Goal: Task Accomplishment & Management: Manage account settings

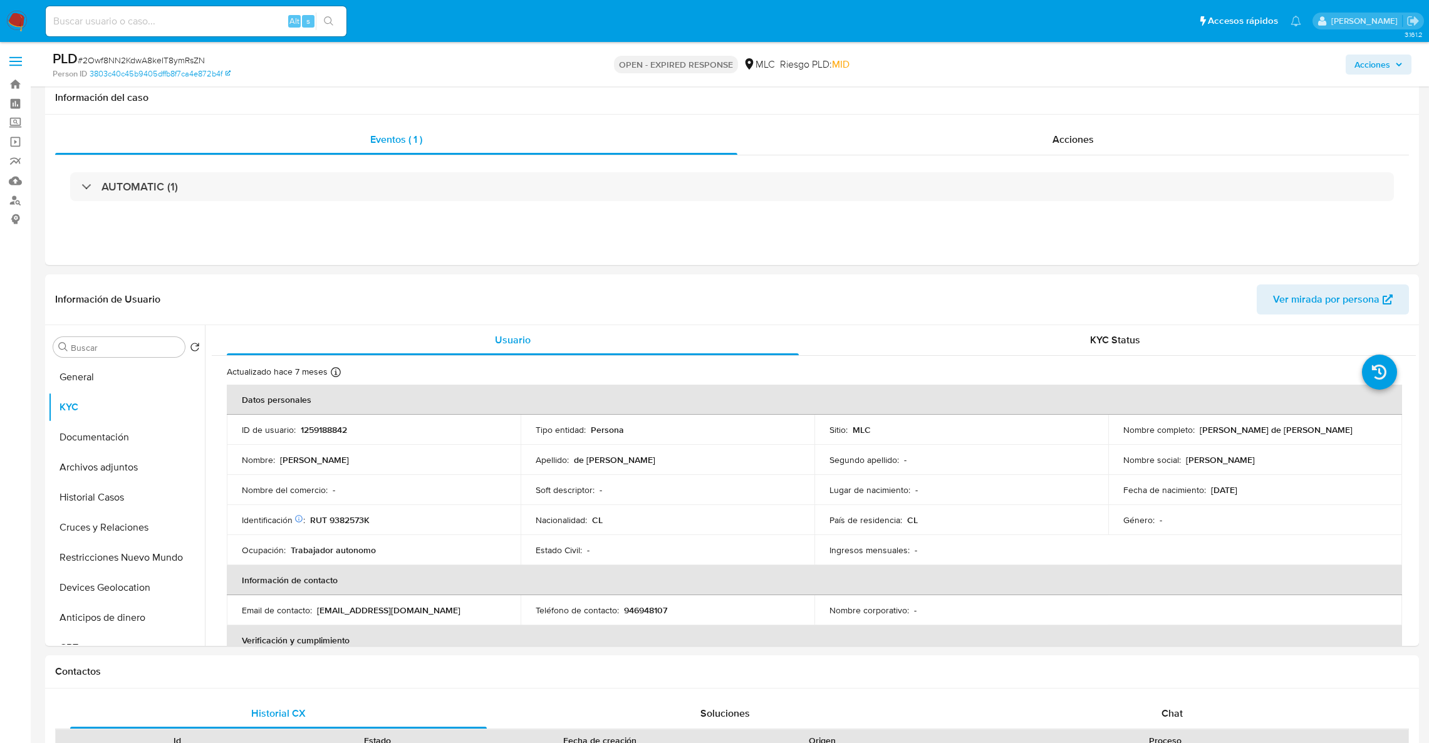
select select "10"
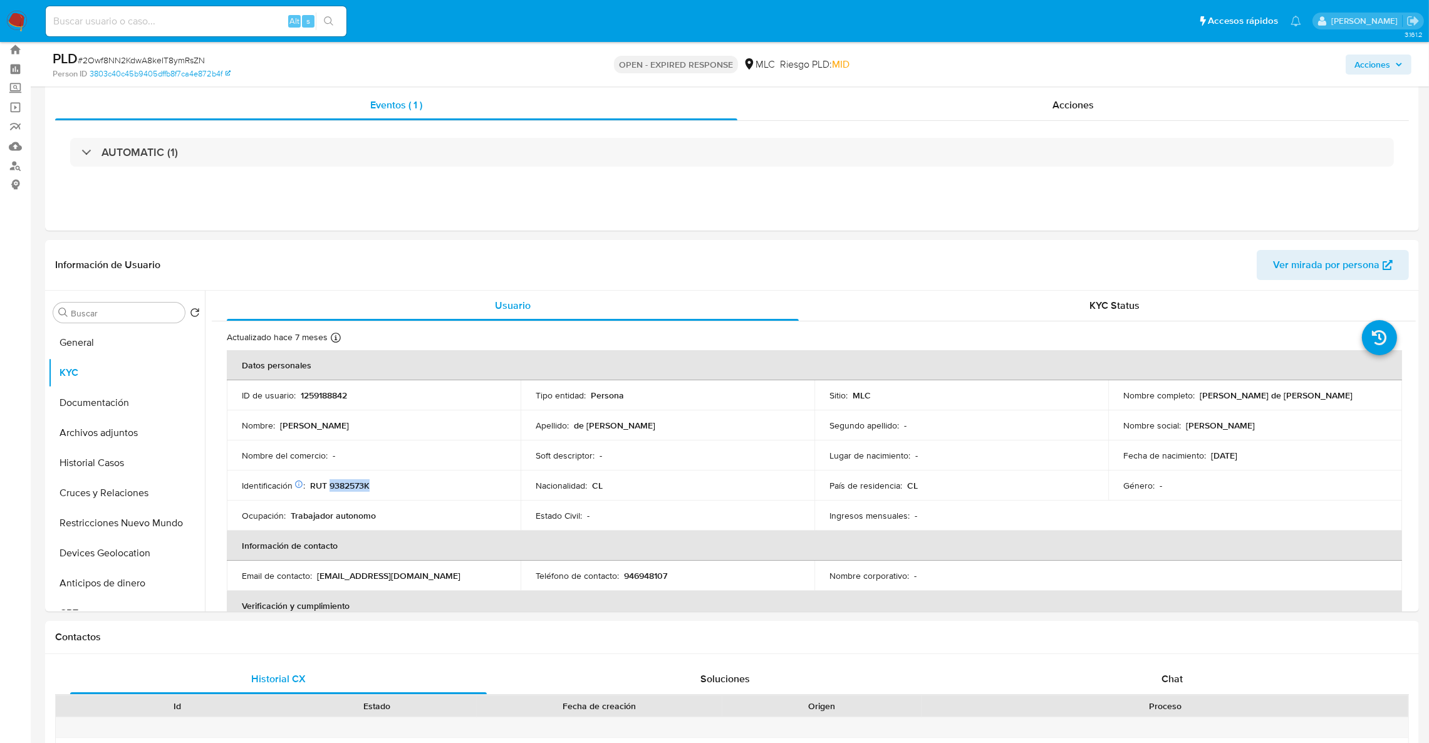
scroll to position [66, 0]
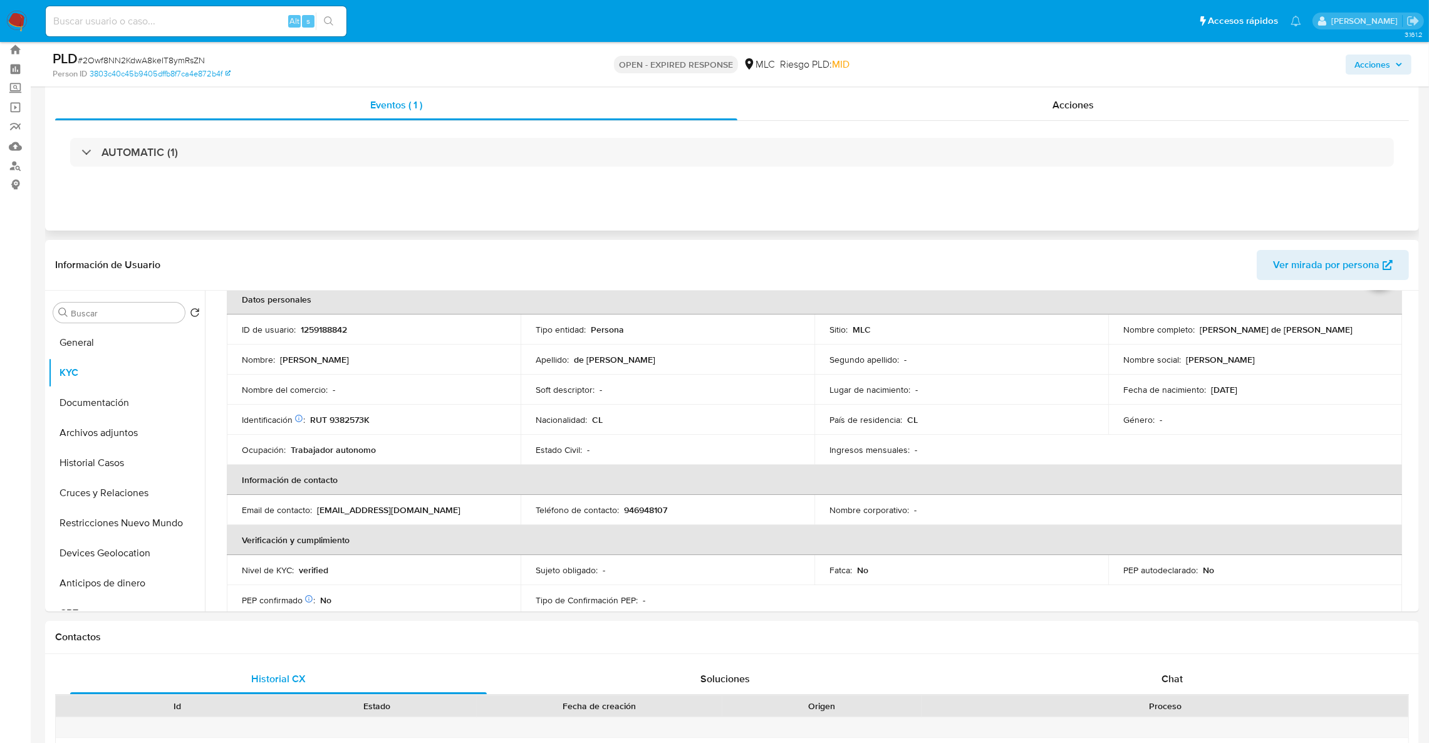
drag, startPoint x: 576, startPoint y: 381, endPoint x: 269, endPoint y: 175, distance: 369.1
click at [269, 175] on div "AUTOMATIC (1)" at bounding box center [731, 152] width 1353 height 63
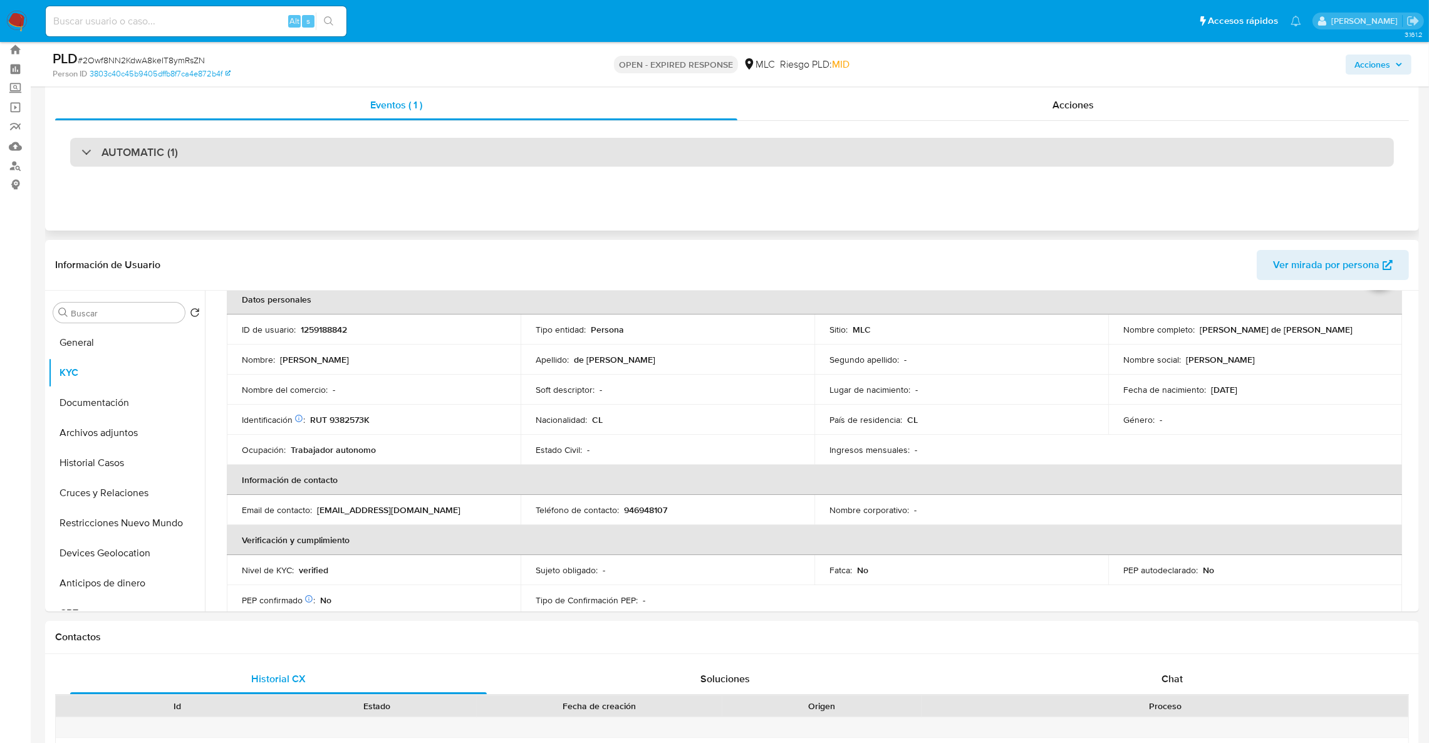
click at [333, 138] on div "AUTOMATIC (1)" at bounding box center [731, 152] width 1323 height 29
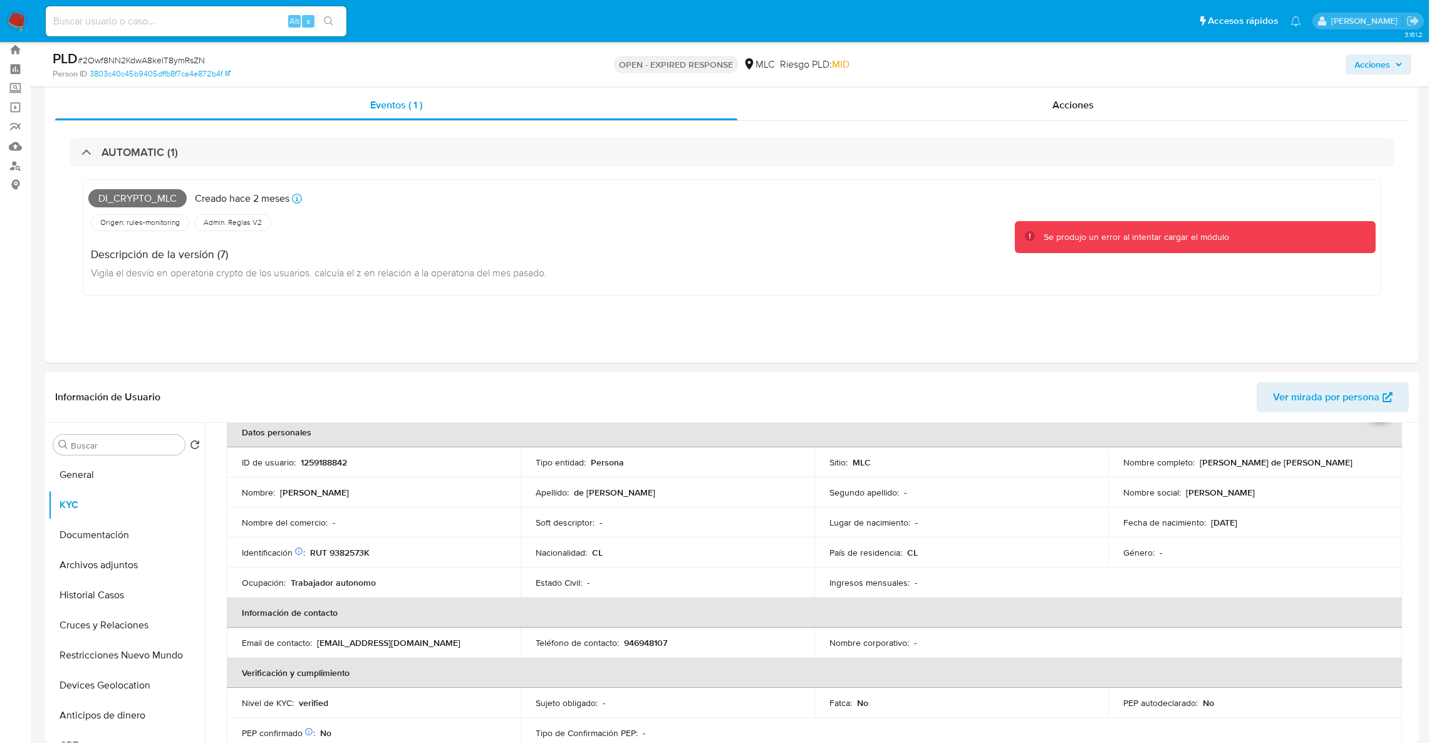
drag, startPoint x: 412, startPoint y: 470, endPoint x: 467, endPoint y: 441, distance: 61.6
click at [414, 470] on td "ID de usuario : 1259188842" at bounding box center [374, 462] width 294 height 30
click at [354, 560] on td "Identificación Nº de serie: 523261281 : RUT 9382573K" at bounding box center [374, 552] width 294 height 30
click at [353, 559] on td "Identificación Nº de serie: 523261281 : RUT 9382573K" at bounding box center [374, 552] width 294 height 30
click at [351, 557] on p "RUT 9382573K" at bounding box center [339, 552] width 59 height 11
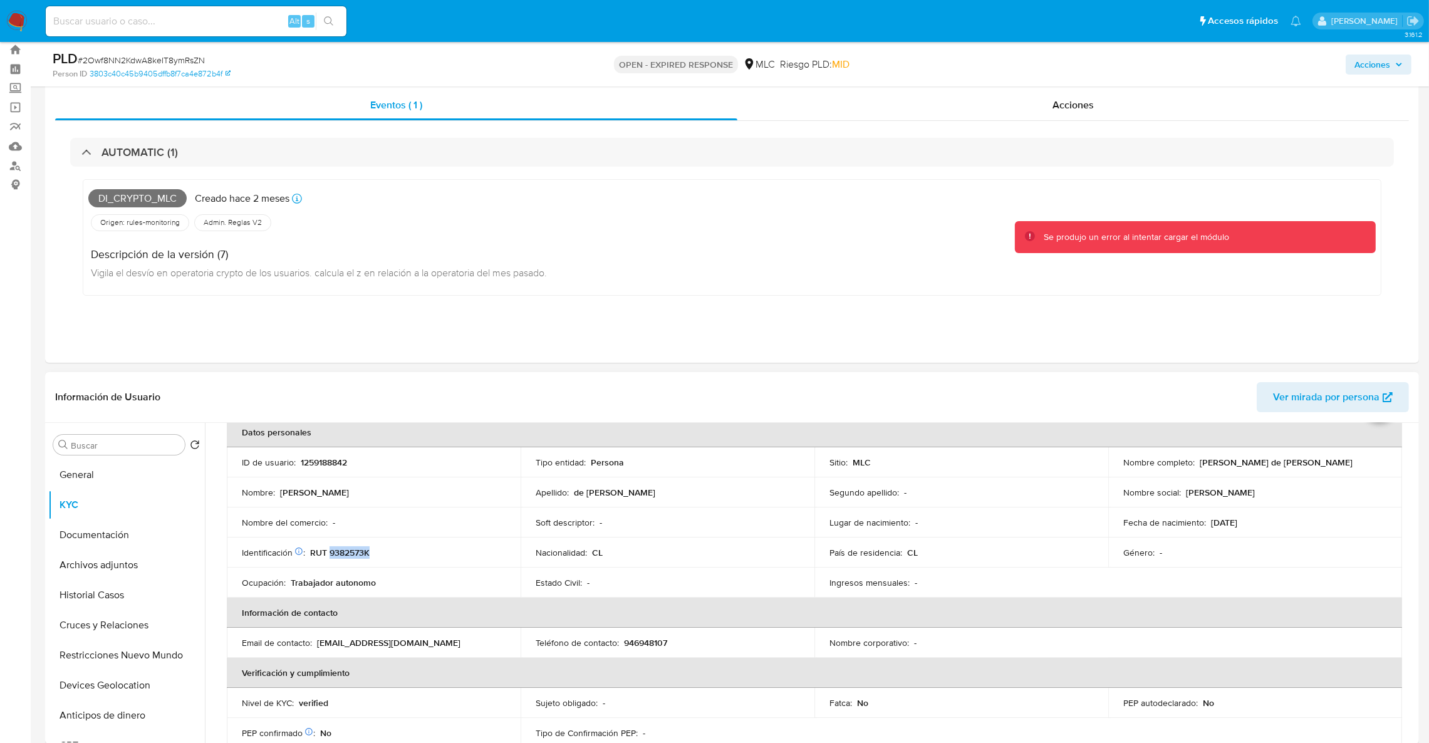
click at [351, 557] on p "RUT 9382573K" at bounding box center [339, 552] width 59 height 11
copy p "9382573K"
click at [91, 625] on button "Cruces y Relaciones" at bounding box center [121, 625] width 147 height 30
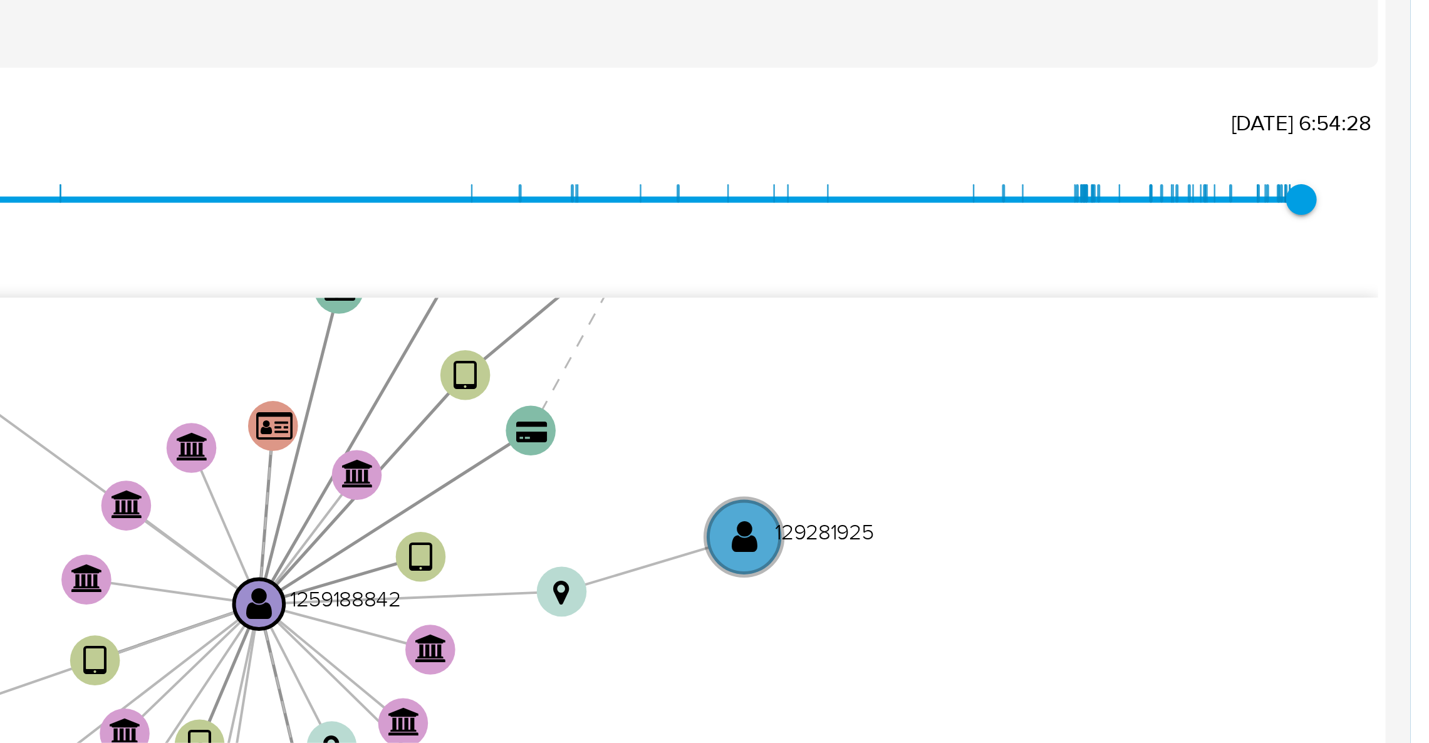
scroll to position [279, 0]
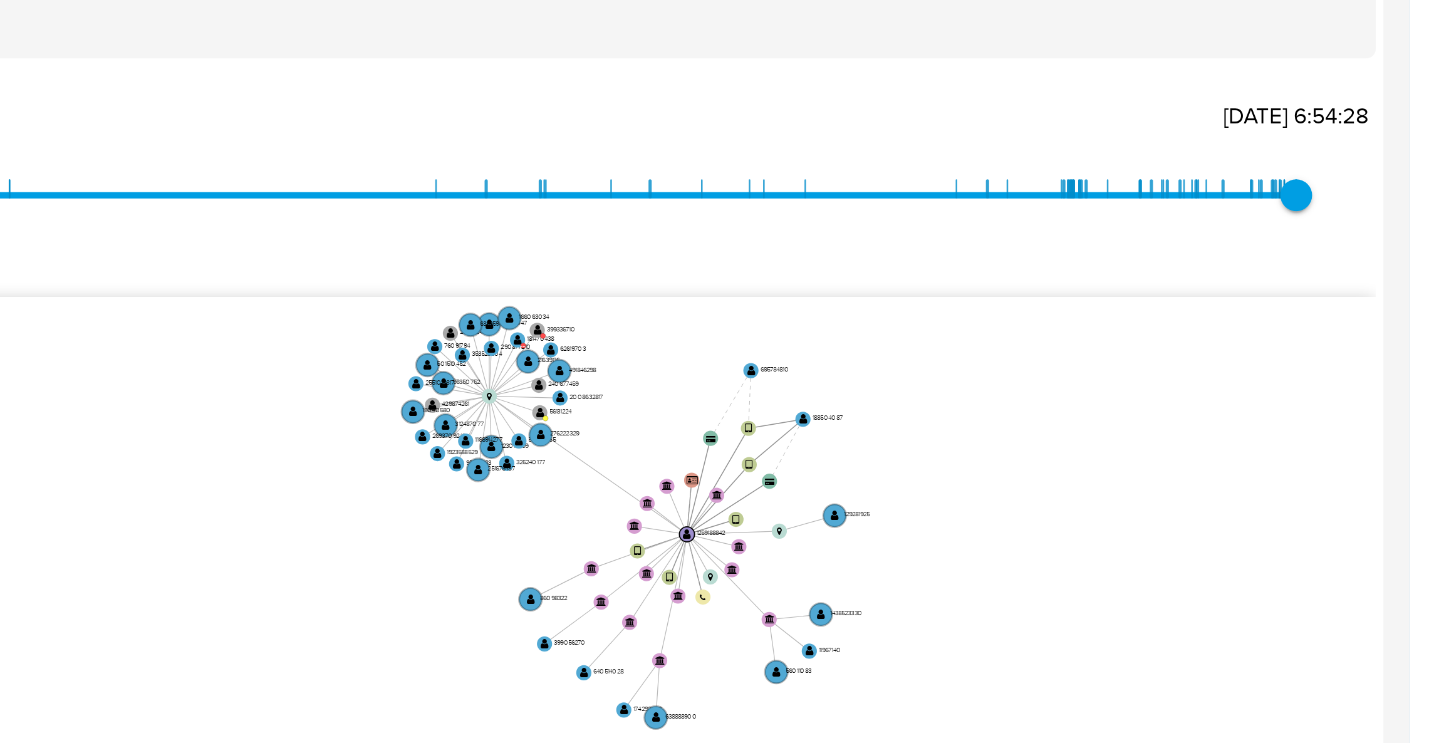
click at [1222, 391] on icon "device-660450bbdfd64bdb52b17a53  user-1259188842  1259188842 device-628cfb130…" at bounding box center [823, 400] width 1186 height 182
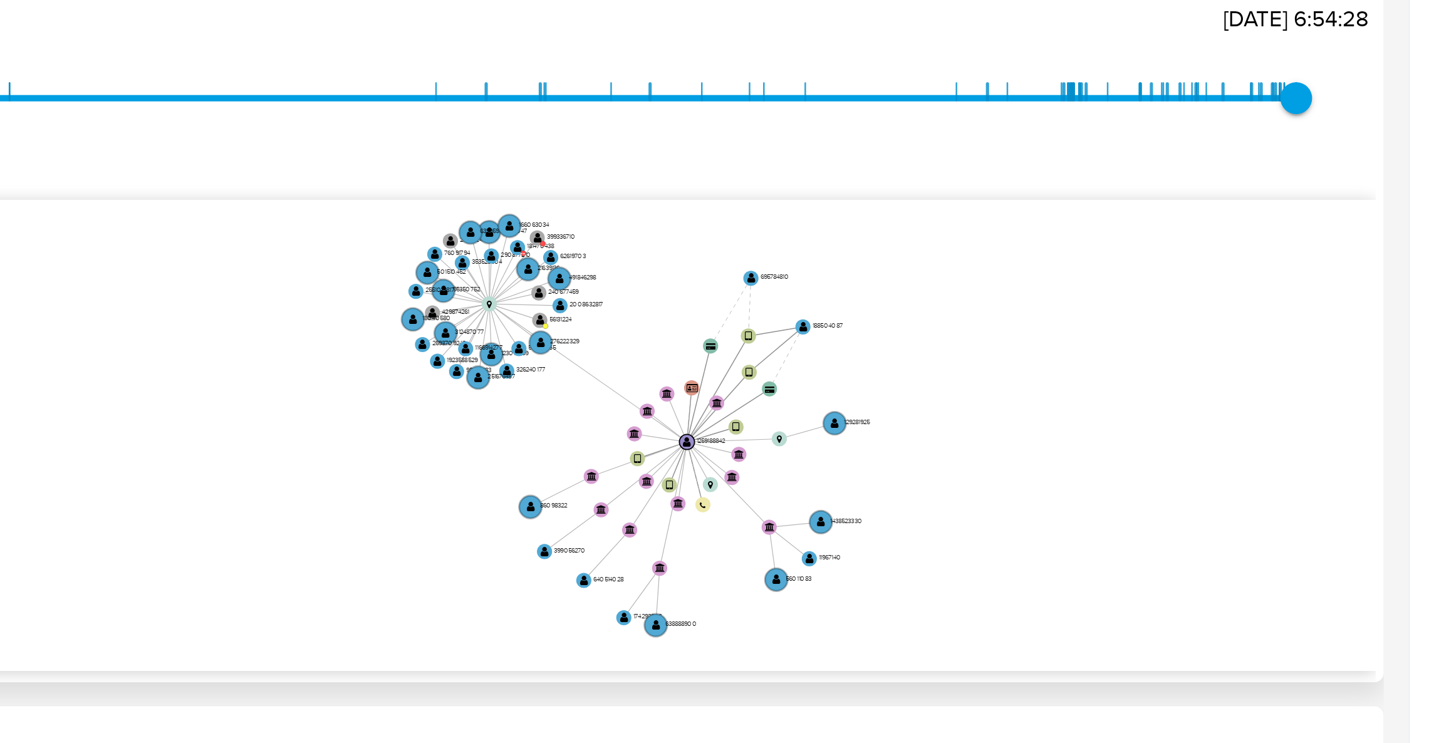
click at [1302, 369] on icon "device-660450bbdfd64bdb52b17a53  user-1259188842  1259188842 device-628cfb130…" at bounding box center [823, 400] width 1186 height 182
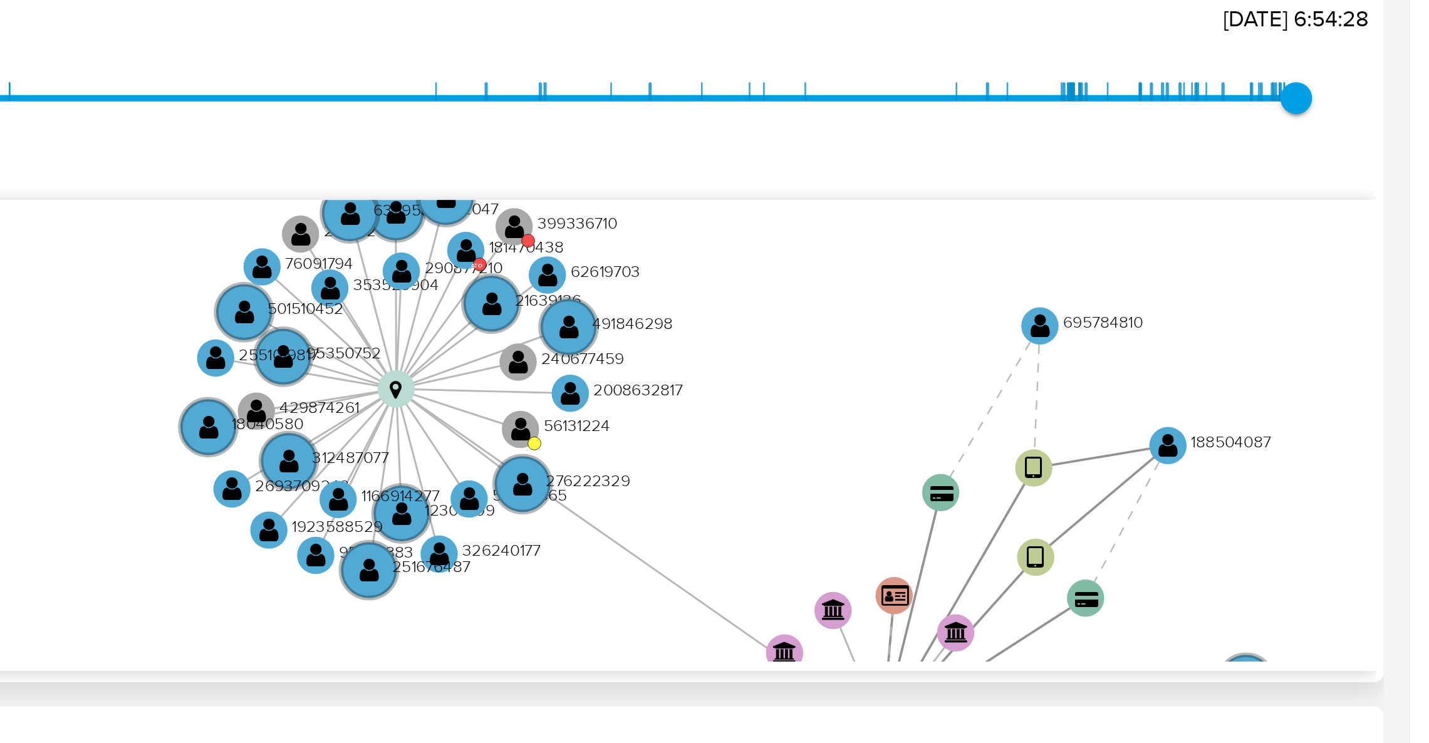
drag, startPoint x: 1143, startPoint y: 323, endPoint x: 1142, endPoint y: 363, distance: 40.7
click at [1142, 363] on icon "device-660450bbdfd64bdb52b17a53  user-1259188842  1259188842 device-628cfb130…" at bounding box center [823, 400] width 1186 height 182
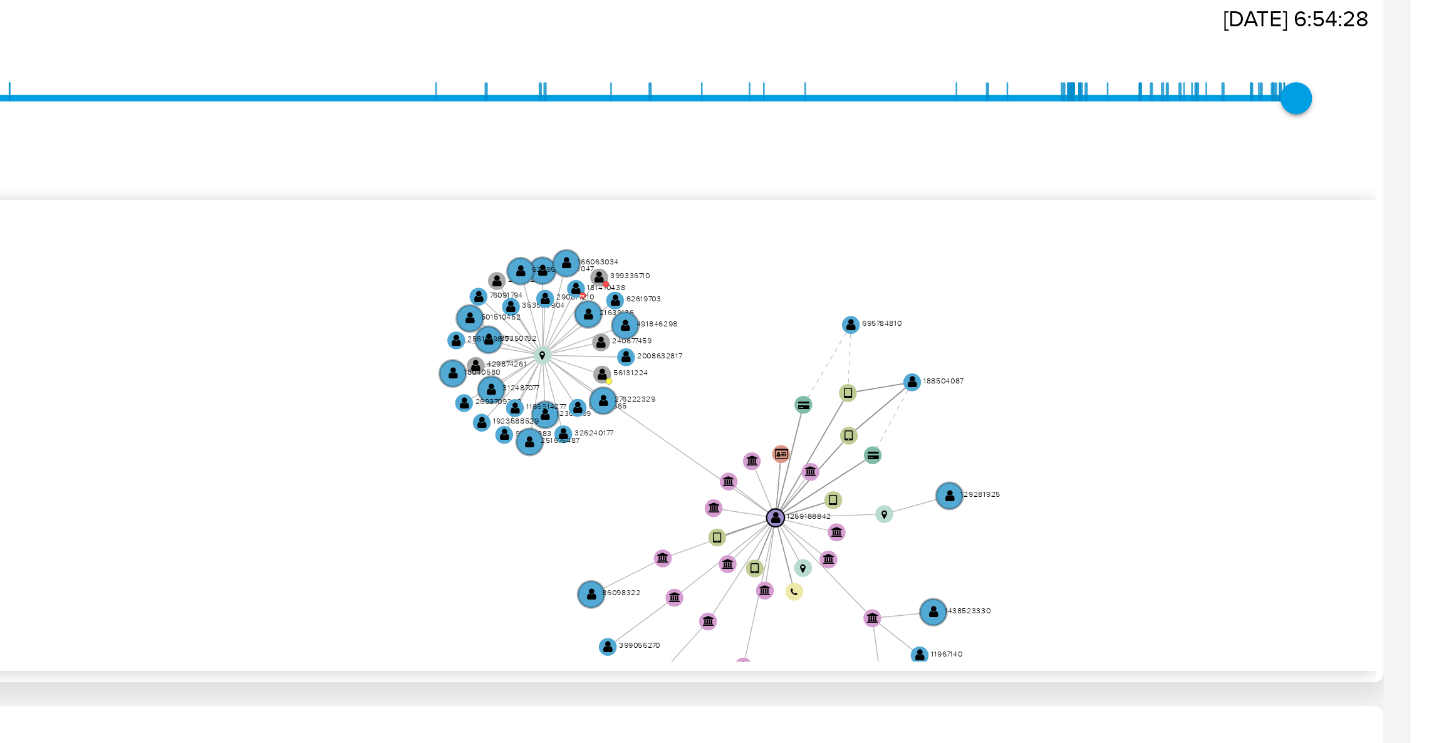
click at [1325, 371] on icon "device-660450bbdfd64bdb52b17a53  user-1259188842  1259188842 device-628cfb130…" at bounding box center [823, 400] width 1186 height 182
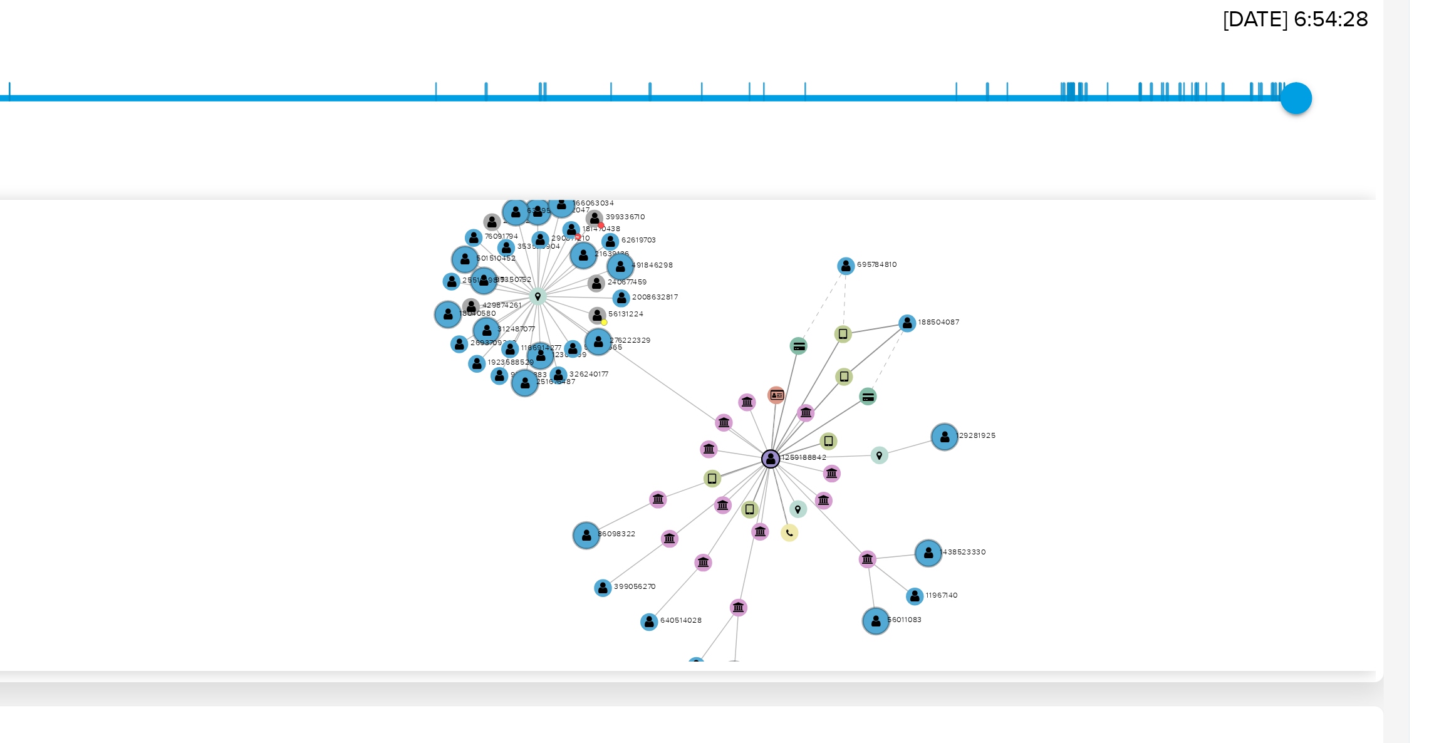
drag, startPoint x: 1325, startPoint y: 371, endPoint x: 1323, endPoint y: 348, distance: 23.2
click at [1323, 348] on icon "device-660450bbdfd64bdb52b17a53  user-1259188842  1259188842 device-628cfb130…" at bounding box center [823, 400] width 1186 height 182
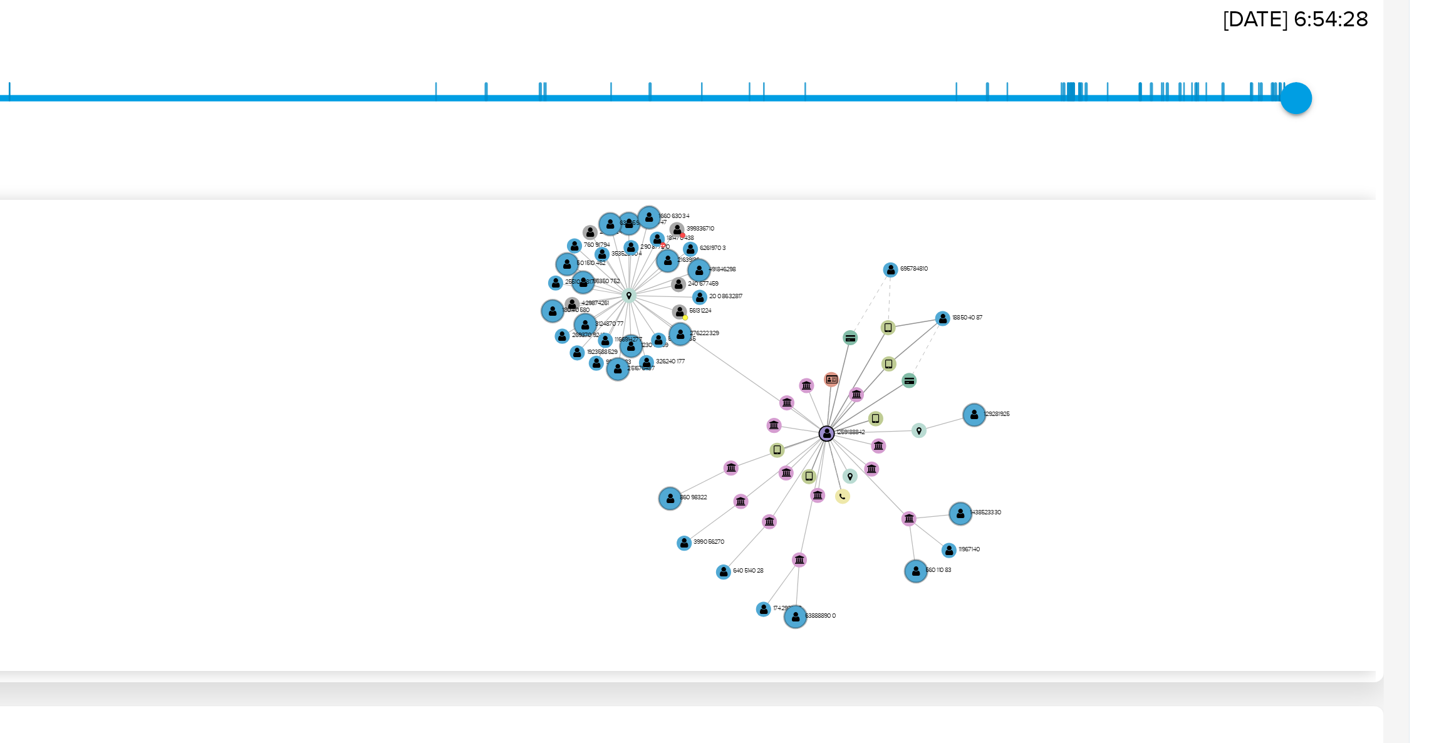
click at [1320, 353] on icon "device-660450bbdfd64bdb52b17a53  user-1259188842  1259188842 device-628cfb130…" at bounding box center [823, 400] width 1186 height 182
click at [1317, 359] on icon "device-660450bbdfd64bdb52b17a53  user-1259188842  1259188842 device-628cfb130…" at bounding box center [823, 400] width 1186 height 182
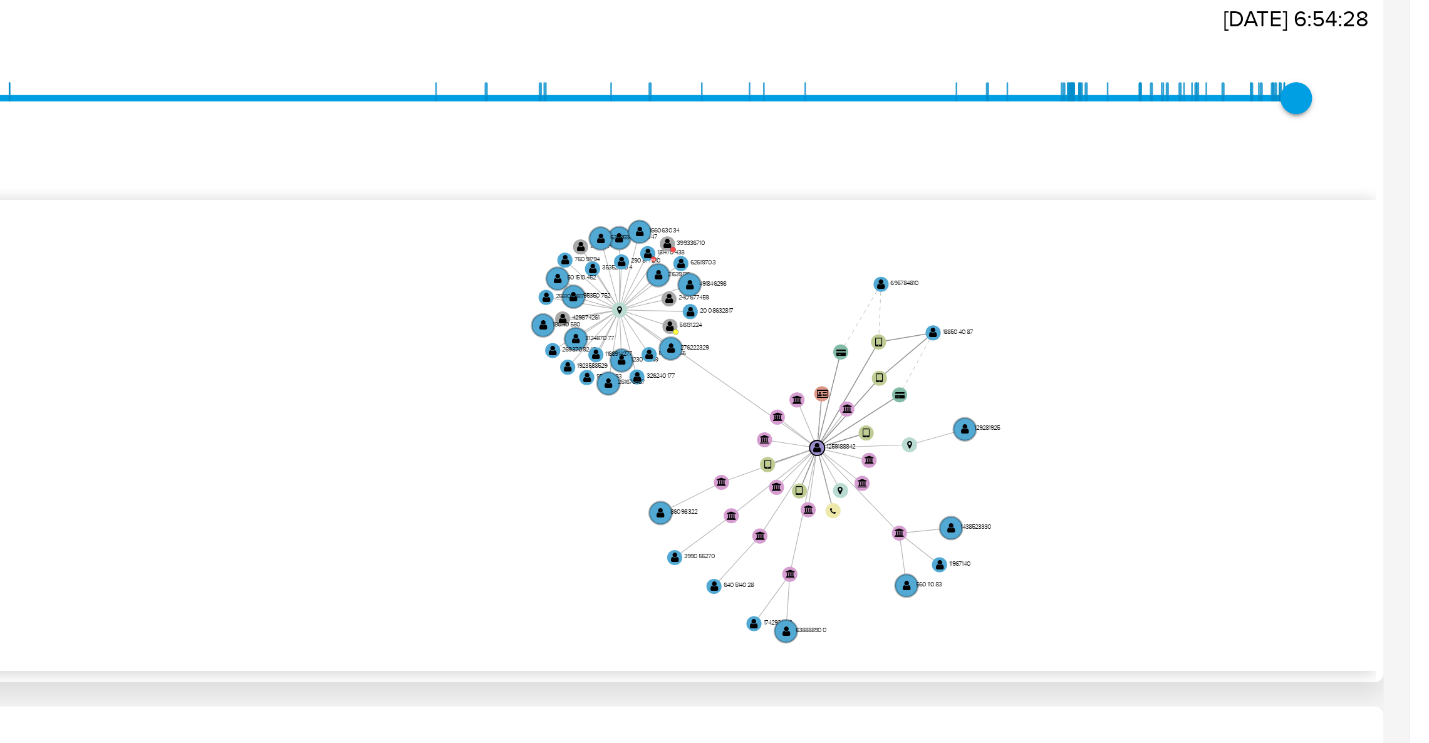
click at [1312, 362] on icon "device-660450bbdfd64bdb52b17a53  user-1259188842  1259188842 device-628cfb130…" at bounding box center [823, 400] width 1186 height 182
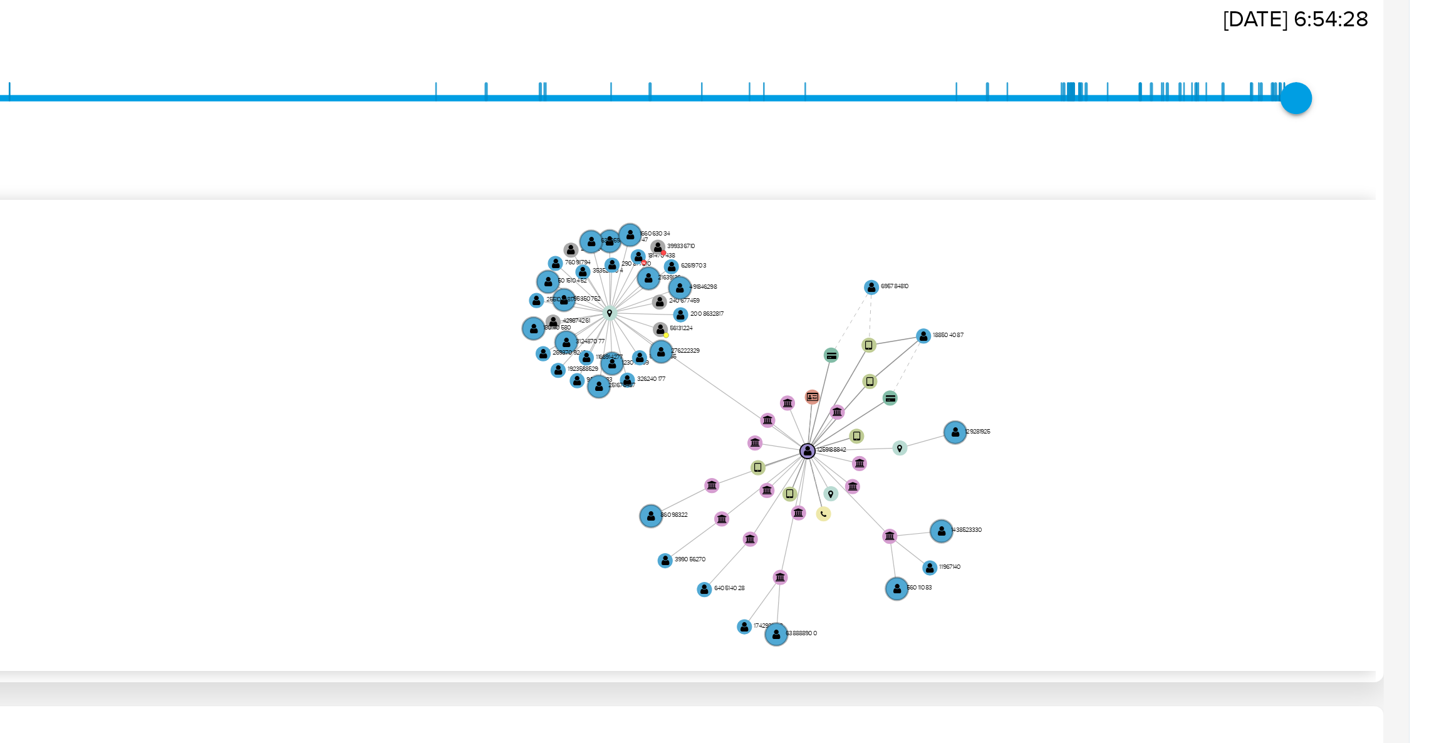
click at [1415, 301] on div "Buscar Volver al orden por defecto General KYC Documentación Archivos adjuntos …" at bounding box center [731, 338] width 1373 height 321
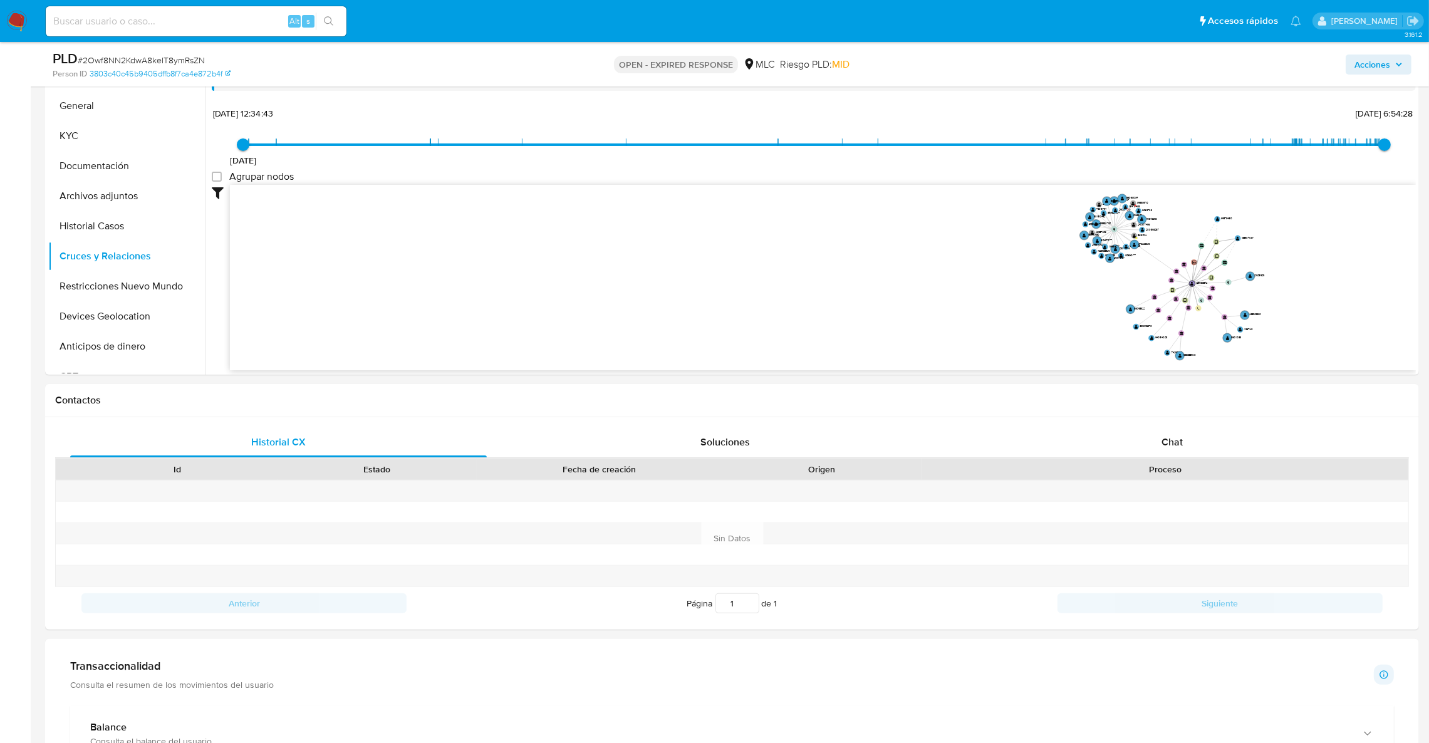
scroll to position [748, 0]
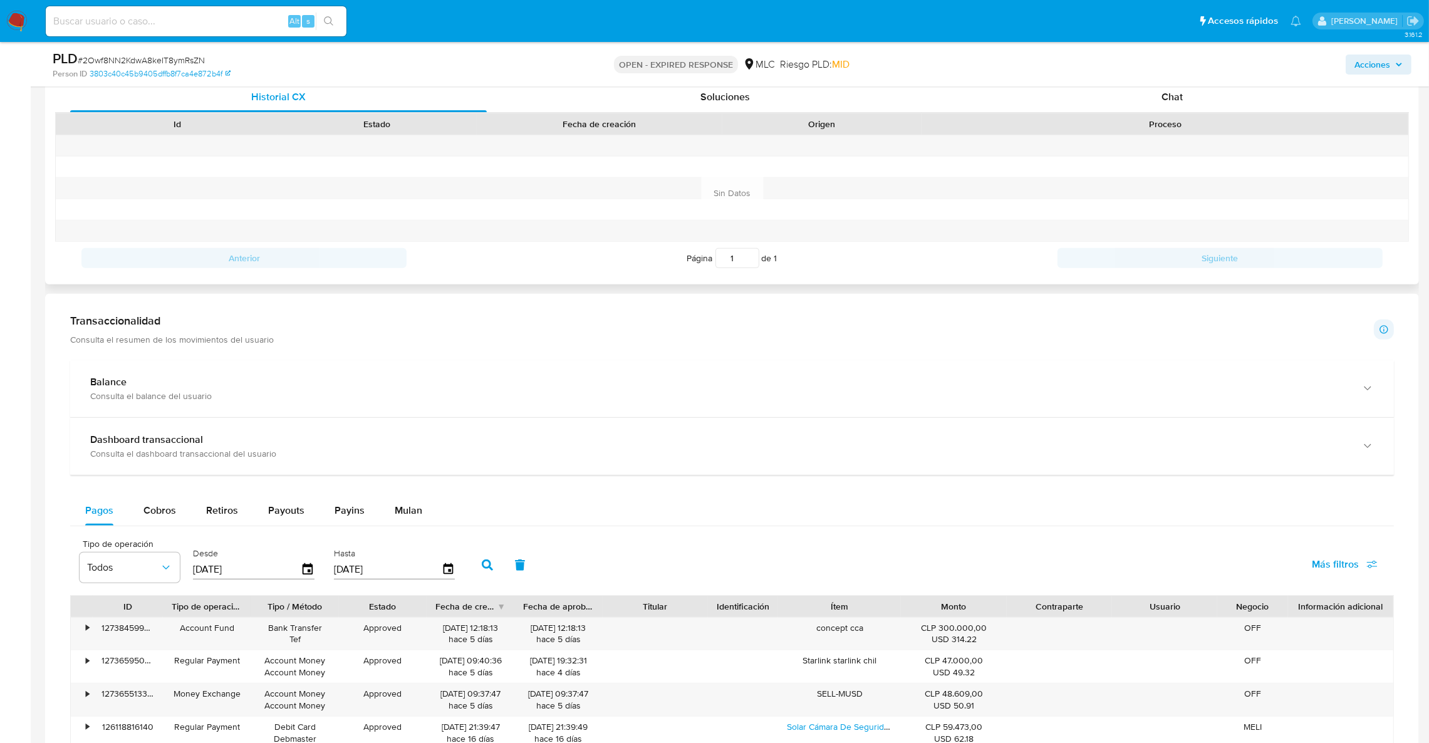
click at [1212, 123] on div "Id Estado Fecha de creación Origen Proceso Anterior Página 1 de 1 Siguiente Sin…" at bounding box center [731, 193] width 1353 height 161
click at [1203, 103] on div "Chat" at bounding box center [1171, 97] width 416 height 30
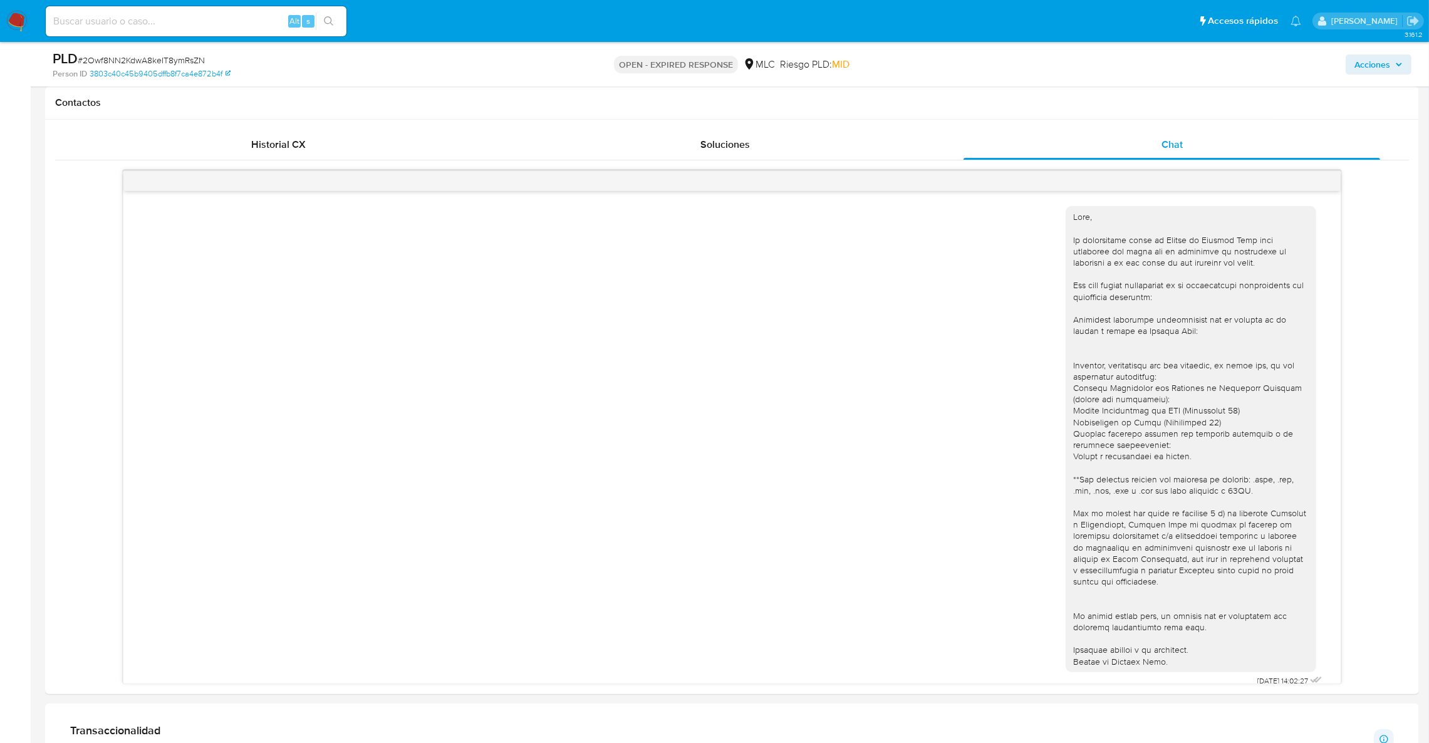
scroll to position [12, 0]
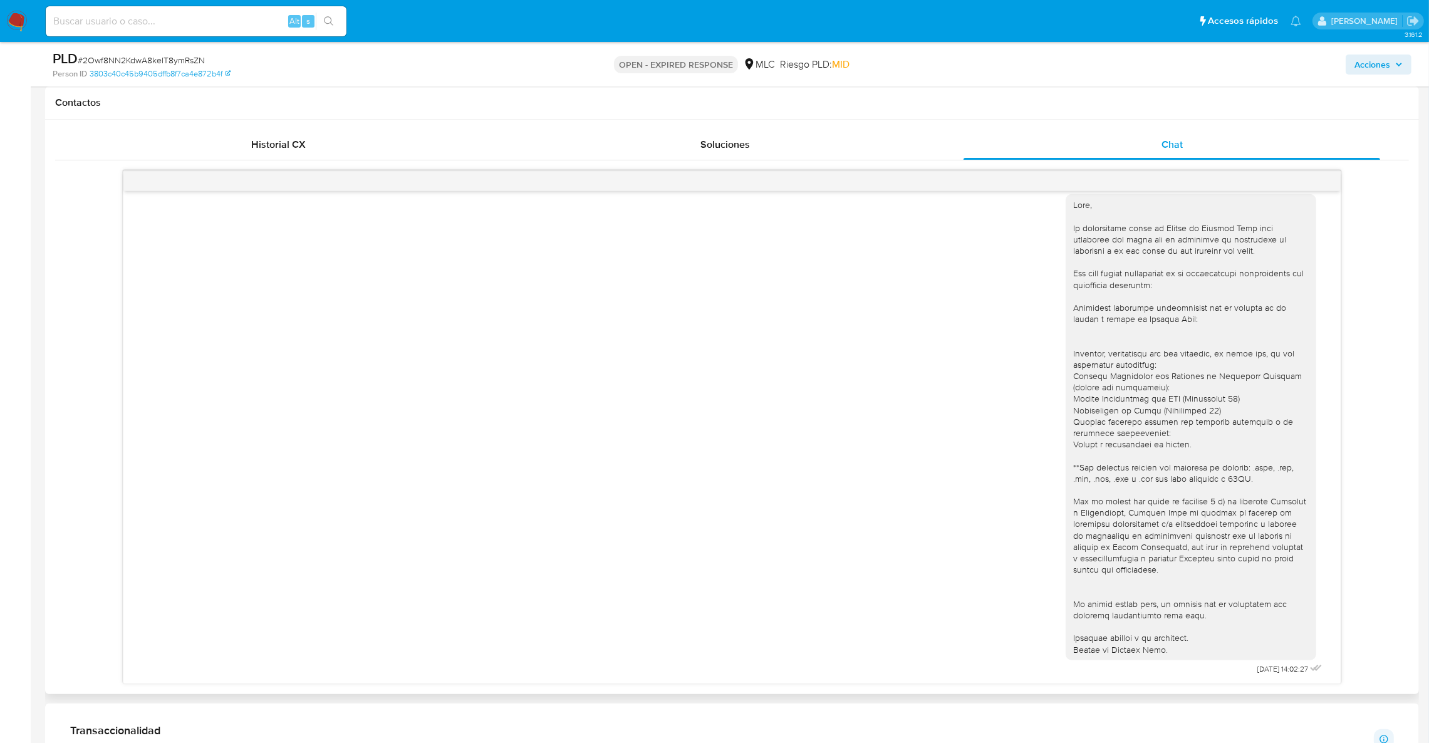
drag, startPoint x: 1099, startPoint y: 370, endPoint x: 1133, endPoint y: 249, distance: 124.9
click at [1100, 370] on div at bounding box center [1190, 427] width 235 height 456
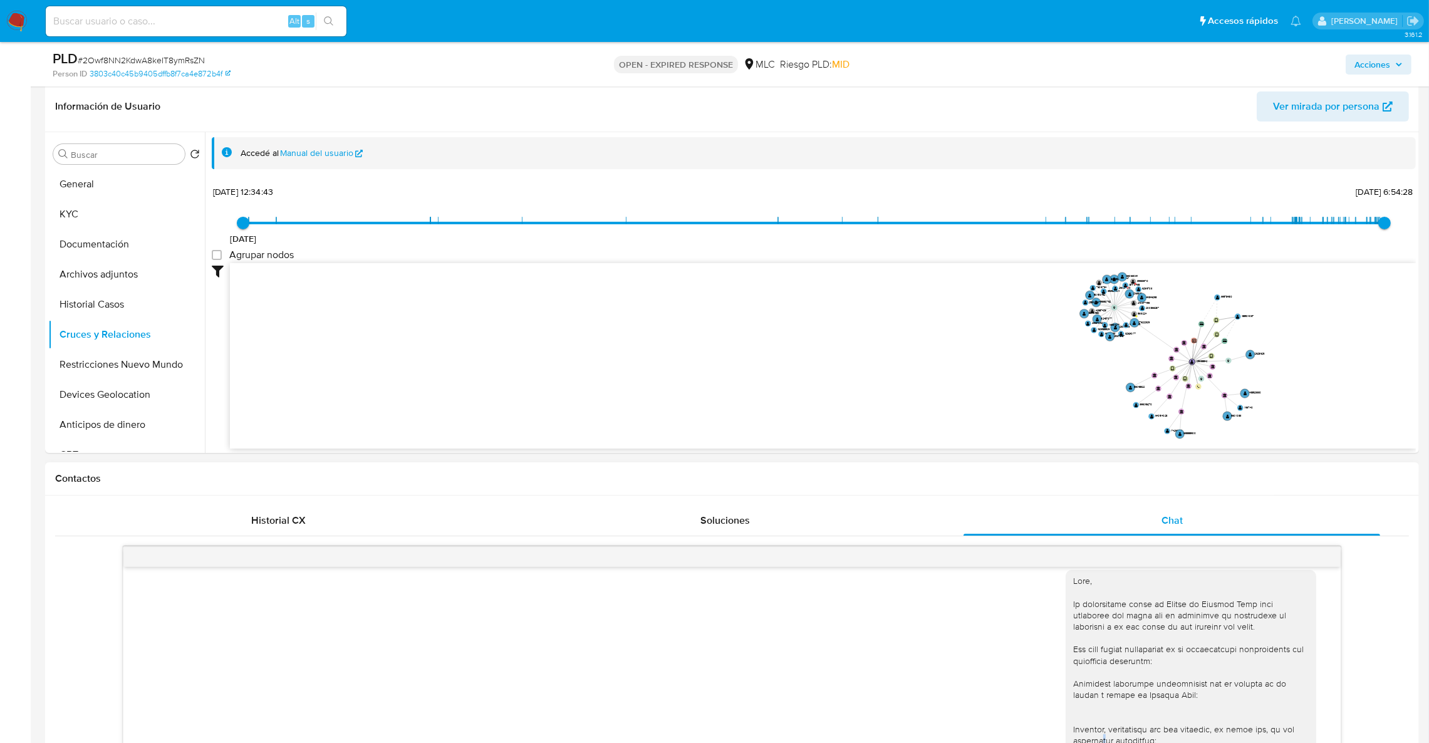
scroll to position [43, 0]
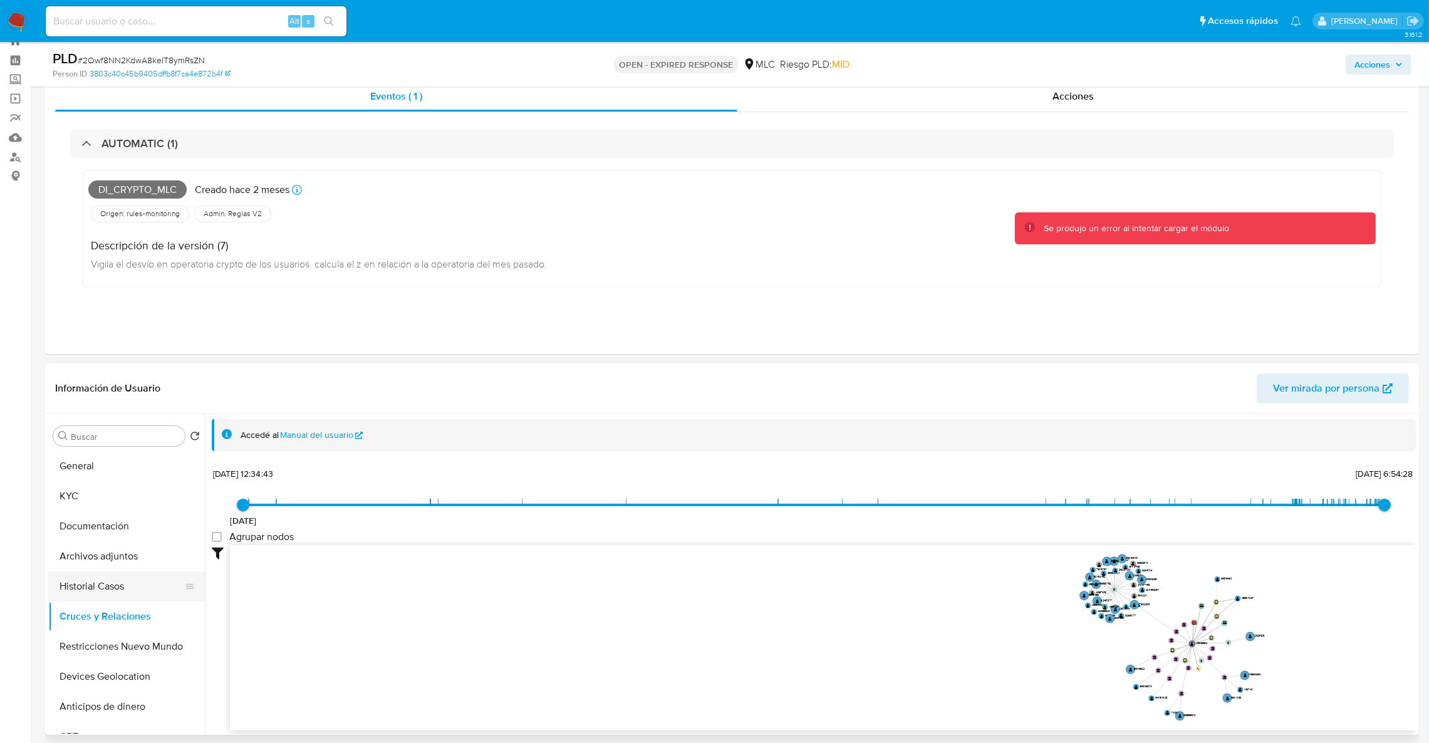
click at [97, 589] on button "Historial Casos" at bounding box center [121, 586] width 147 height 30
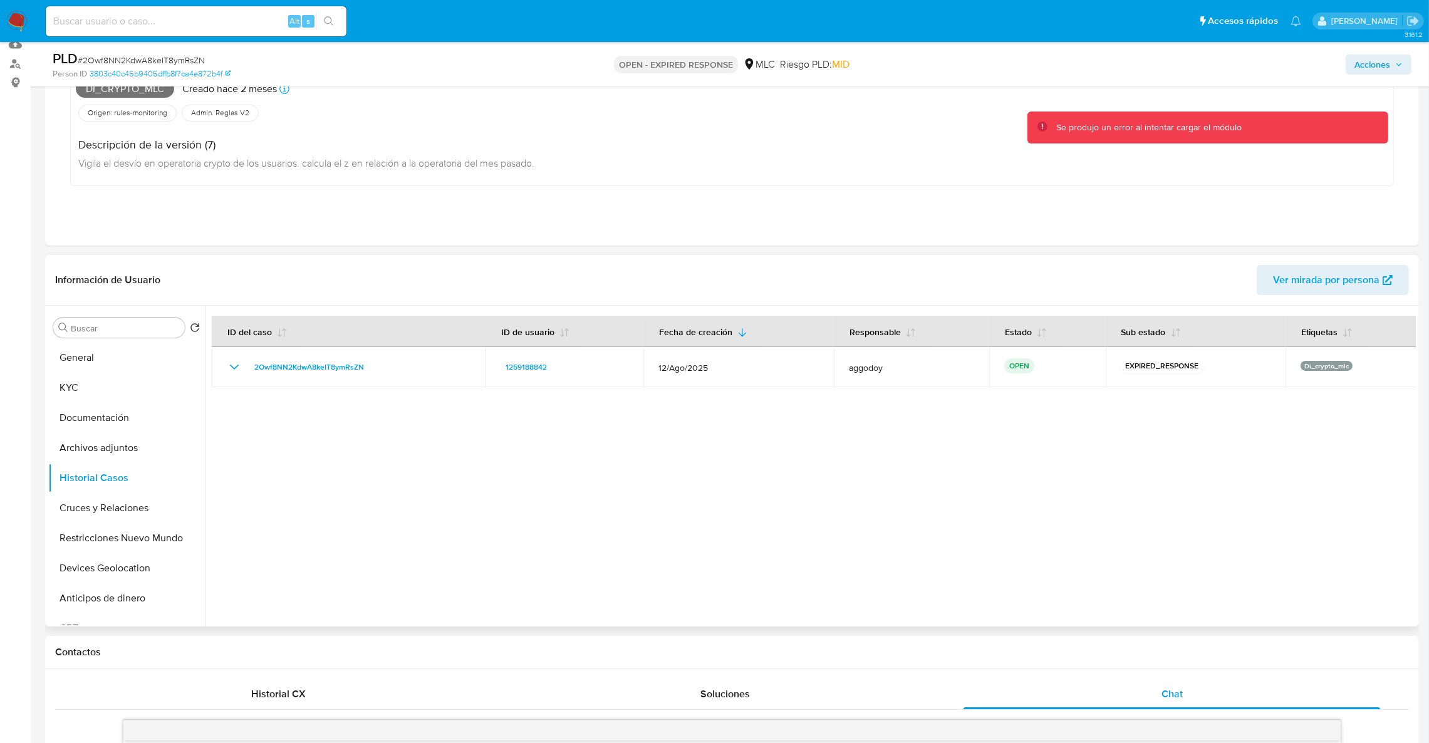
scroll to position [137, 0]
click at [136, 512] on button "Cruces y Relaciones" at bounding box center [121, 507] width 147 height 30
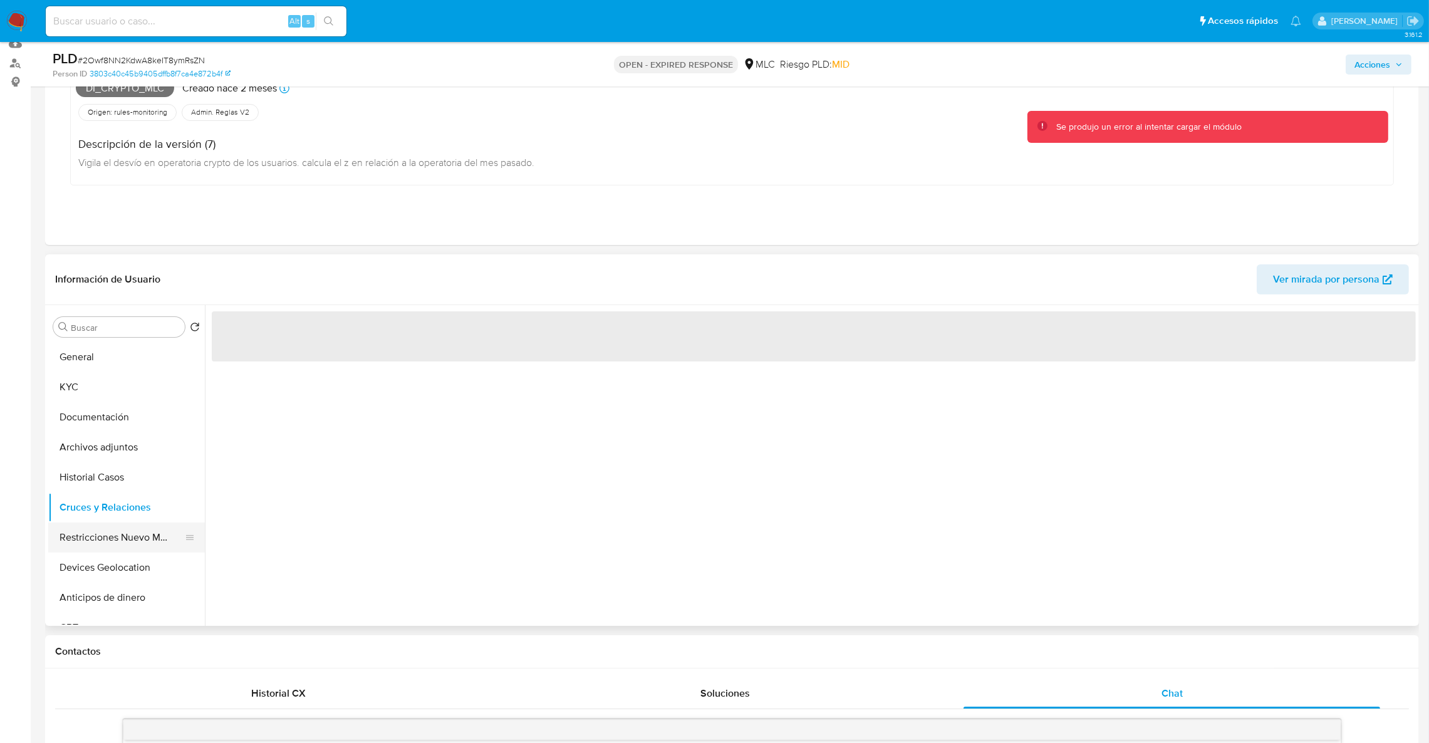
click at [136, 536] on button "Restricciones Nuevo Mundo" at bounding box center [121, 537] width 147 height 30
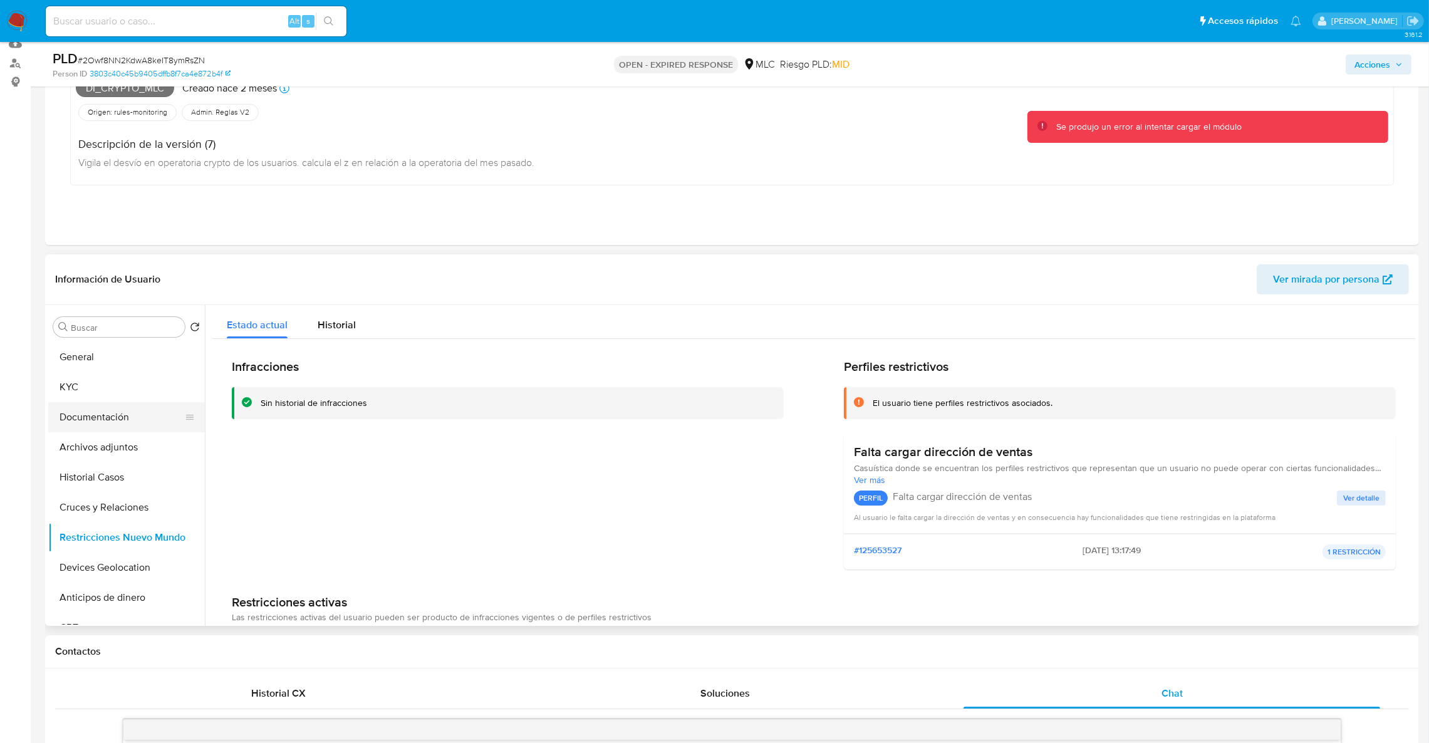
click at [111, 405] on button "Documentación" at bounding box center [121, 417] width 147 height 30
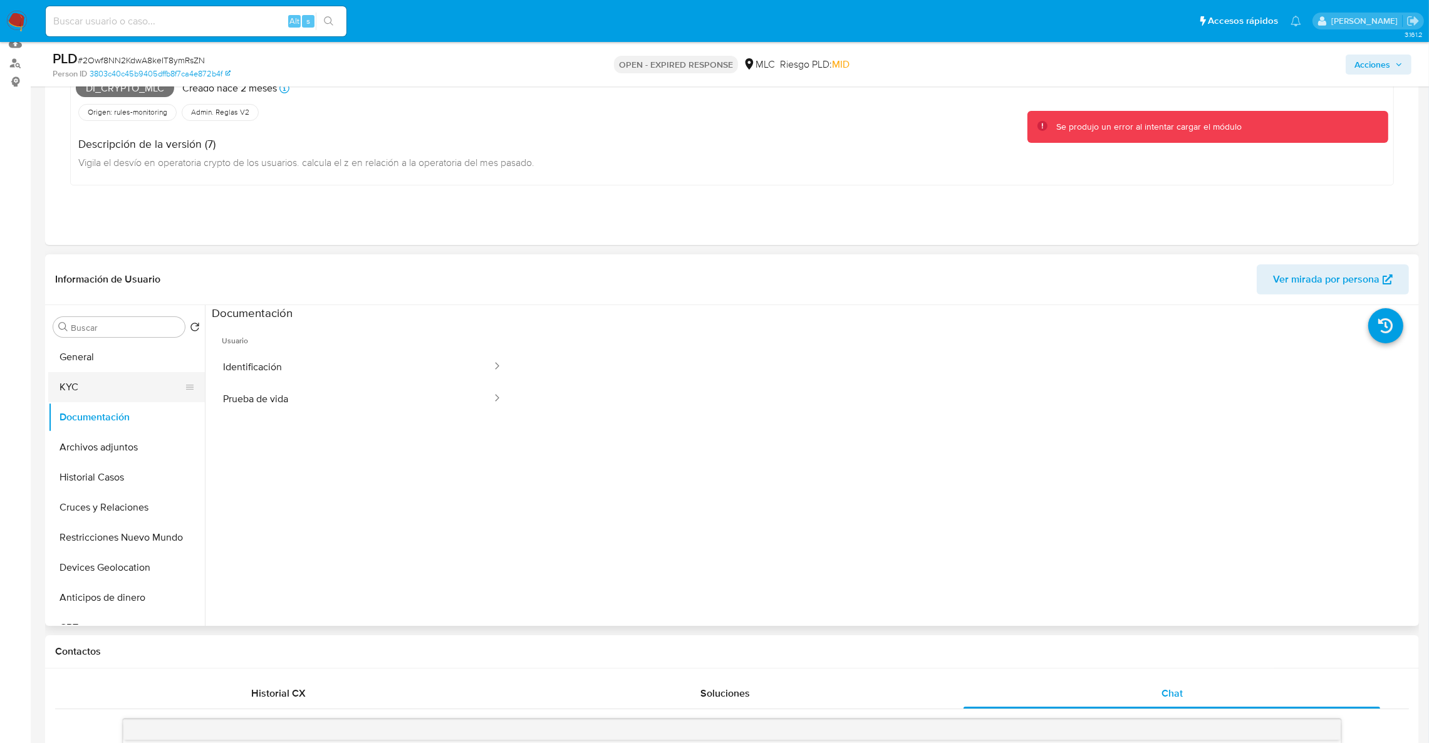
click at [110, 387] on button "KYC" at bounding box center [121, 387] width 147 height 30
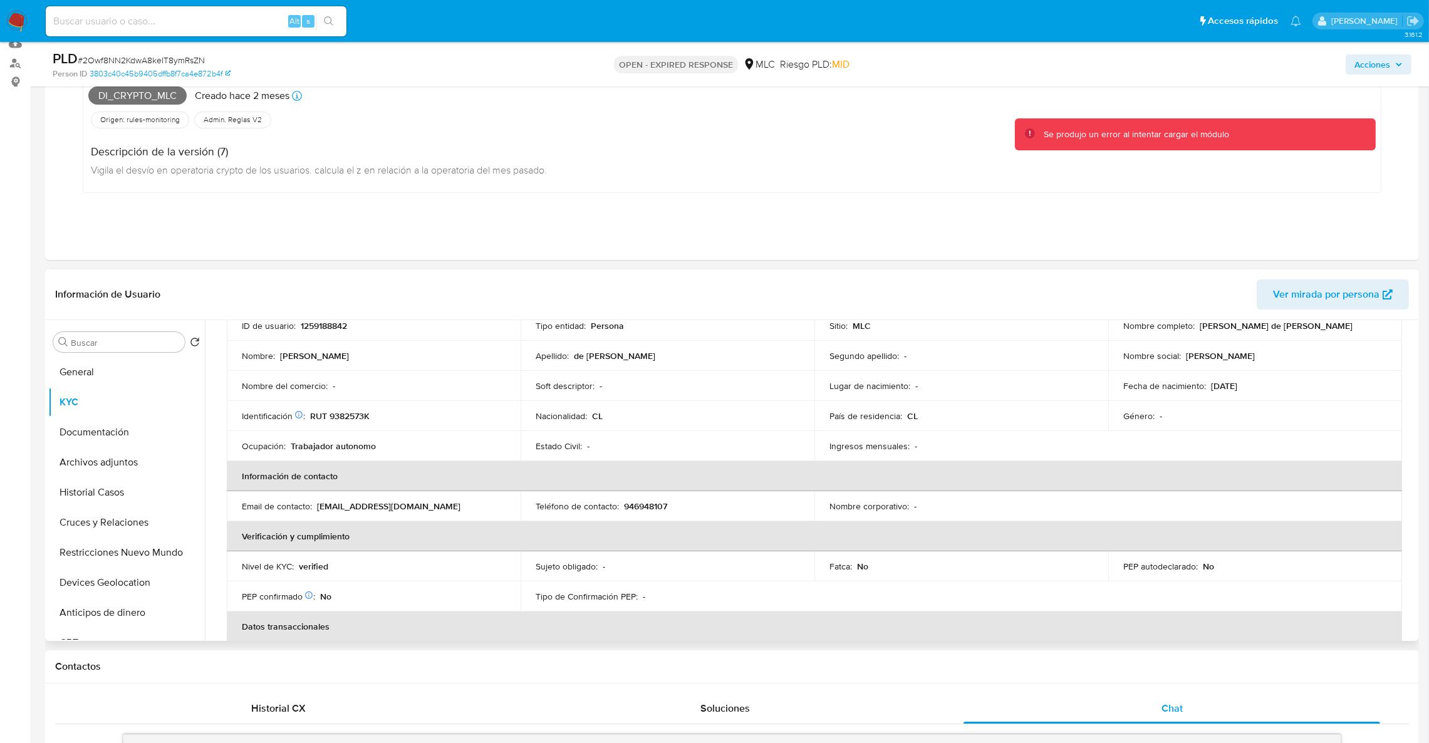
scroll to position [0, 0]
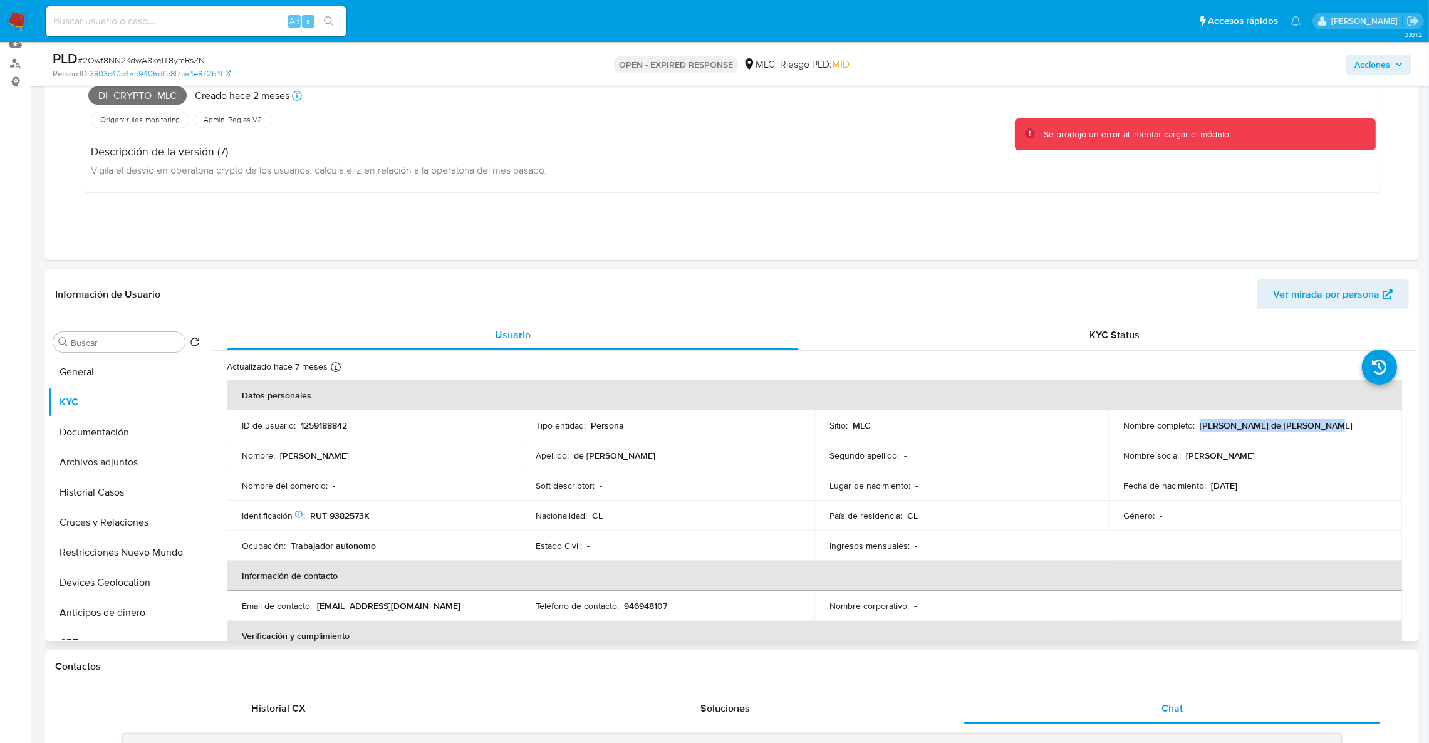
drag, startPoint x: 1197, startPoint y: 426, endPoint x: 1347, endPoint y: 426, distance: 149.7
click at [1347, 426] on div "Nombre completo : Andrés Tomás de Terán Molina" at bounding box center [1255, 425] width 264 height 11
copy p "Andrés Tomás de Terán Molina"
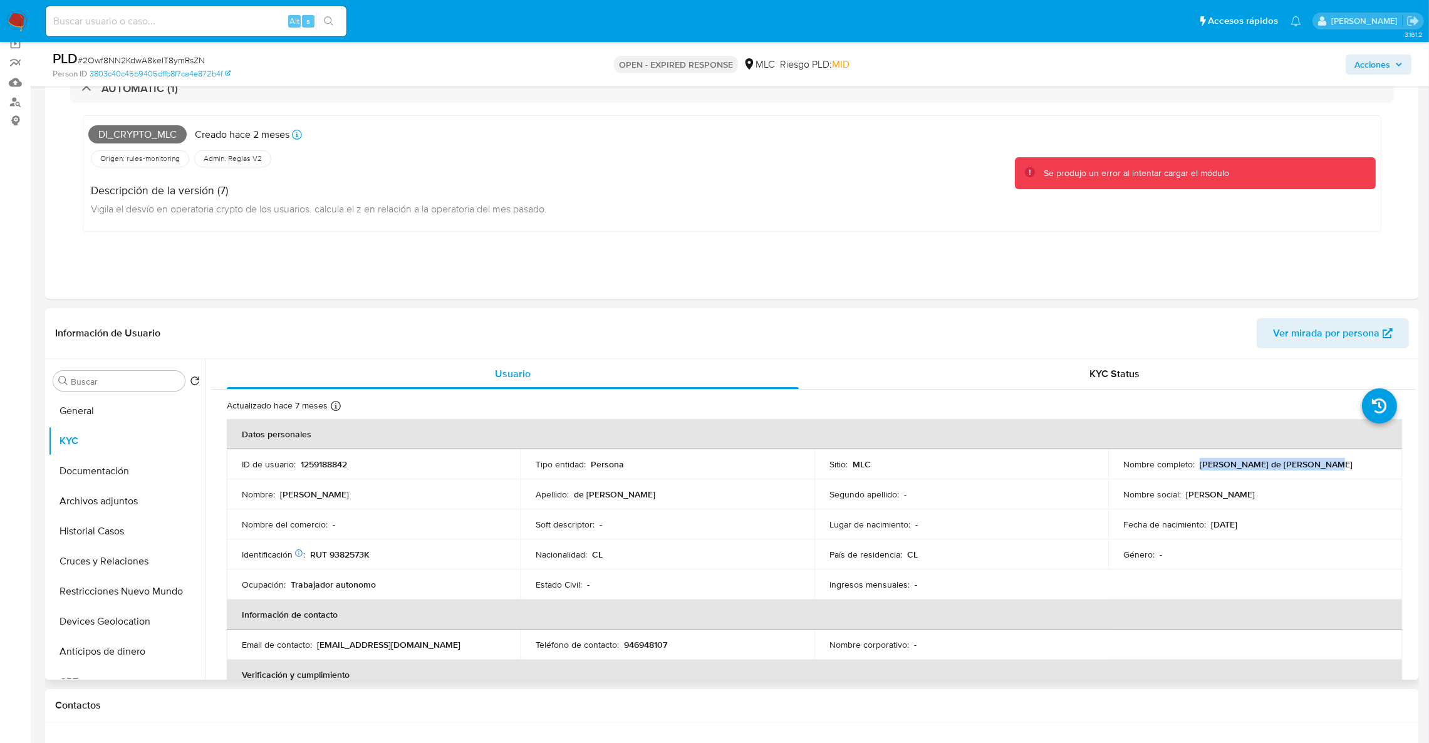
scroll to position [188, 0]
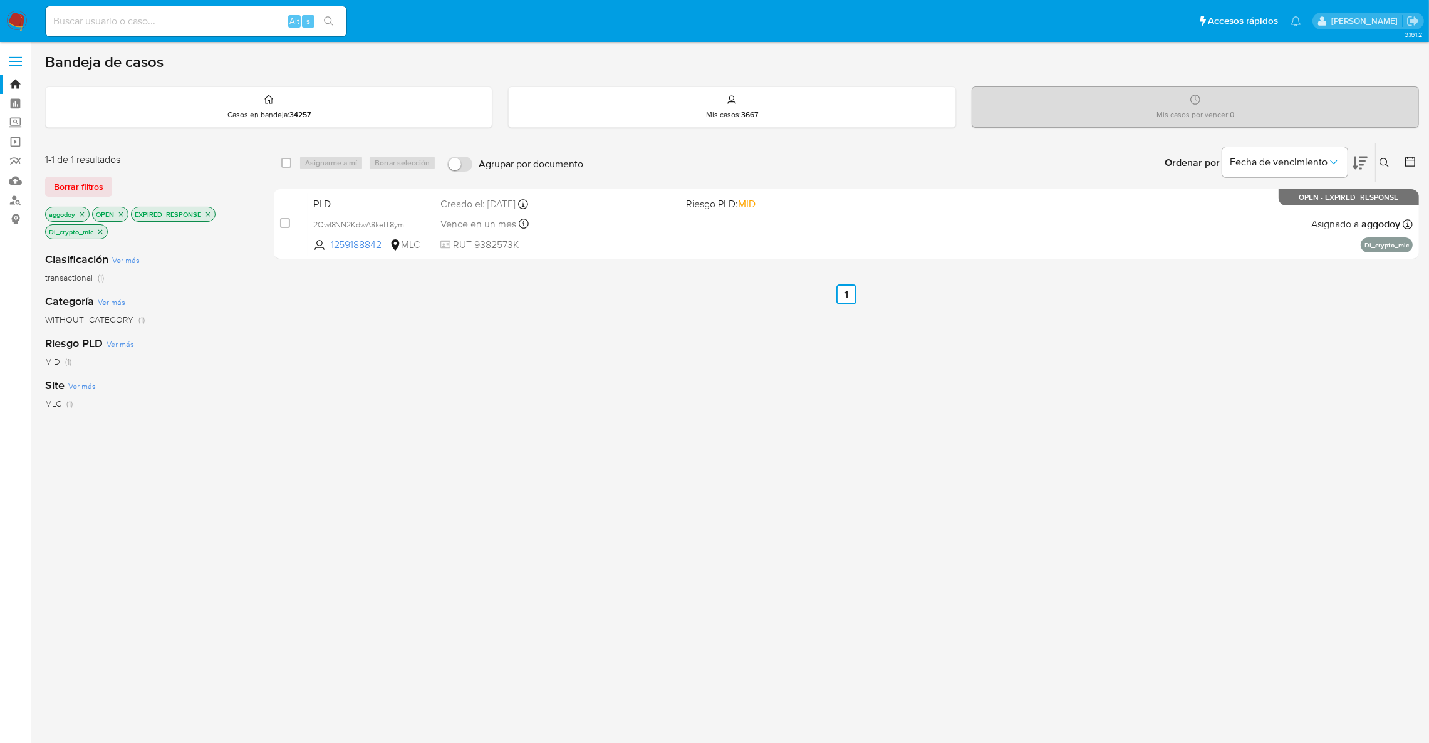
click at [207, 216] on icon "close-filter" at bounding box center [208, 214] width 8 height 8
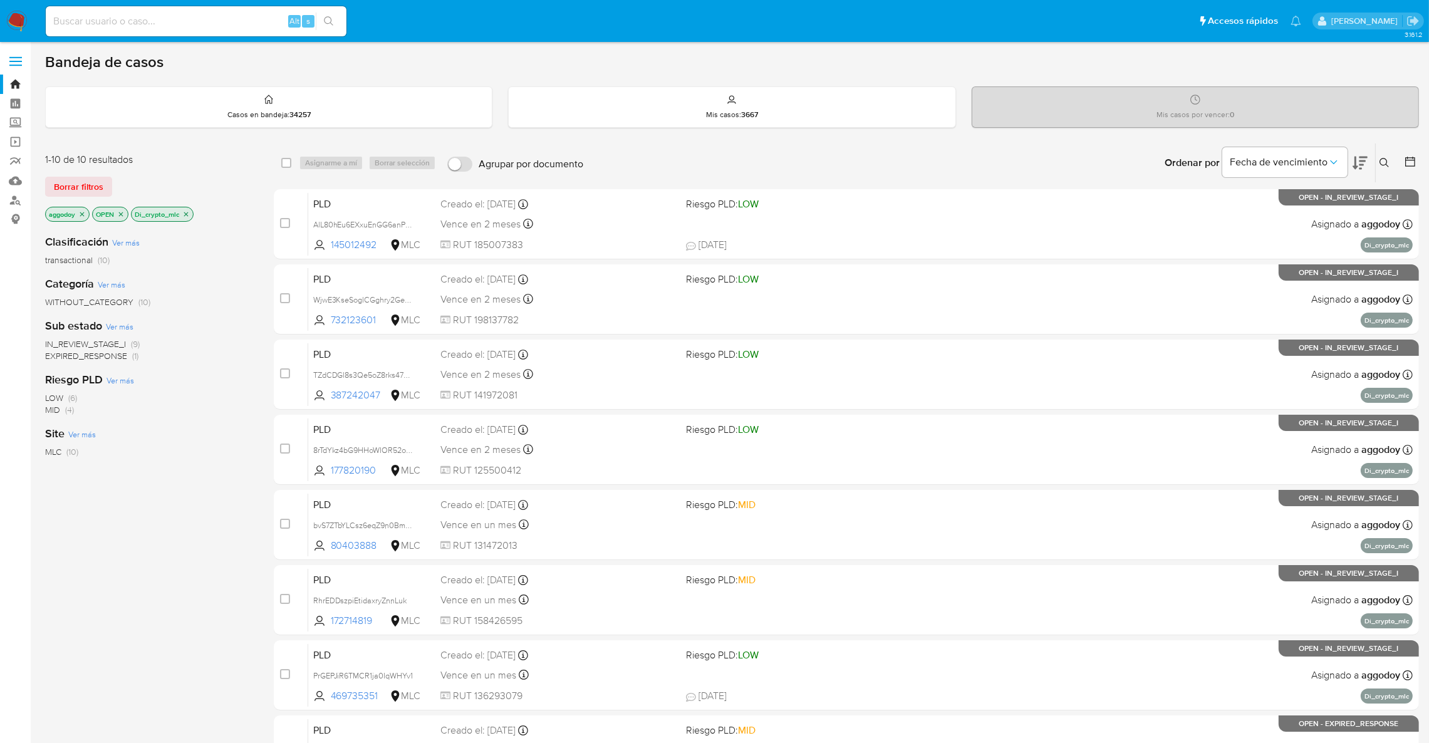
click at [189, 214] on icon "close-filter" at bounding box center [186, 214] width 8 height 8
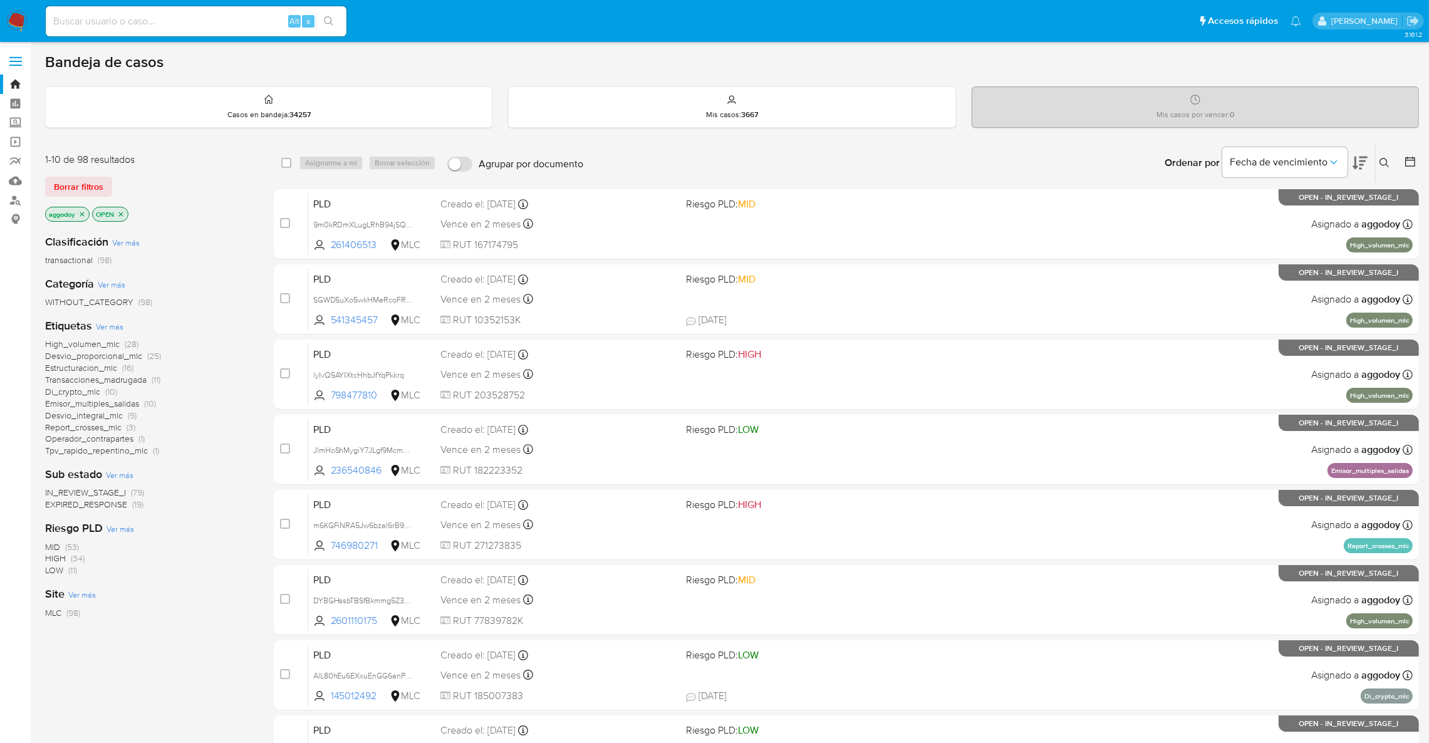
click at [1391, 165] on button at bounding box center [1385, 162] width 21 height 15
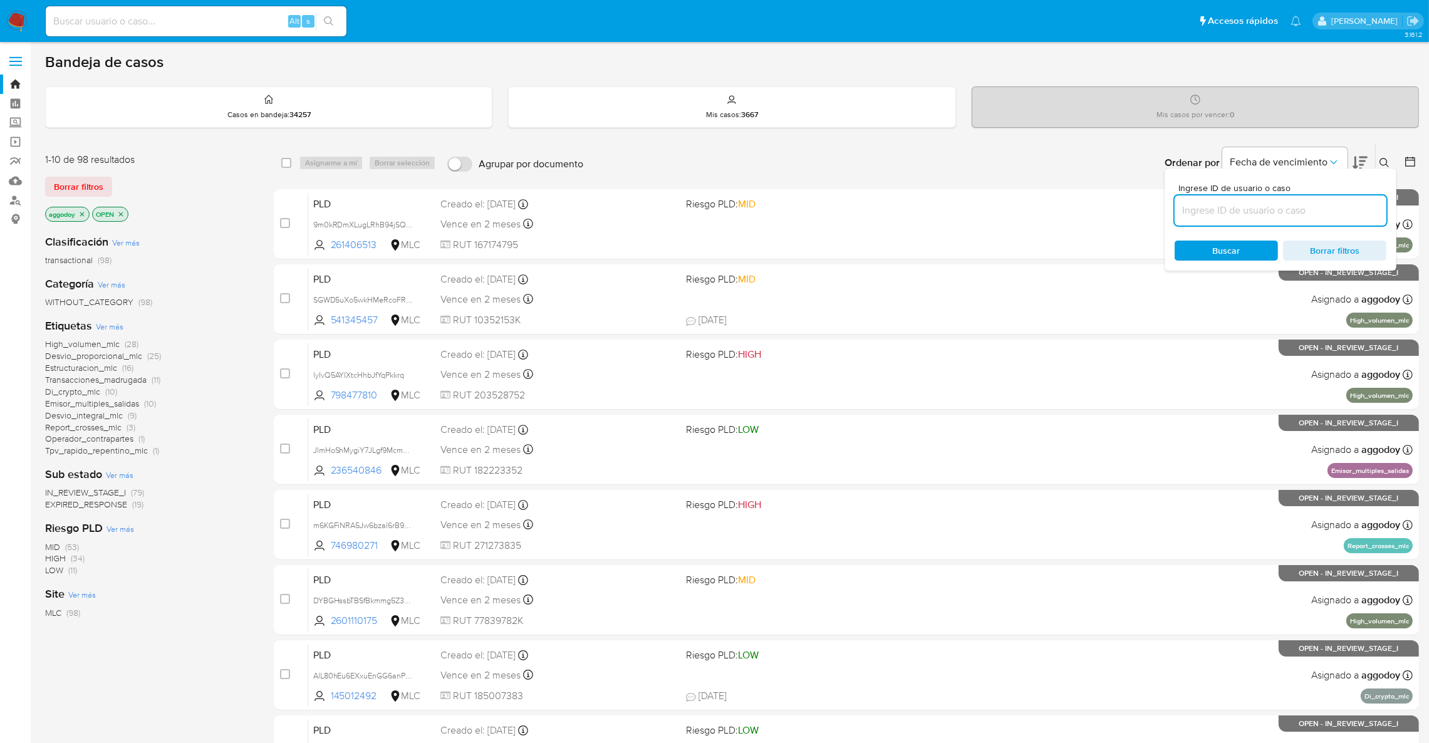
click at [1322, 208] on input at bounding box center [1280, 210] width 212 height 16
type input "1259188842"
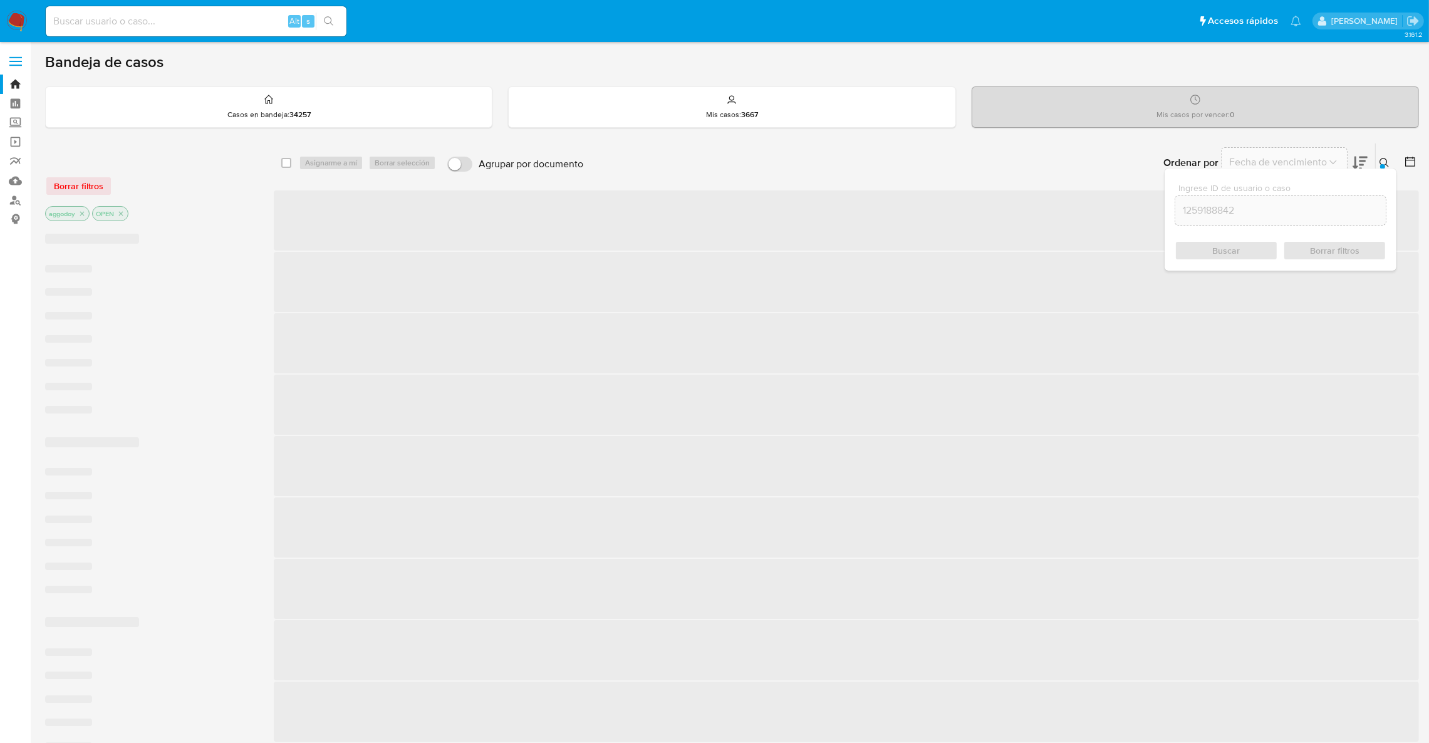
click at [1384, 165] on div at bounding box center [1382, 166] width 5 height 5
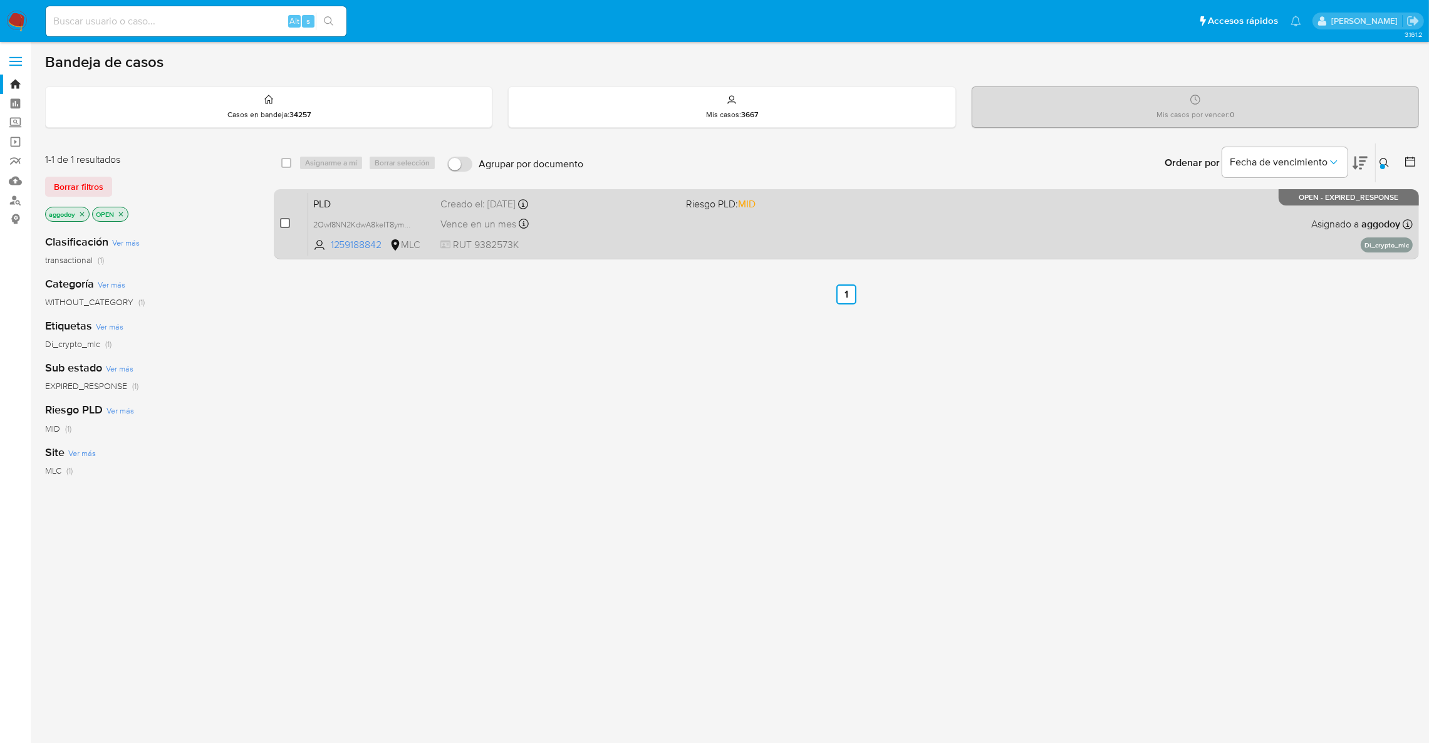
click at [287, 219] on input "checkbox" at bounding box center [285, 223] width 10 height 10
checkbox input "true"
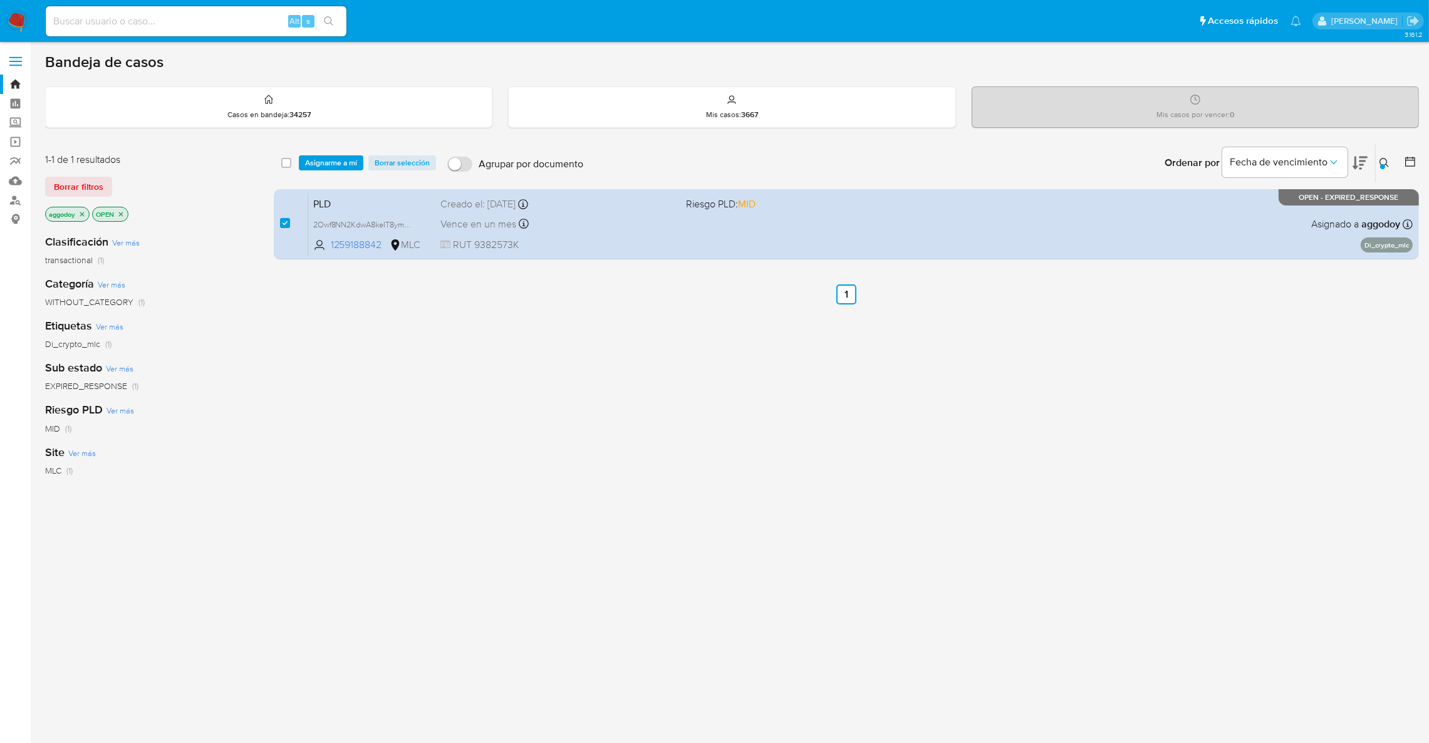
click at [338, 175] on div "select-all-cases-checkbox Asignarme a mí Borrar selección Agrupar por documento…" at bounding box center [846, 162] width 1145 height 39
click at [336, 168] on span "Asignarme a mí" at bounding box center [331, 163] width 52 height 13
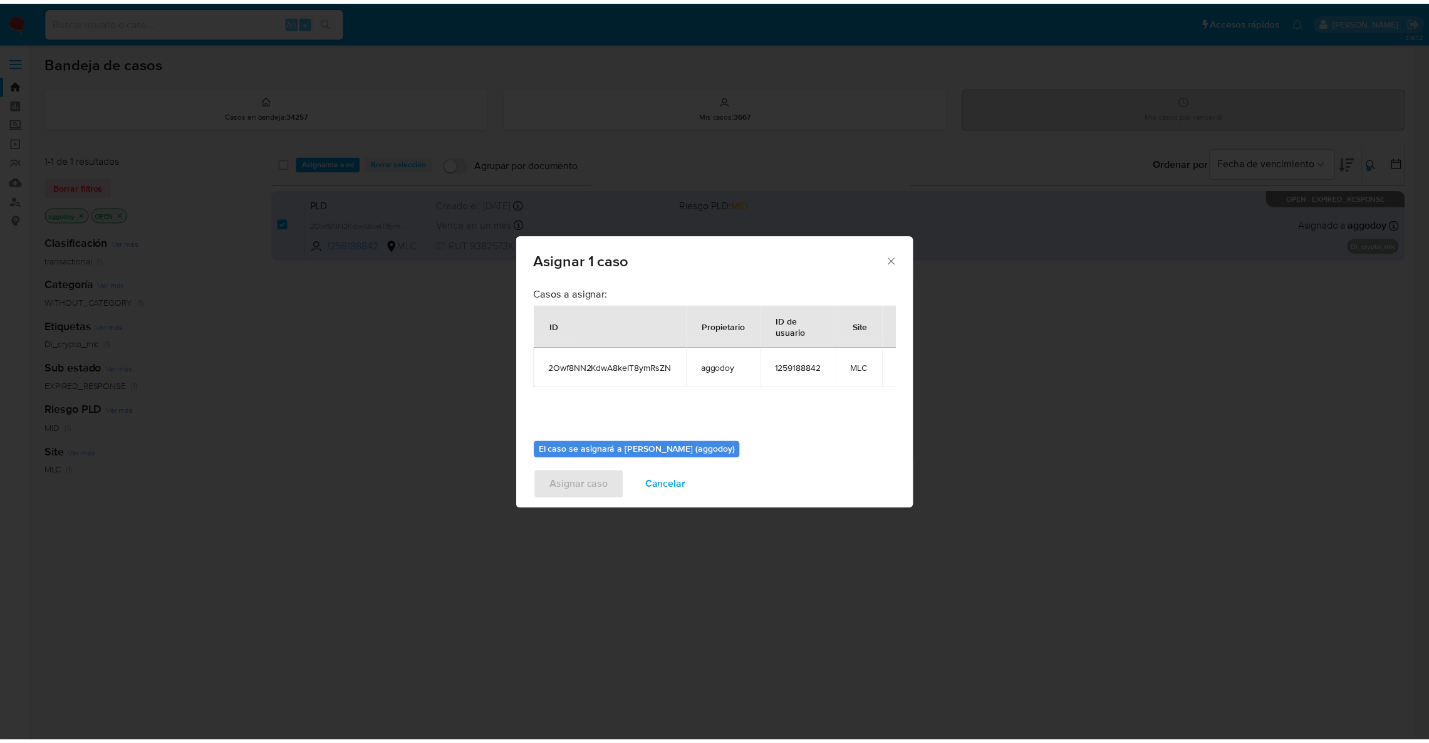
scroll to position [65, 0]
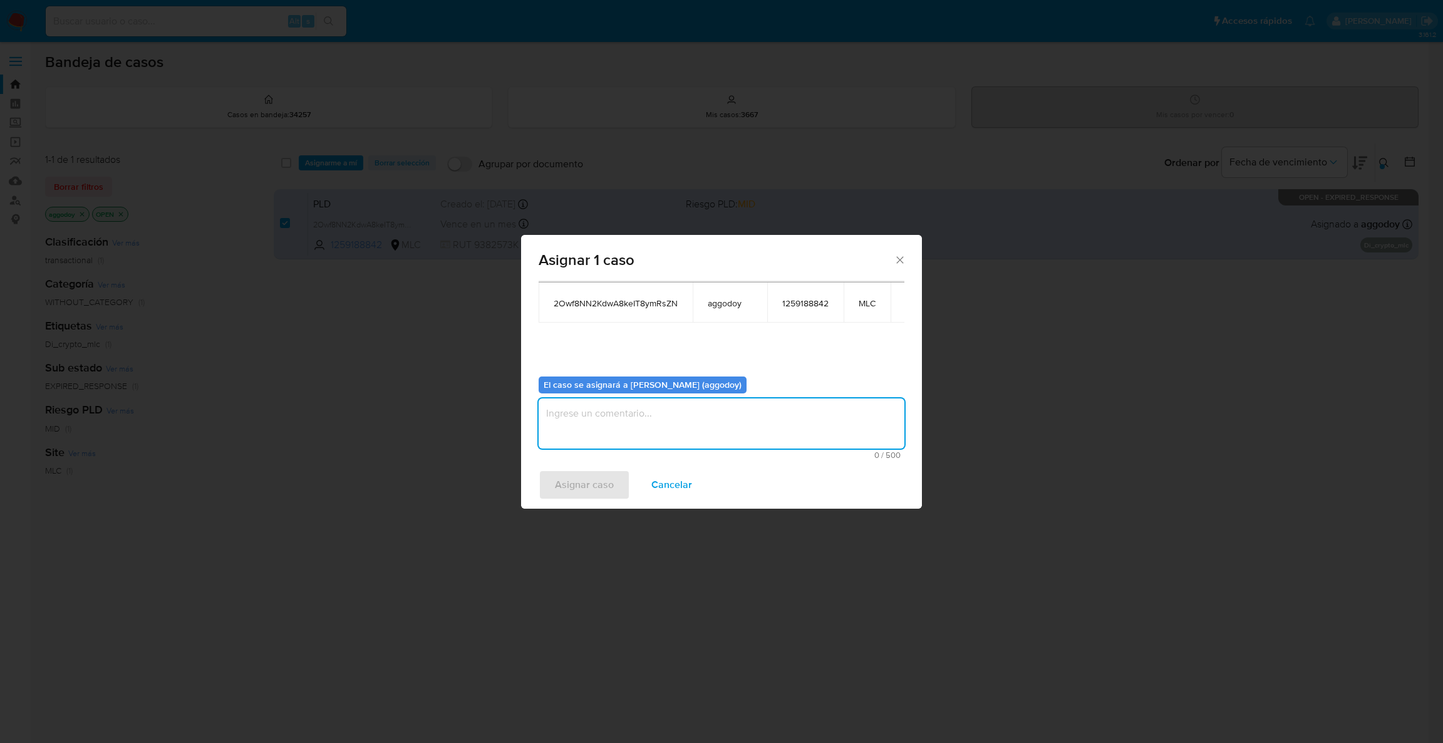
click at [794, 445] on textarea "assign-modal" at bounding box center [722, 423] width 366 height 50
type textarea ","
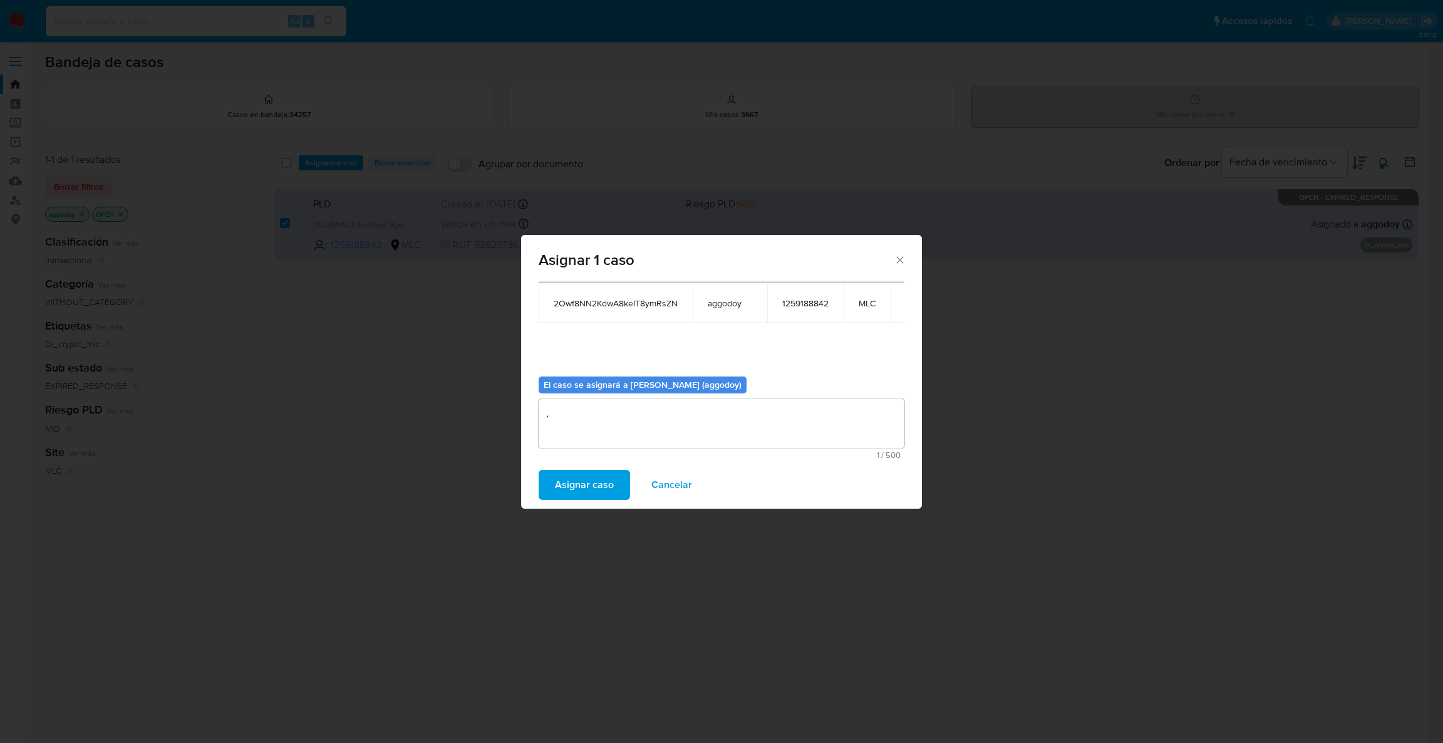
click at [603, 480] on span "Asignar caso" at bounding box center [584, 485] width 59 height 28
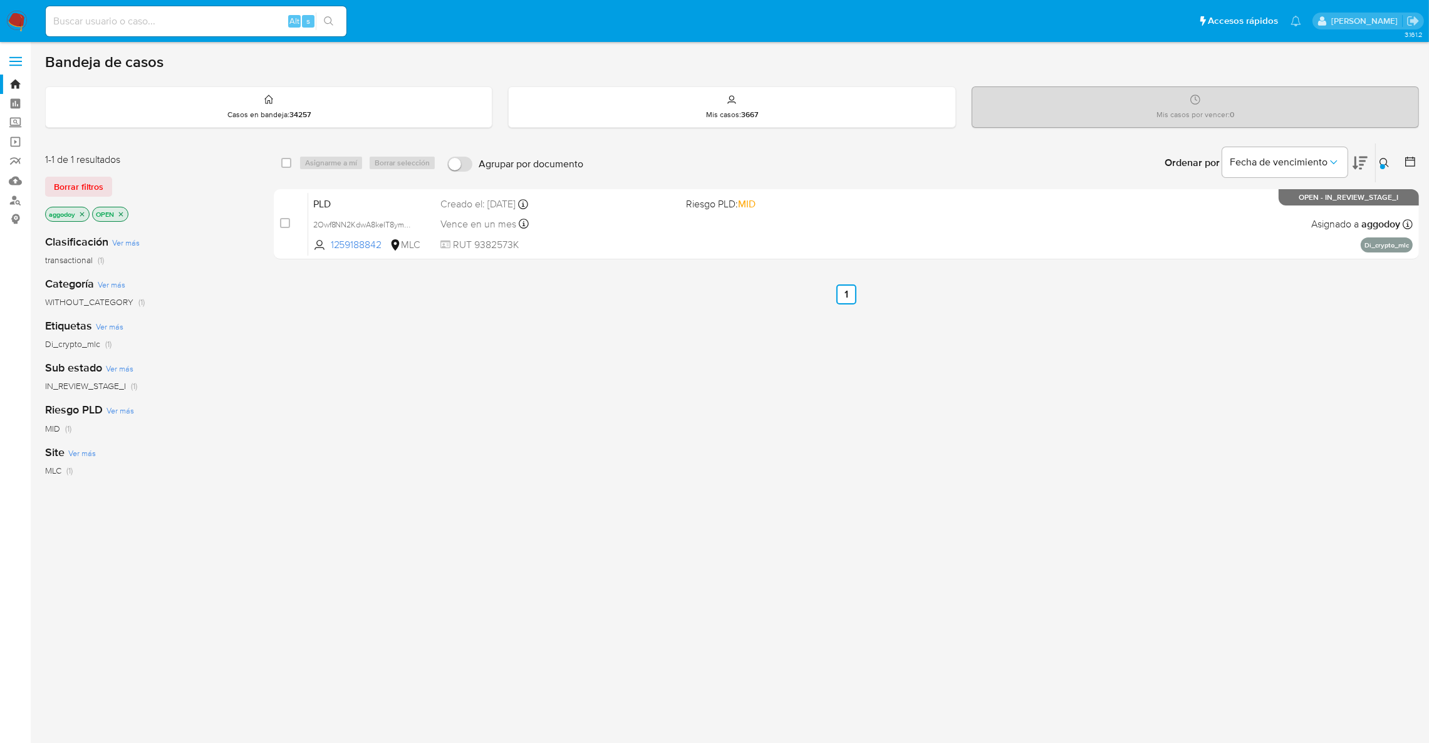
drag, startPoint x: 1362, startPoint y: 157, endPoint x: 1370, endPoint y: 157, distance: 8.1
click at [1363, 157] on icon at bounding box center [1359, 163] width 15 height 13
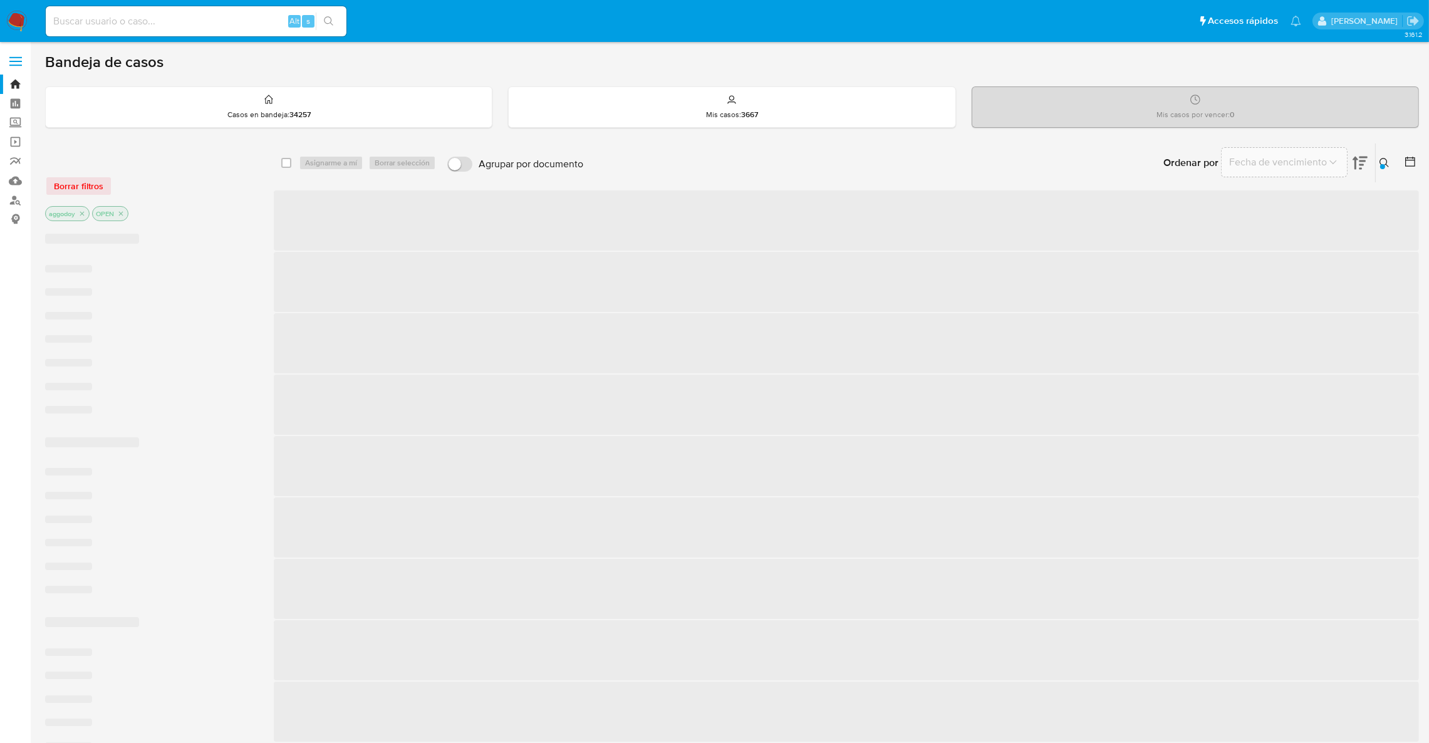
click at [1381, 160] on icon at bounding box center [1384, 163] width 10 height 10
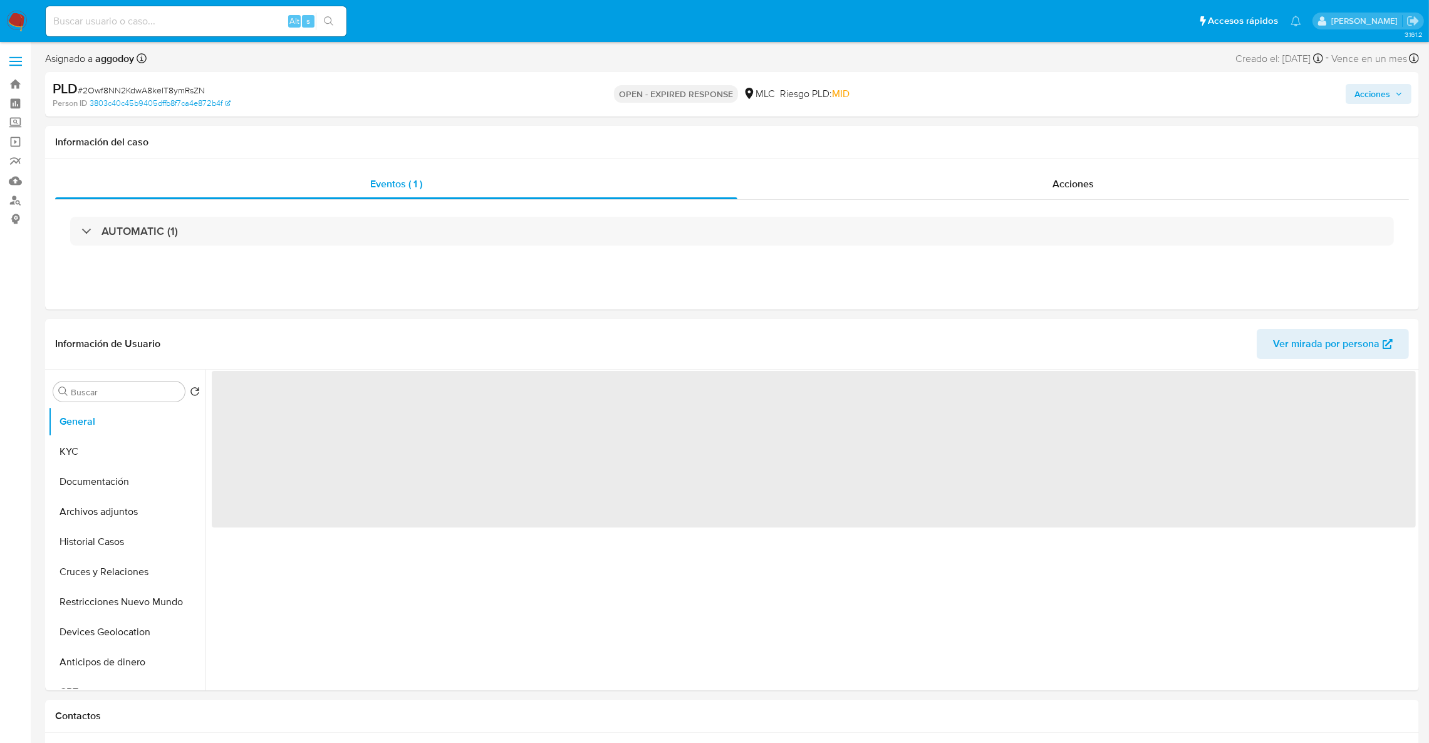
select select "10"
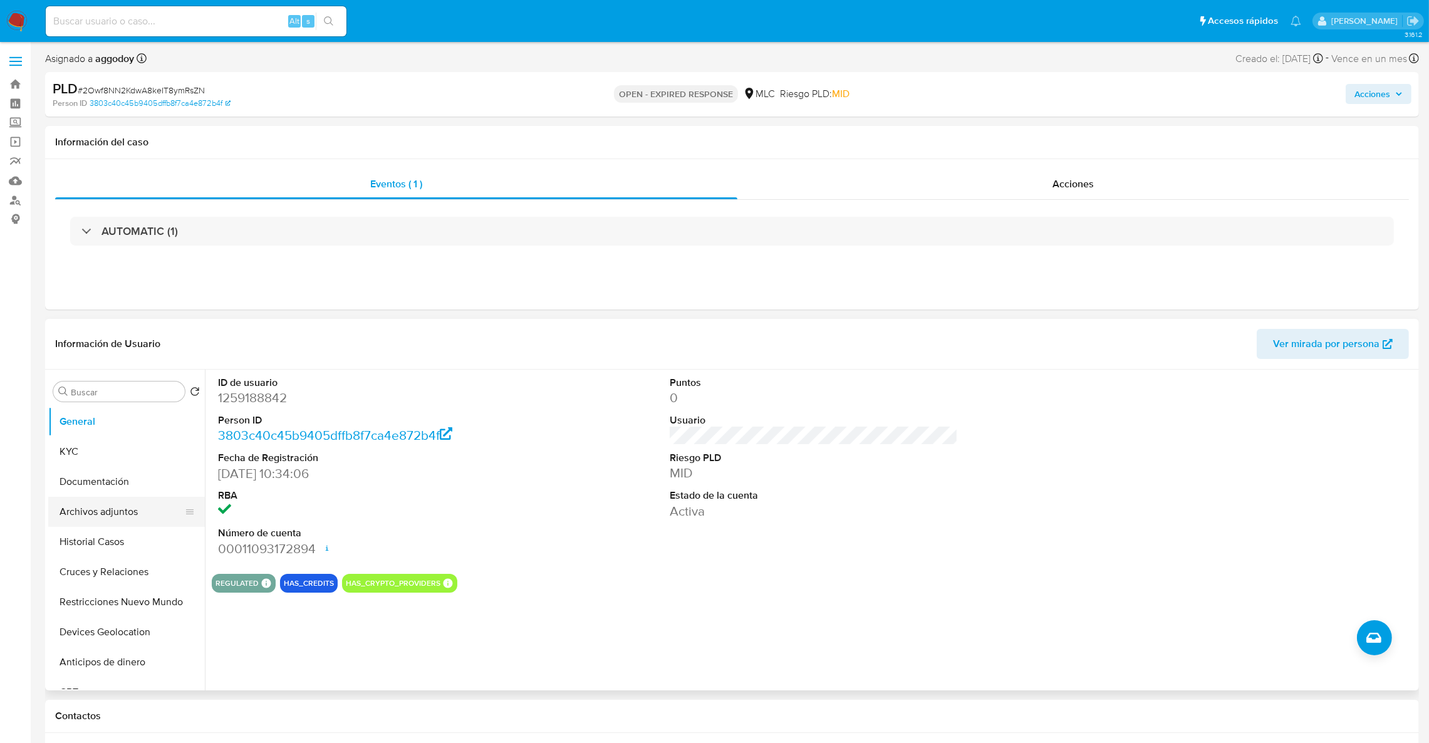
click at [111, 507] on button "Archivos adjuntos" at bounding box center [121, 512] width 147 height 30
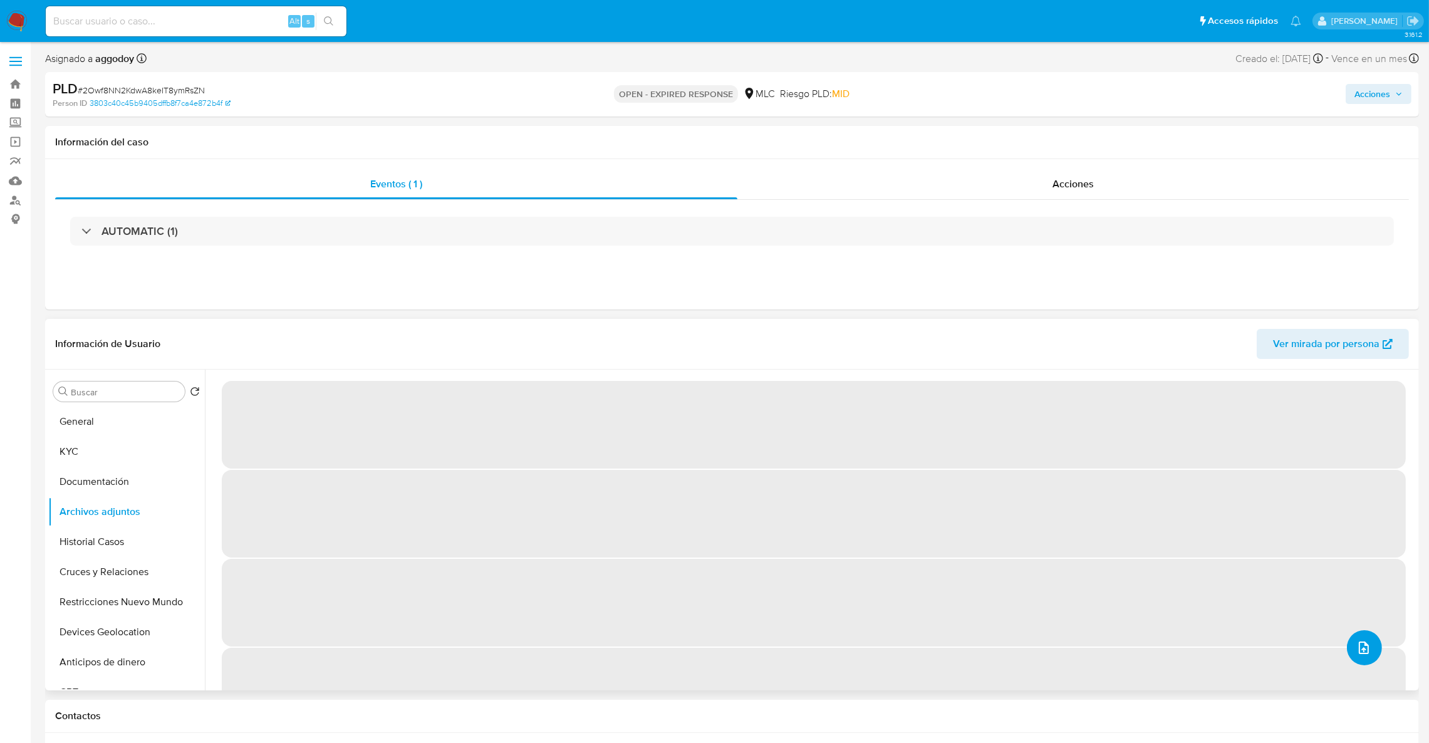
click at [1358, 638] on button "upload-file" at bounding box center [1364, 647] width 35 height 35
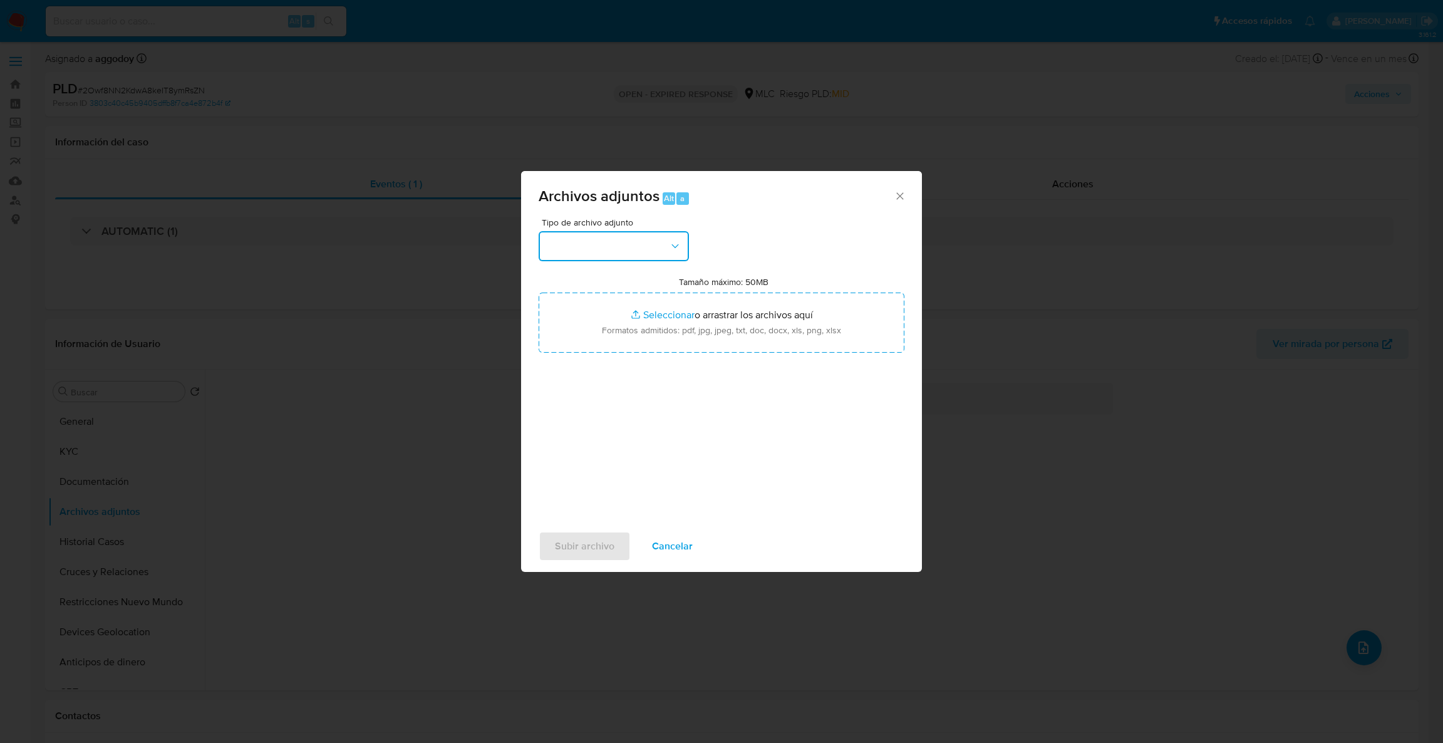
click at [584, 252] on button "button" at bounding box center [614, 246] width 150 height 30
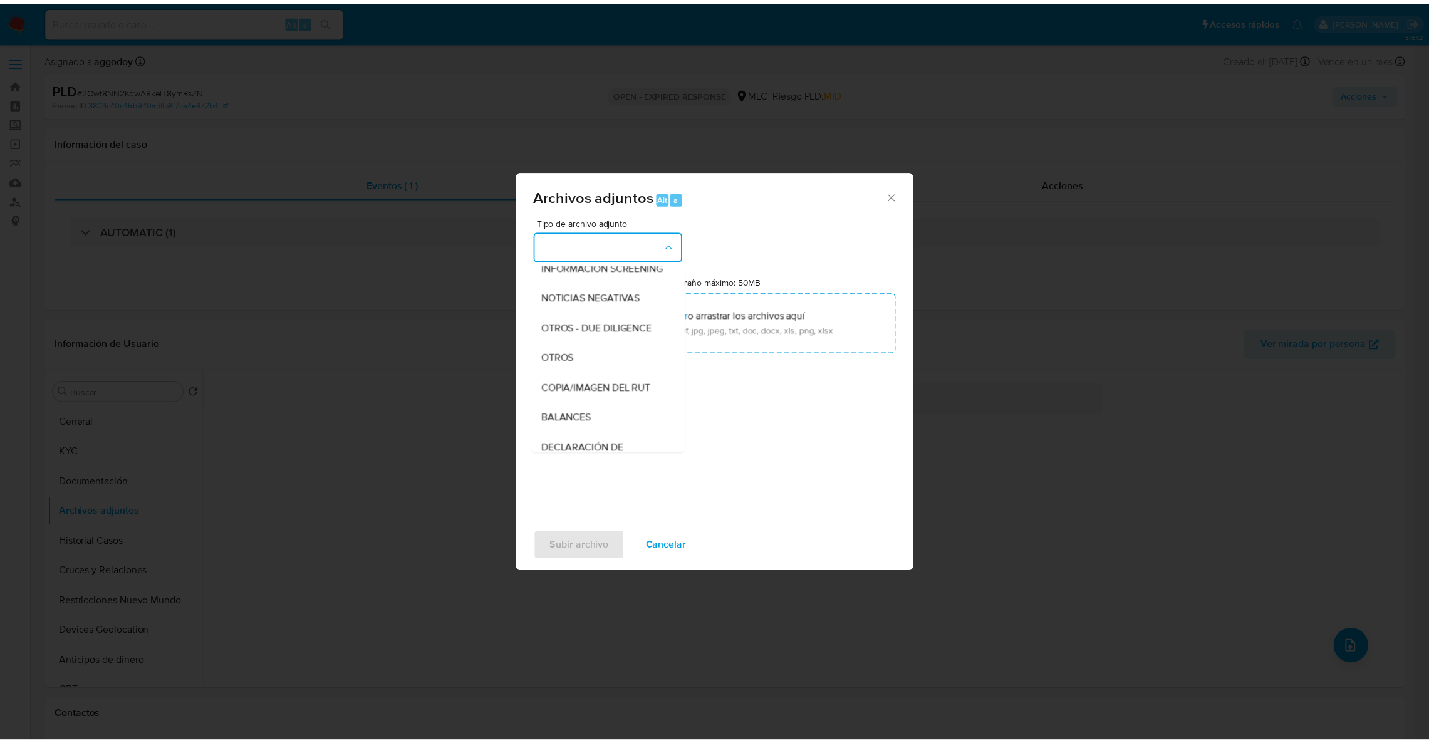
scroll to position [150, 0]
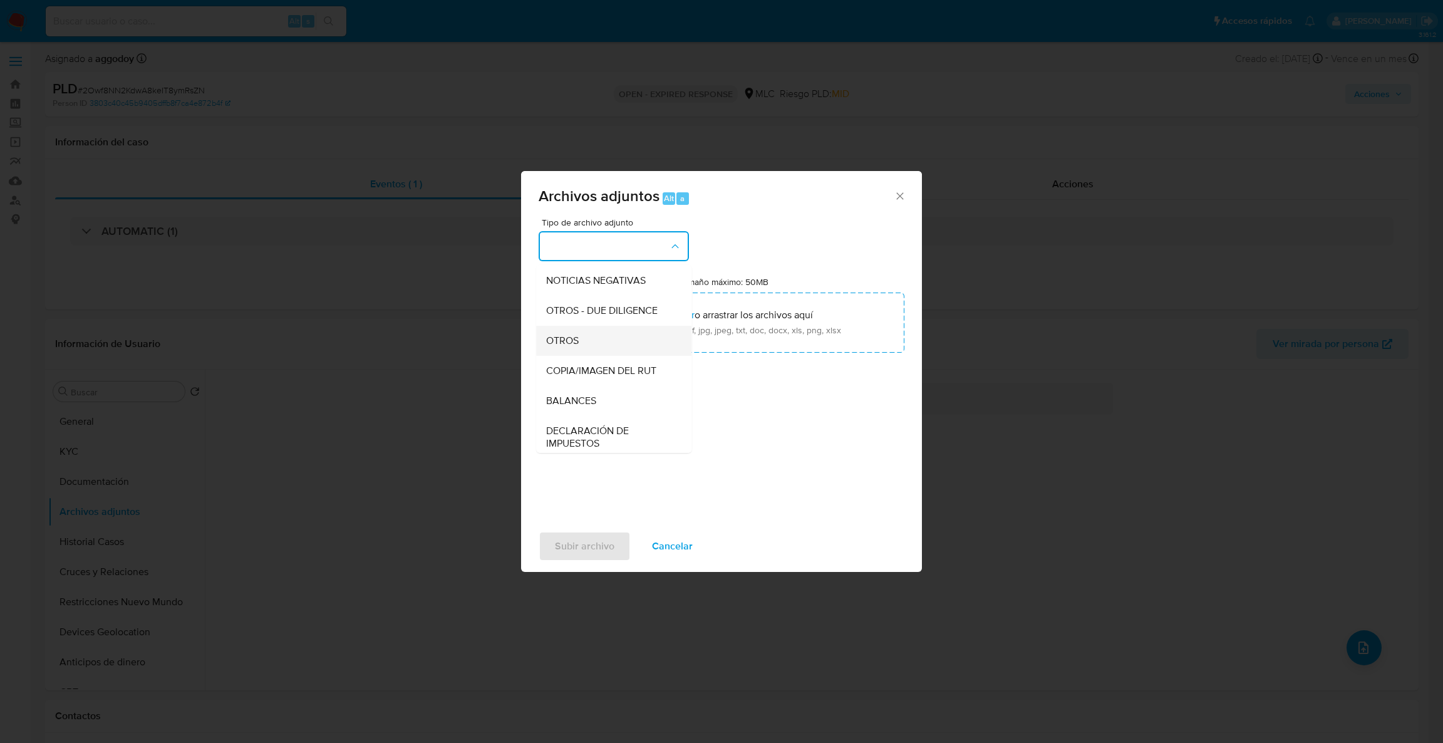
click at [630, 356] on div "OTROS" at bounding box center [610, 341] width 128 height 30
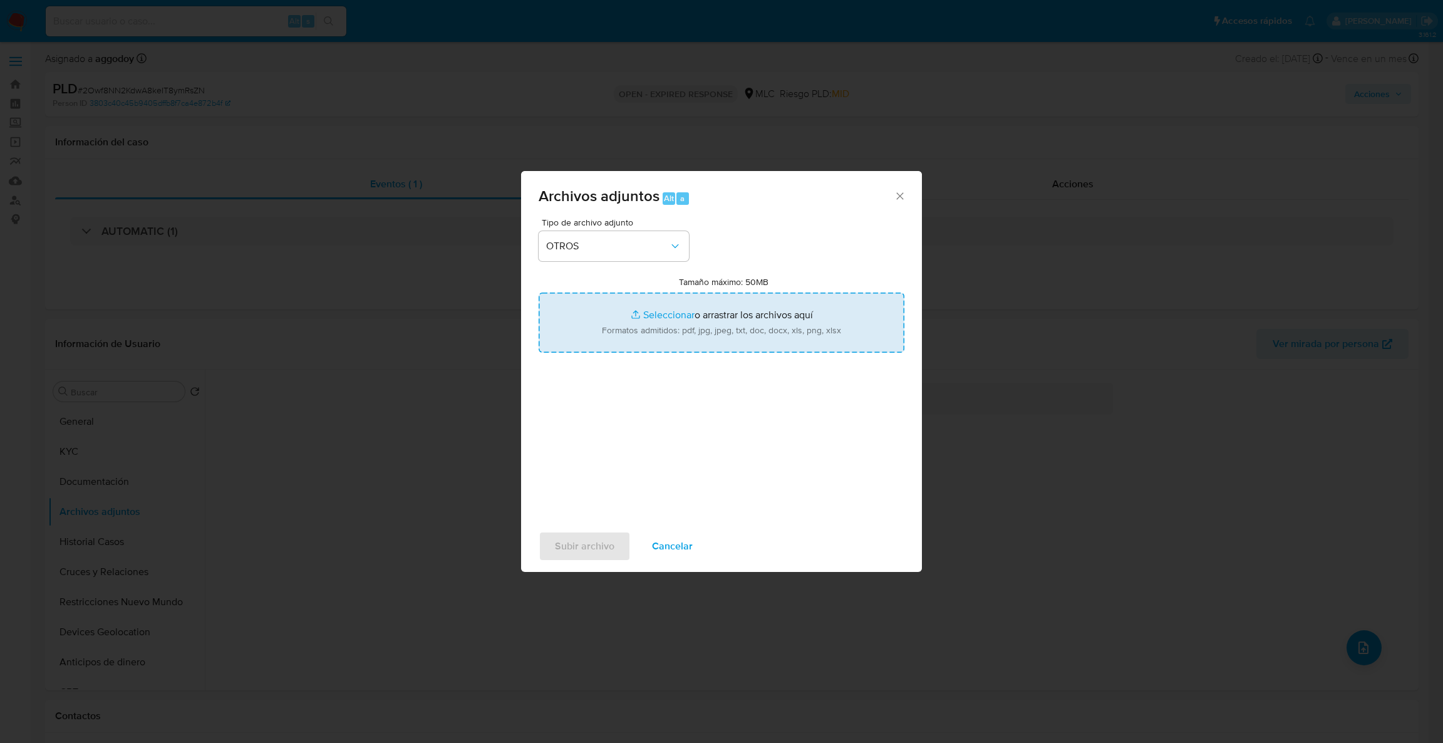
click at [644, 329] on input "Tamaño máximo: 50MB Seleccionar archivos" at bounding box center [722, 322] width 366 height 60
type input "C:\fakepath\Case Log - 1259188842.pdf"
click at [720, 331] on input "Tamaño máximo: 50MB Seleccionar archivos" at bounding box center [722, 322] width 366 height 60
type input "C:\fakepath\1259188842Movimientos .xlsx"
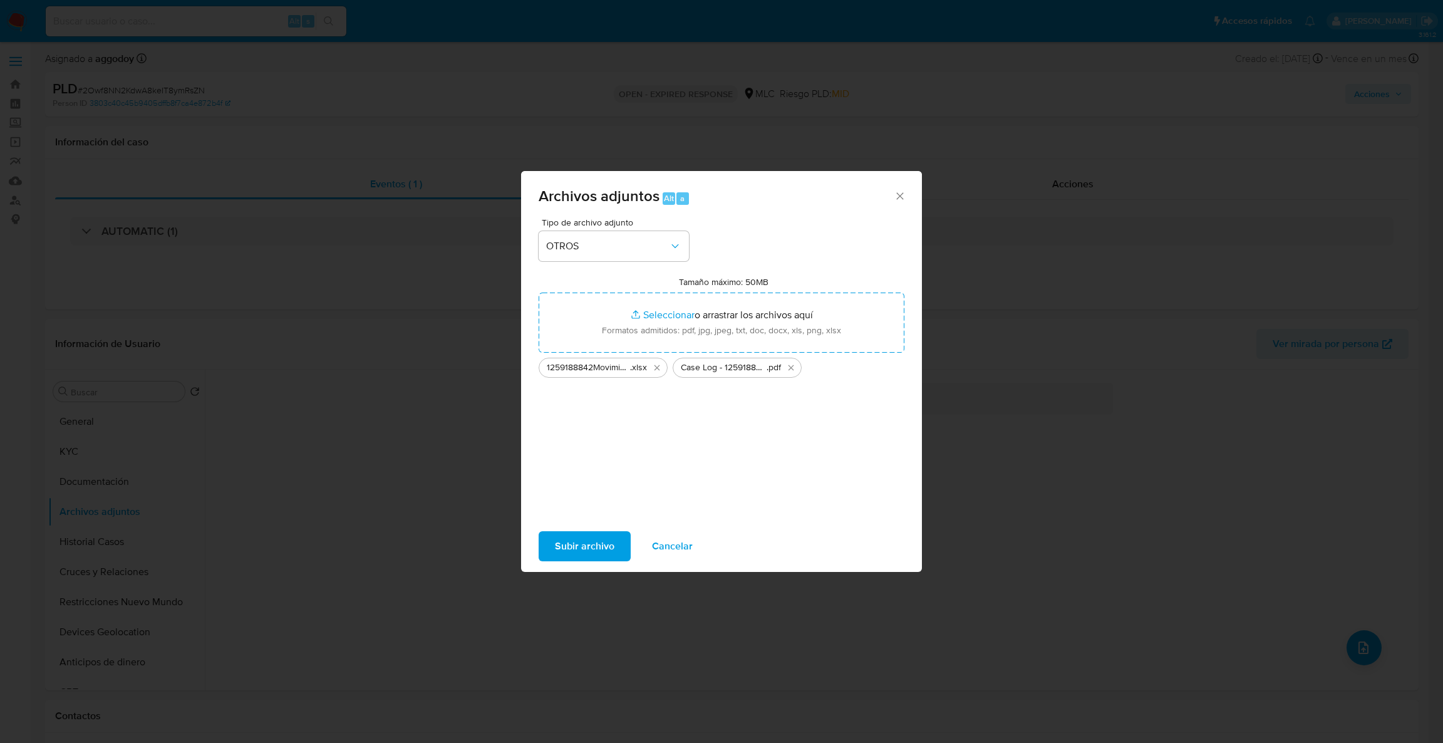
click at [600, 554] on span "Subir archivo" at bounding box center [584, 546] width 59 height 28
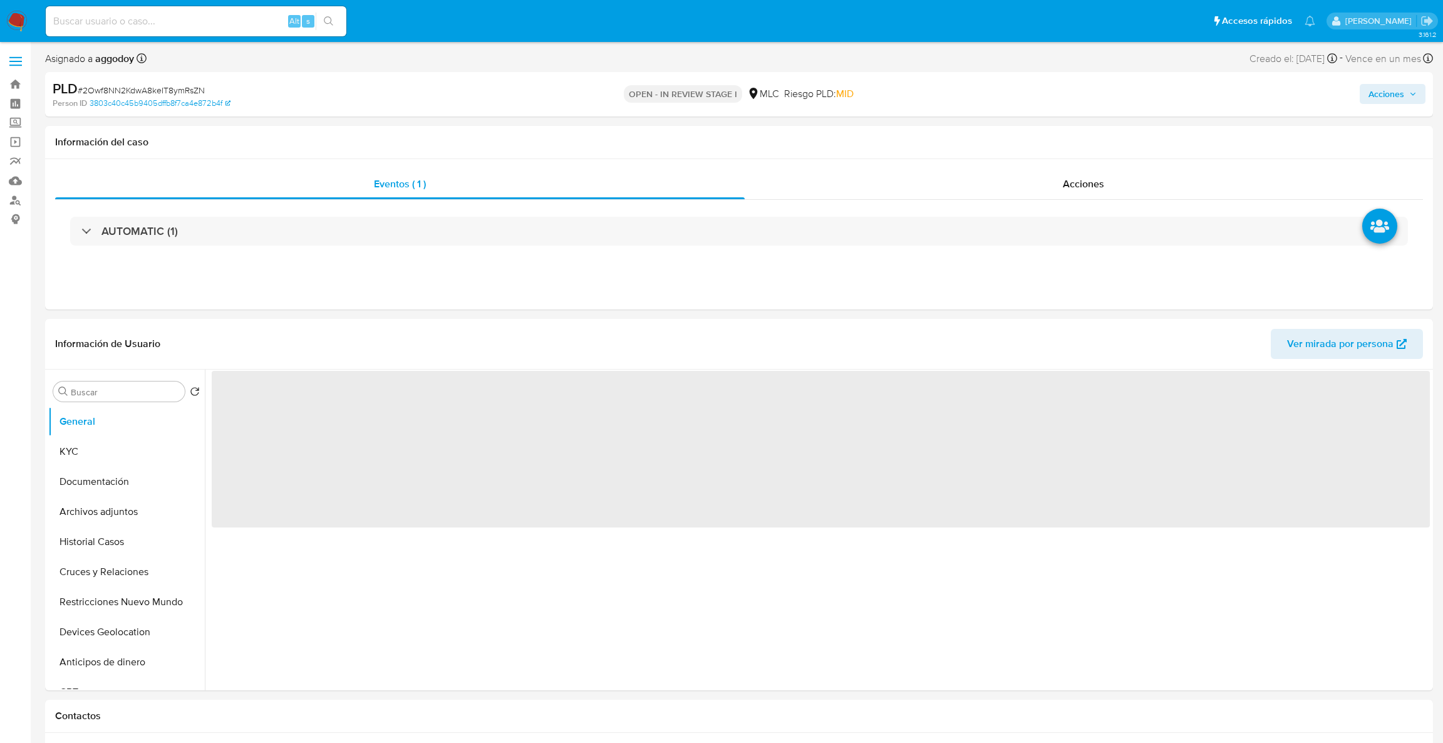
select select "10"
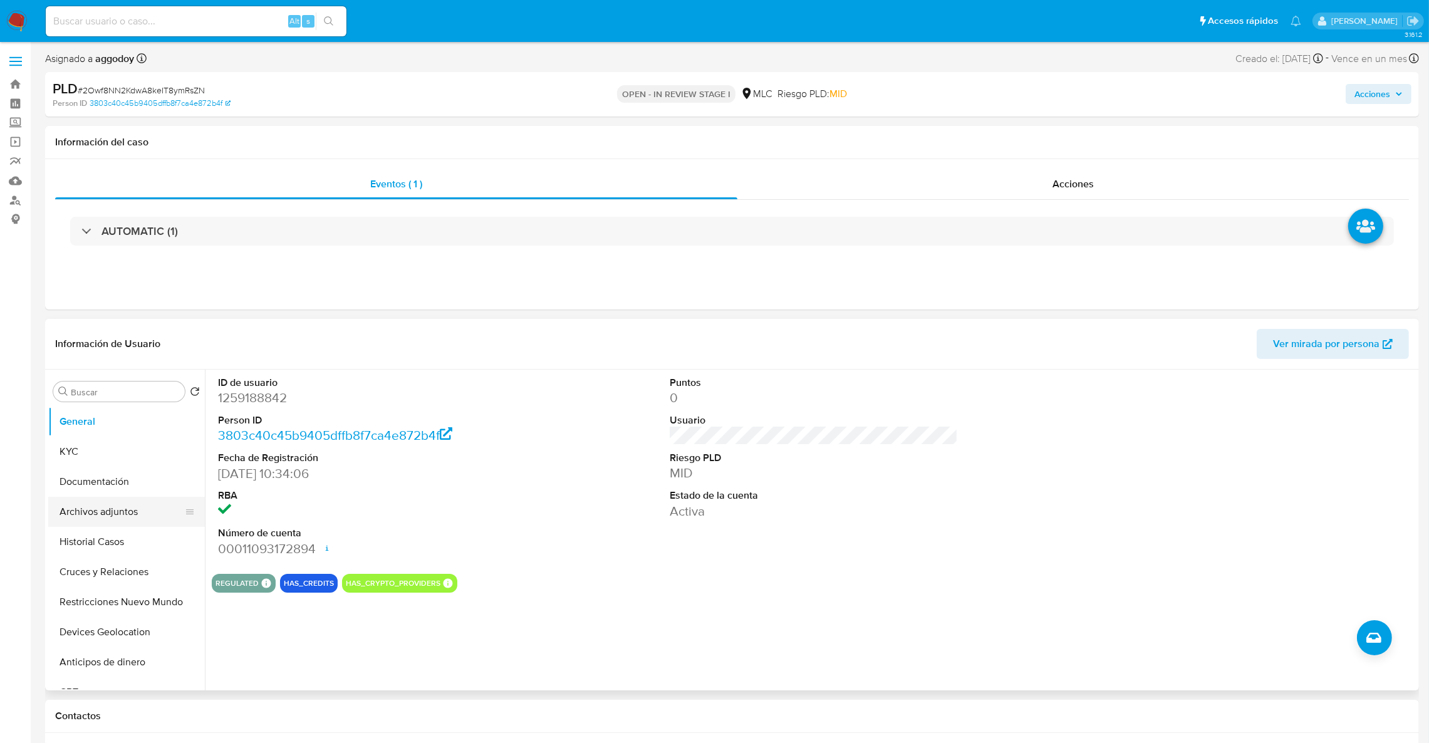
click at [142, 510] on button "Archivos adjuntos" at bounding box center [121, 512] width 147 height 30
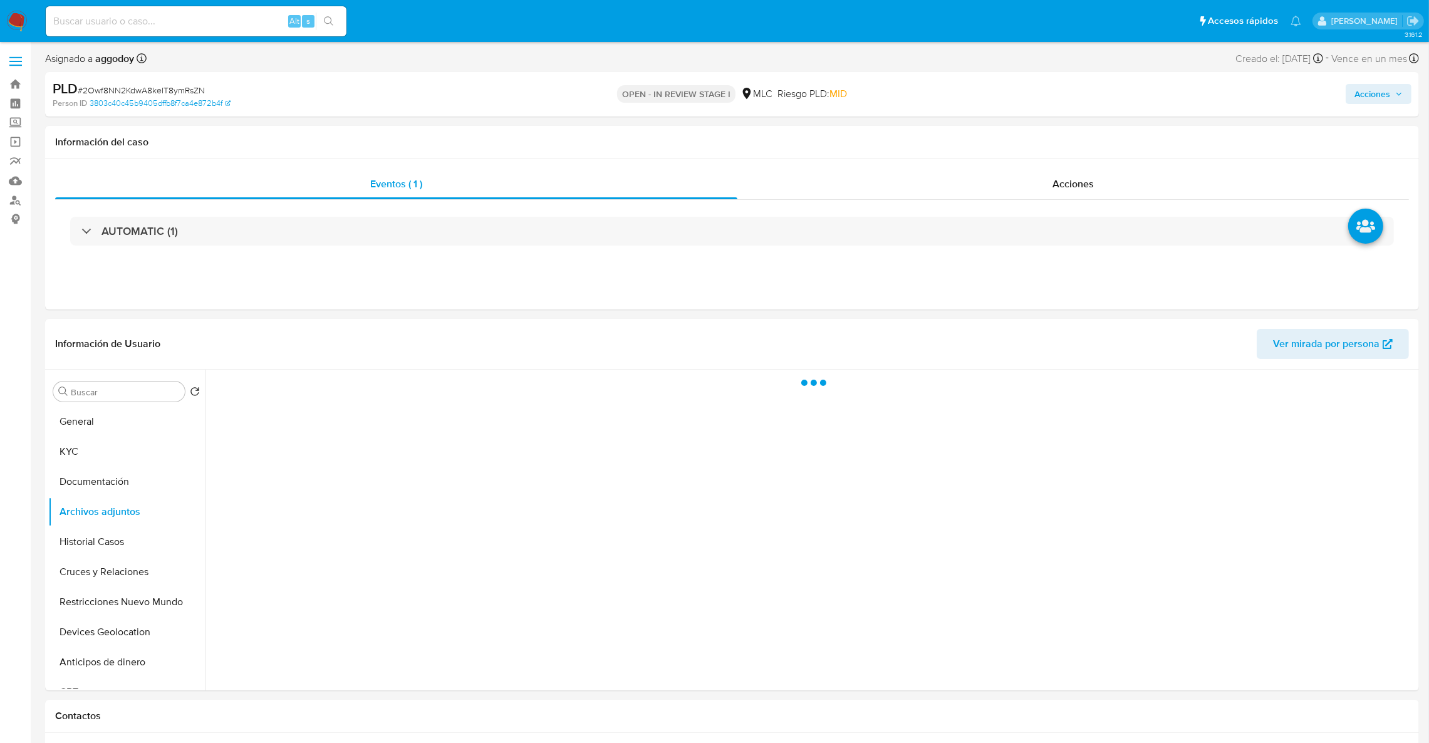
click at [1369, 96] on span "Acciones" at bounding box center [1372, 94] width 36 height 20
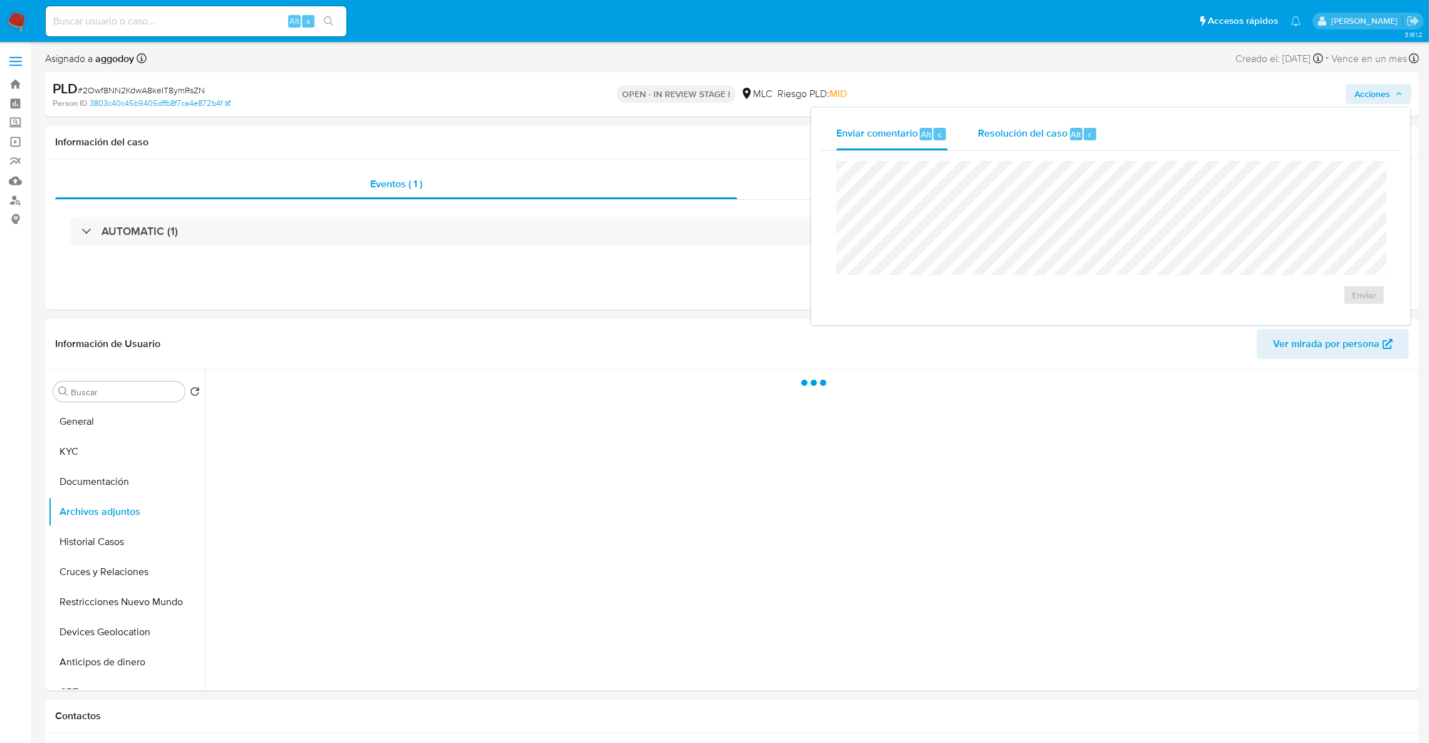
click at [1013, 147] on div "Resolución del caso Alt r" at bounding box center [1038, 134] width 120 height 33
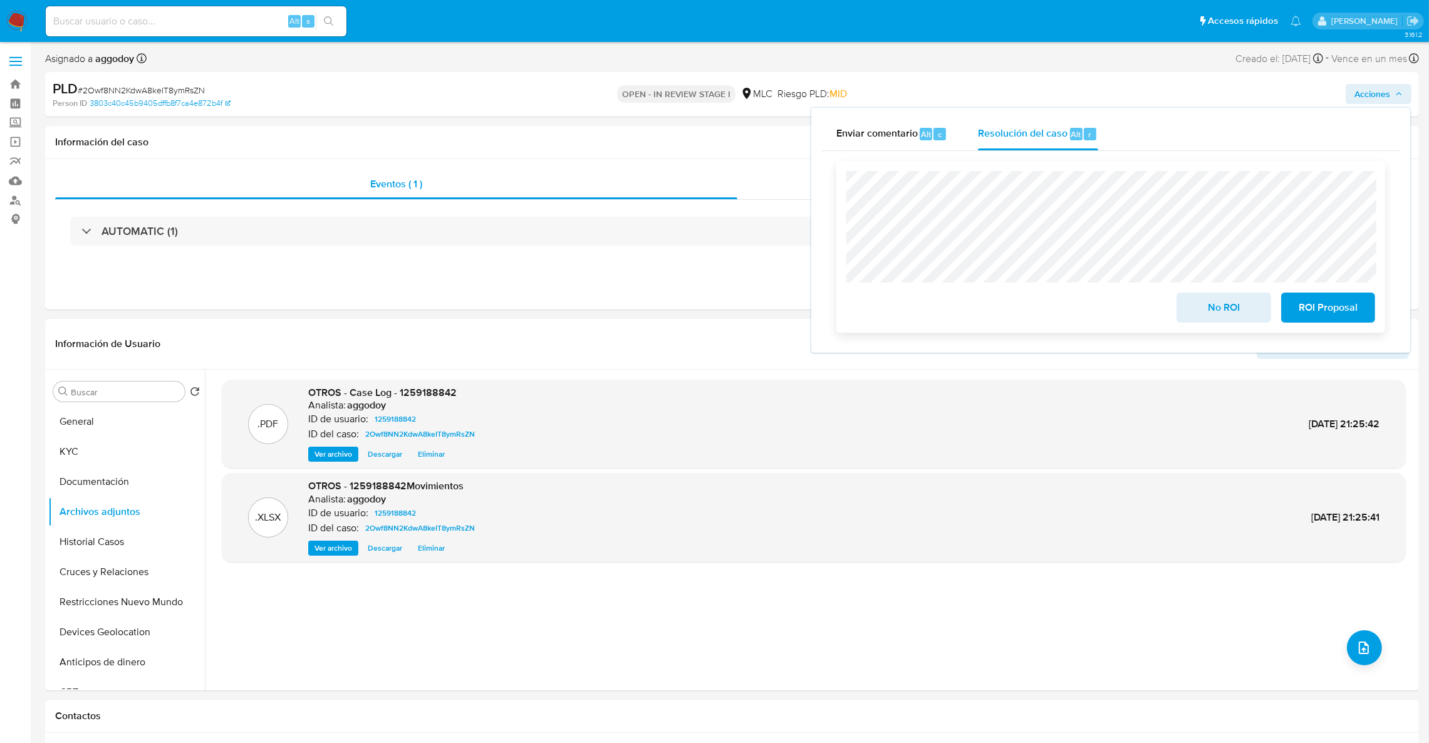
click at [1197, 297] on span "No ROI" at bounding box center [1222, 308] width 61 height 28
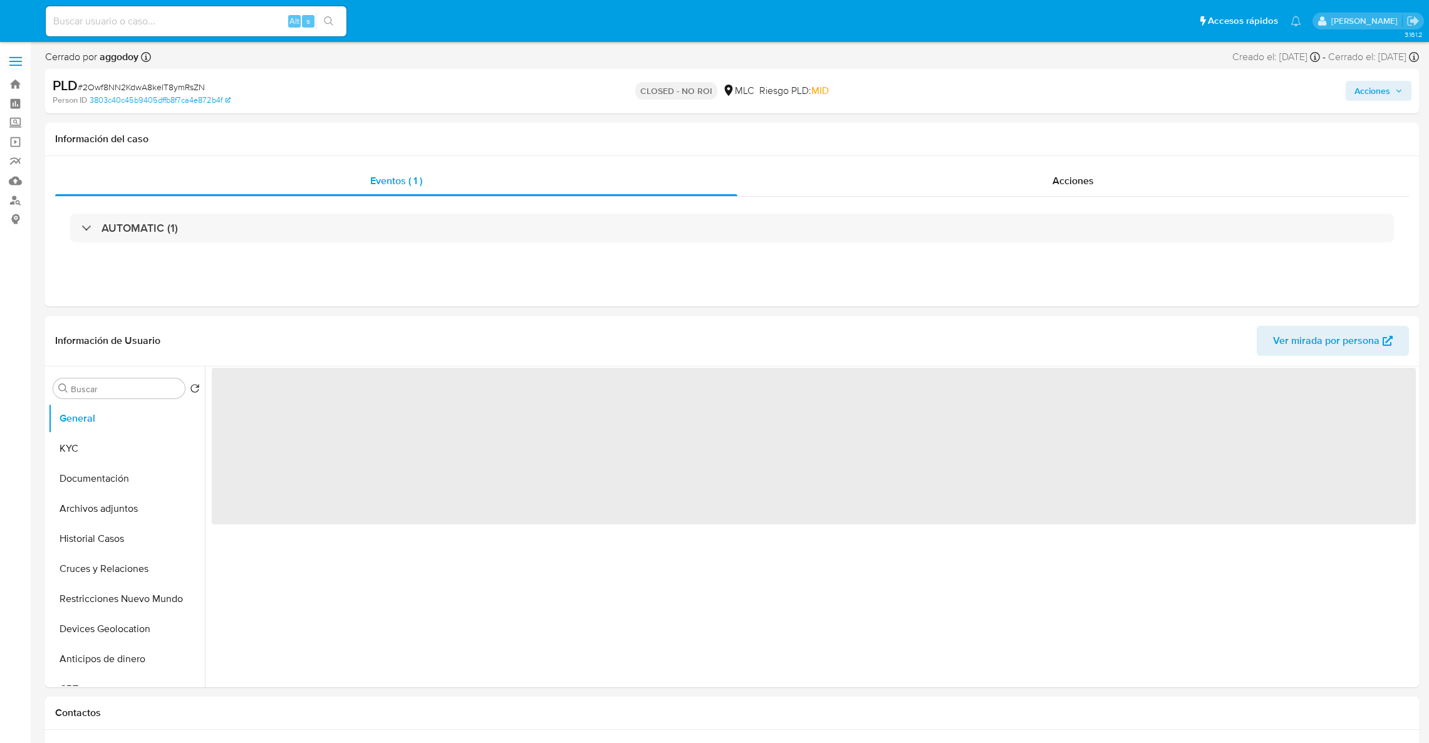
select select "10"
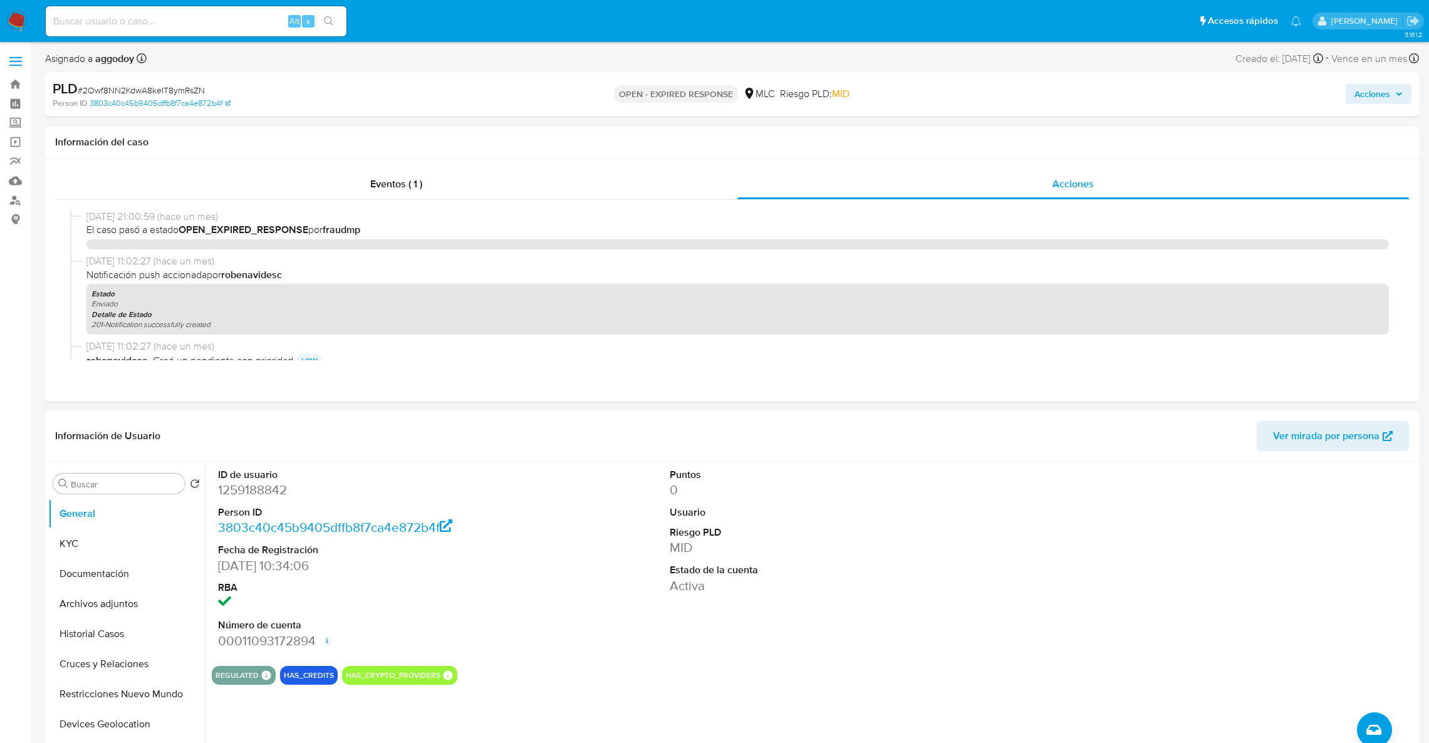
select select "10"
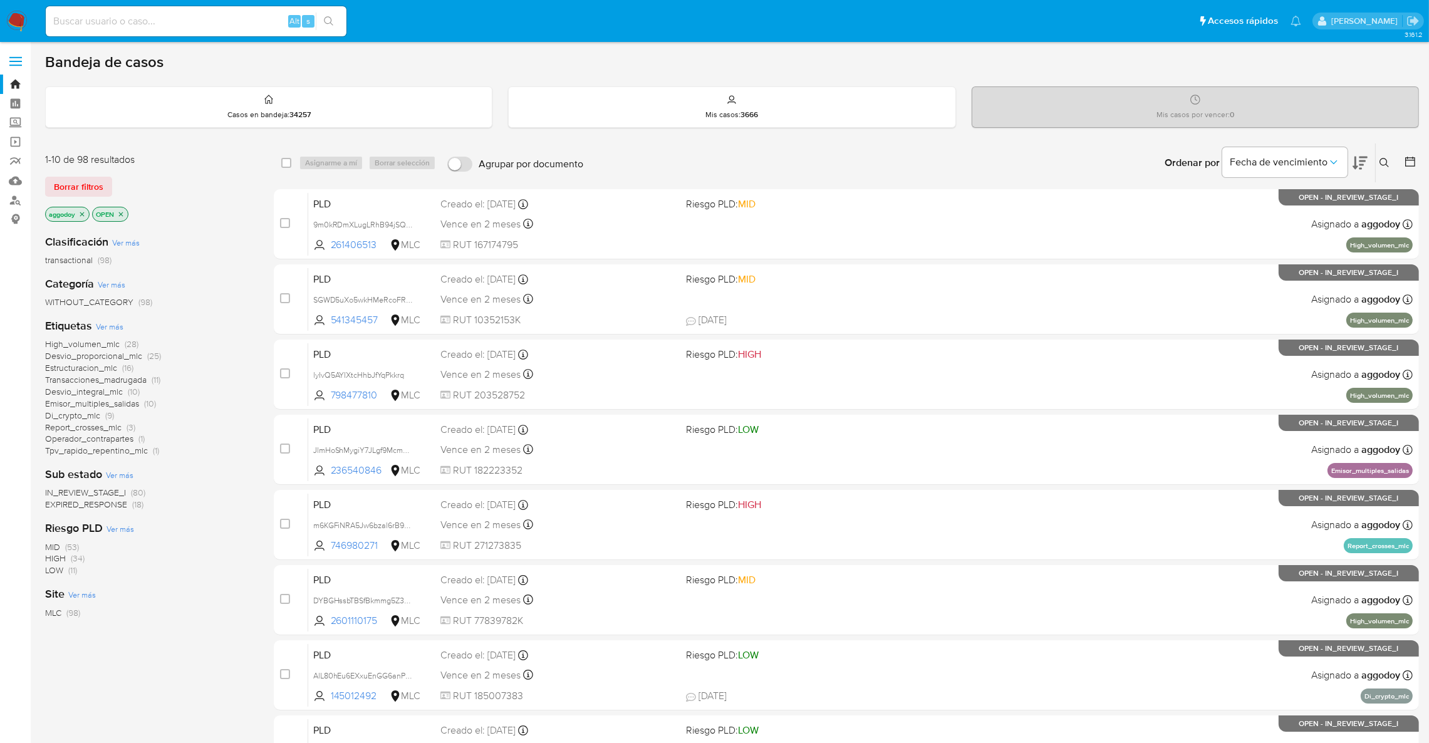
click at [85, 507] on span "EXPIRED_RESPONSE" at bounding box center [86, 504] width 82 height 13
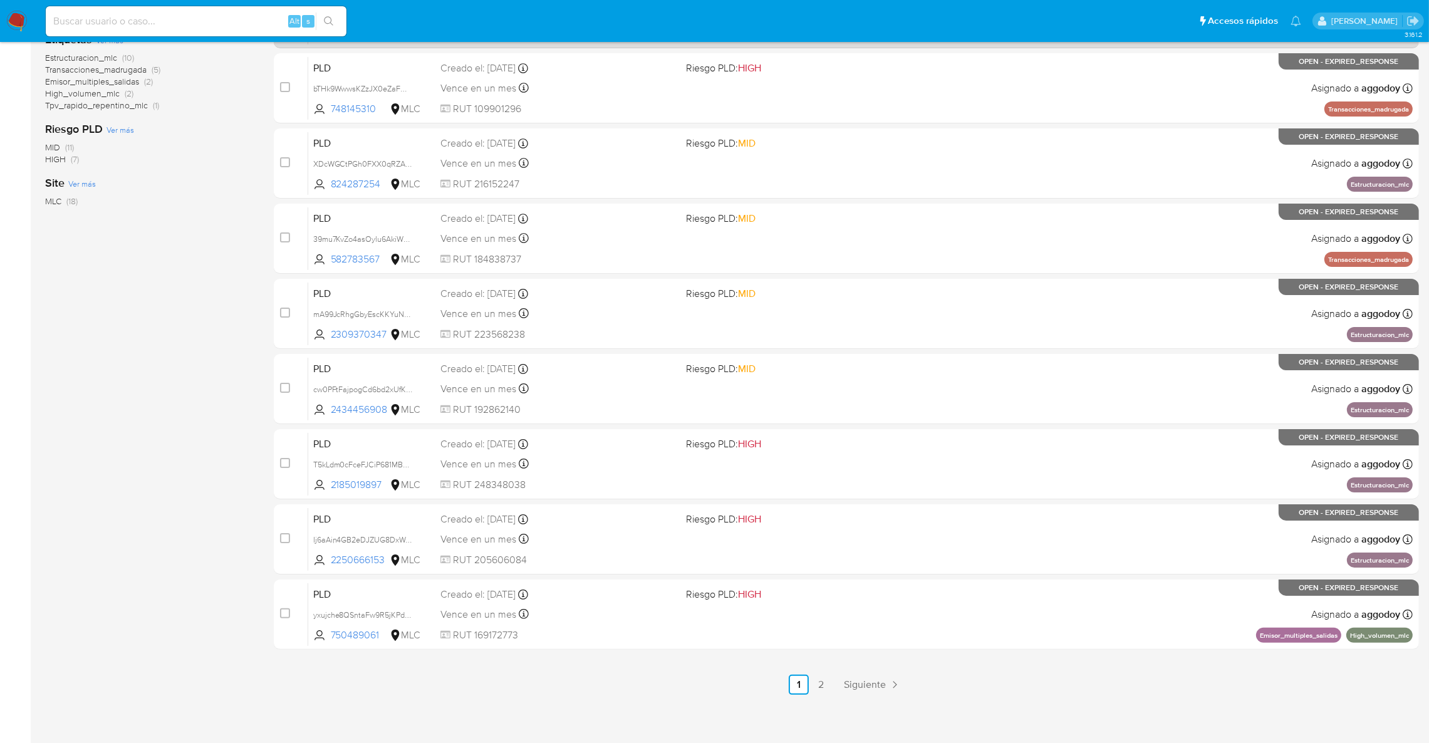
scroll to position [290, 0]
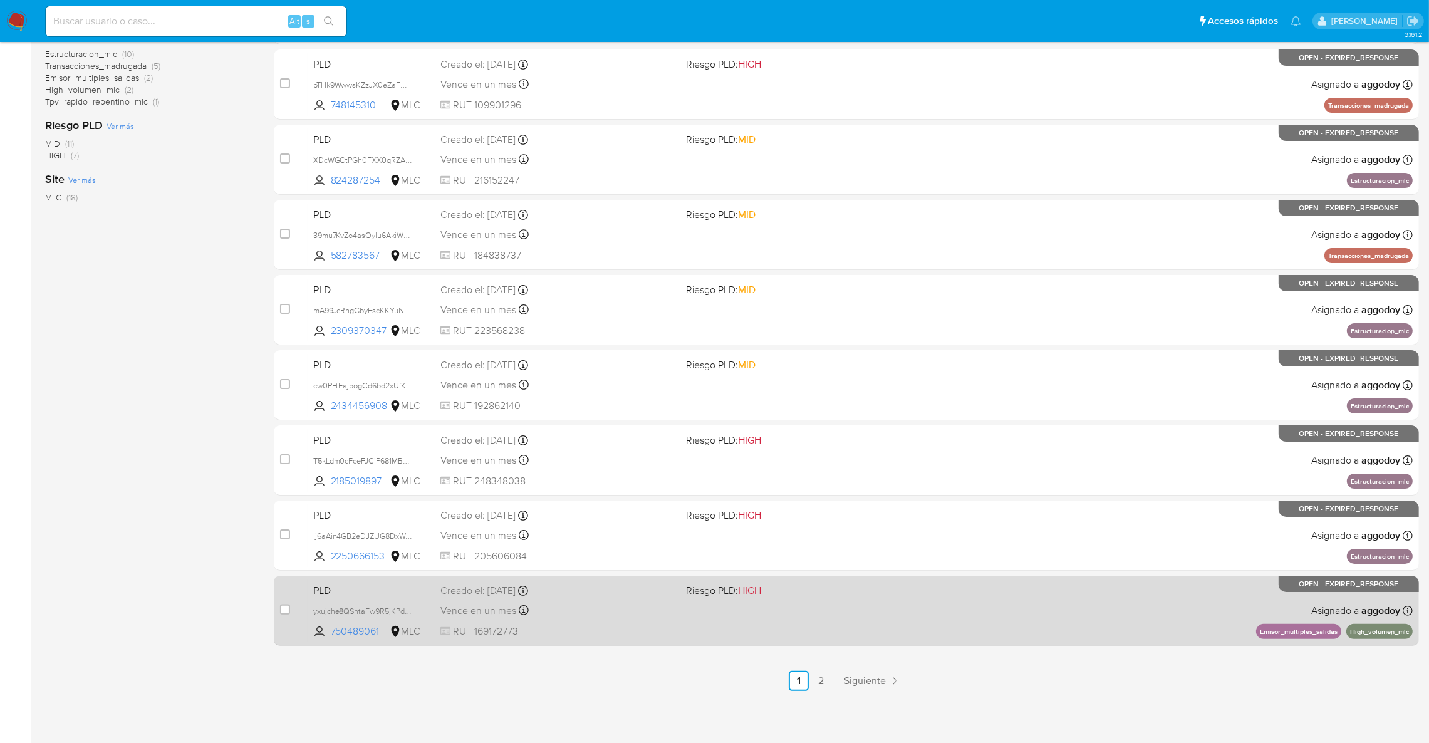
click at [1122, 618] on div "PLD yxujche8QSntaFw9R5jKPdTZ 750489061 MLC Riesgo PLD: HIGH Creado el: [DATE] C…" at bounding box center [860, 610] width 1104 height 63
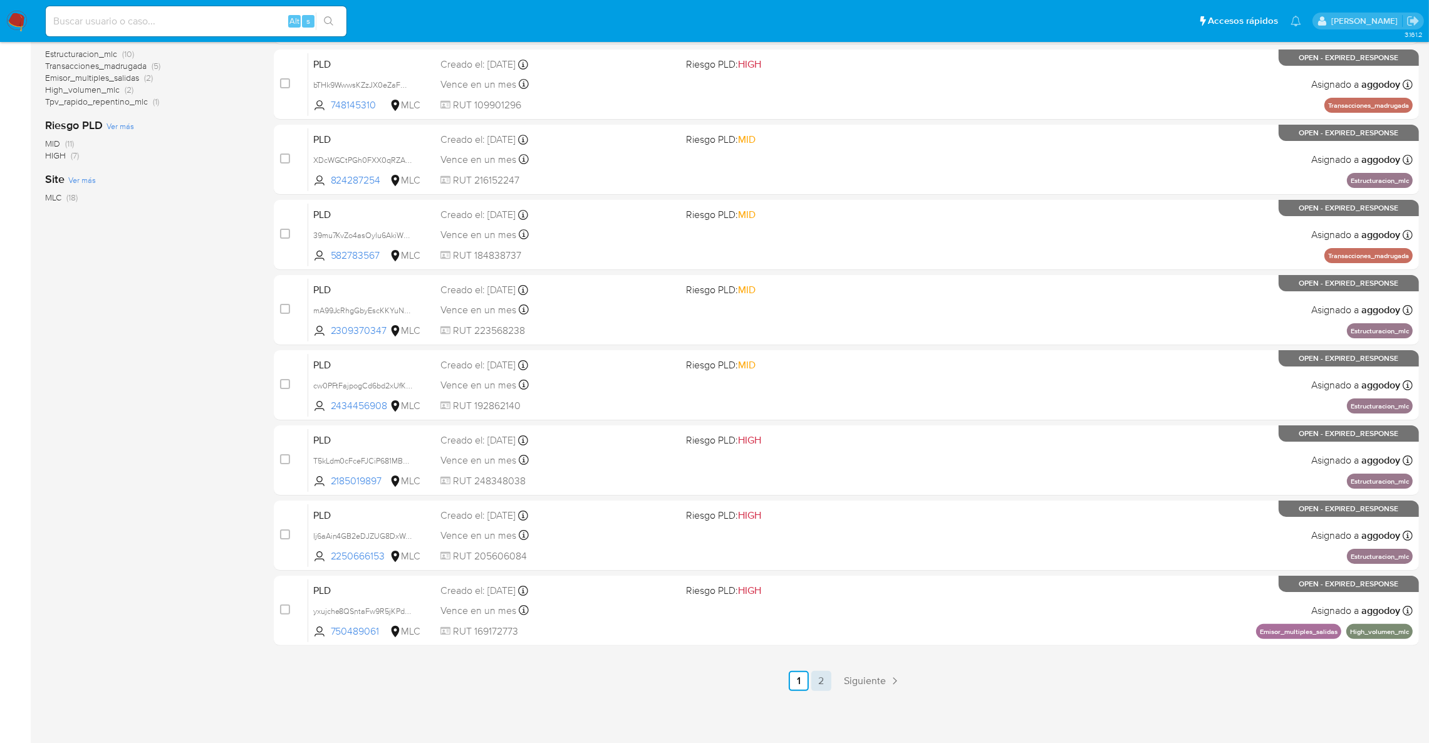
click at [817, 681] on link "2" at bounding box center [821, 681] width 20 height 20
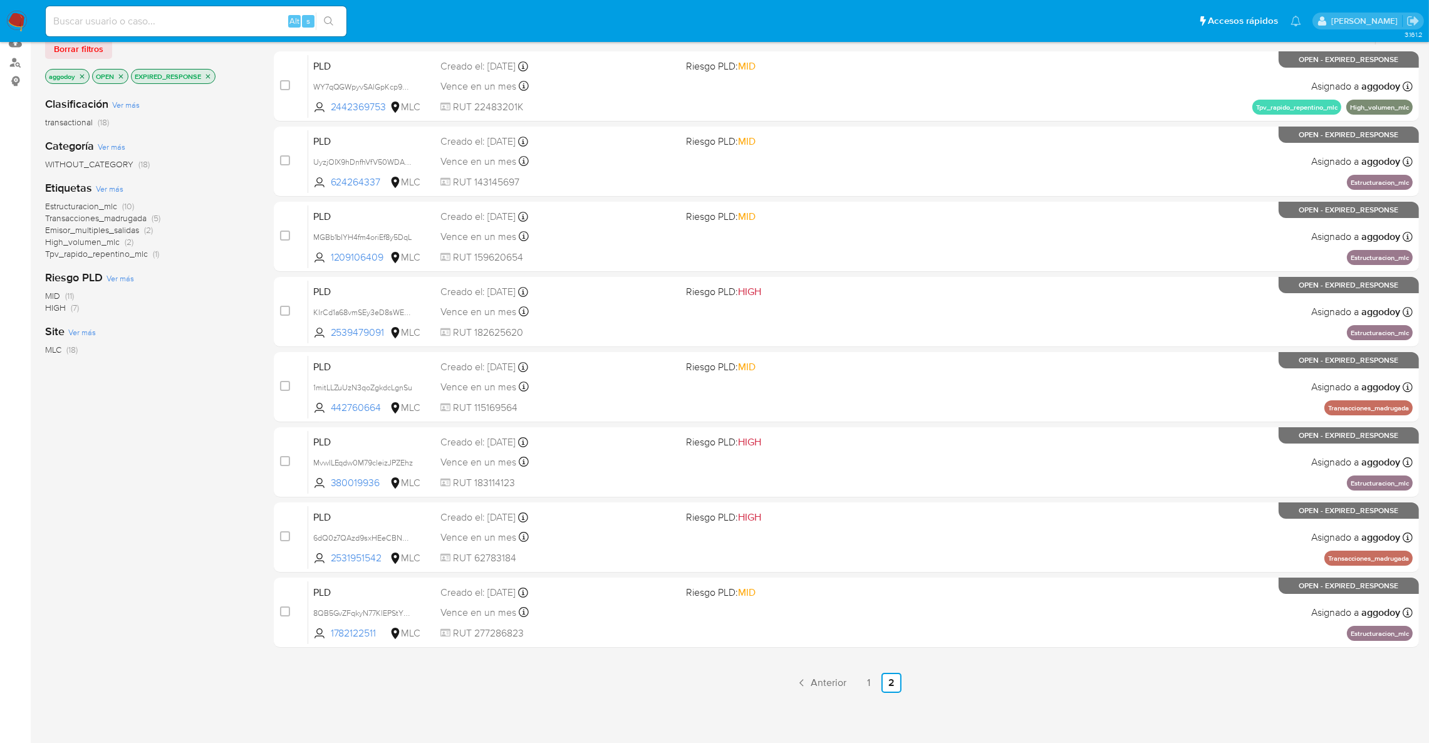
scroll to position [140, 0]
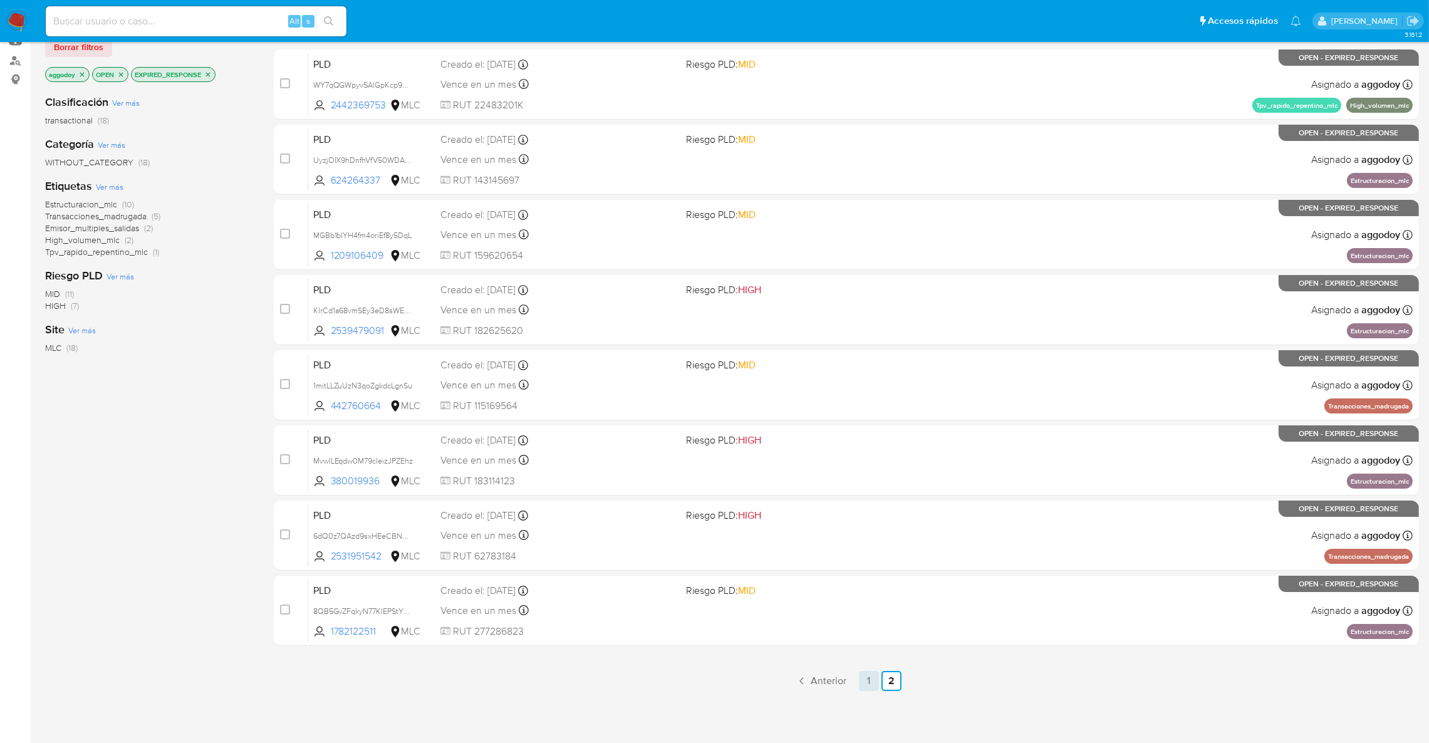
click at [871, 680] on link "1" at bounding box center [869, 681] width 20 height 20
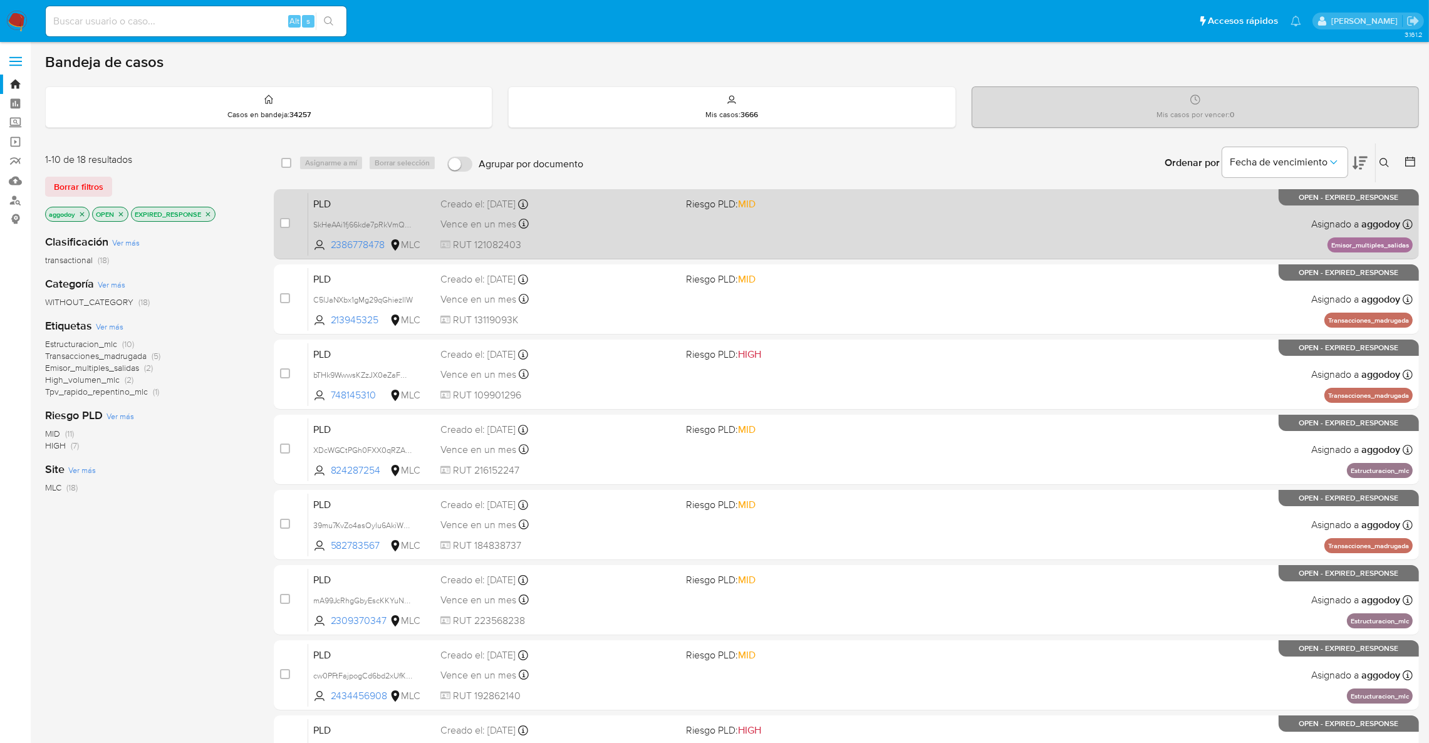
click at [816, 224] on span at bounding box center [803, 223] width 235 height 3
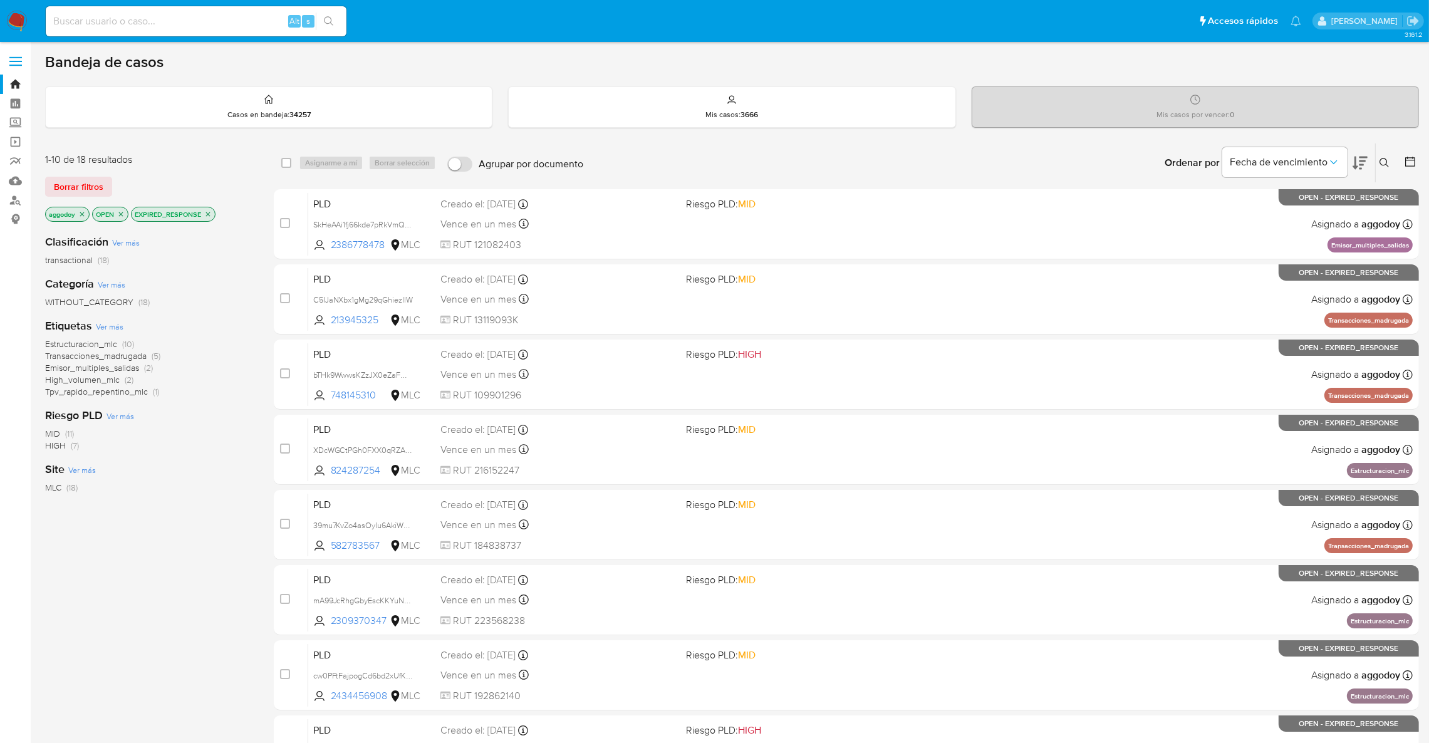
click at [1386, 154] on div "Ingrese ID de usuario o caso Buscar Borrar filtros" at bounding box center [1385, 162] width 21 height 39
click at [1386, 158] on icon at bounding box center [1384, 163] width 10 height 10
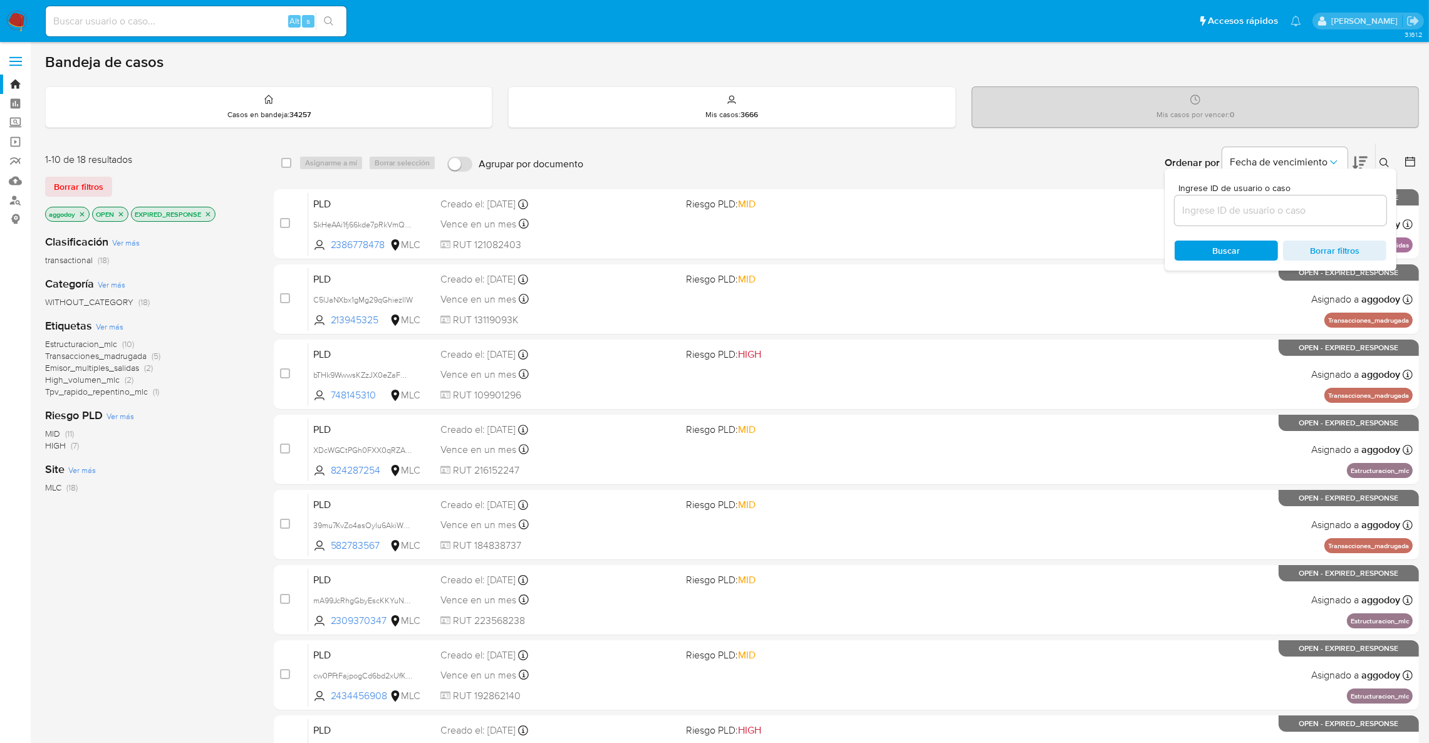
click at [1273, 210] on input at bounding box center [1280, 210] width 212 height 16
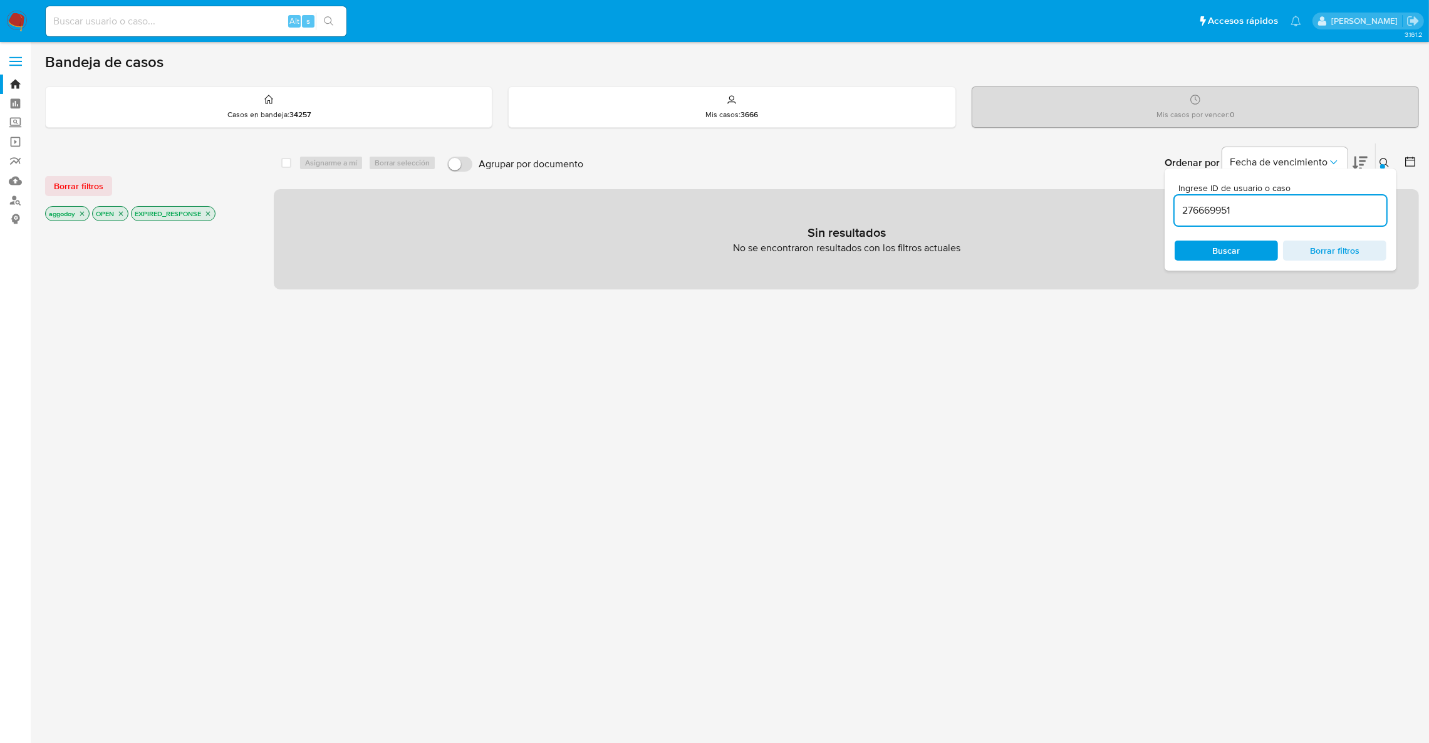
click at [1263, 214] on input "276669951" at bounding box center [1280, 210] width 212 height 16
click at [210, 210] on icon "close-filter" at bounding box center [208, 214] width 8 height 8
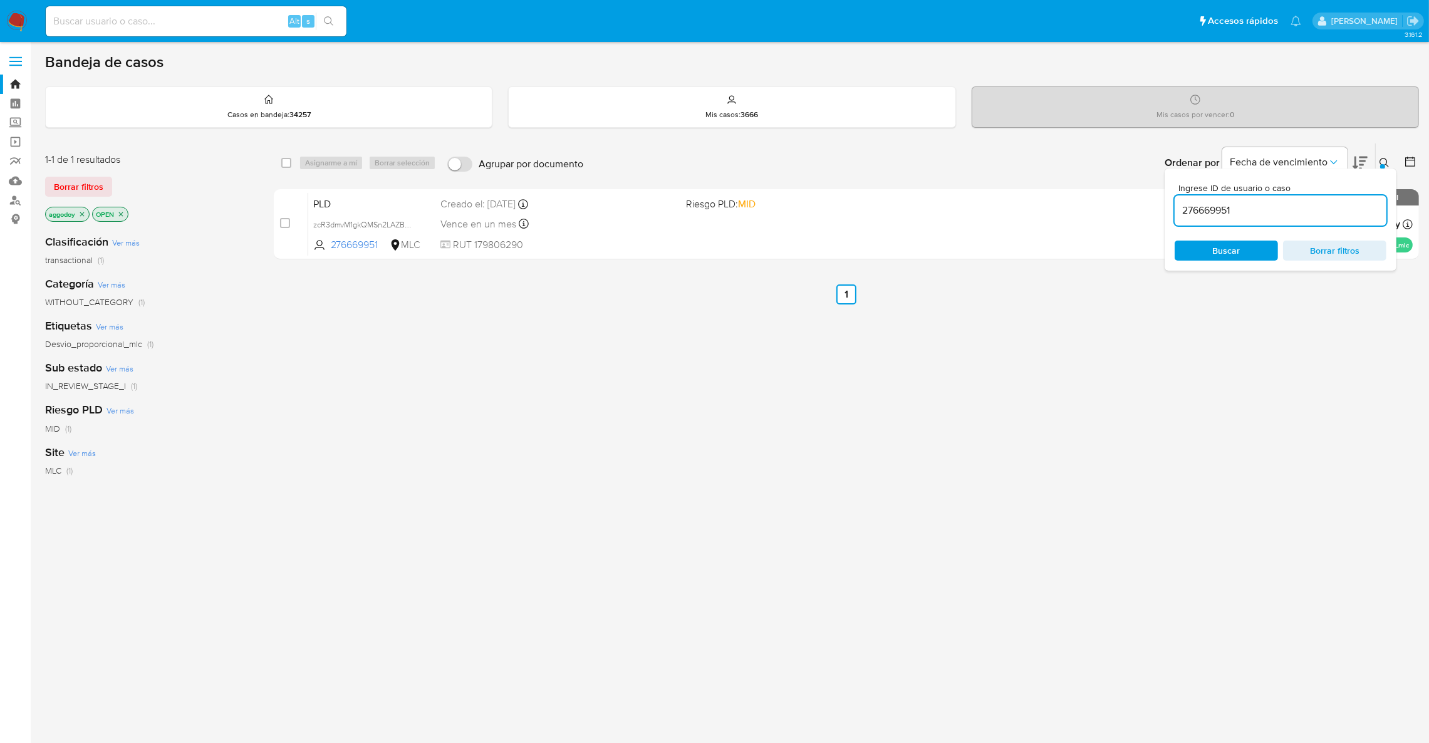
click at [1389, 158] on icon at bounding box center [1384, 163] width 10 height 10
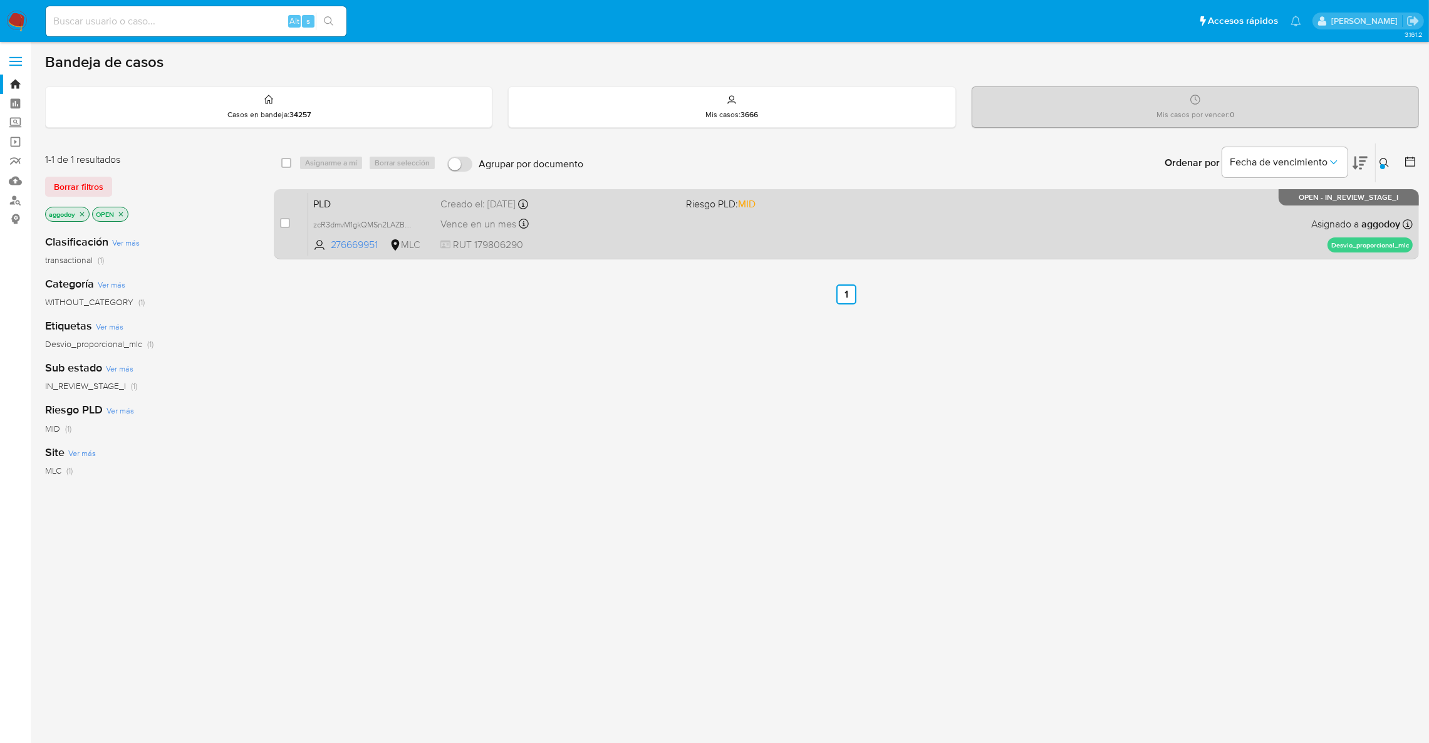
click at [819, 218] on div "PLD zcR3dmvM1gkQMSn2LAZBSFcc 276669951 MLC Riesgo PLD: MID Creado el: 12/08/202…" at bounding box center [860, 223] width 1104 height 63
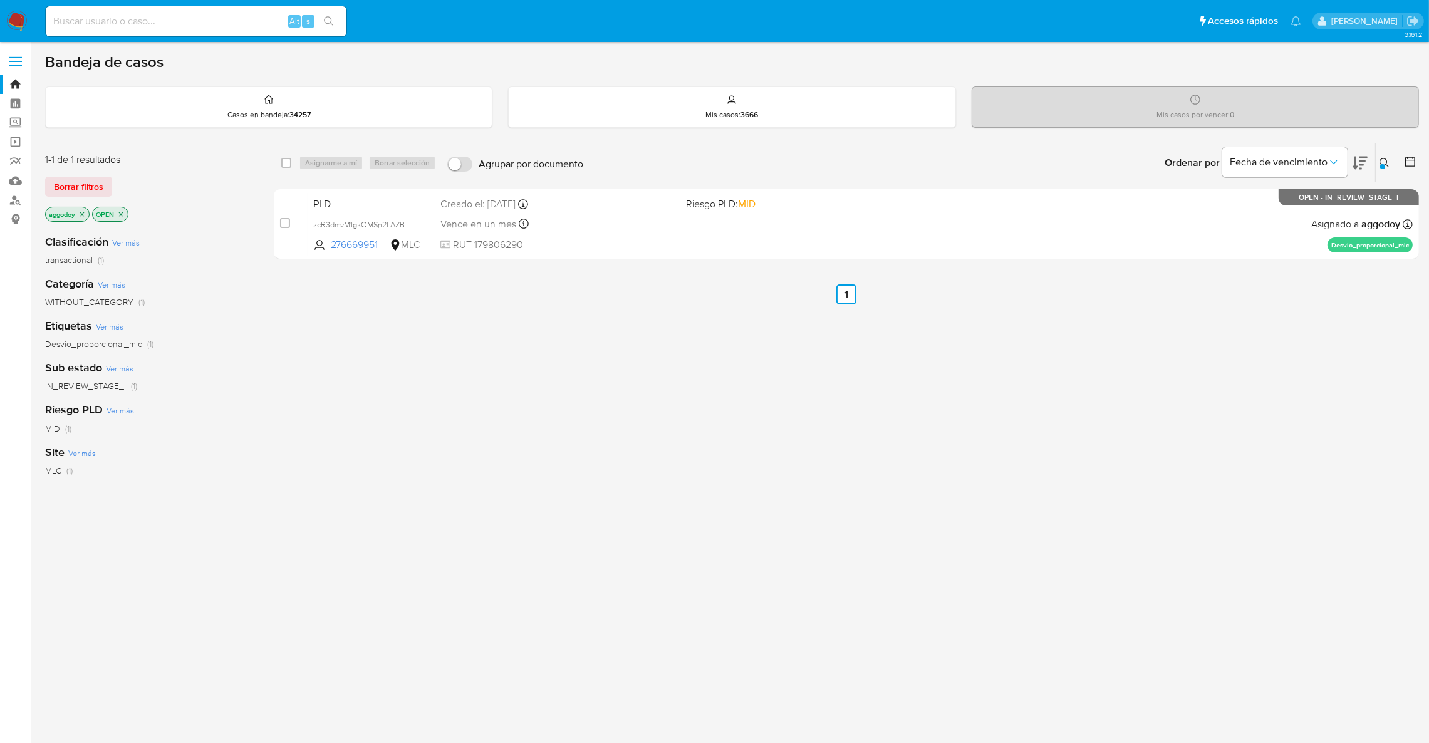
click at [1389, 160] on div "Ordenar por Fecha de vencimiento No es posible ordenar los resultados mientras …" at bounding box center [1003, 162] width 829 height 39
click at [1389, 160] on button at bounding box center [1385, 162] width 21 height 15
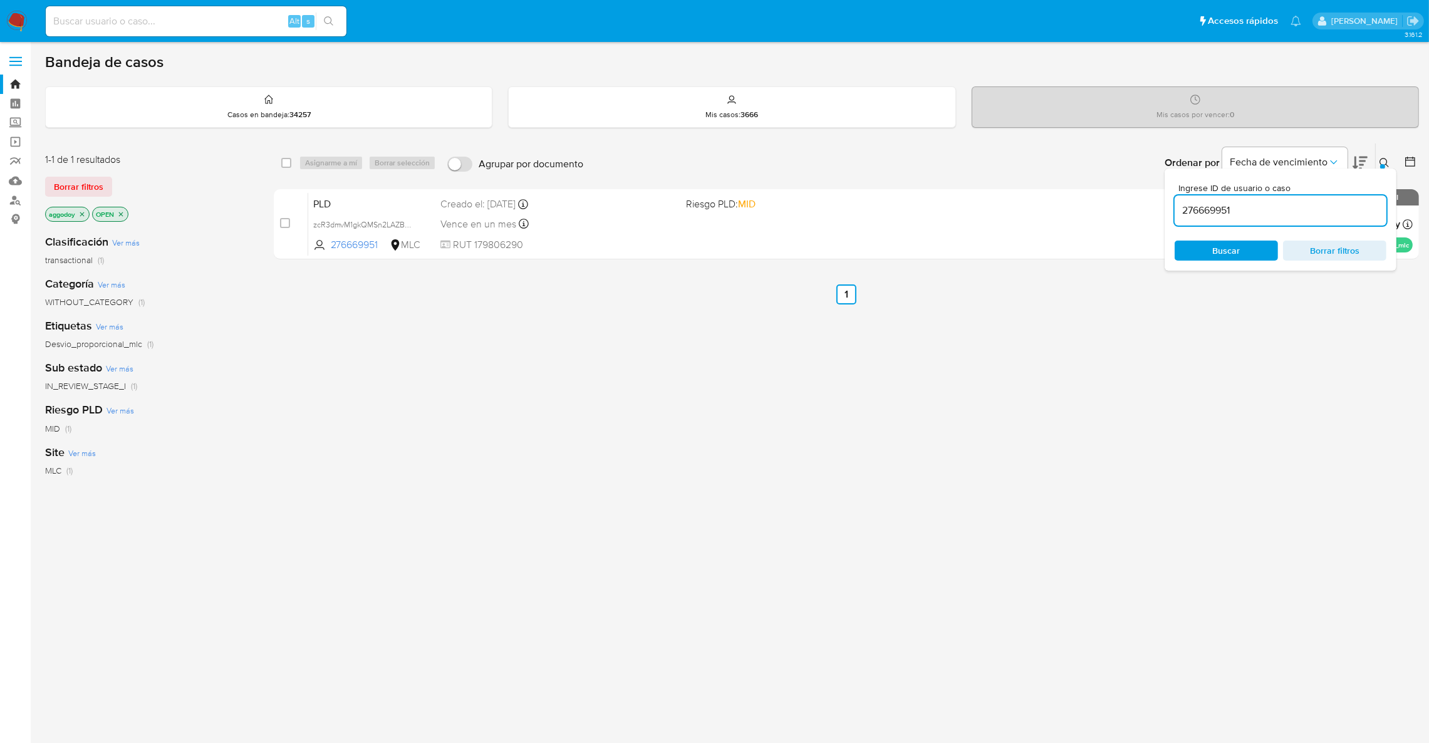
click at [1333, 214] on input "276669951" at bounding box center [1280, 210] width 212 height 16
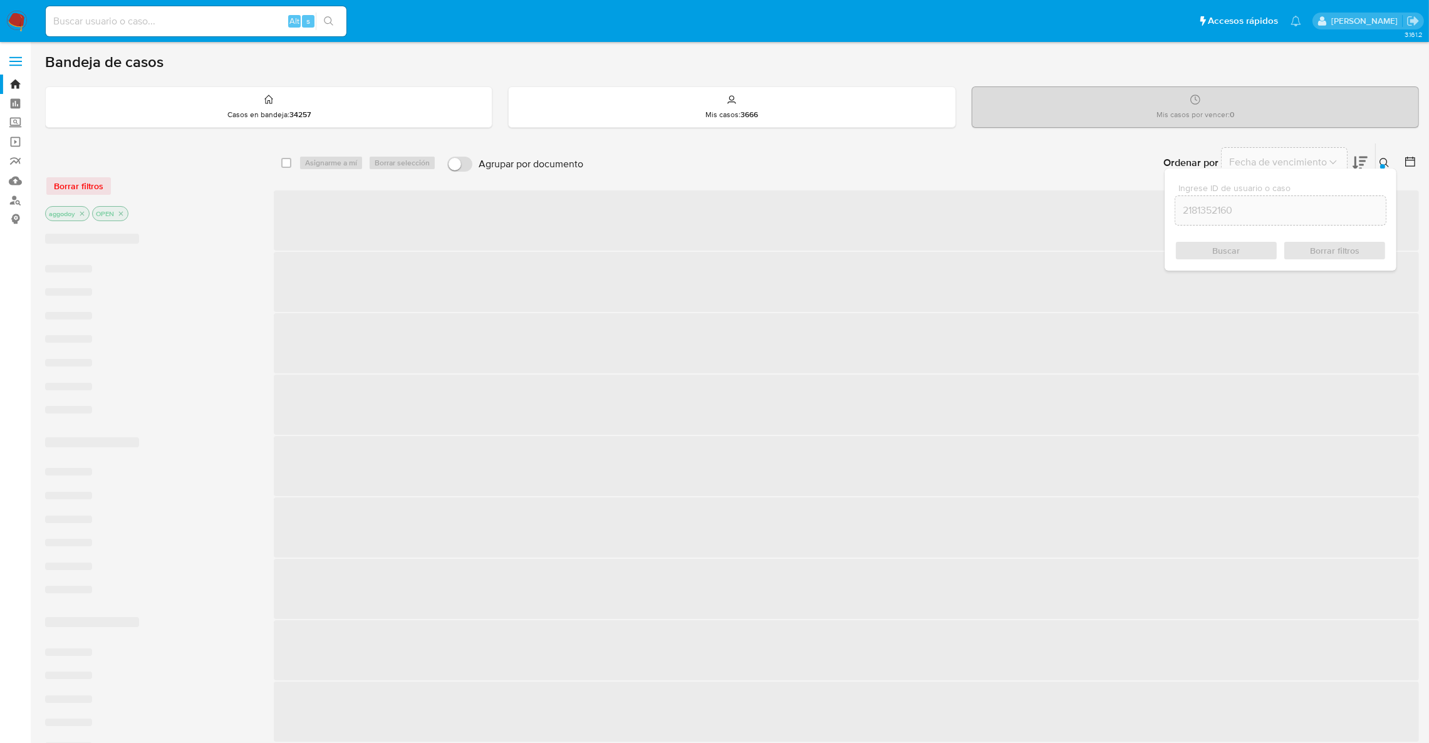
click at [1380, 161] on icon at bounding box center [1384, 163] width 10 height 10
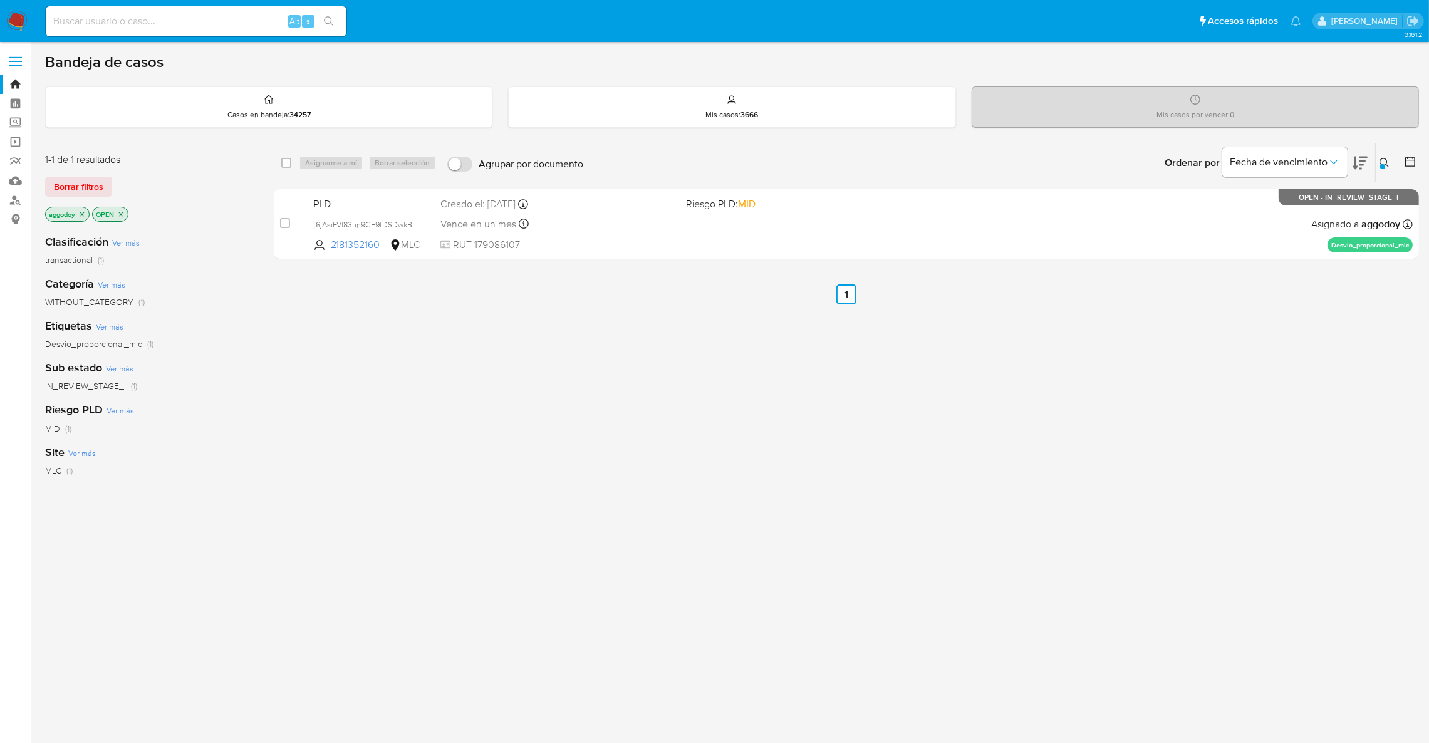
click at [80, 216] on icon "close-filter" at bounding box center [82, 214] width 8 height 8
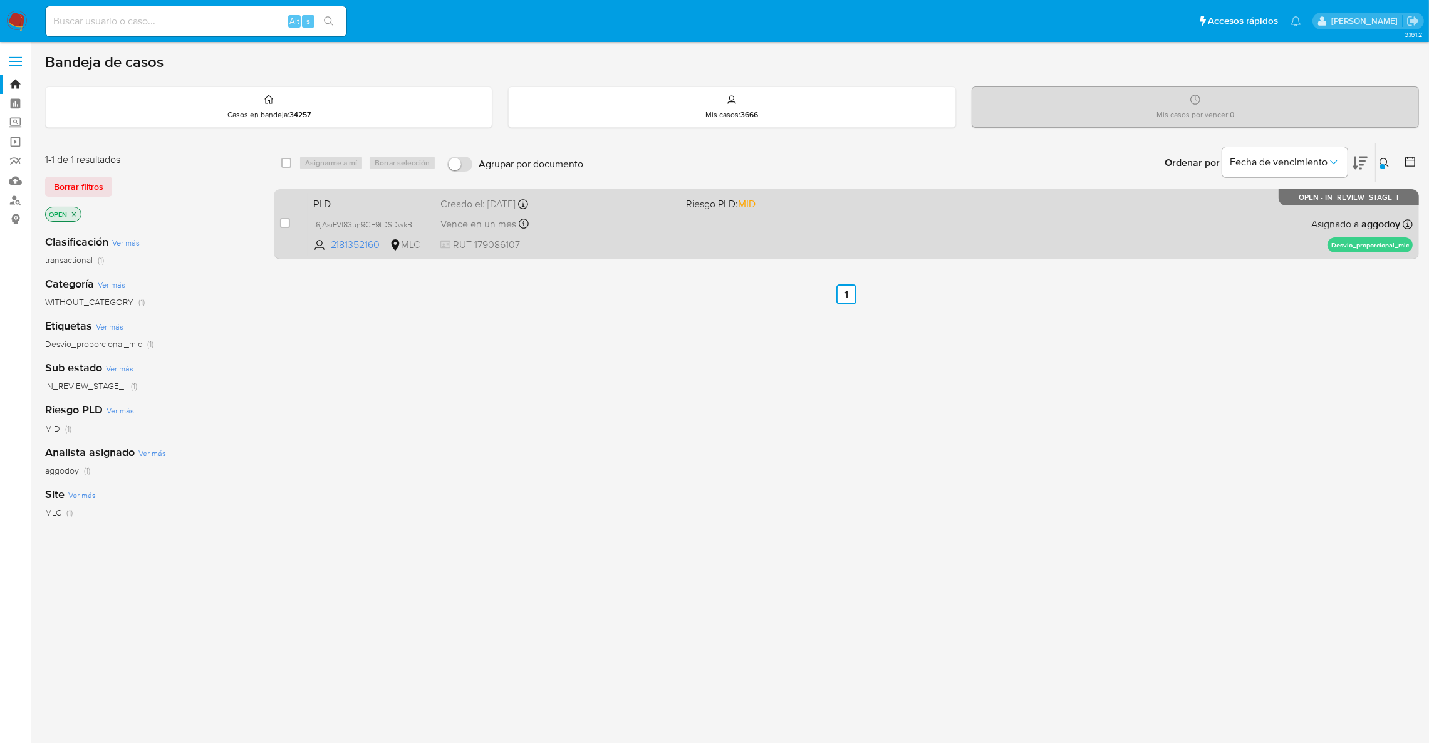
click at [705, 236] on div "PLD t6jAsiEVl83un9CF9tDSDwkB 2181352160 MLC Riesgo PLD: MID Creado el: 12/08/20…" at bounding box center [860, 223] width 1104 height 63
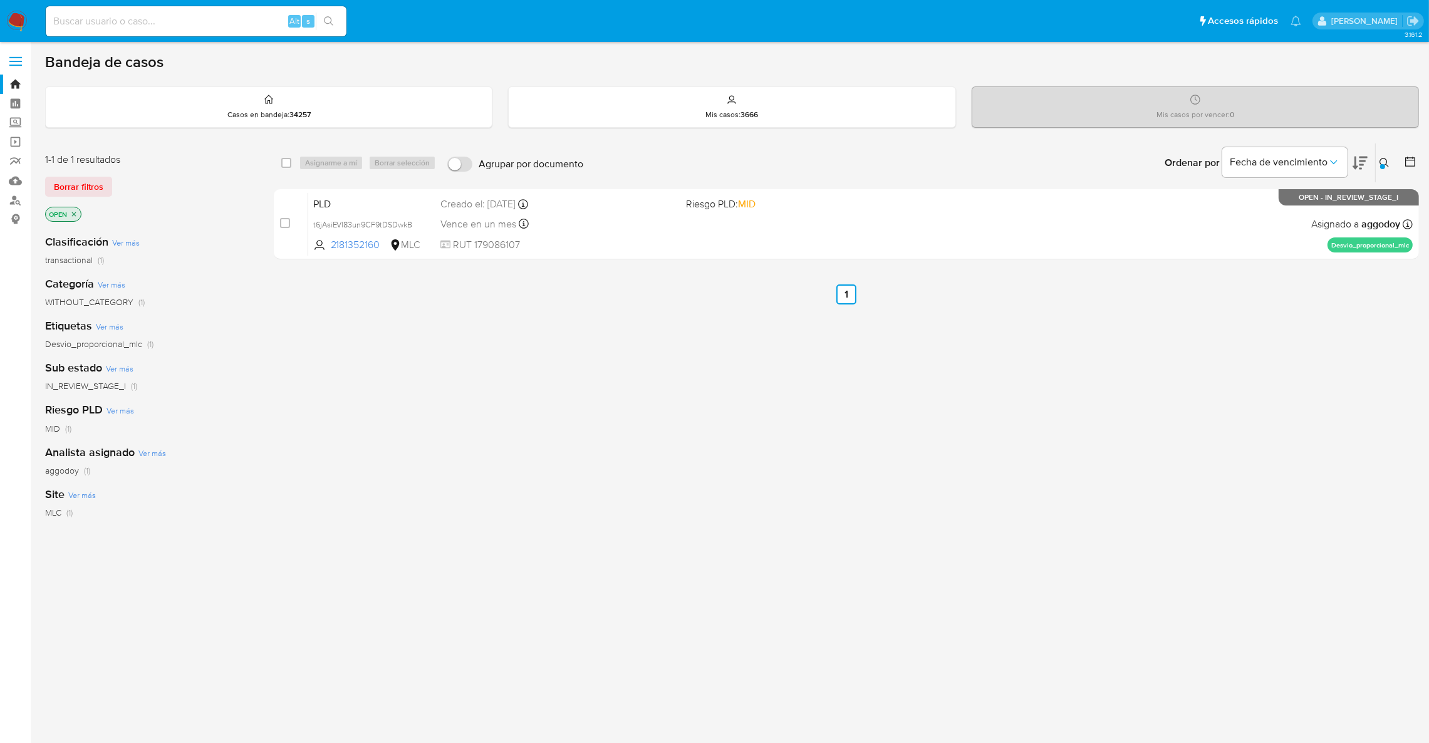
click at [1392, 161] on button at bounding box center [1385, 162] width 21 height 15
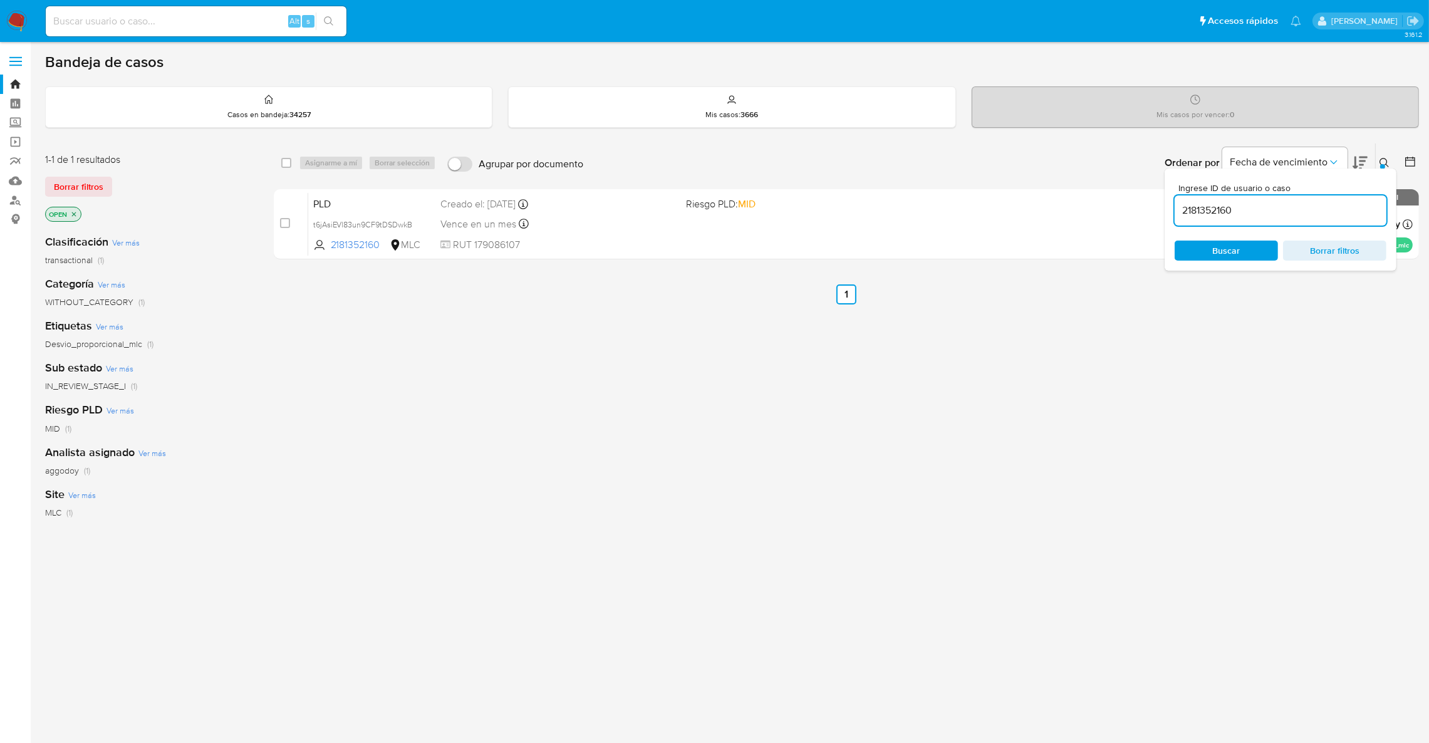
click at [1344, 224] on div "2181352160" at bounding box center [1280, 210] width 212 height 30
click at [1340, 219] on div "2181352160" at bounding box center [1280, 210] width 212 height 30
click at [1330, 208] on input "2181352160" at bounding box center [1280, 210] width 212 height 16
paste input "087737495"
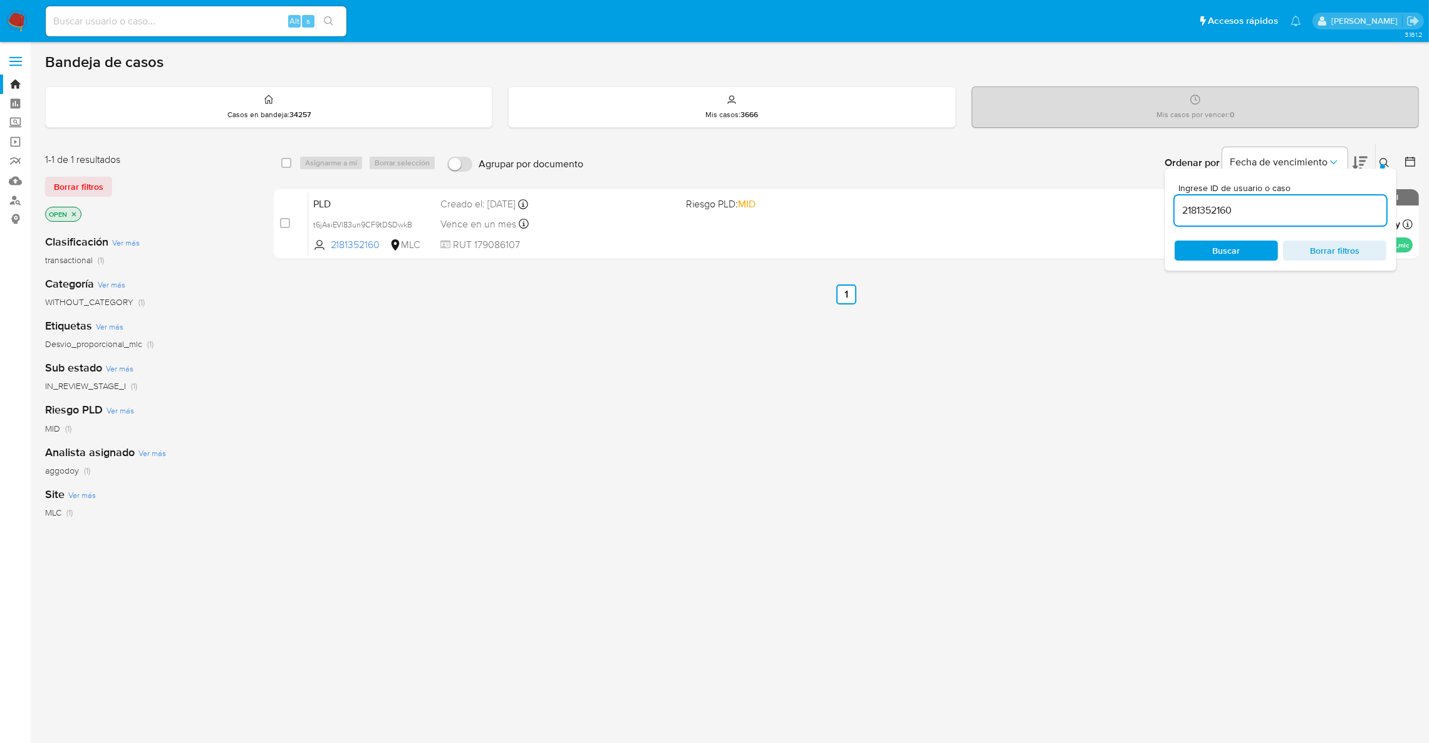
click at [1330, 208] on input "2181352160" at bounding box center [1280, 210] width 212 height 16
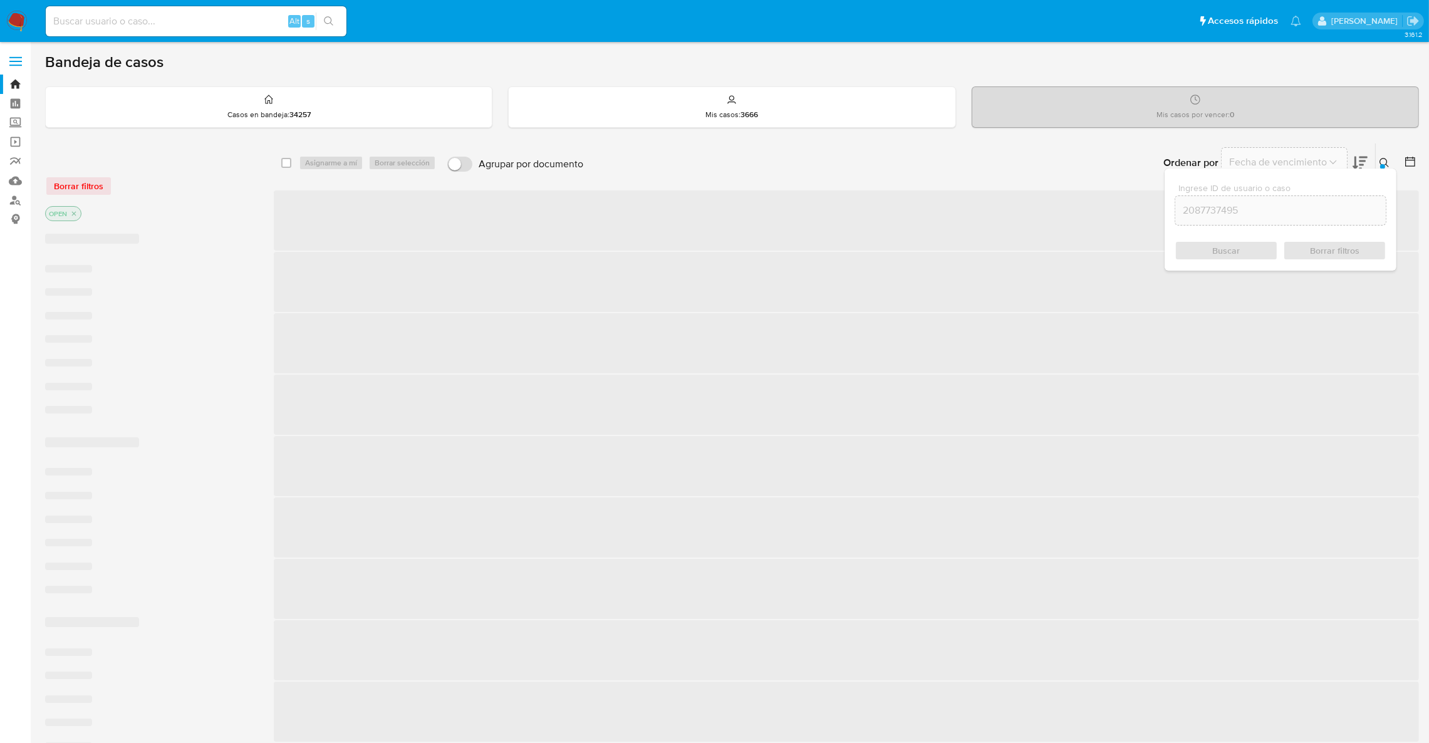
click at [1376, 169] on div "Ingrese ID de usuario o caso 2087737495 Buscar Borrar filtros" at bounding box center [1280, 219] width 232 height 102
click at [1382, 167] on div at bounding box center [1382, 166] width 5 height 5
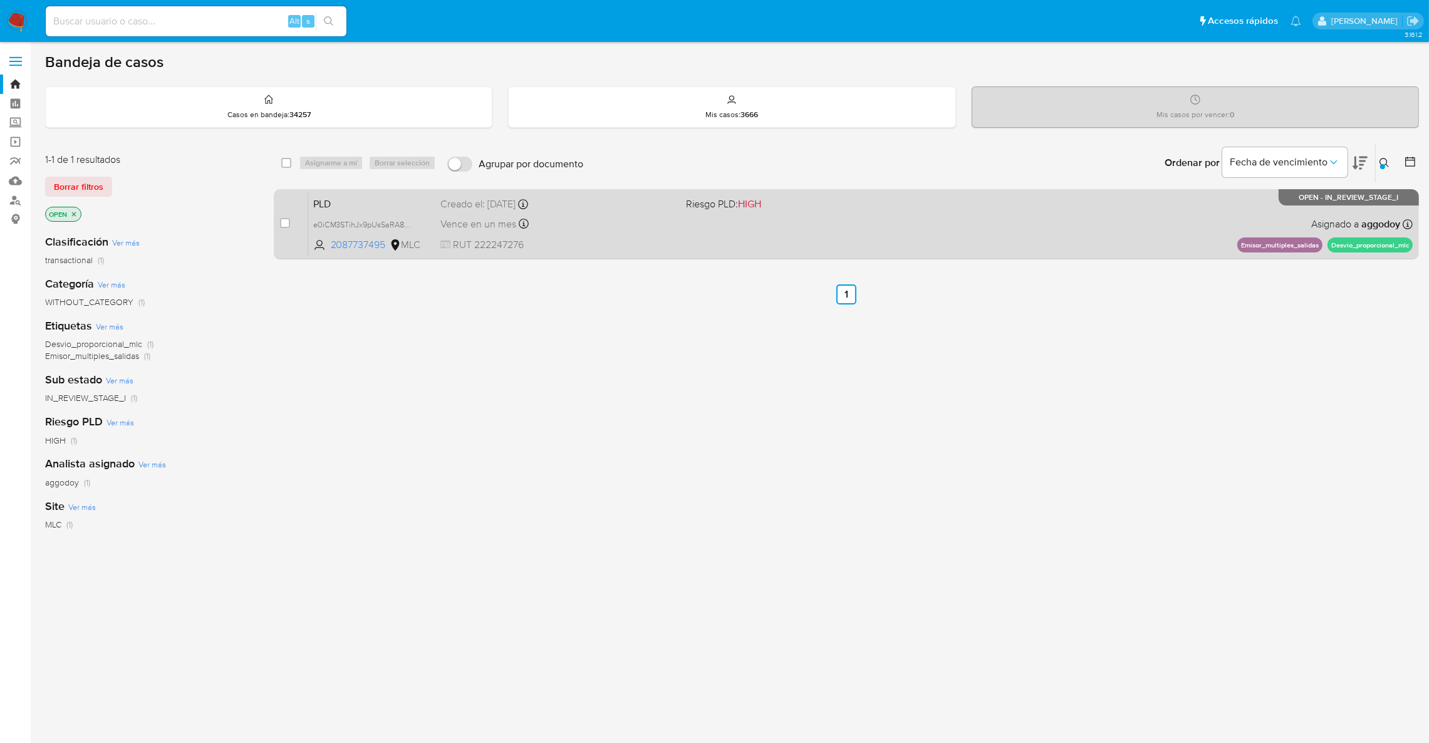
click at [757, 224] on span at bounding box center [803, 223] width 235 height 3
click at [628, 213] on div "PLD e0iCM3STihJx9pUsSaRA82d7 2087737495 MLC Riesgo PLD: HIGH Creado el: 12/08/2…" at bounding box center [860, 223] width 1104 height 63
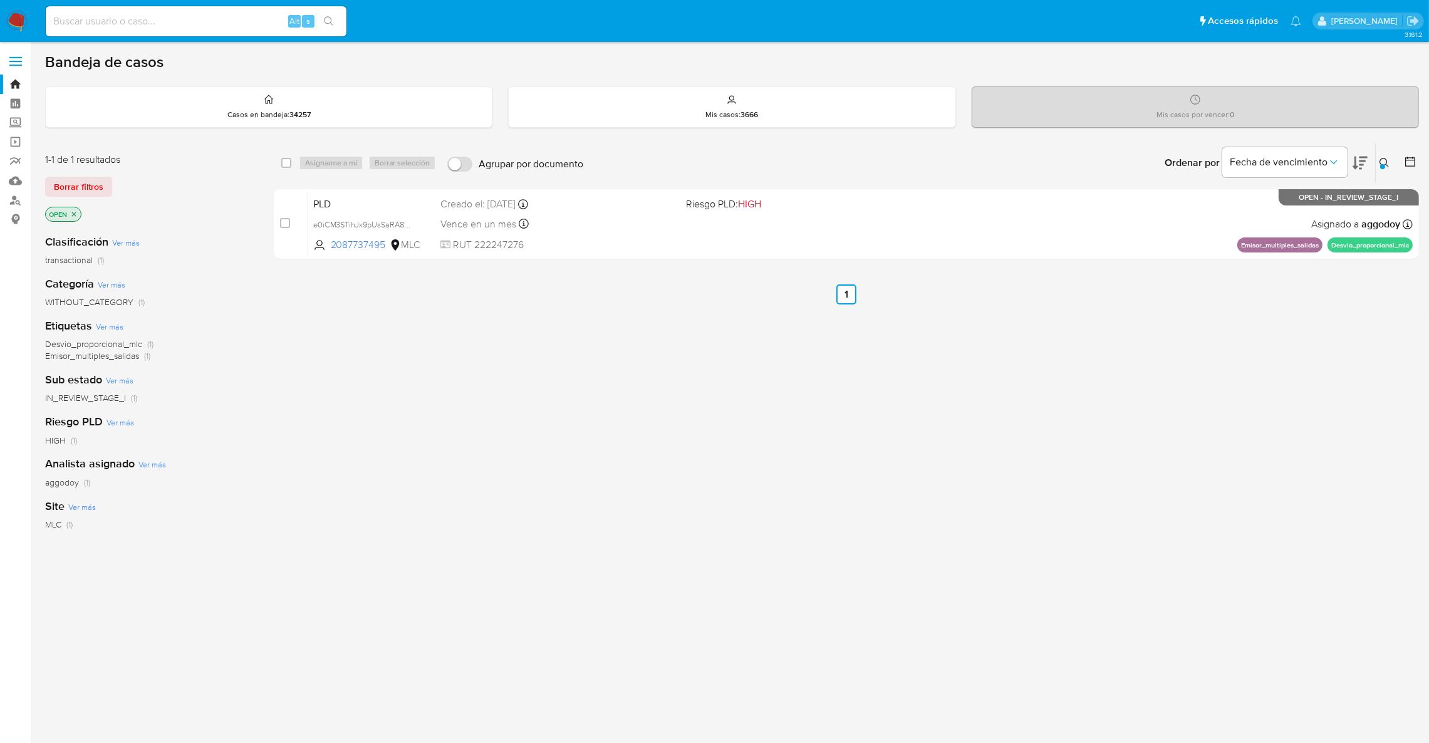
click at [1382, 164] on div at bounding box center [1382, 166] width 5 height 5
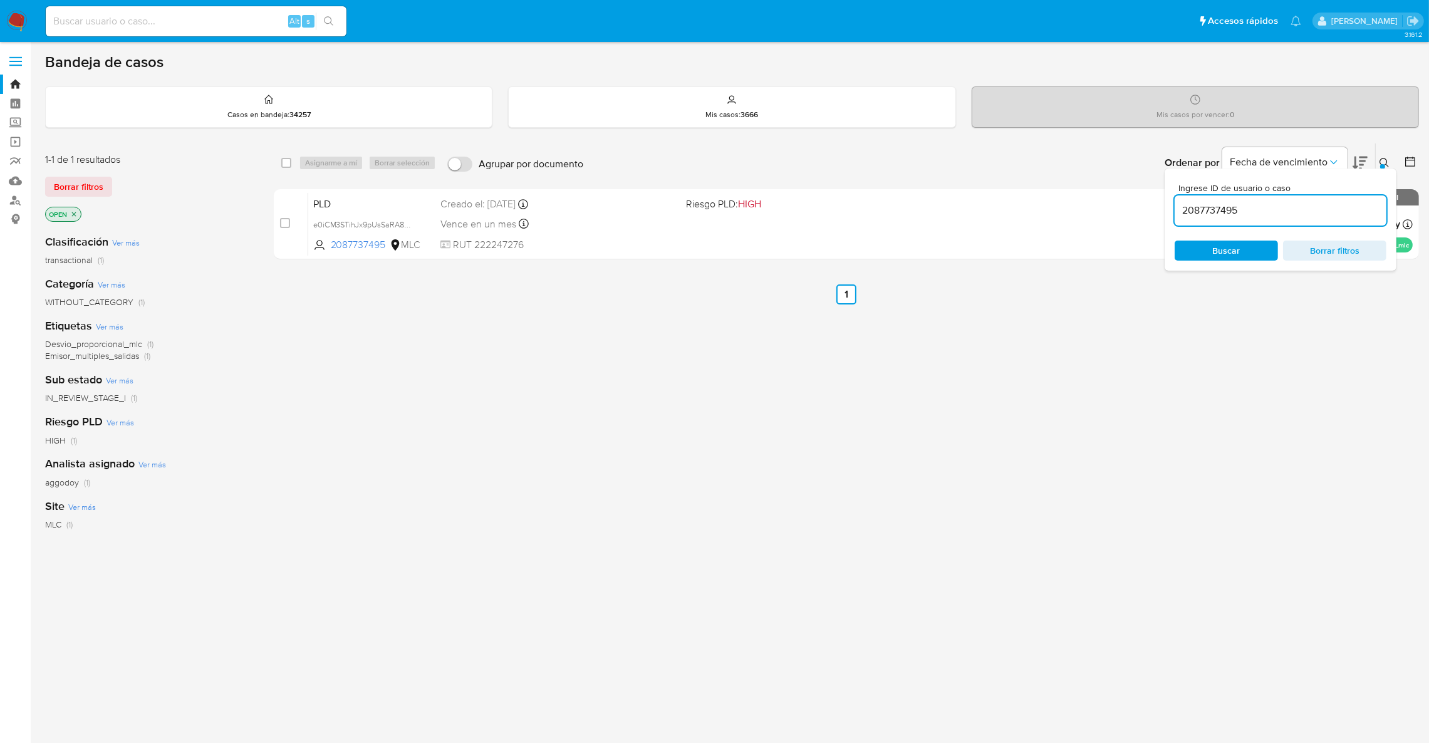
click at [1353, 197] on div "2087737495" at bounding box center [1280, 210] width 212 height 30
click at [1340, 210] on input "2087737495" at bounding box center [1280, 210] width 212 height 16
paste input "181352160"
type input "2181352160"
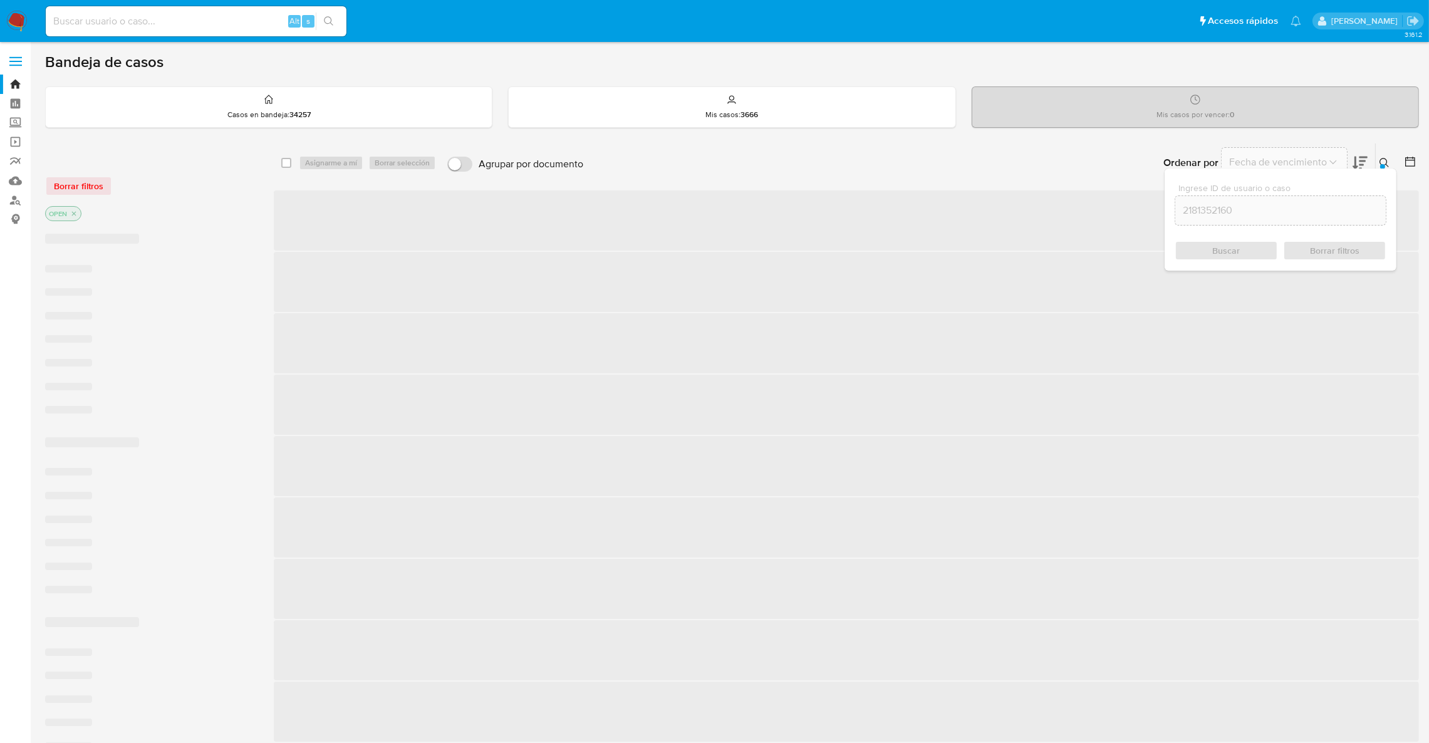
click at [1381, 164] on div at bounding box center [1382, 166] width 5 height 5
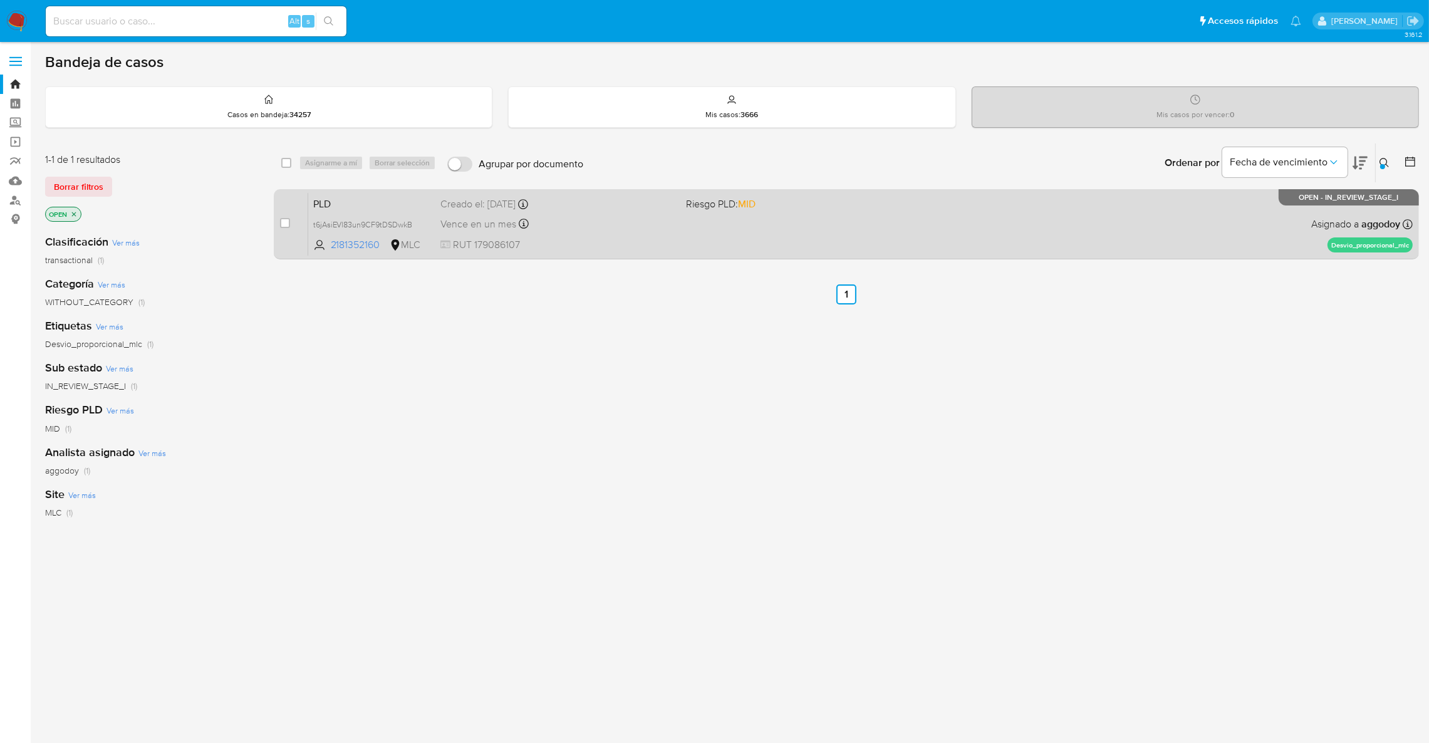
click at [1003, 195] on div "PLD t6jAsiEVl83un9CF9tDSDwkB 2181352160 MLC Riesgo PLD: MID Creado el: 12/08/20…" at bounding box center [860, 223] width 1104 height 63
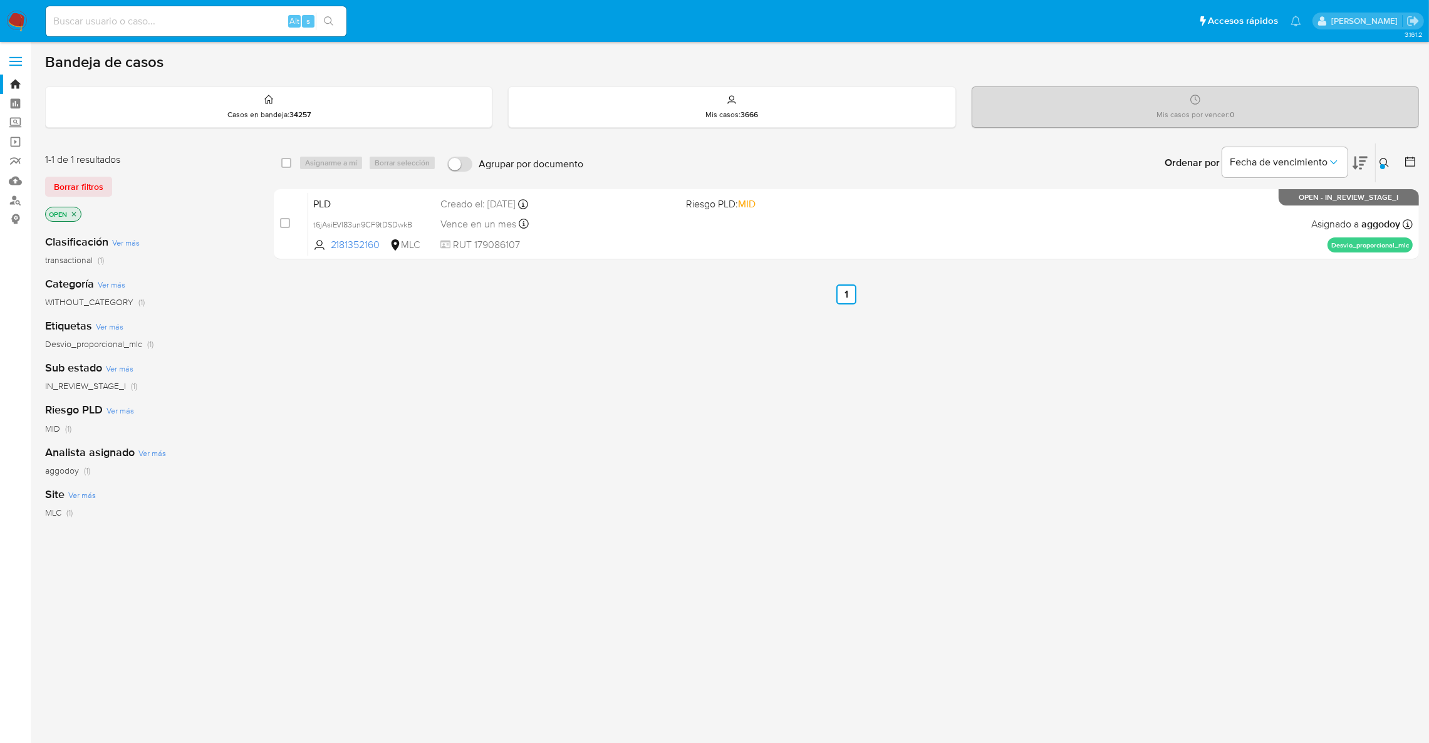
click at [1392, 160] on button at bounding box center [1385, 162] width 21 height 15
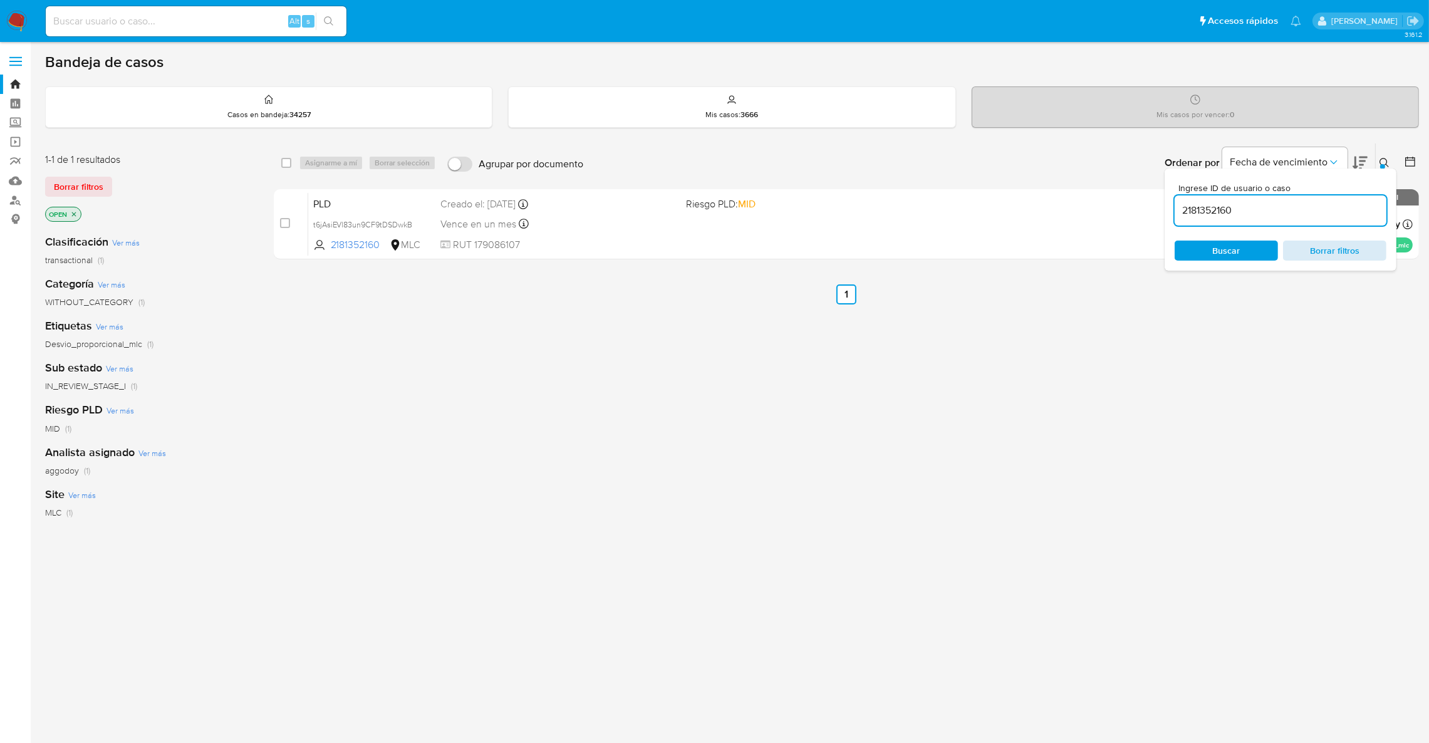
click at [1353, 257] on span "Borrar filtros" at bounding box center [1334, 251] width 86 height 18
click at [1270, 202] on input at bounding box center [1280, 210] width 212 height 16
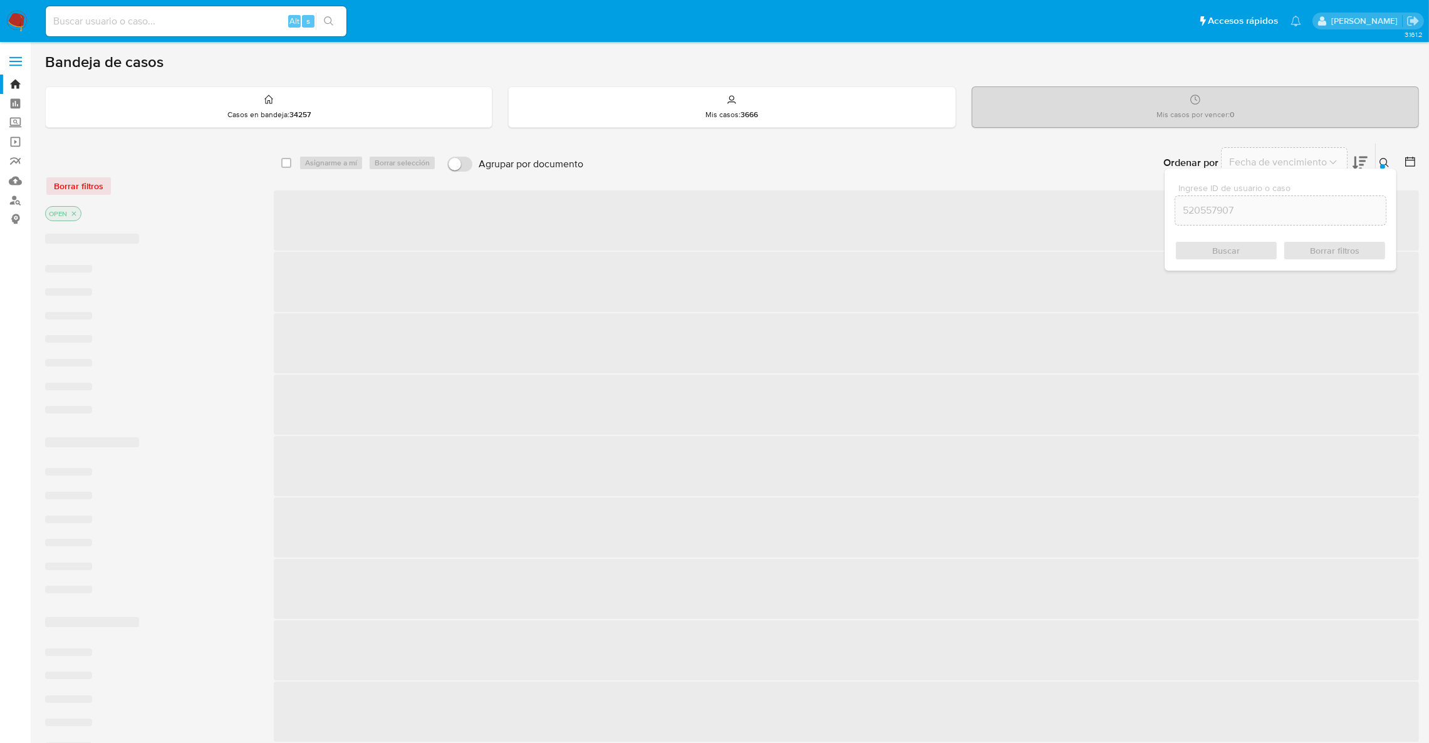
click at [1392, 159] on button at bounding box center [1385, 162] width 21 height 15
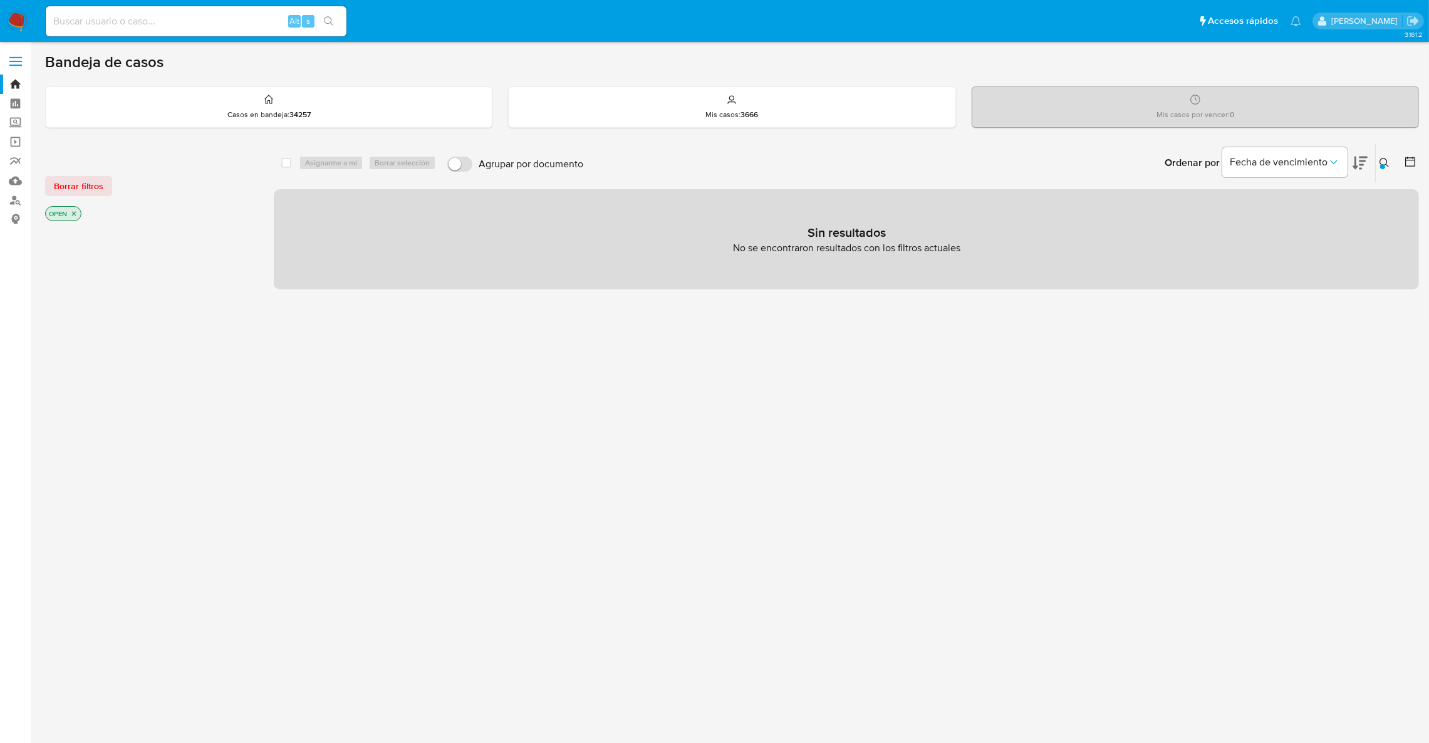
click at [76, 210] on p "OPEN" at bounding box center [63, 214] width 35 height 14
click at [75, 212] on icon "close-filter" at bounding box center [74, 214] width 8 height 8
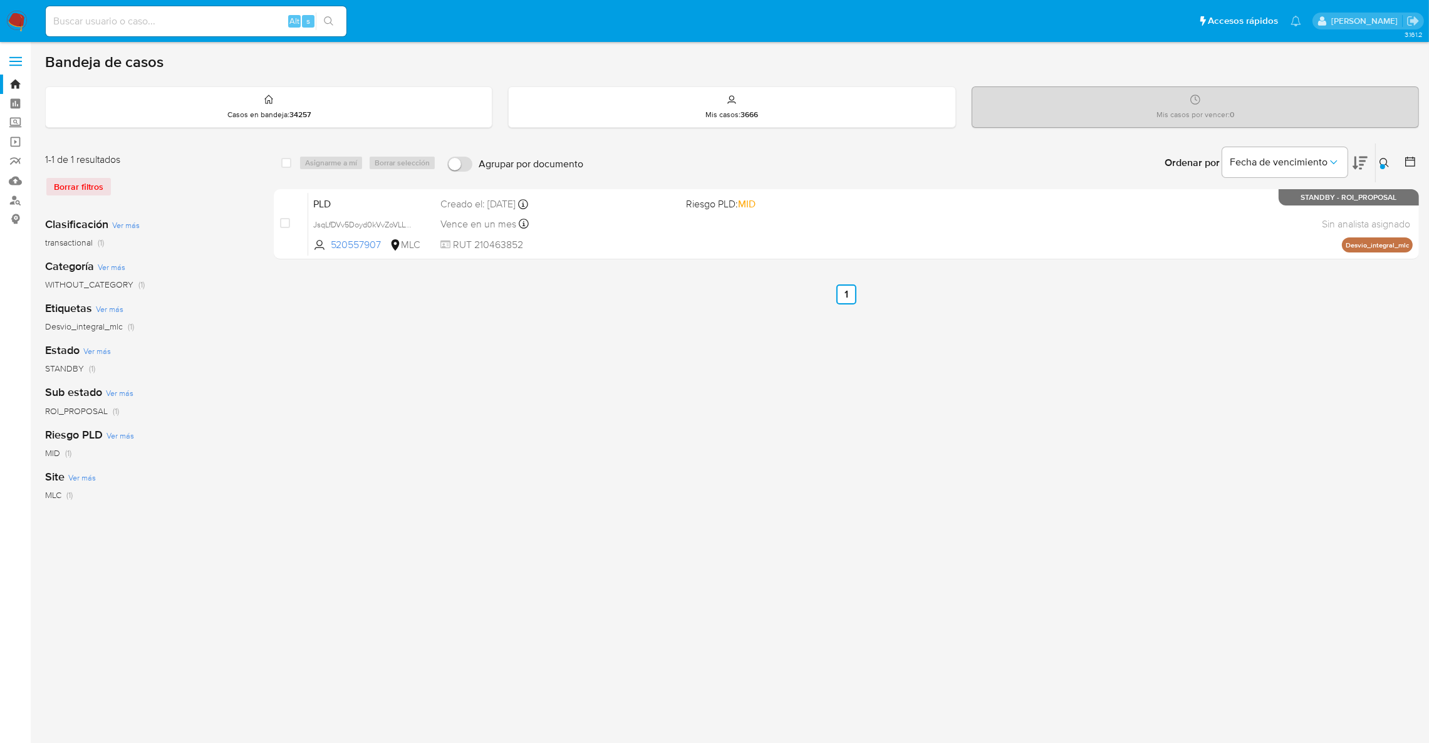
click at [1382, 162] on icon at bounding box center [1384, 163] width 10 height 10
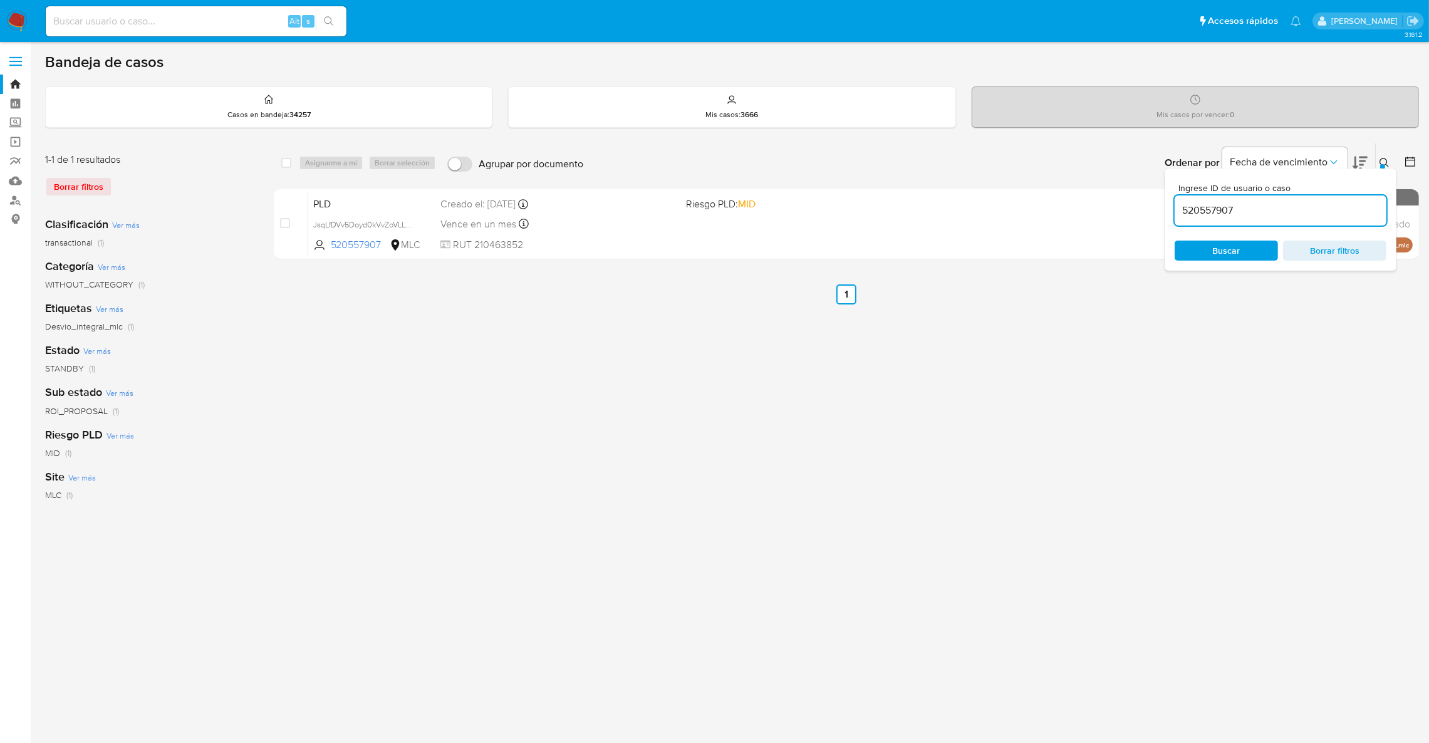
click at [1330, 202] on input "520557907" at bounding box center [1280, 210] width 212 height 16
click at [1324, 210] on input "520557907" at bounding box center [1280, 210] width 212 height 16
type input "750489061"
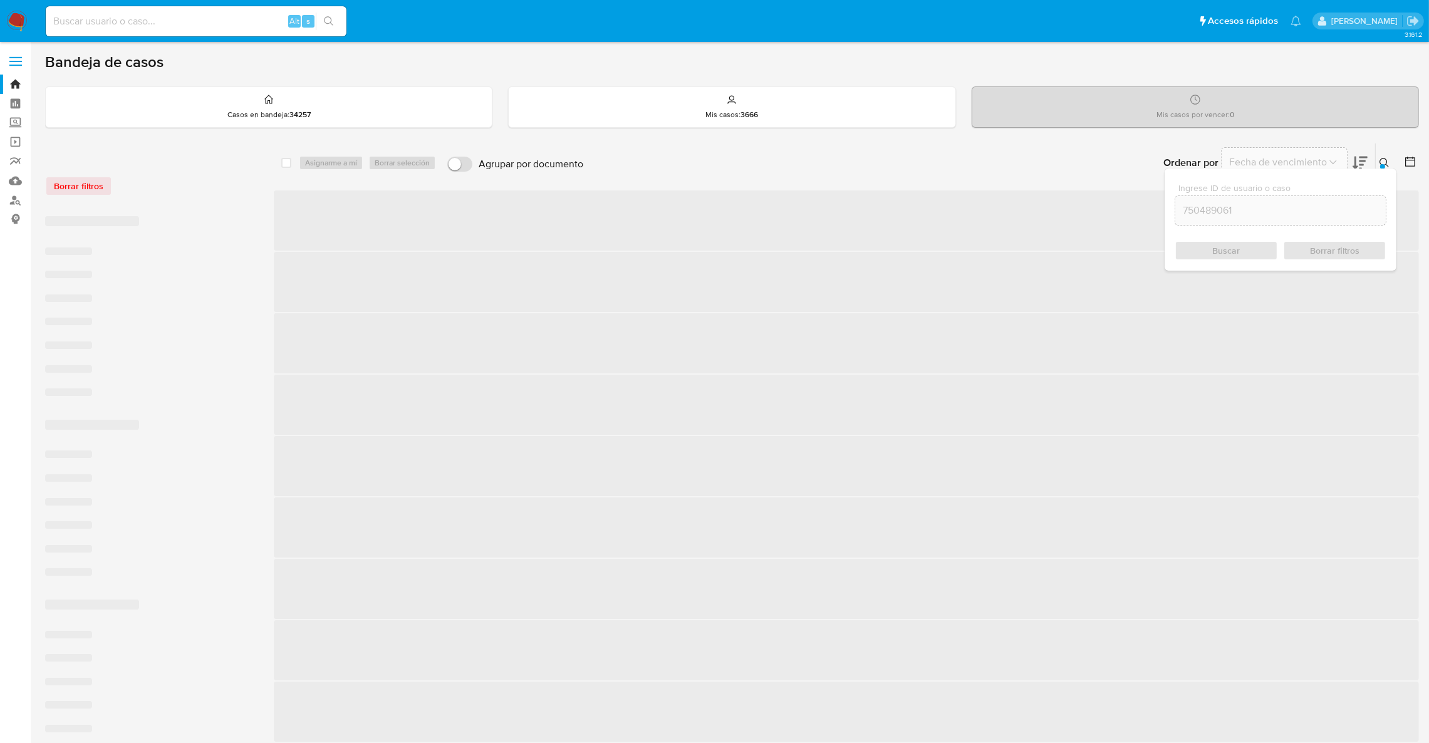
click at [1381, 160] on icon at bounding box center [1384, 163] width 10 height 10
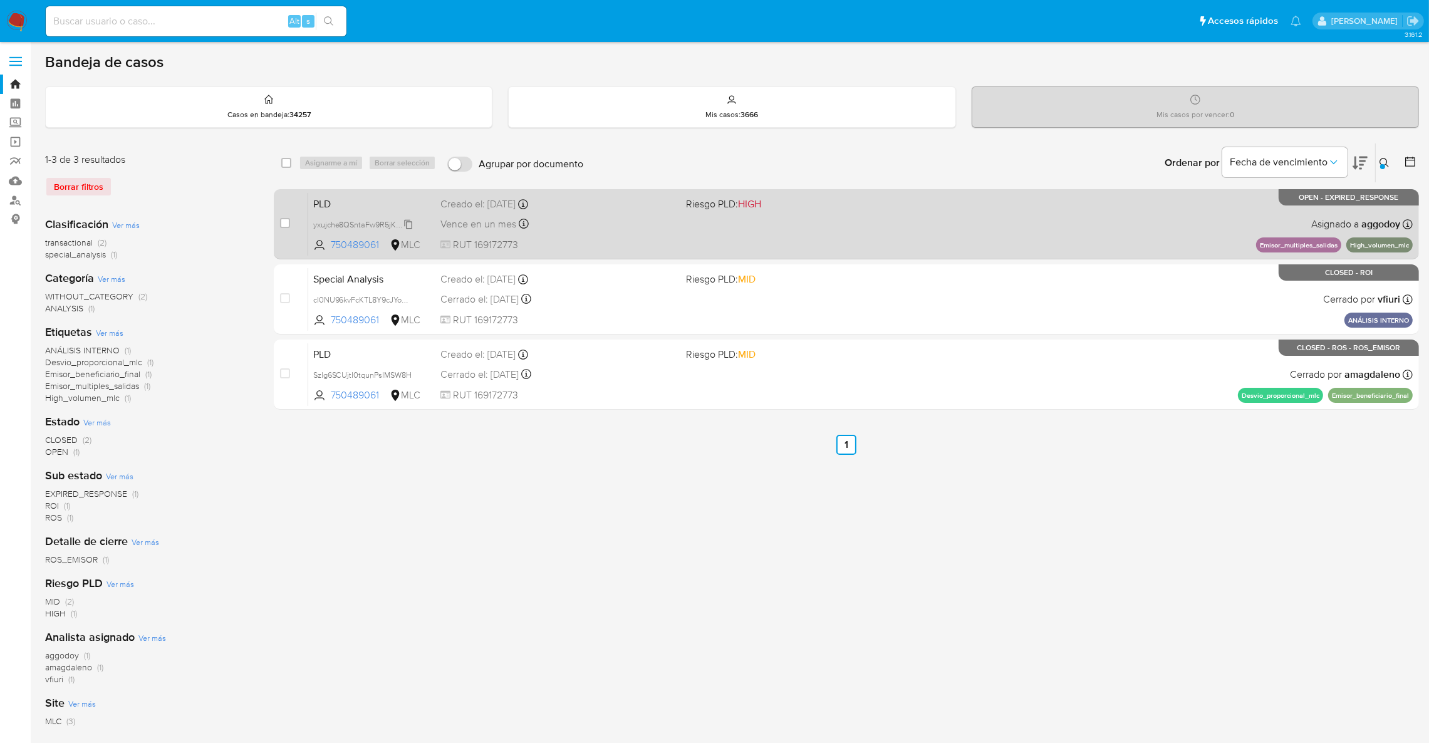
click at [366, 221] on span "yxujche8QSntaFw9R5jKPdTZ" at bounding box center [363, 224] width 101 height 14
click at [1110, 238] on div "PLD yxujche8QSntaFw9R5jKPdTZ 750489061 MLC Riesgo PLD: HIGH Creado el: 12/08/20…" at bounding box center [860, 223] width 1104 height 63
click at [288, 218] on input "checkbox" at bounding box center [285, 223] width 10 height 10
checkbox input "true"
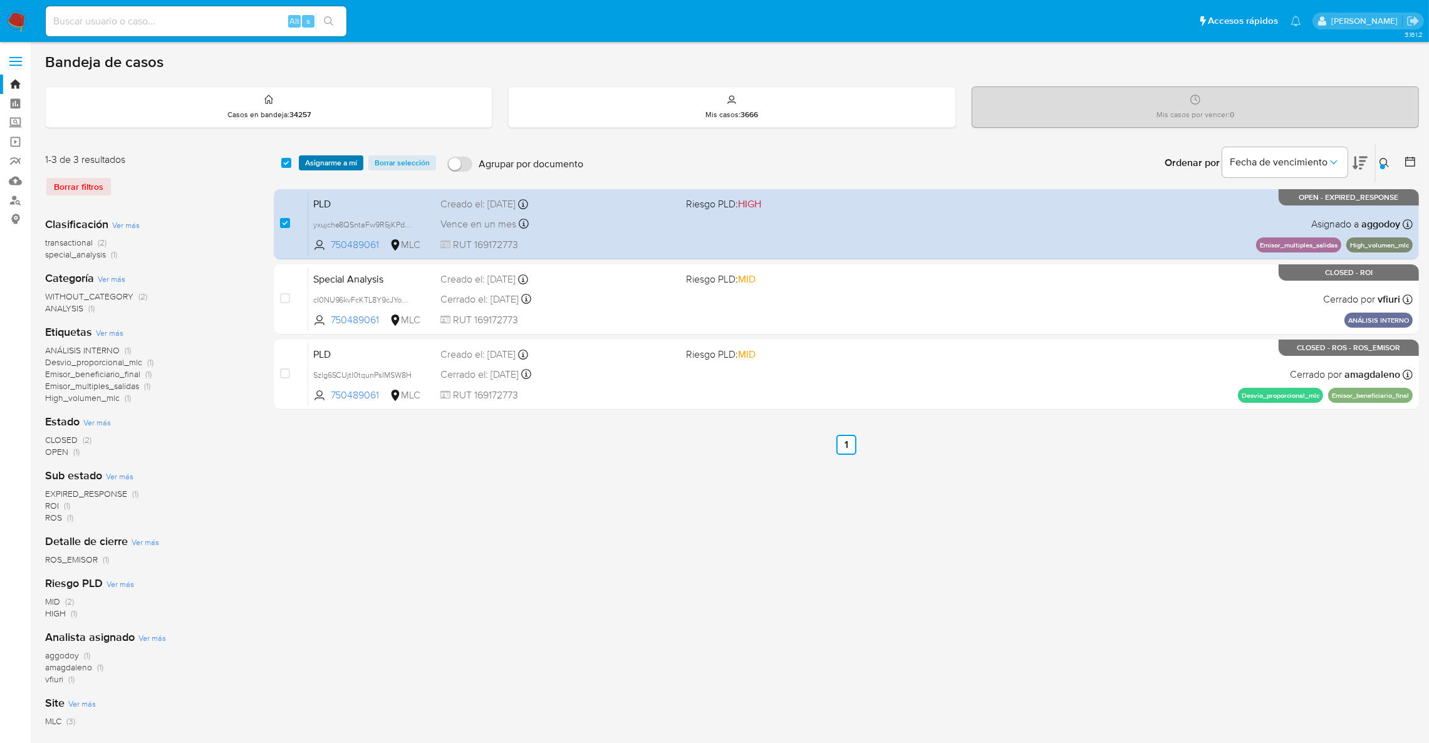
click at [324, 167] on span "Asignarme a mí" at bounding box center [331, 163] width 52 height 13
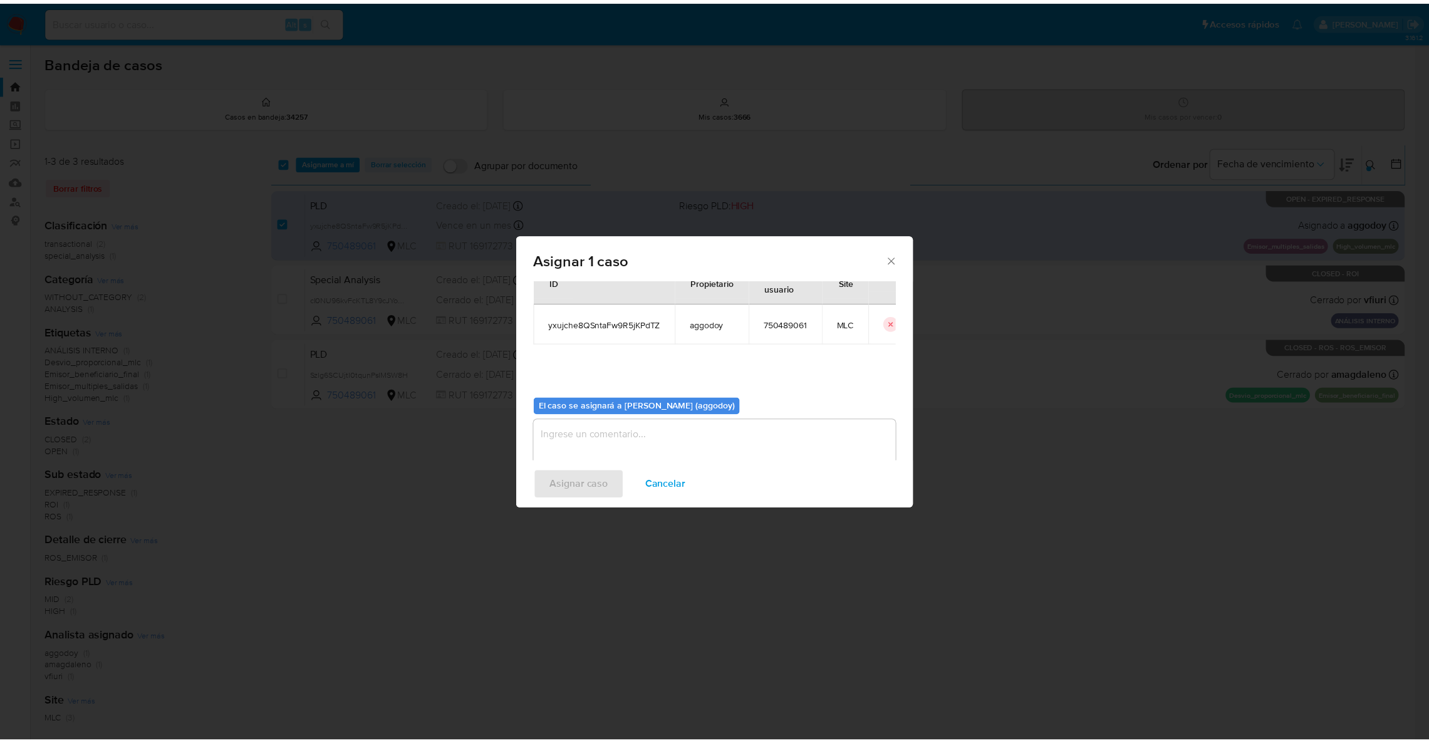
scroll to position [65, 0]
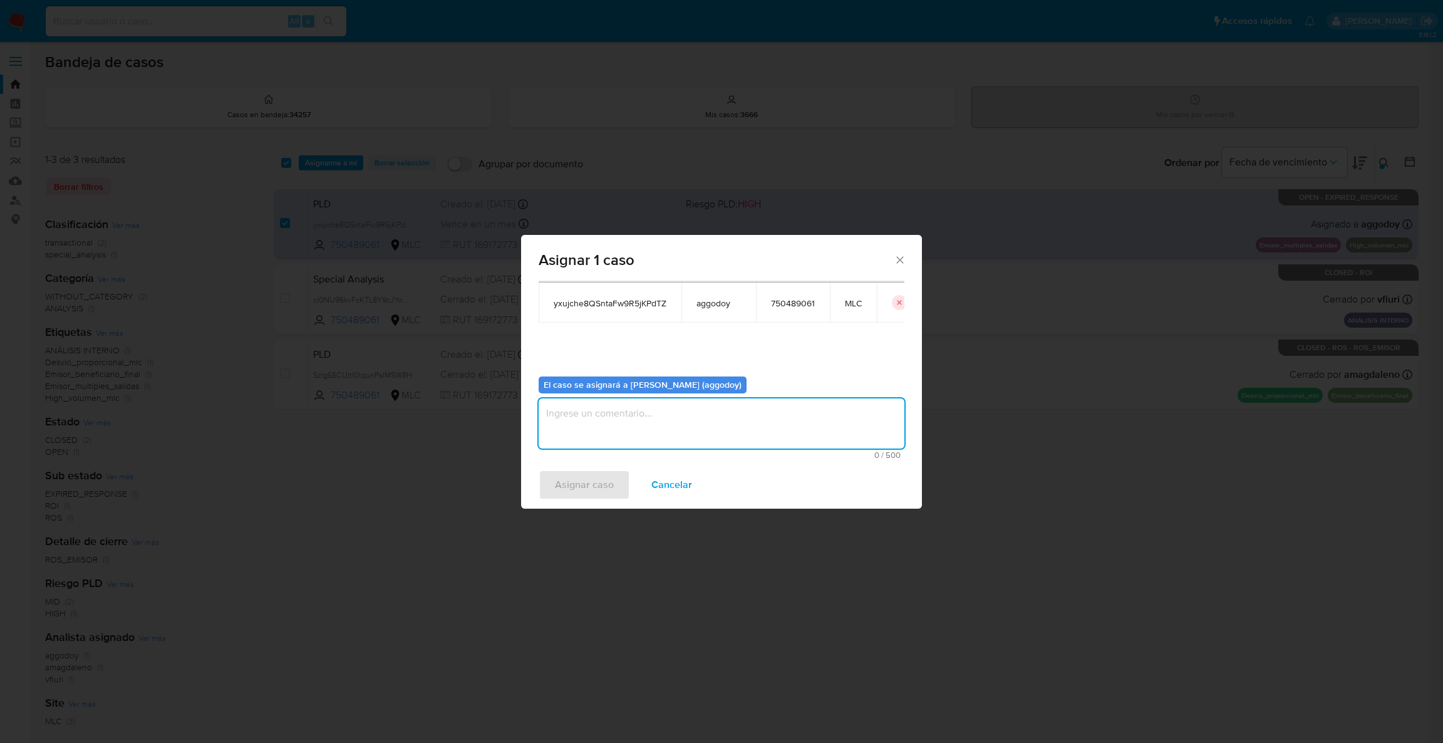
click at [738, 417] on textarea "assign-modal" at bounding box center [722, 423] width 366 height 50
type textarea ","
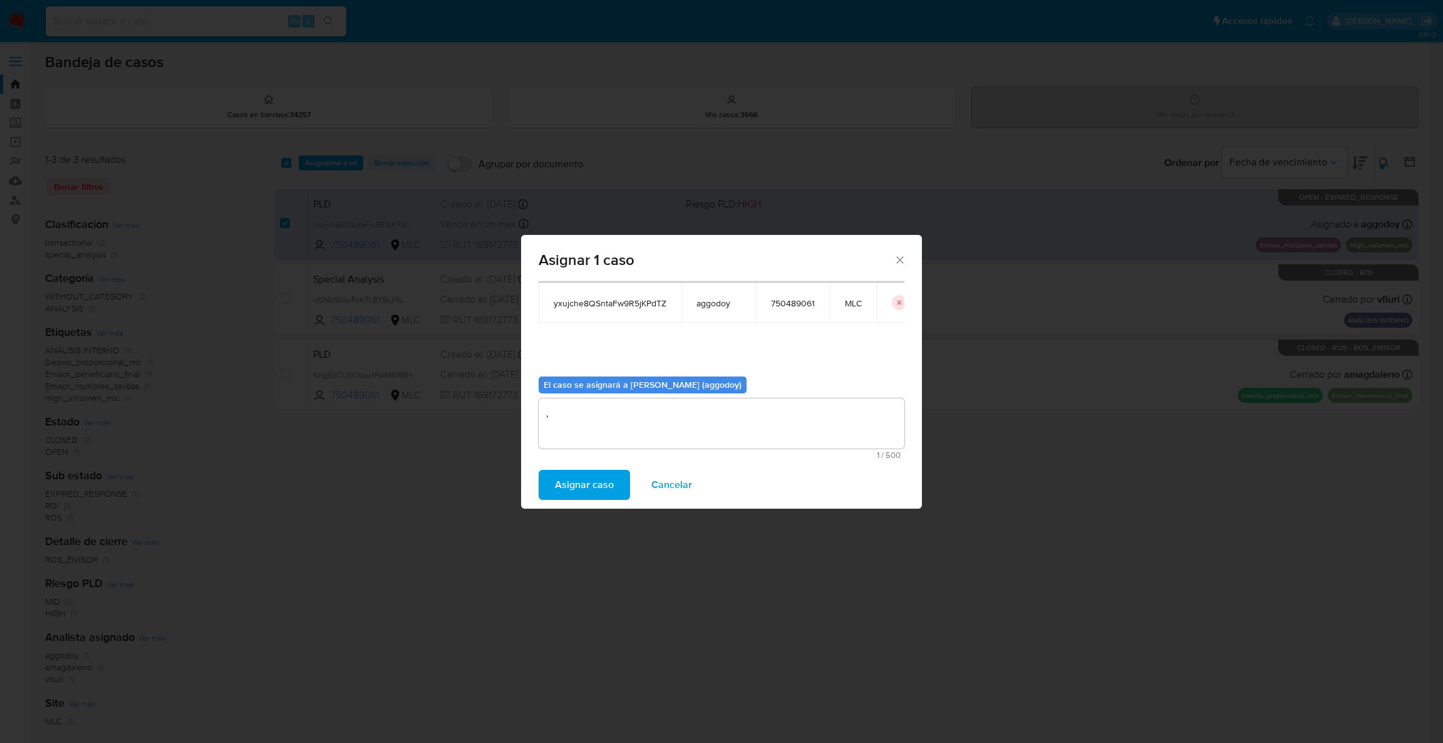
click at [611, 494] on span "Asignar caso" at bounding box center [584, 485] width 59 height 28
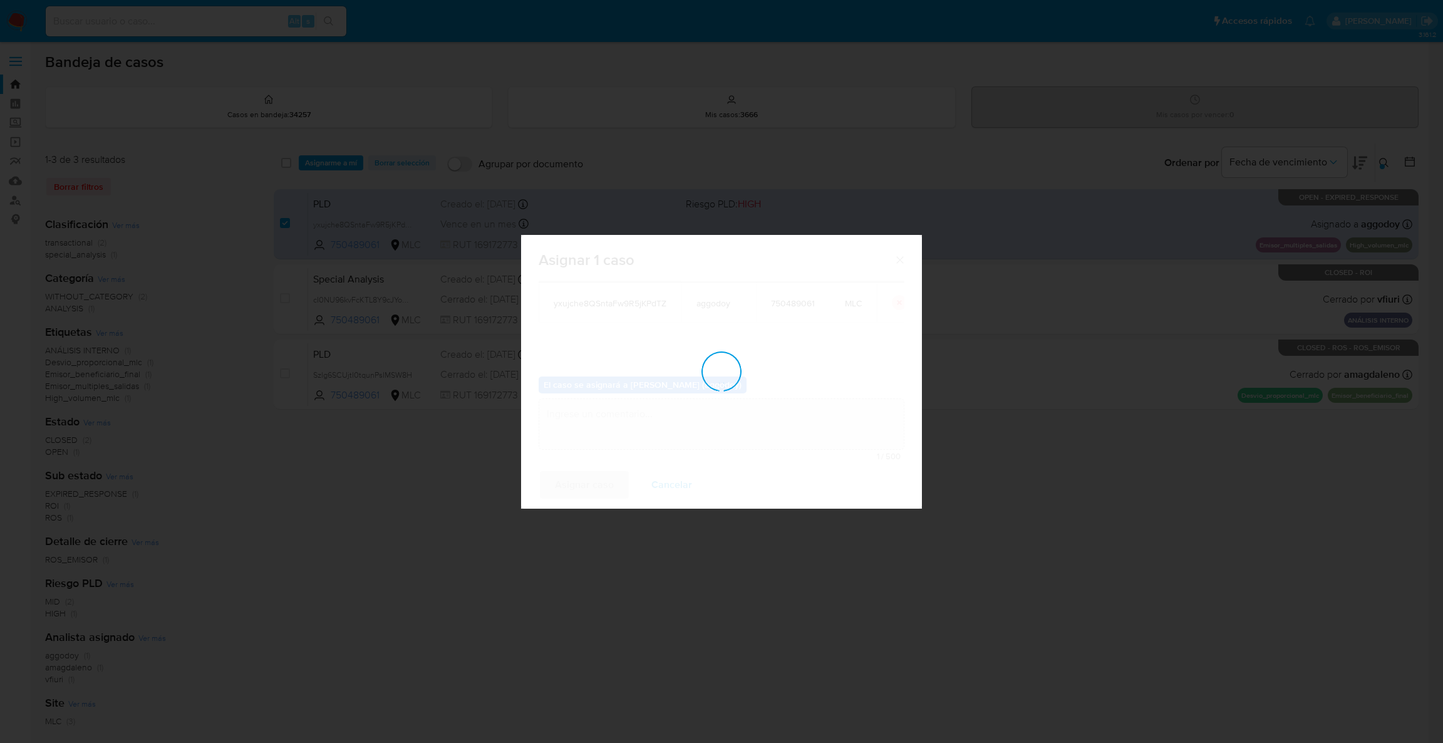
checkbox input "false"
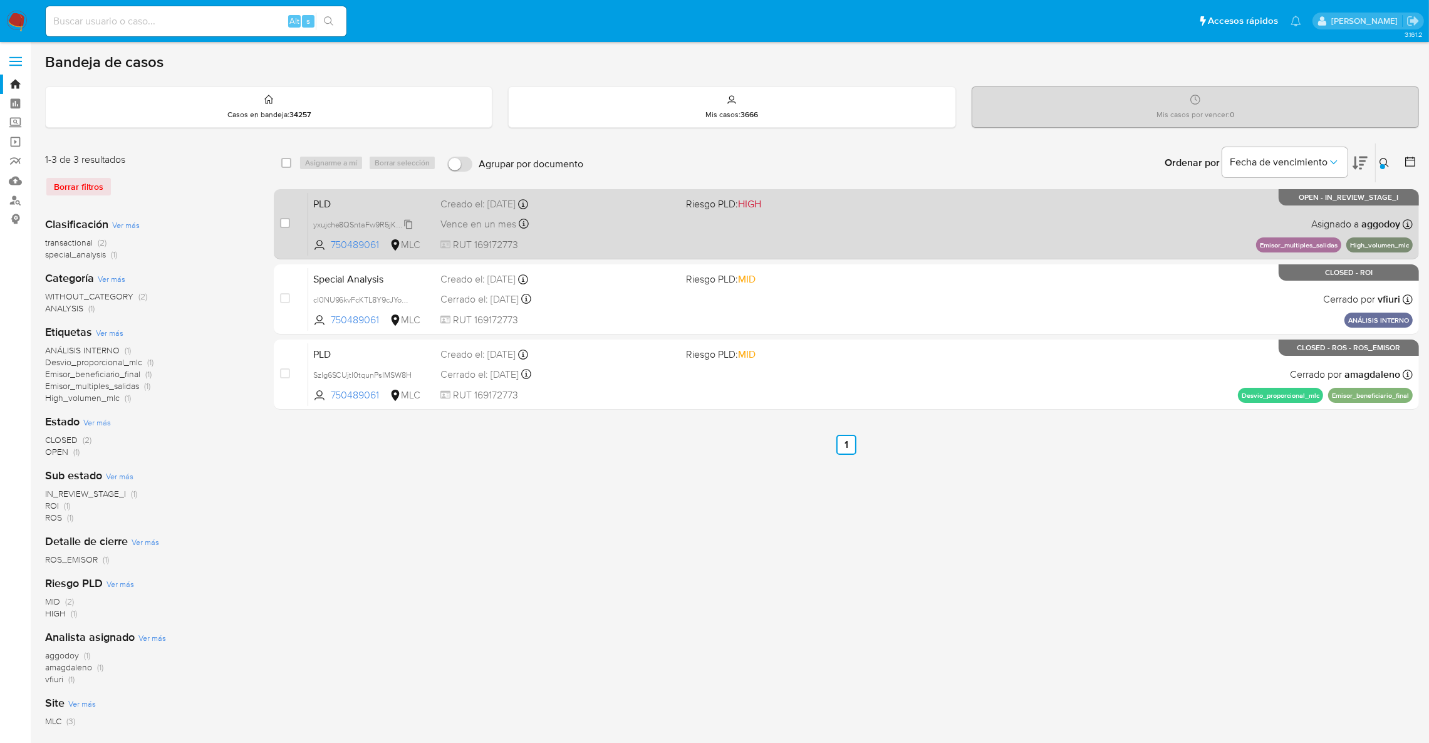
click at [364, 227] on span "yxujche8QSntaFw9R5jKPdTZ" at bounding box center [363, 224] width 101 height 14
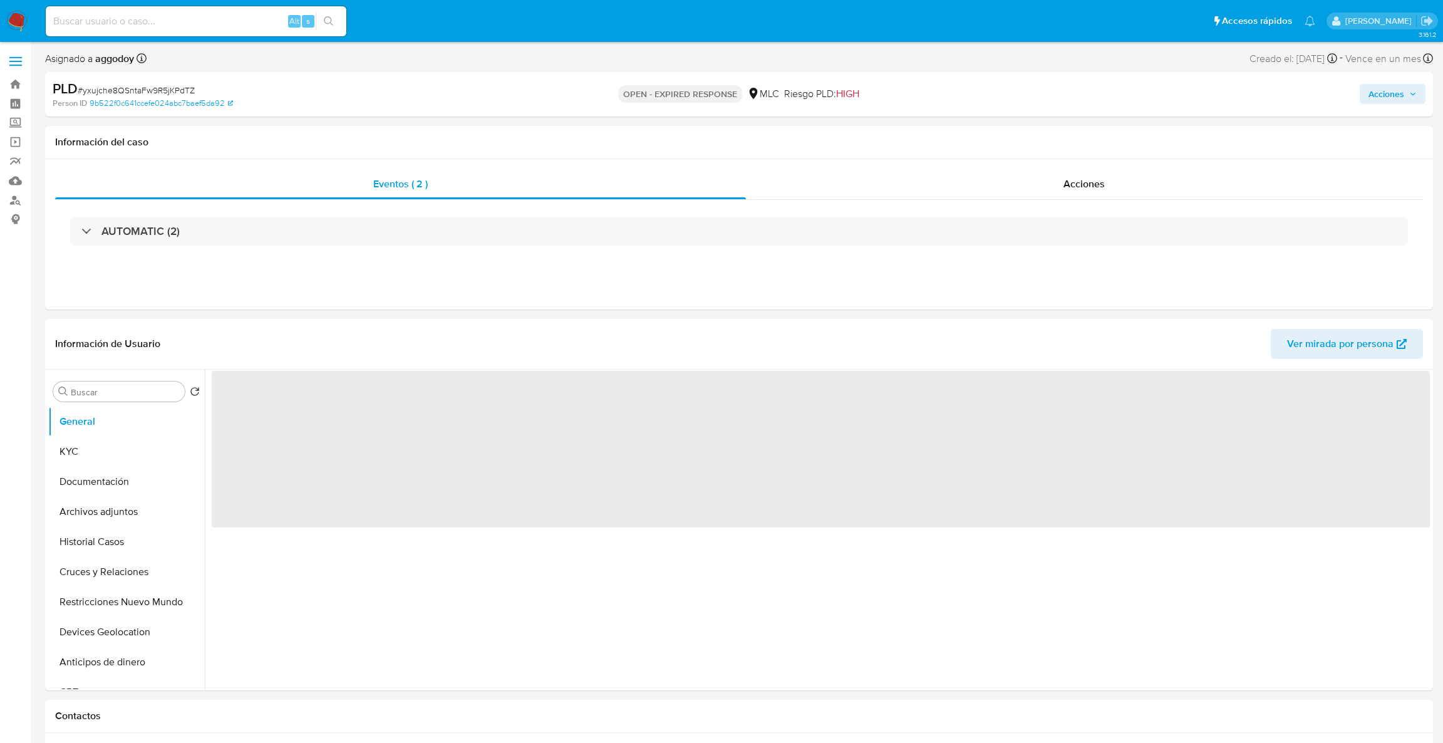
select select "10"
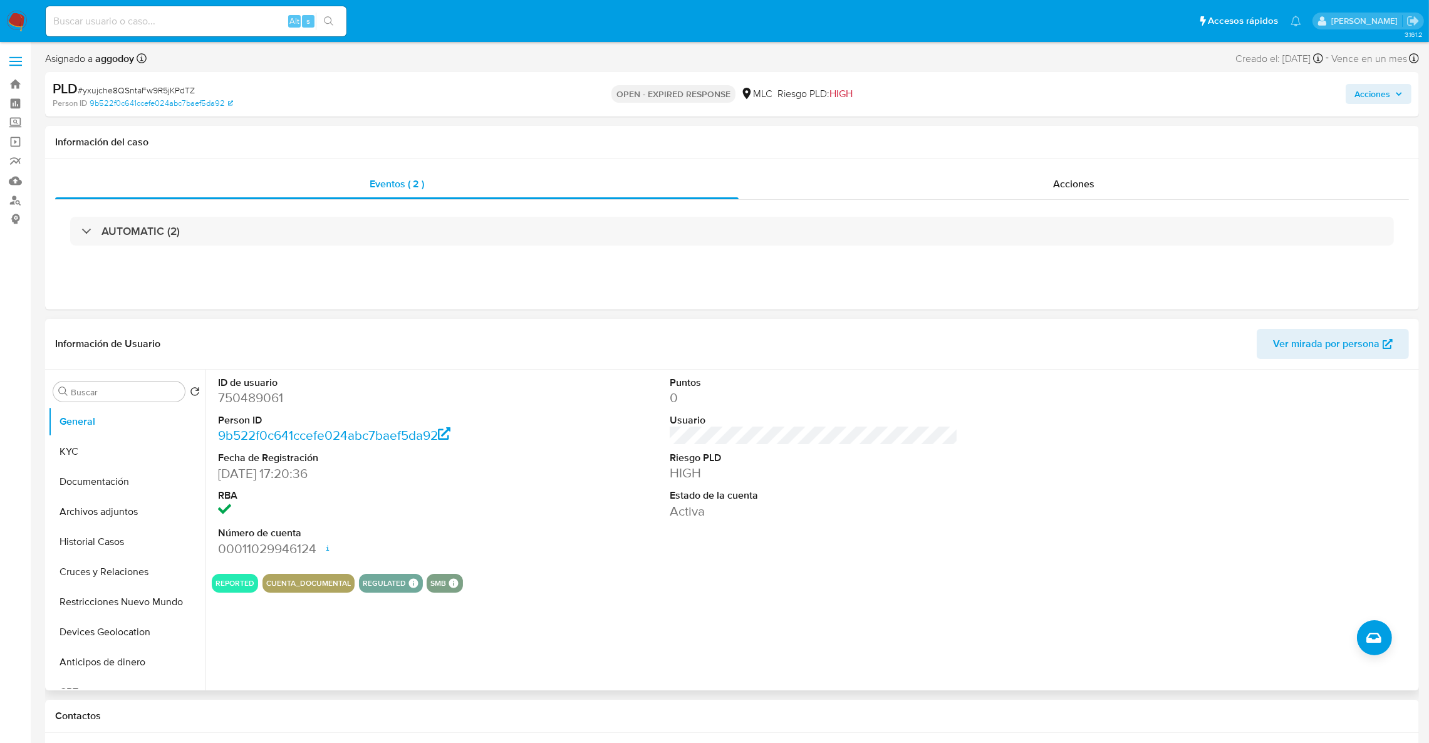
click at [247, 400] on dd "750489061" at bounding box center [362, 398] width 289 height 18
copy dd "750489061"
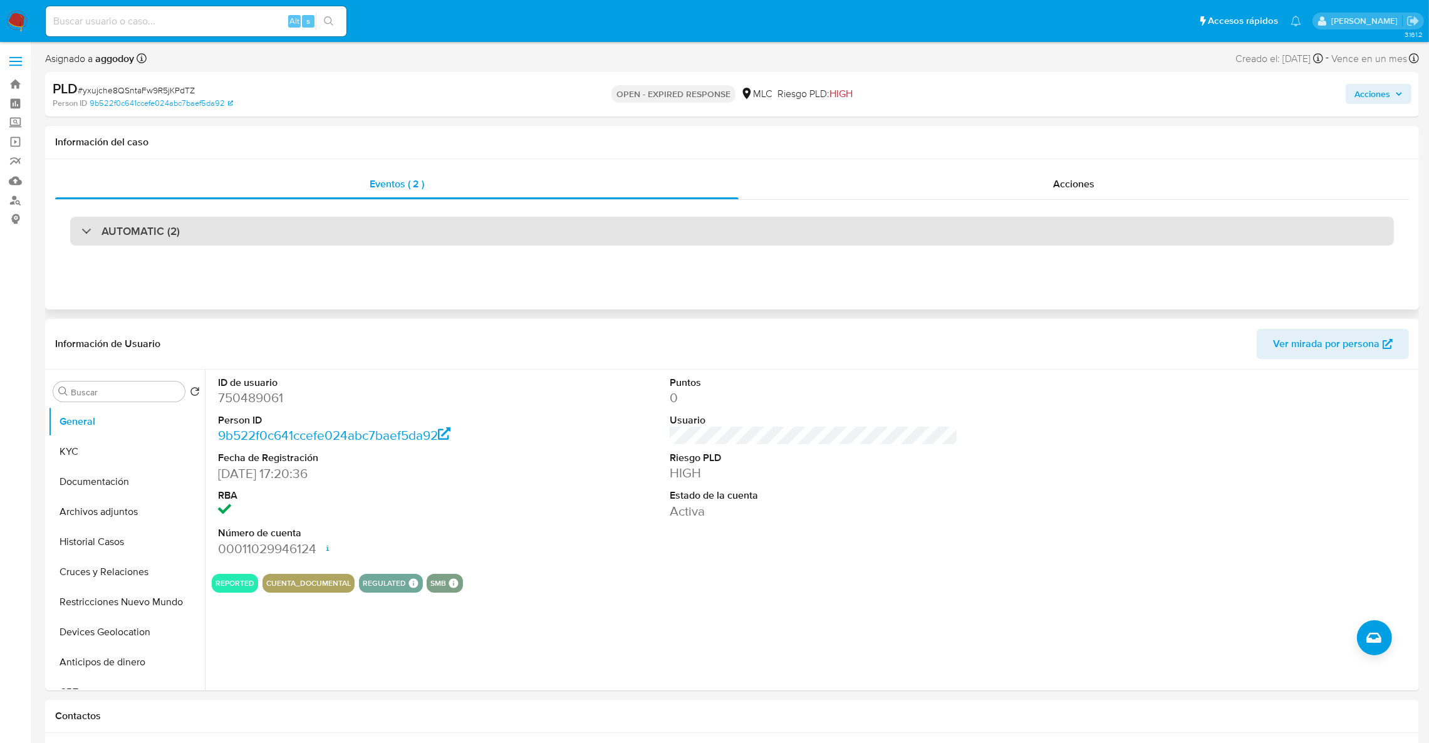
click at [353, 224] on div "AUTOMATIC (2)" at bounding box center [731, 231] width 1323 height 29
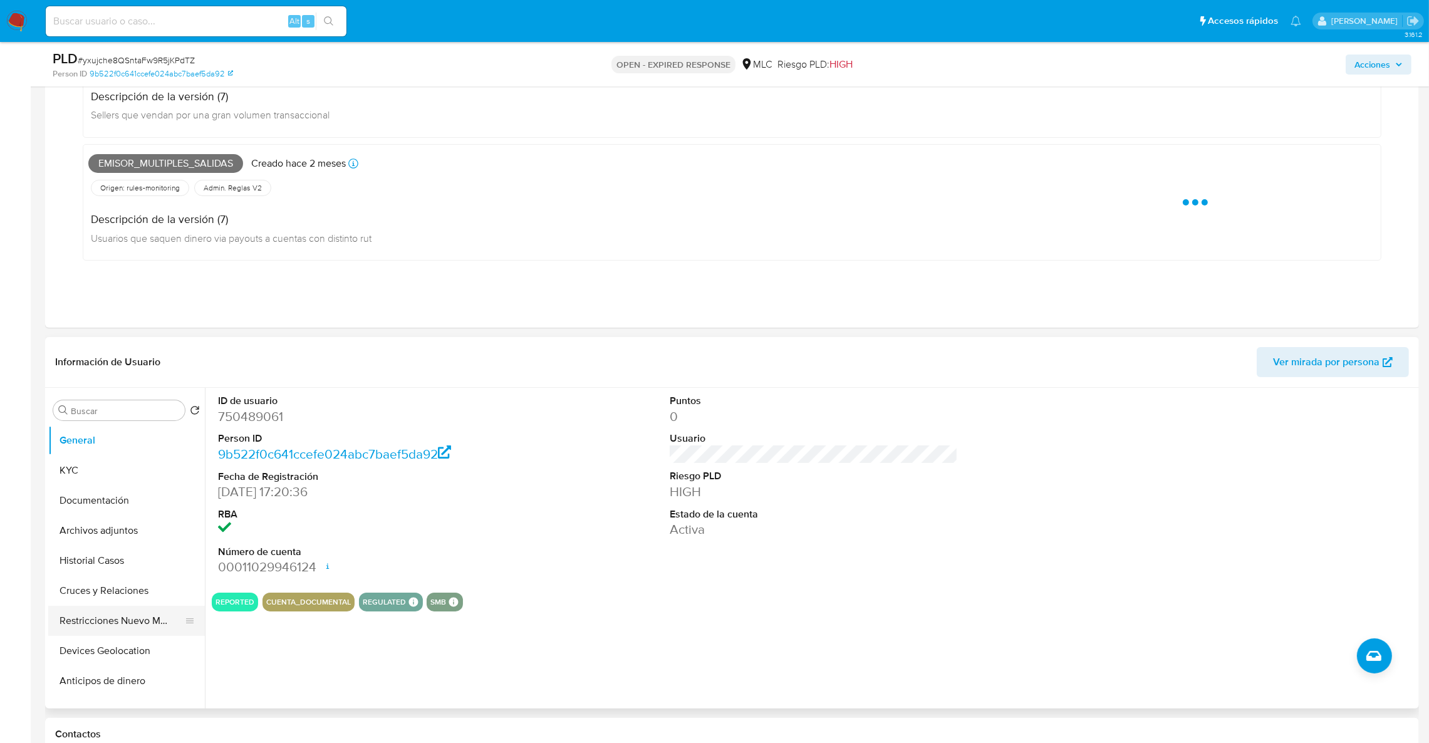
scroll to position [281, 0]
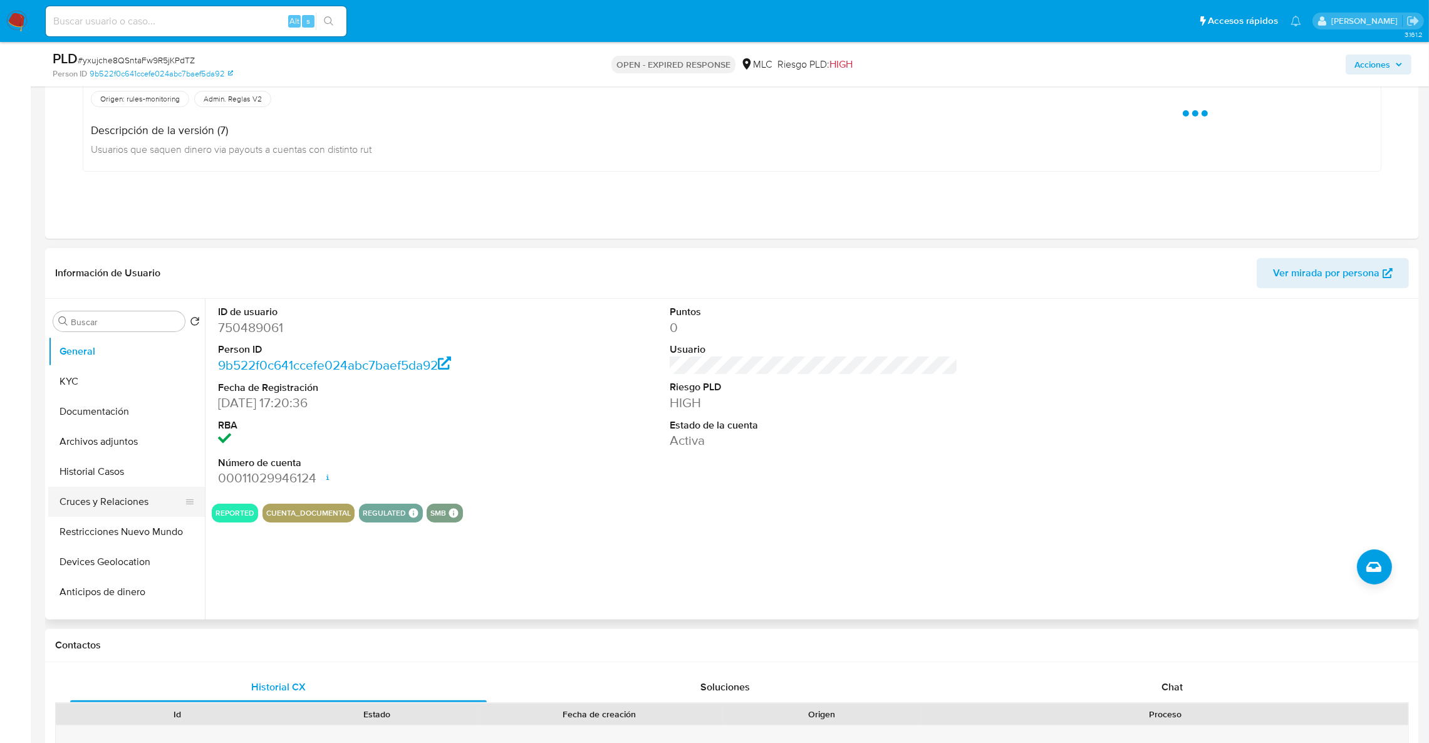
click at [119, 487] on button "Cruces y Relaciones" at bounding box center [121, 502] width 147 height 30
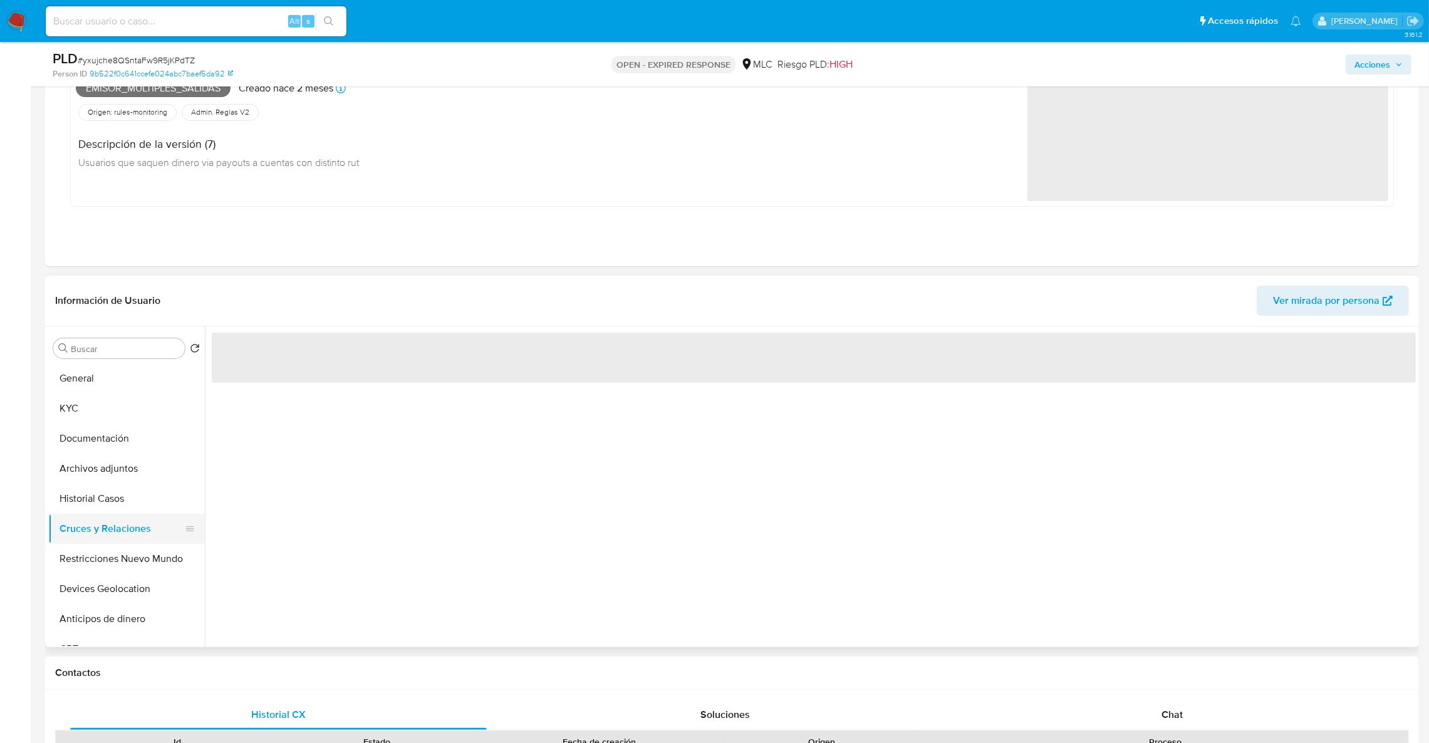
click at [118, 516] on button "Cruces y Relaciones" at bounding box center [121, 529] width 147 height 30
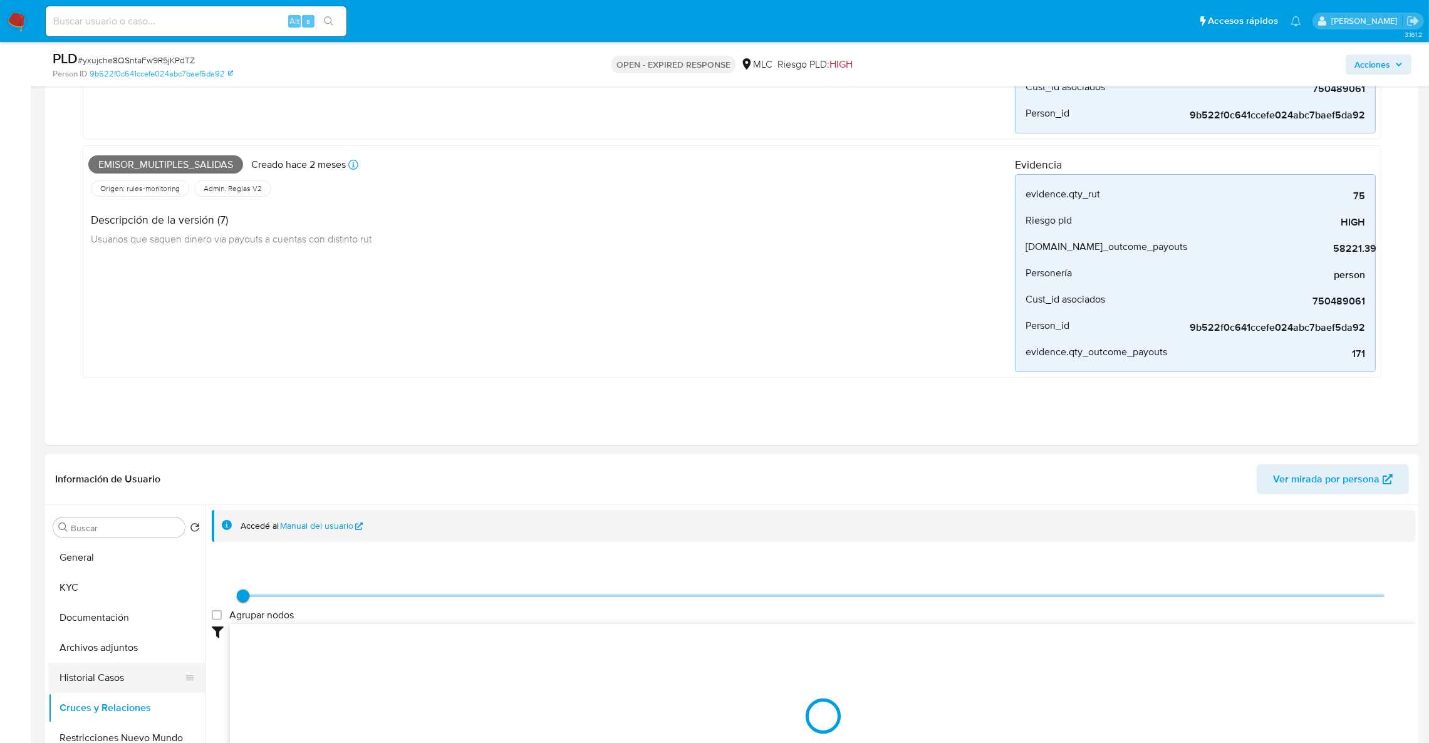
click at [110, 658] on ul "General KYC Documentación Archivos adjuntos Historial Casos Cruces y Relaciones…" at bounding box center [126, 683] width 157 height 282
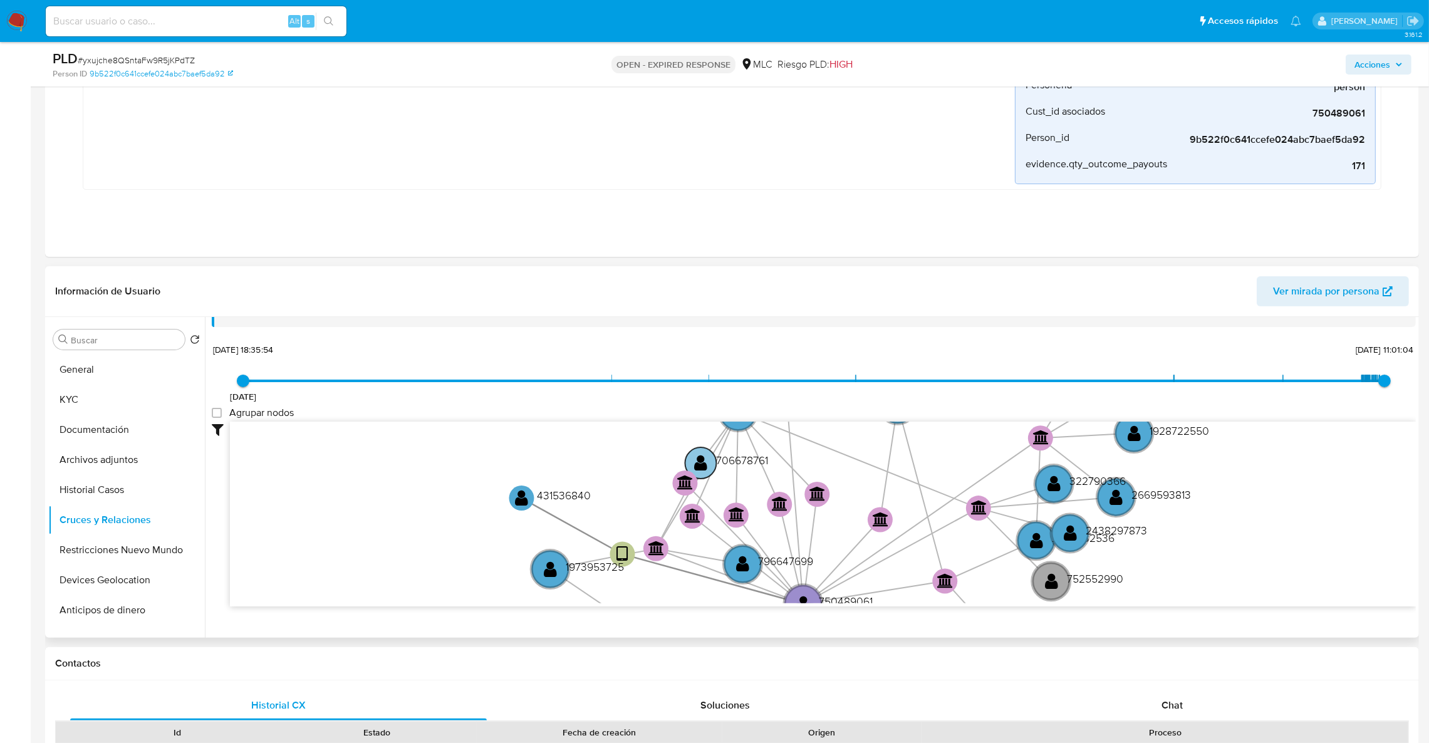
scroll to position [47, 0]
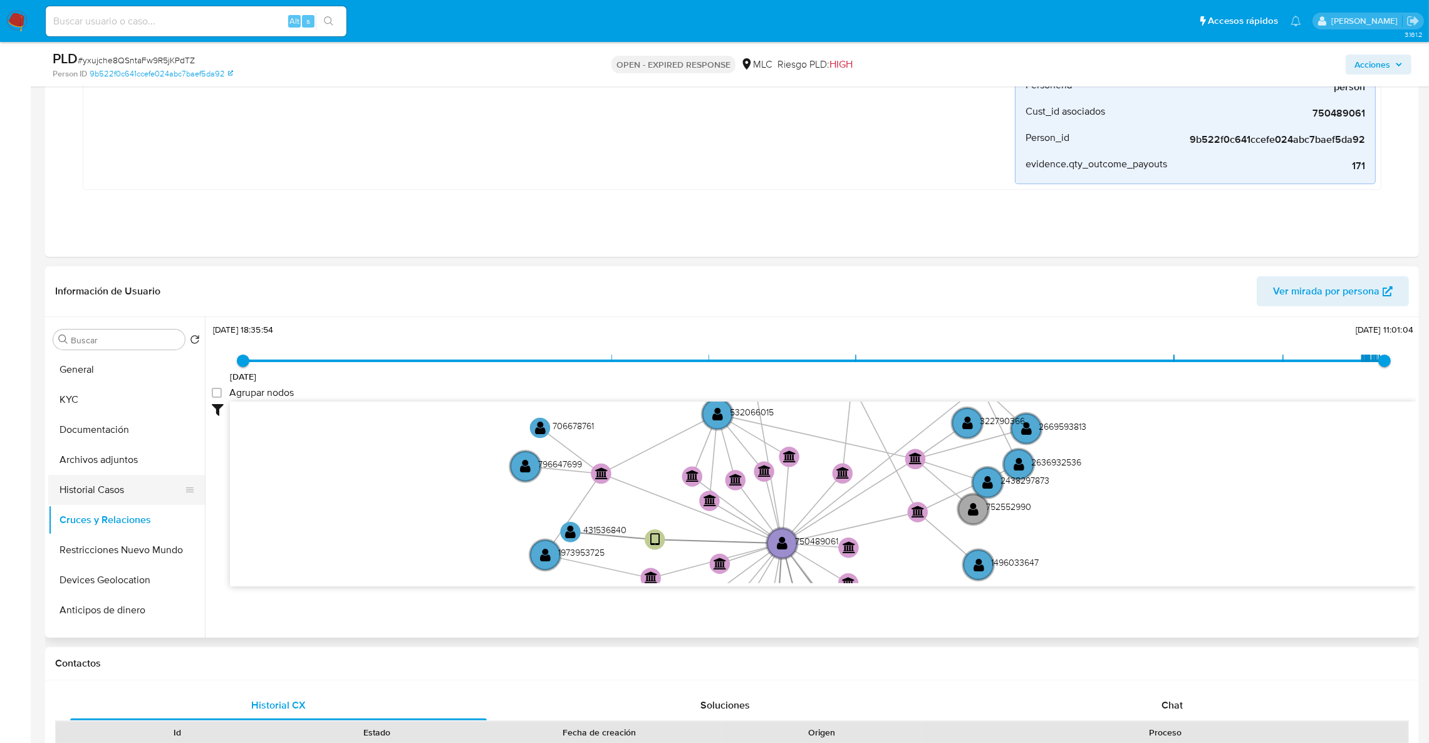
click at [102, 492] on button "Historial Casos" at bounding box center [121, 490] width 147 height 30
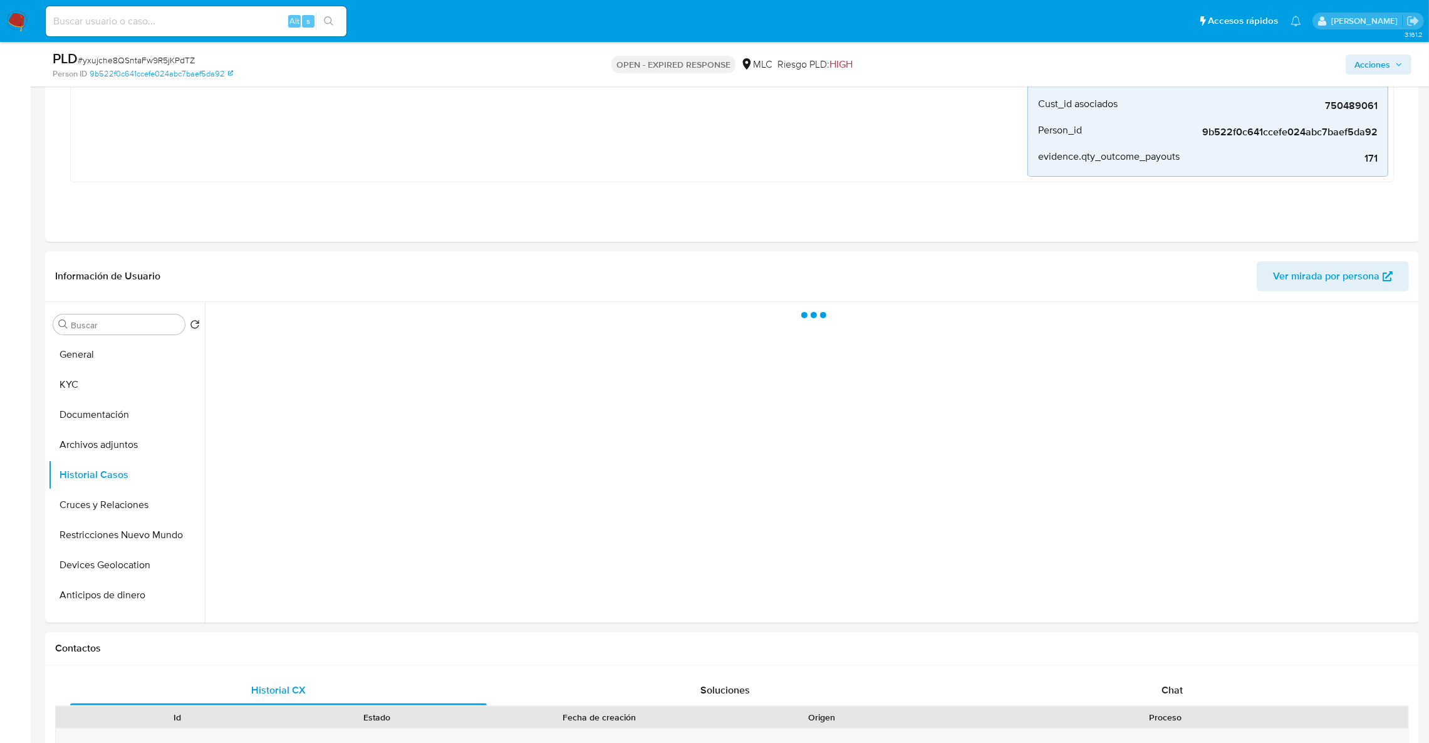
scroll to position [0, 0]
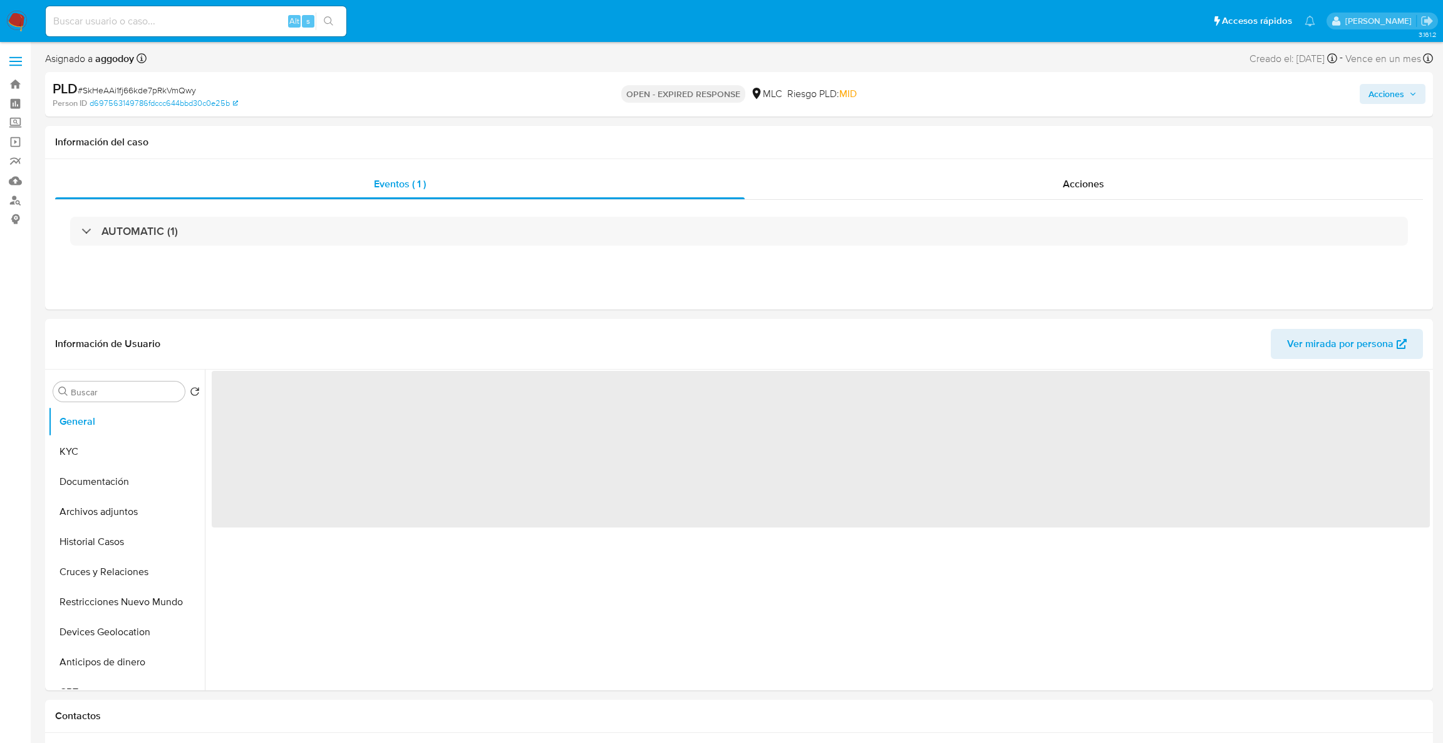
select select "10"
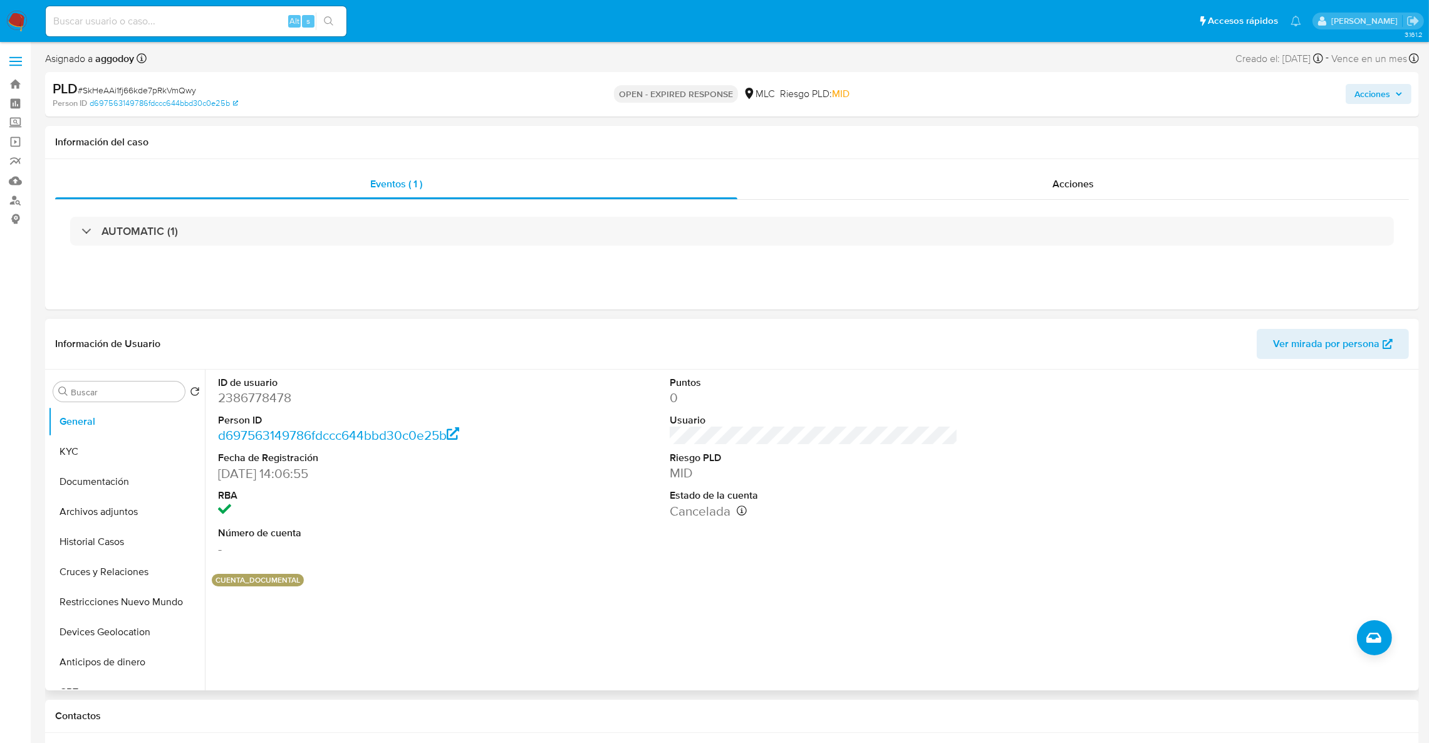
drag, startPoint x: 250, startPoint y: 383, endPoint x: 249, endPoint y: 391, distance: 7.5
click at [250, 383] on dt "ID de usuario" at bounding box center [362, 383] width 289 height 14
click at [249, 396] on dd "2386778478" at bounding box center [362, 398] width 289 height 18
copy dd "2386778478"
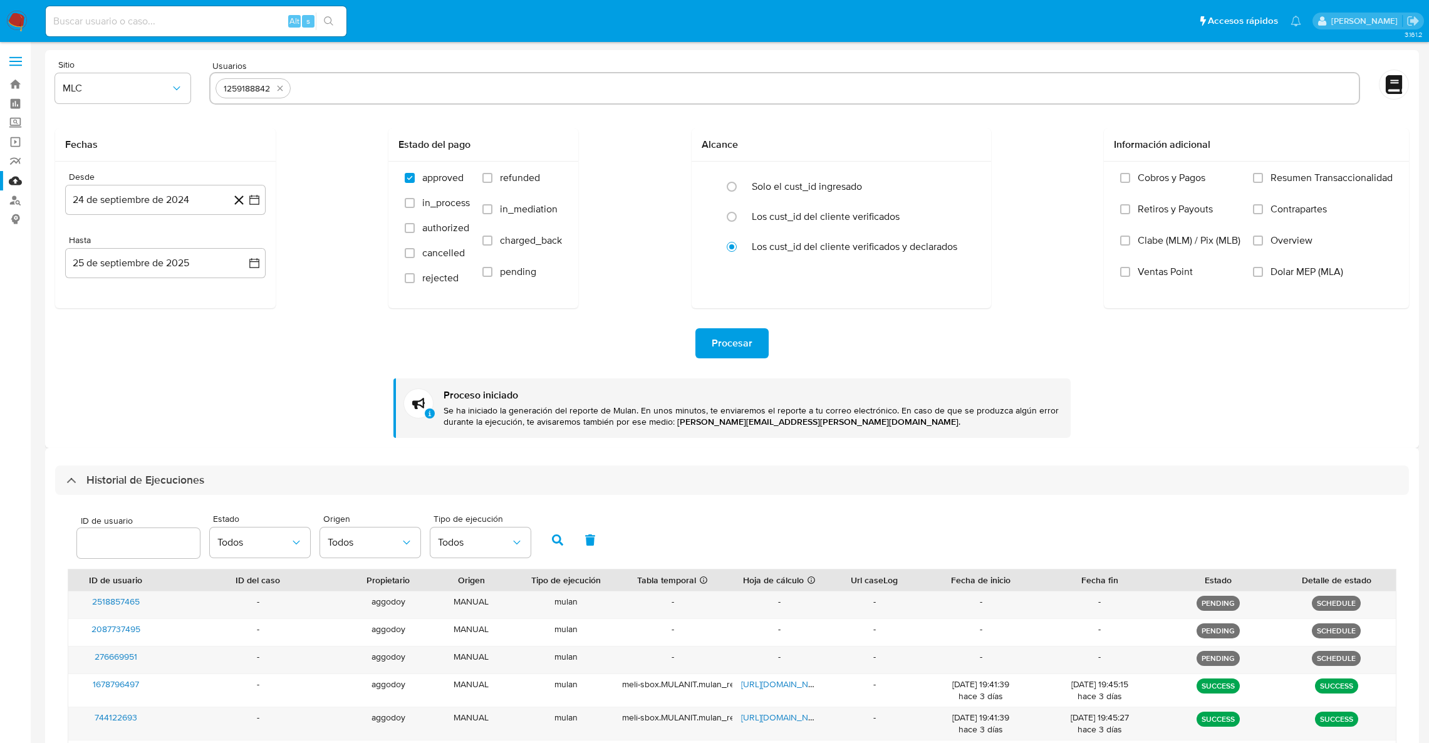
select select "10"
click at [281, 89] on icon "quitar 1259188842" at bounding box center [280, 88] width 10 height 10
click at [281, 89] on input "text" at bounding box center [784, 88] width 1138 height 20
paste input "750489061"
type input "750489061"
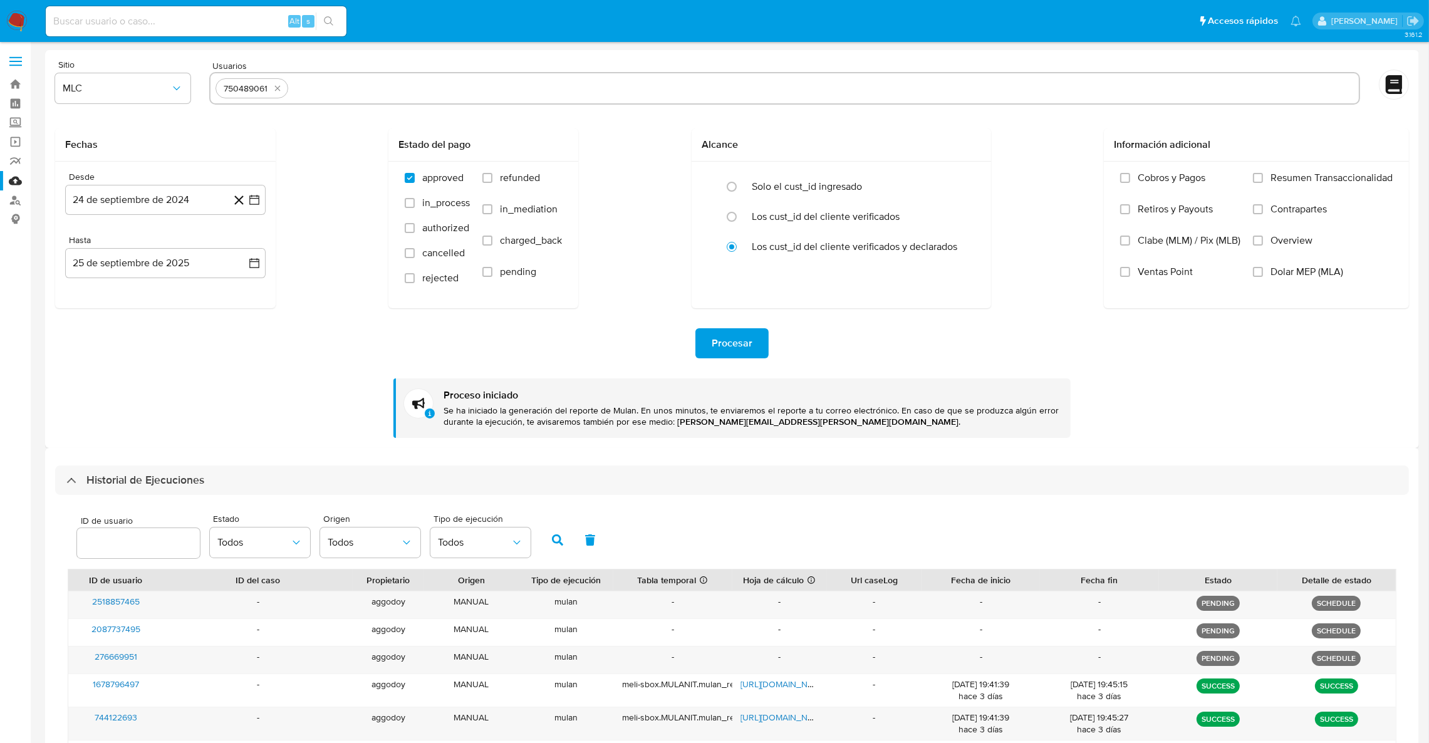
paste input "2386778478"
type input "2386778478"
click at [716, 342] on span "Procesar" at bounding box center [731, 343] width 41 height 28
click at [362, 91] on icon "quitar 2386778478" at bounding box center [359, 88] width 10 height 10
click at [275, 85] on icon "quitar 750489061" at bounding box center [277, 88] width 10 height 10
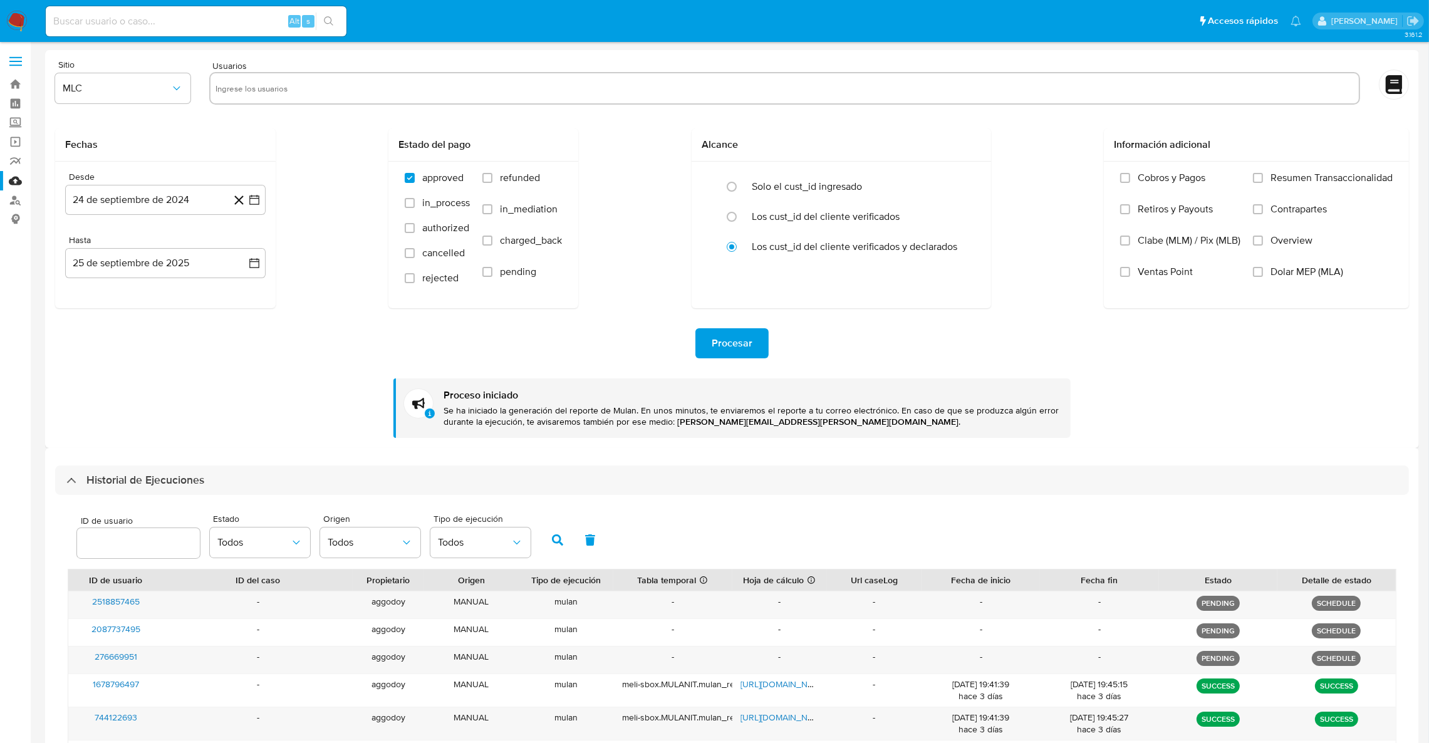
click at [275, 85] on input "text" at bounding box center [784, 88] width 1138 height 20
paste input "2181352160"
type input "2181352160"
click at [745, 355] on span "Procesar" at bounding box center [731, 343] width 41 height 28
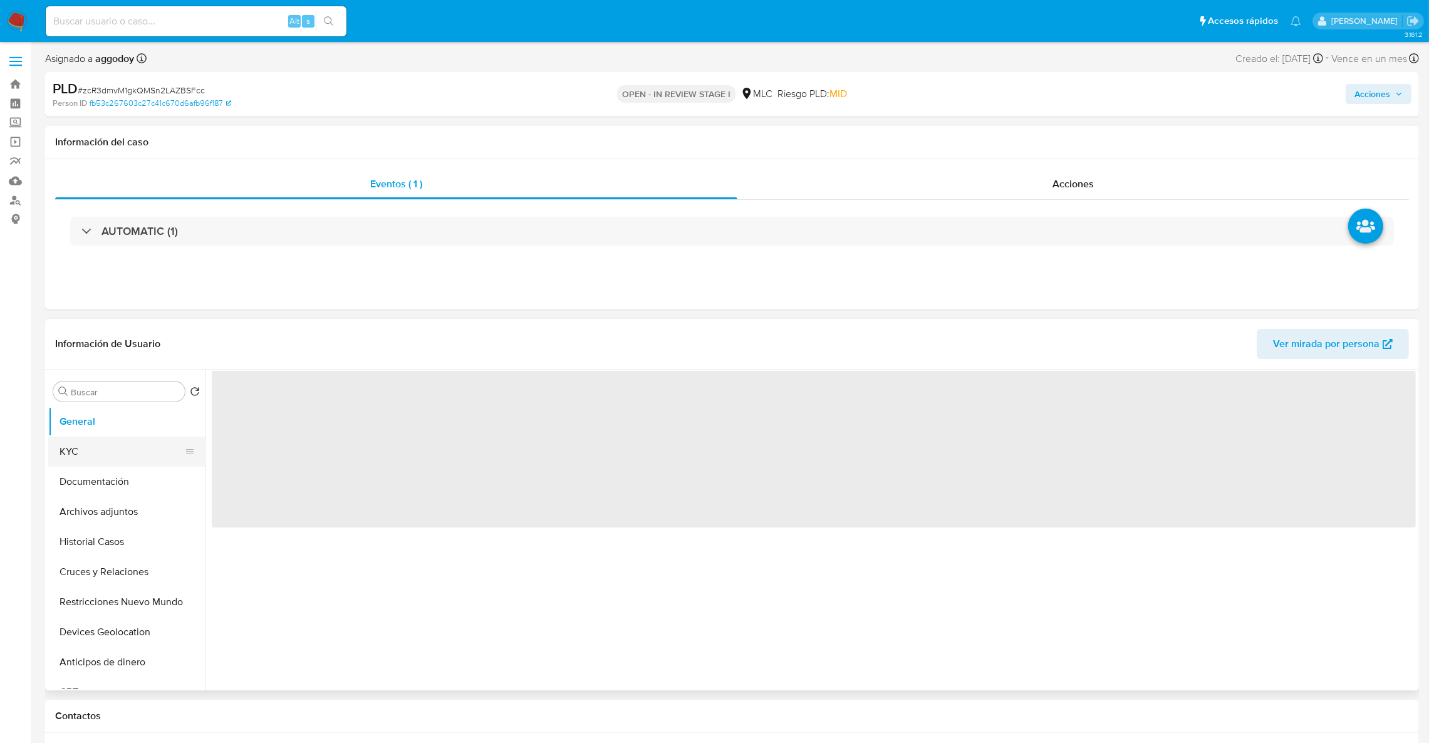
click at [73, 445] on button "KYC" at bounding box center [121, 452] width 147 height 30
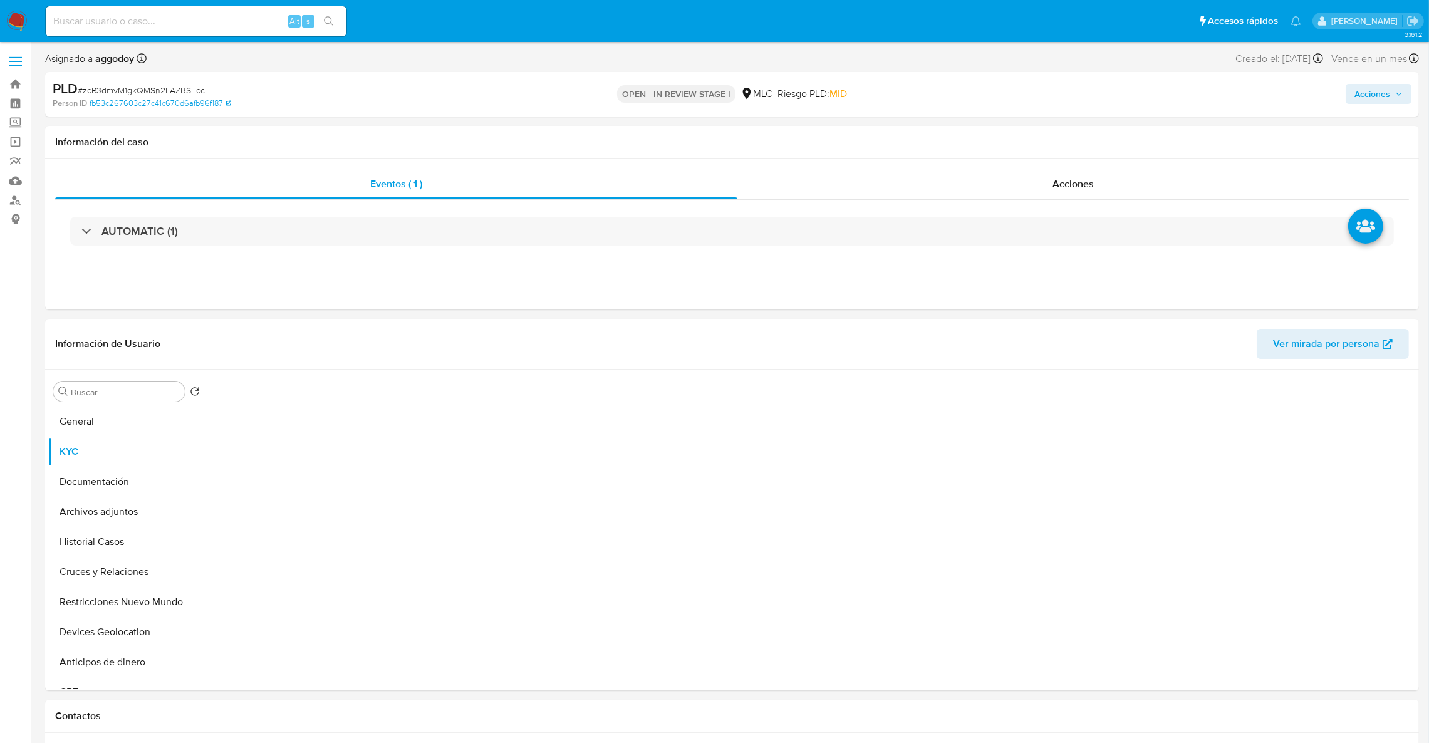
select select "10"
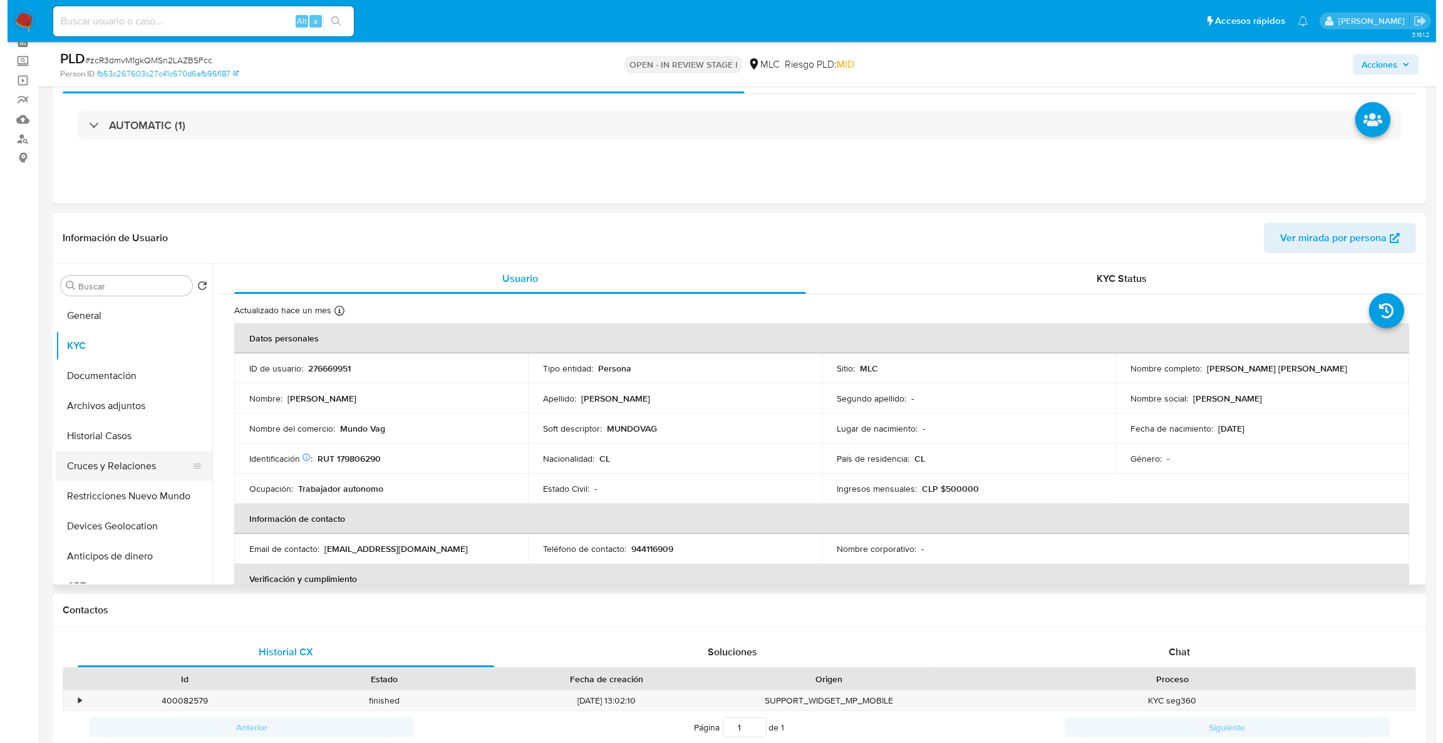
scroll to position [94, 0]
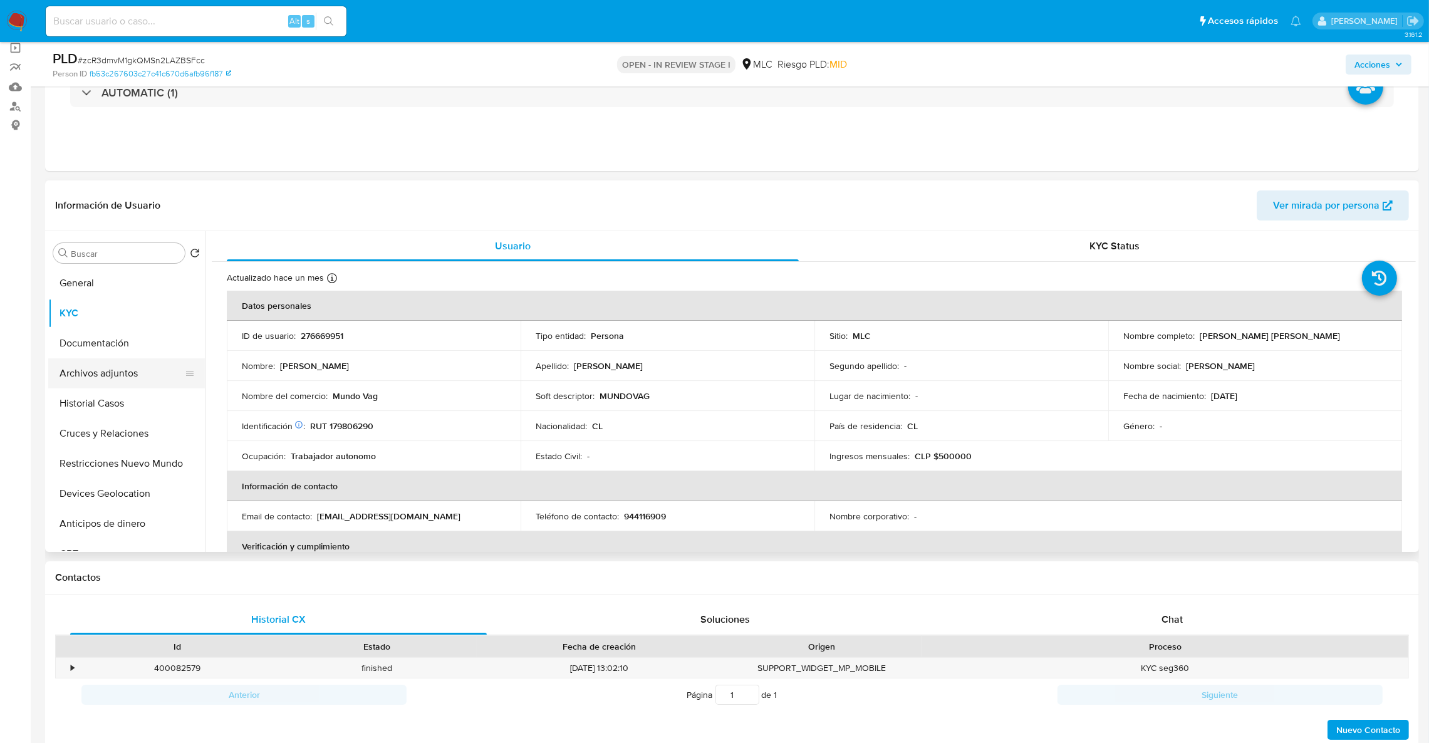
click at [96, 387] on button "Archivos adjuntos" at bounding box center [121, 373] width 147 height 30
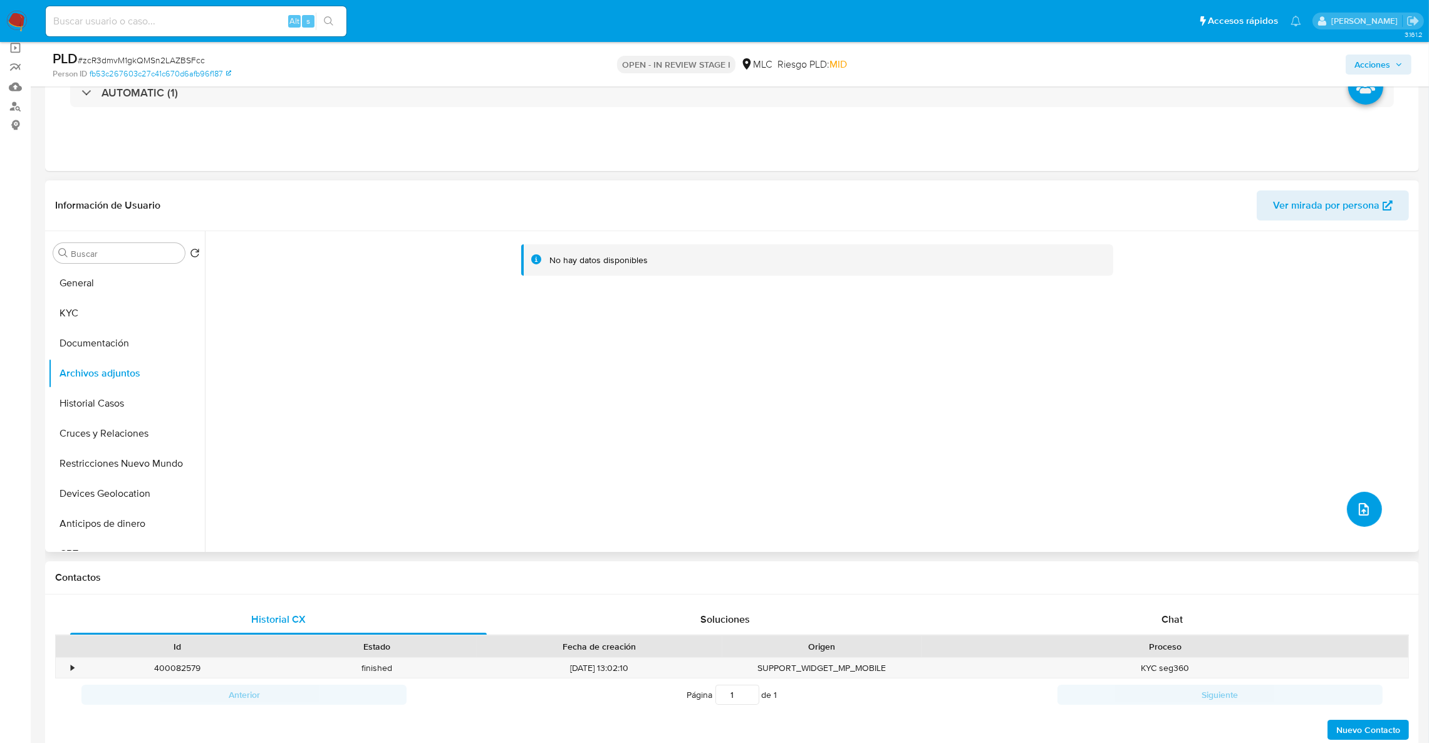
click at [1356, 505] on icon "upload-file" at bounding box center [1363, 509] width 15 height 15
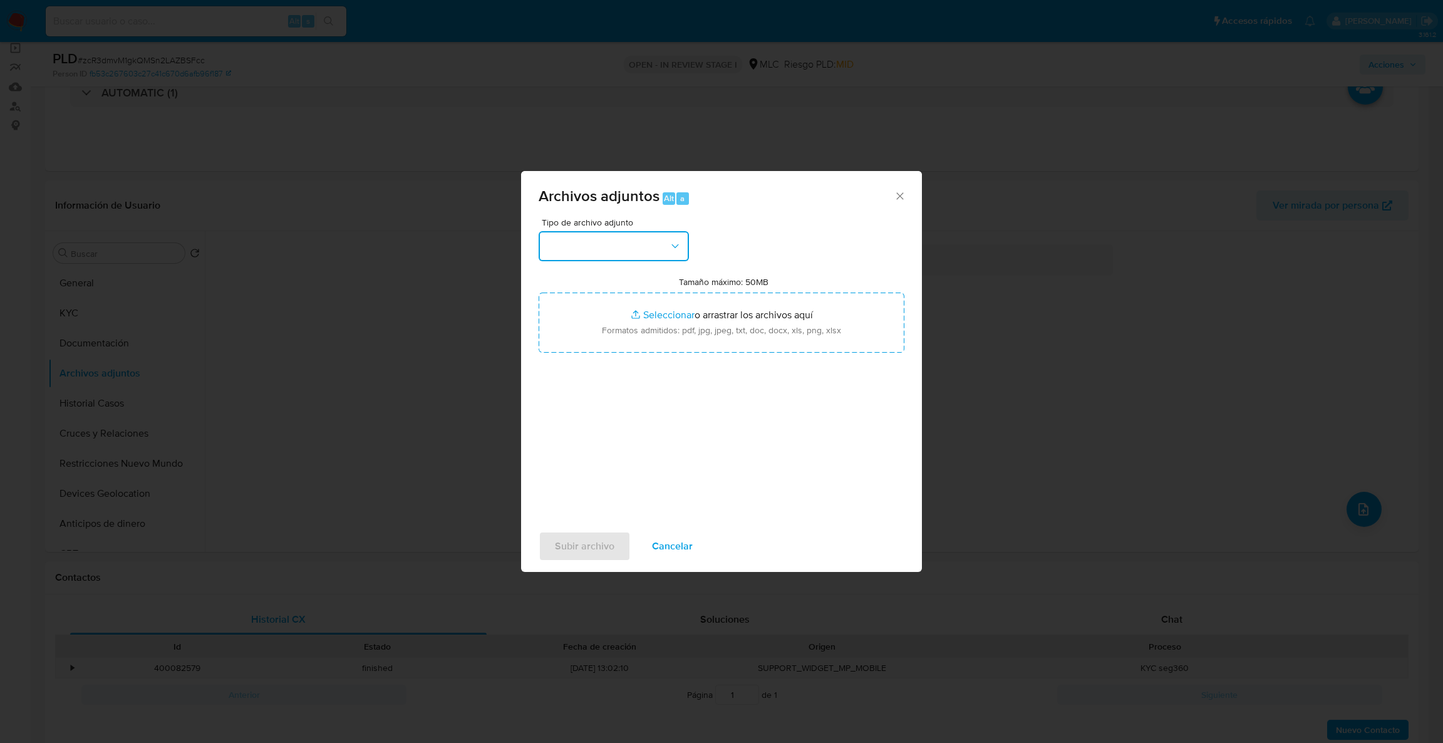
drag, startPoint x: 686, startPoint y: 247, endPoint x: 678, endPoint y: 246, distance: 8.2
click at [680, 244] on button "button" at bounding box center [614, 246] width 150 height 30
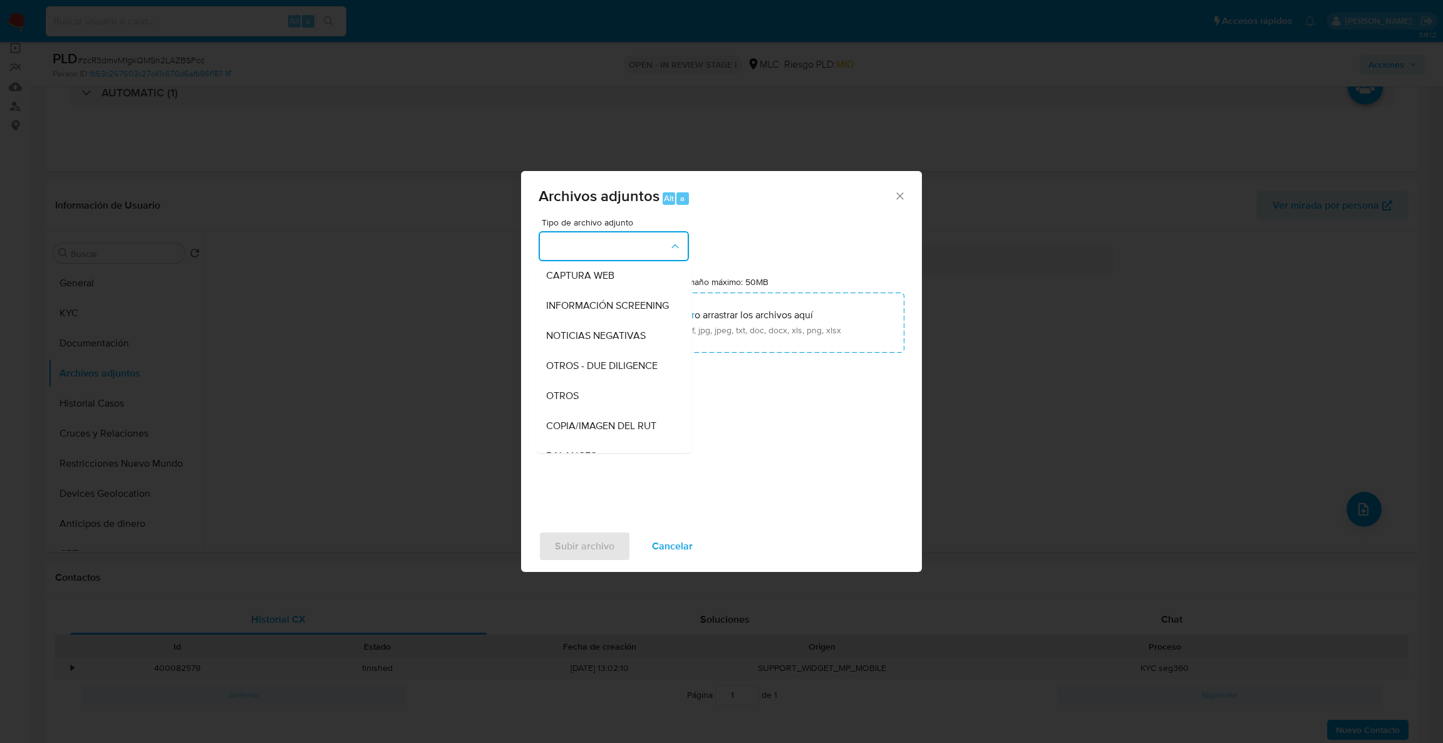
click at [535, 405] on div "Tipo de archivo adjunto CAPTURA BUREAU CAPTURA DOWJONES CAPTURA GOOGLE CAPTURA …" at bounding box center [721, 370] width 401 height 304
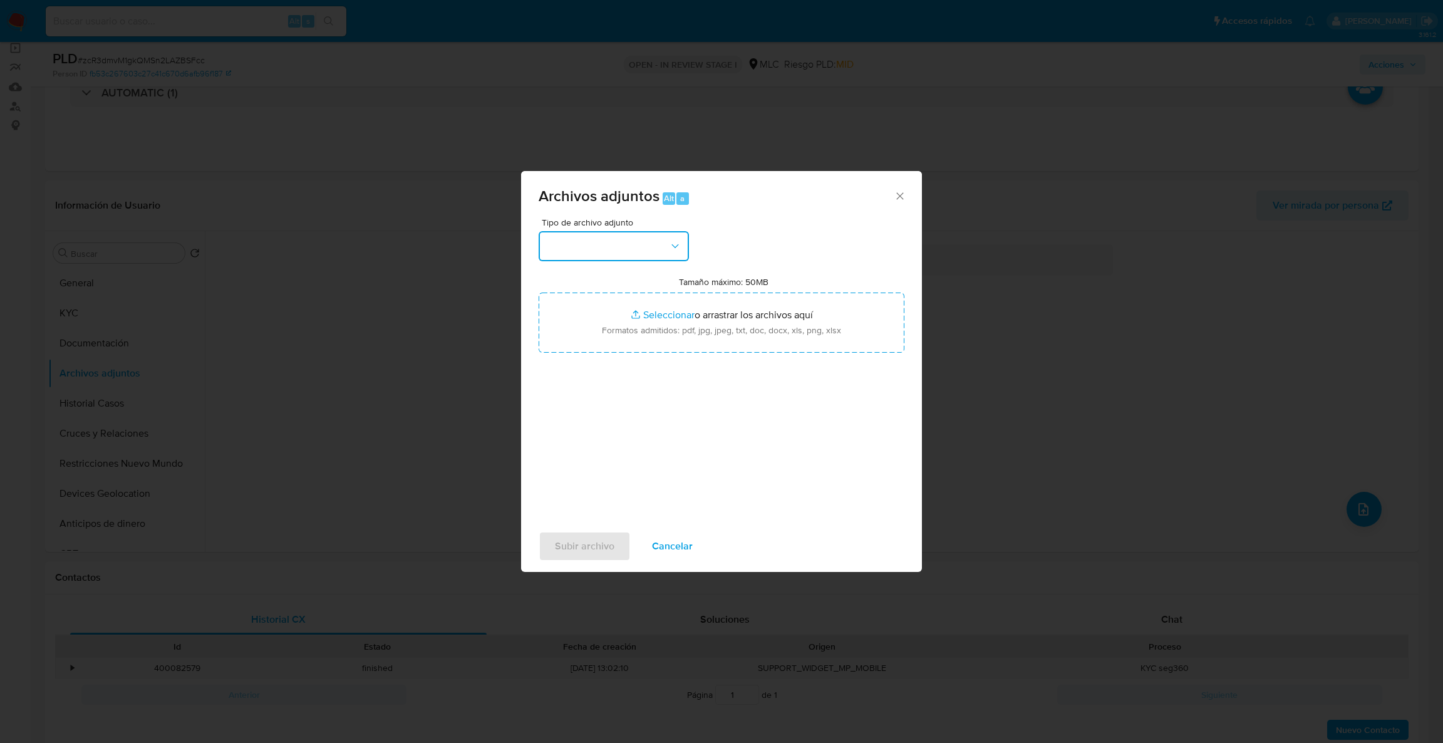
click at [615, 256] on button "button" at bounding box center [614, 246] width 150 height 30
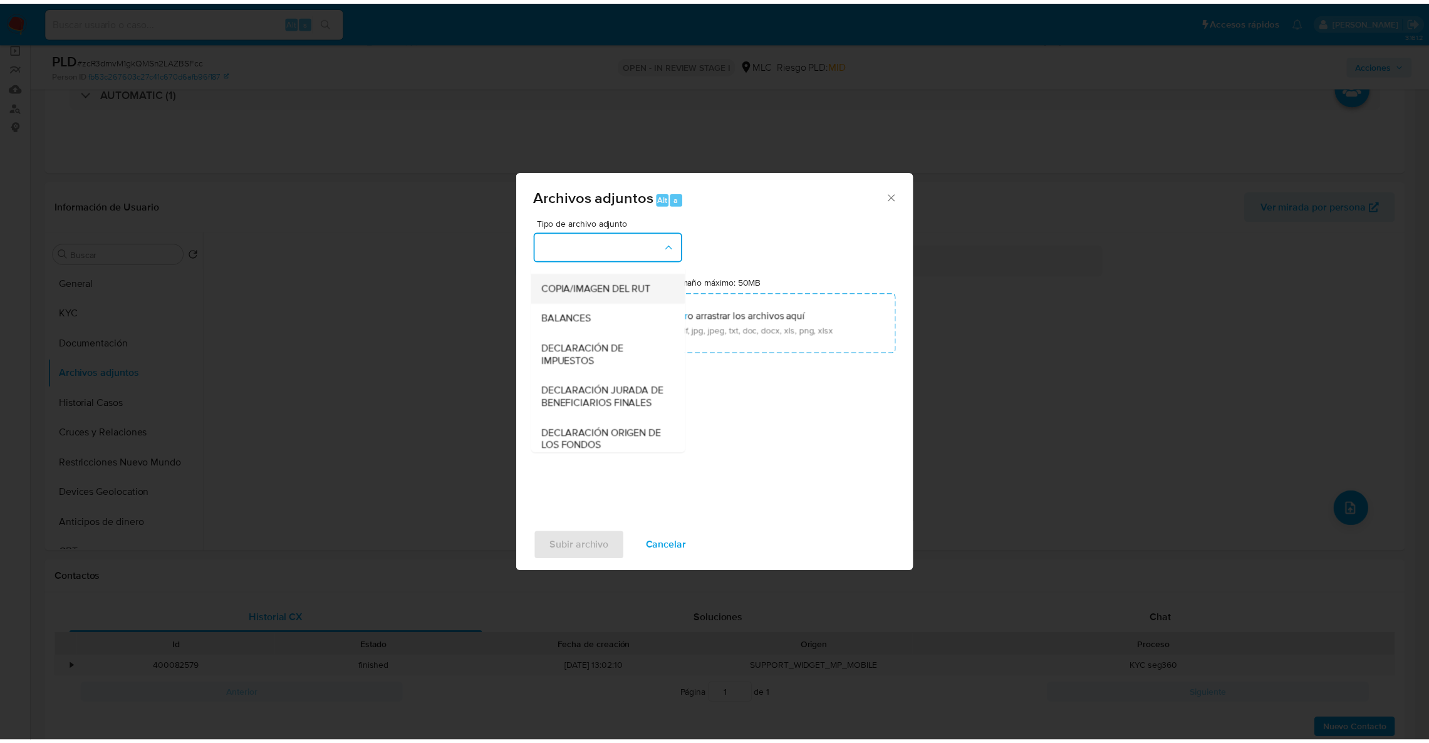
scroll to position [188, 0]
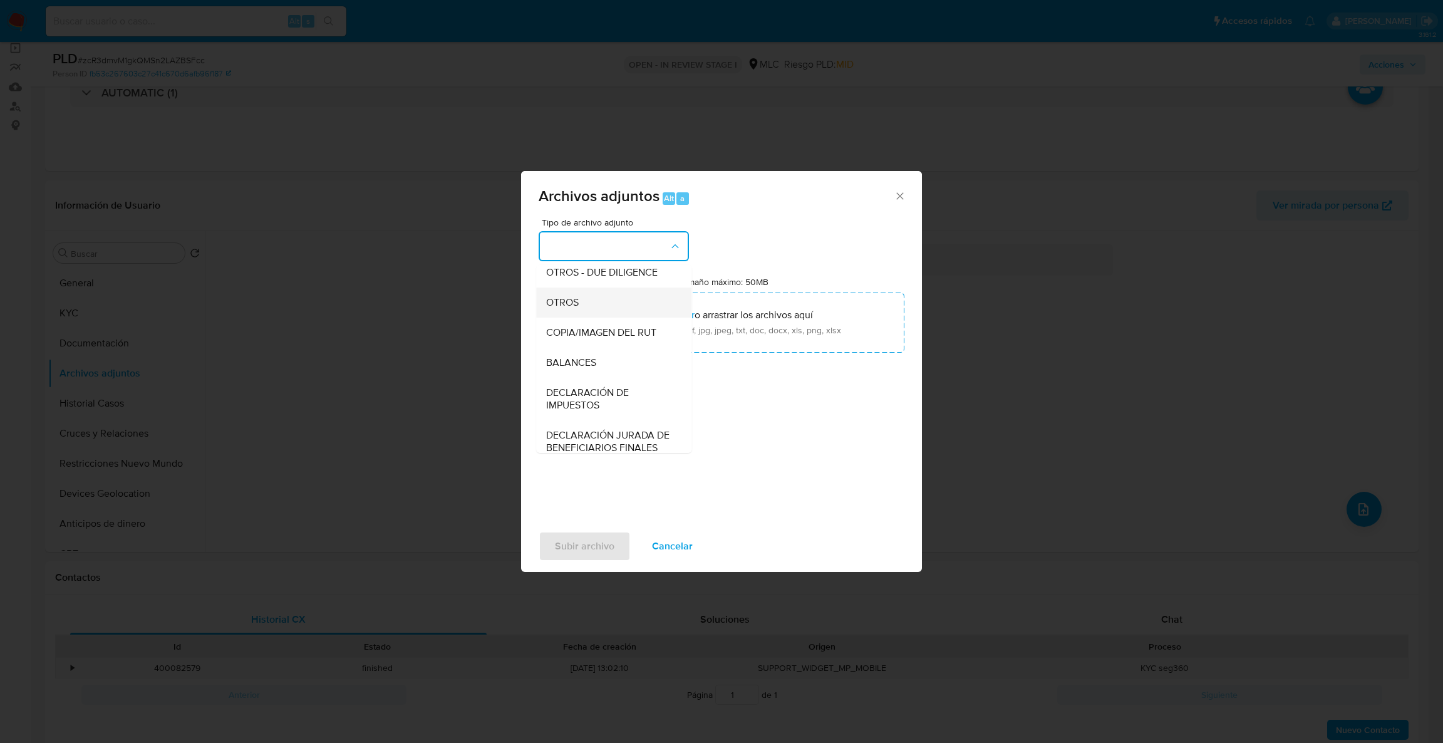
click at [580, 318] on div "OTROS" at bounding box center [610, 302] width 128 height 30
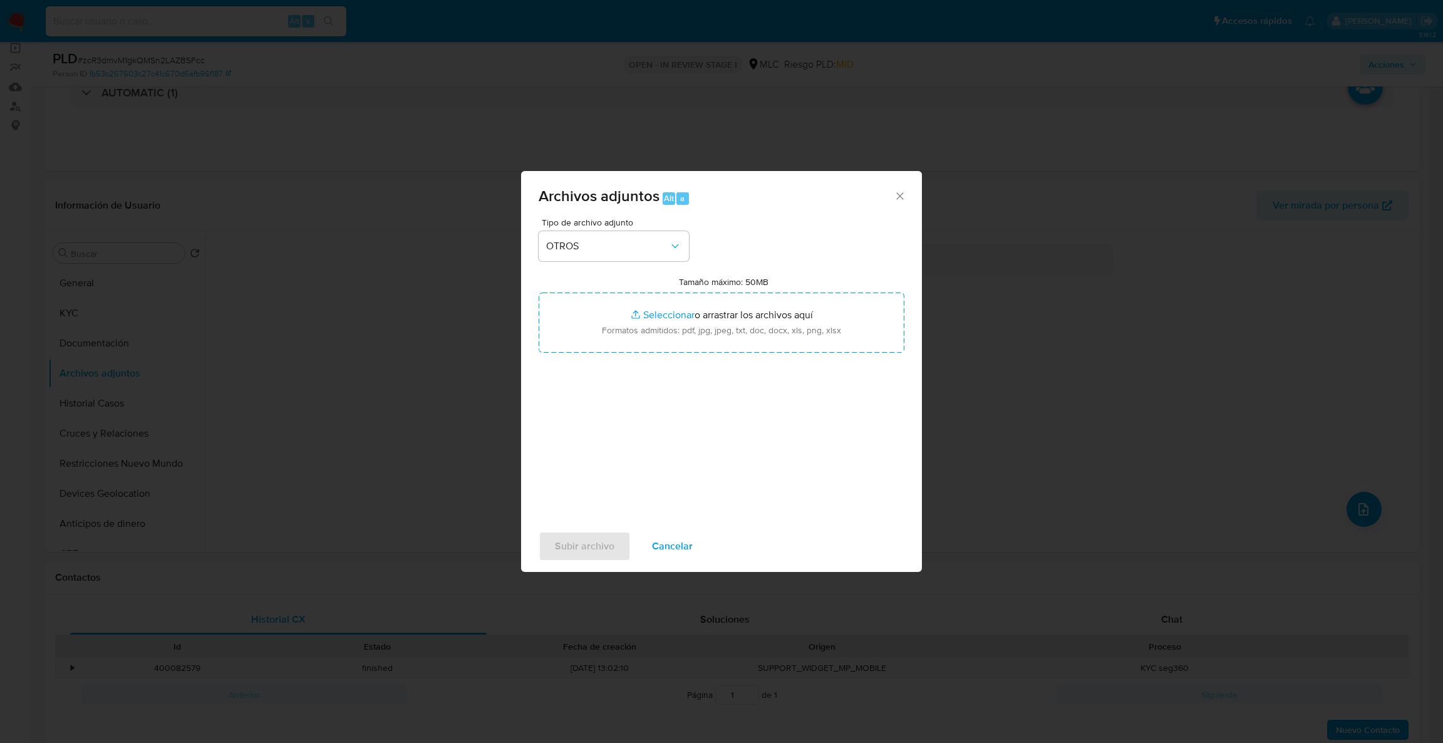
click at [580, 318] on input "Tamaño máximo: 50MB Seleccionar archivos" at bounding box center [722, 322] width 366 height 60
type input "C:\fakepath\276669951Movimientos .xlsx"
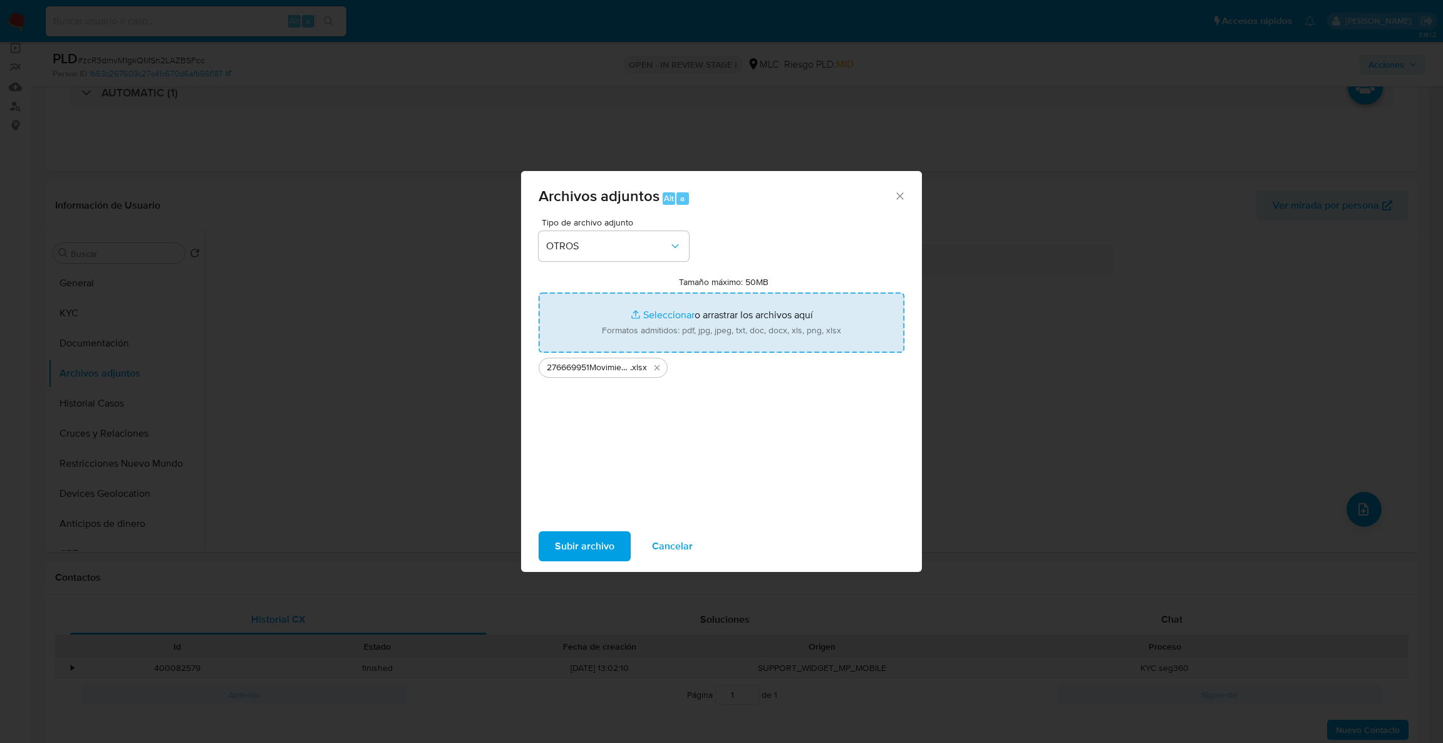
click at [725, 326] on input "Tamaño máximo: 50MB Seleccionar archivos" at bounding box center [722, 322] width 366 height 60
type input "C:\fakepath\Case Log - 276669951.pdf"
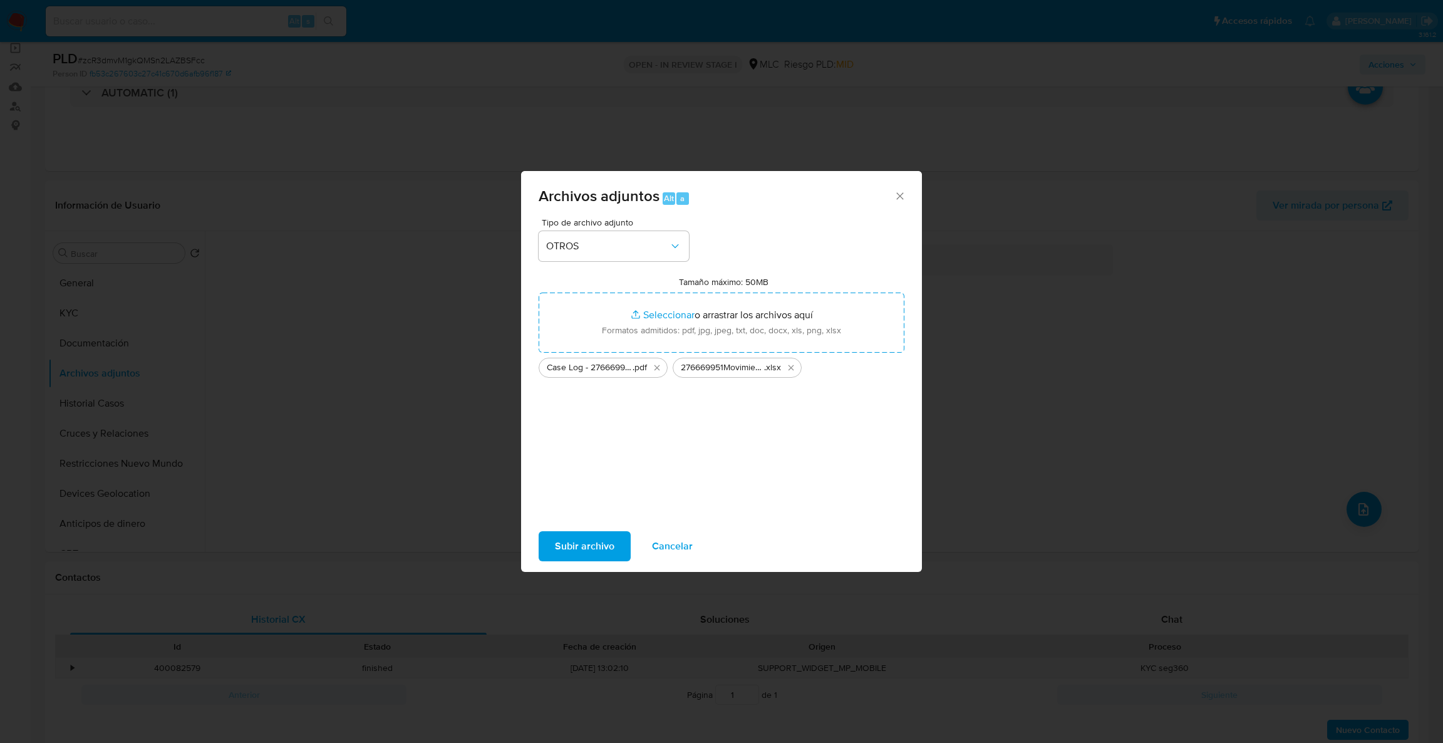
click at [579, 552] on span "Subir archivo" at bounding box center [584, 546] width 59 height 28
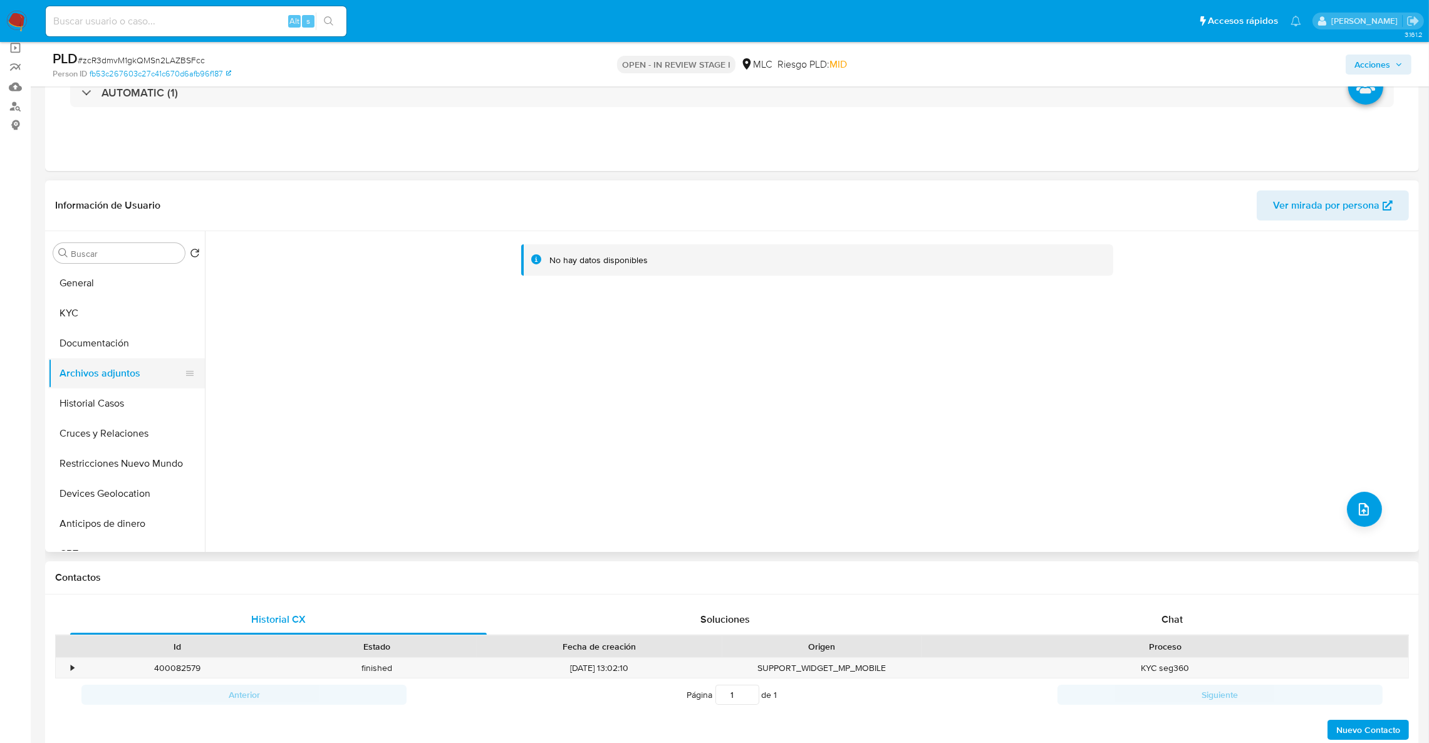
drag, startPoint x: 99, startPoint y: 464, endPoint x: 114, endPoint y: 386, distance: 79.1
click at [103, 454] on button "Restricciones Nuevo Mundo" at bounding box center [126, 463] width 157 height 30
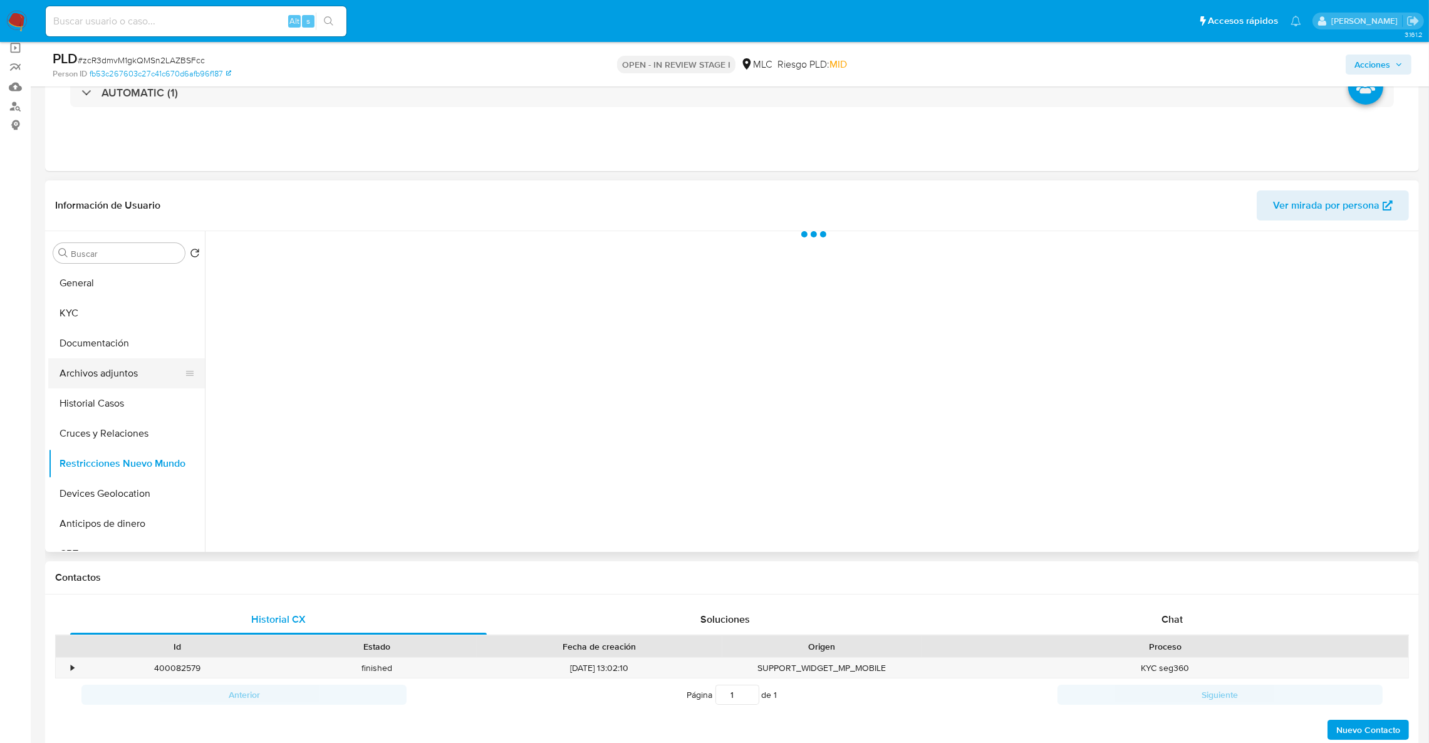
click at [106, 371] on button "Archivos adjuntos" at bounding box center [121, 373] width 147 height 30
click at [1366, 58] on span "Acciones" at bounding box center [1372, 64] width 36 height 20
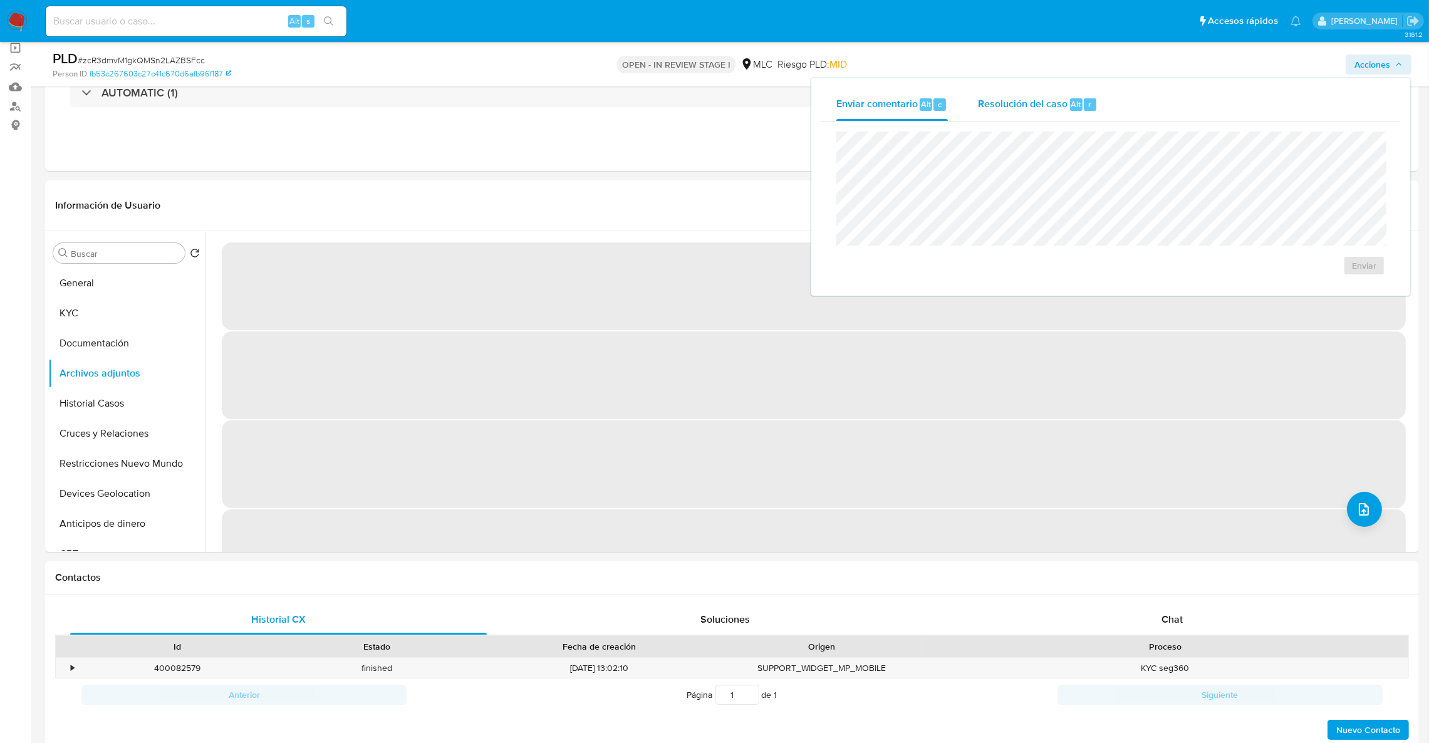
click at [1050, 98] on span "Resolución del caso" at bounding box center [1023, 103] width 90 height 14
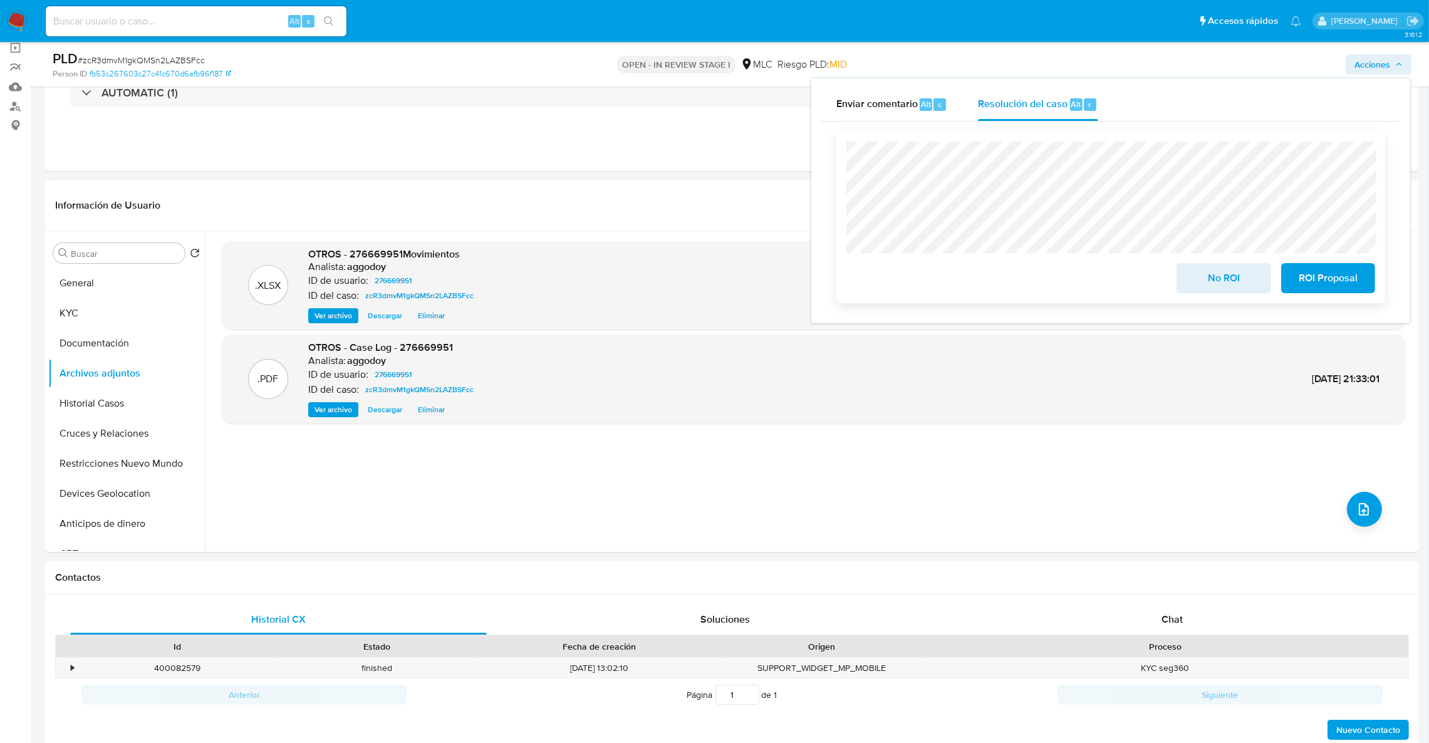
click at [1245, 276] on span "No ROI" at bounding box center [1222, 278] width 61 height 28
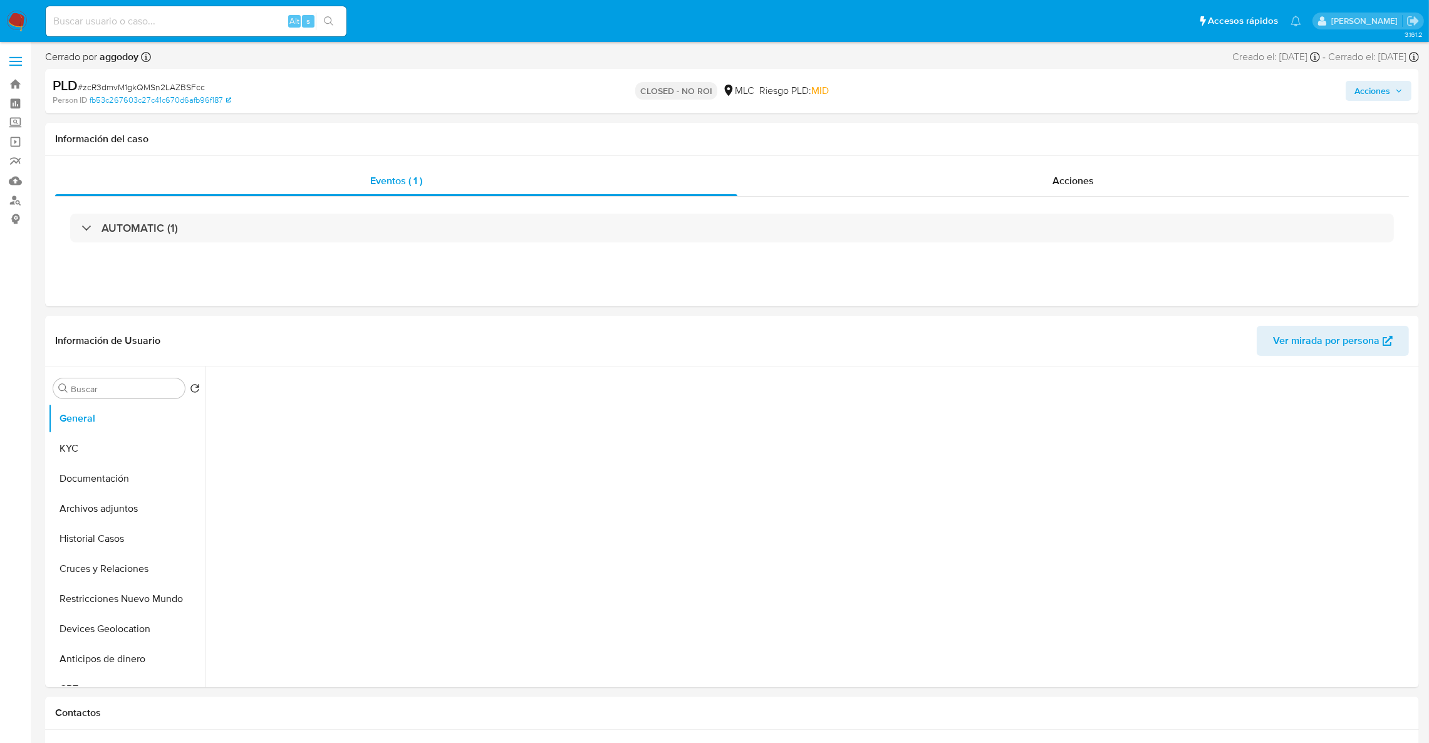
select select "10"
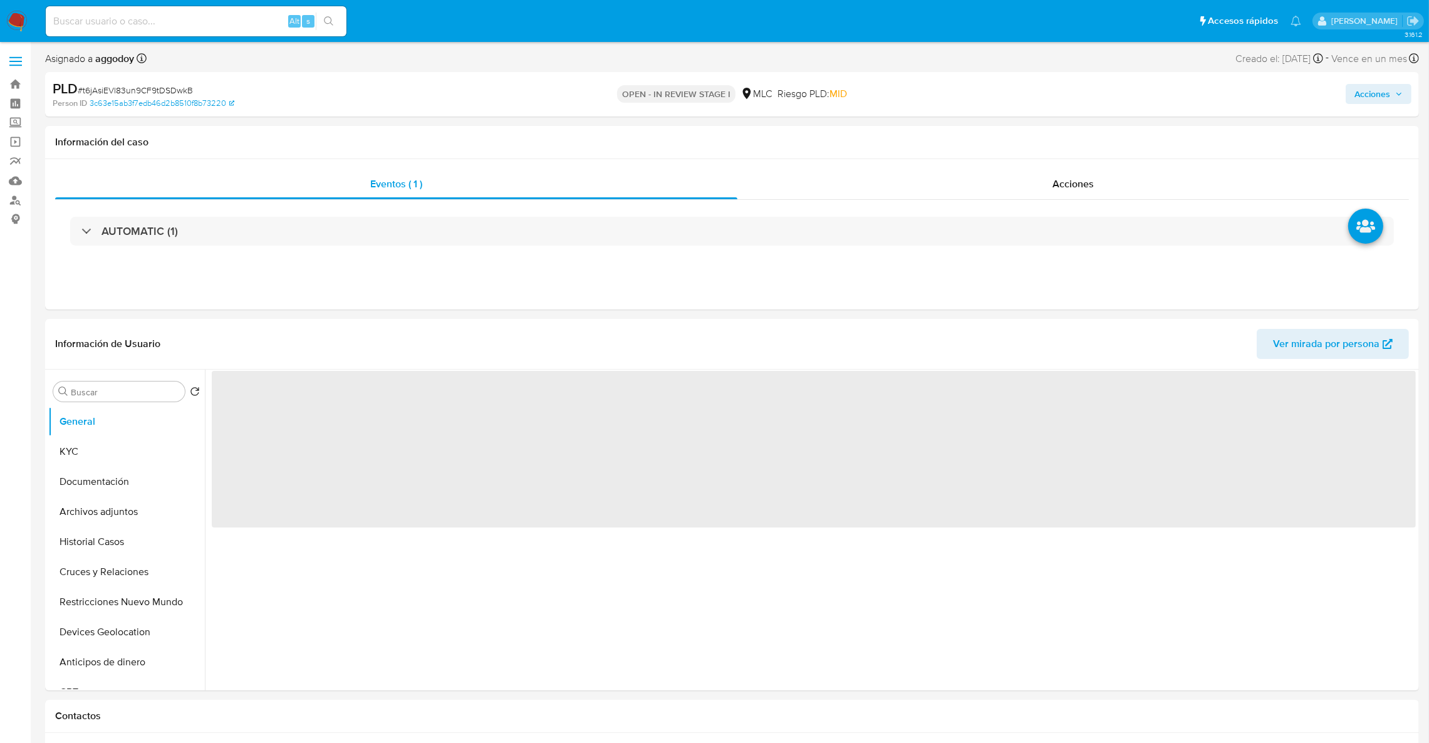
select select "10"
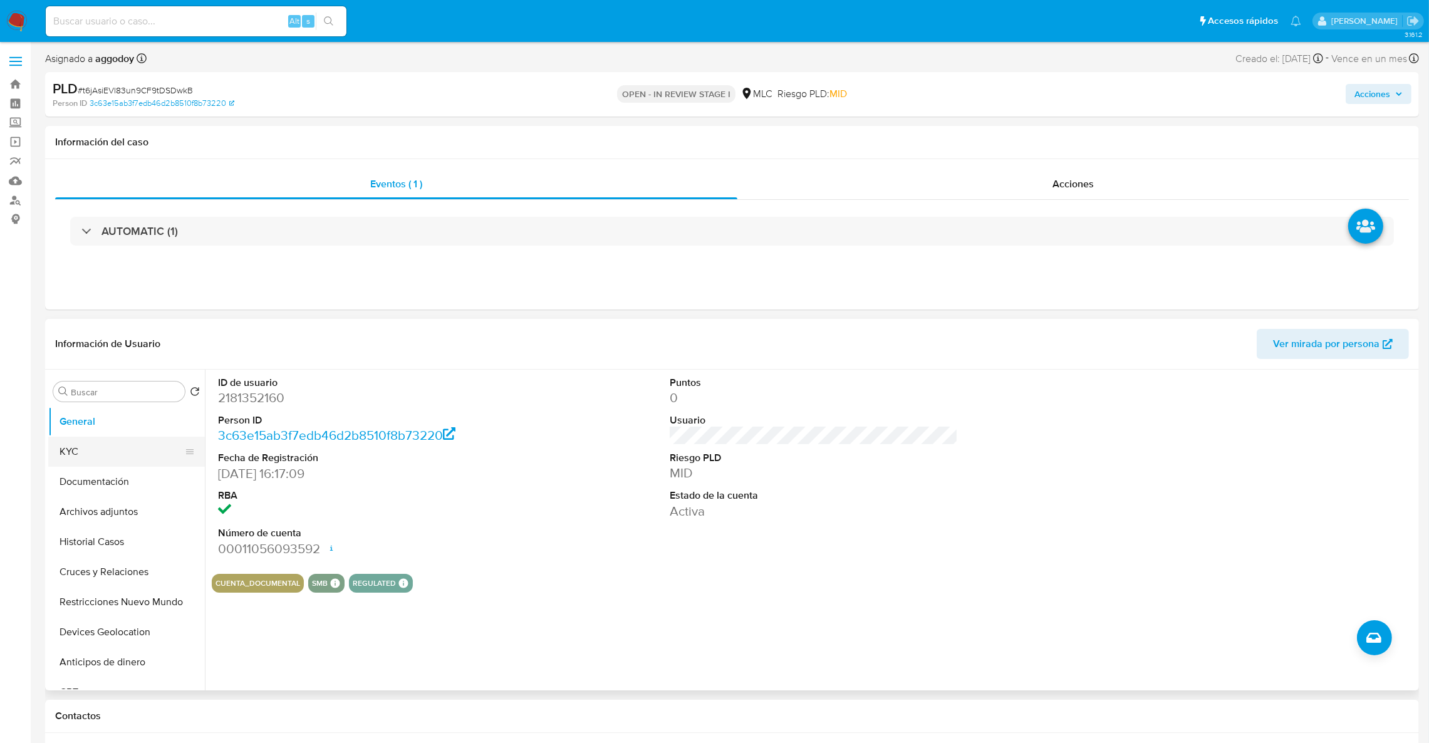
click at [142, 458] on button "KYC" at bounding box center [121, 452] width 147 height 30
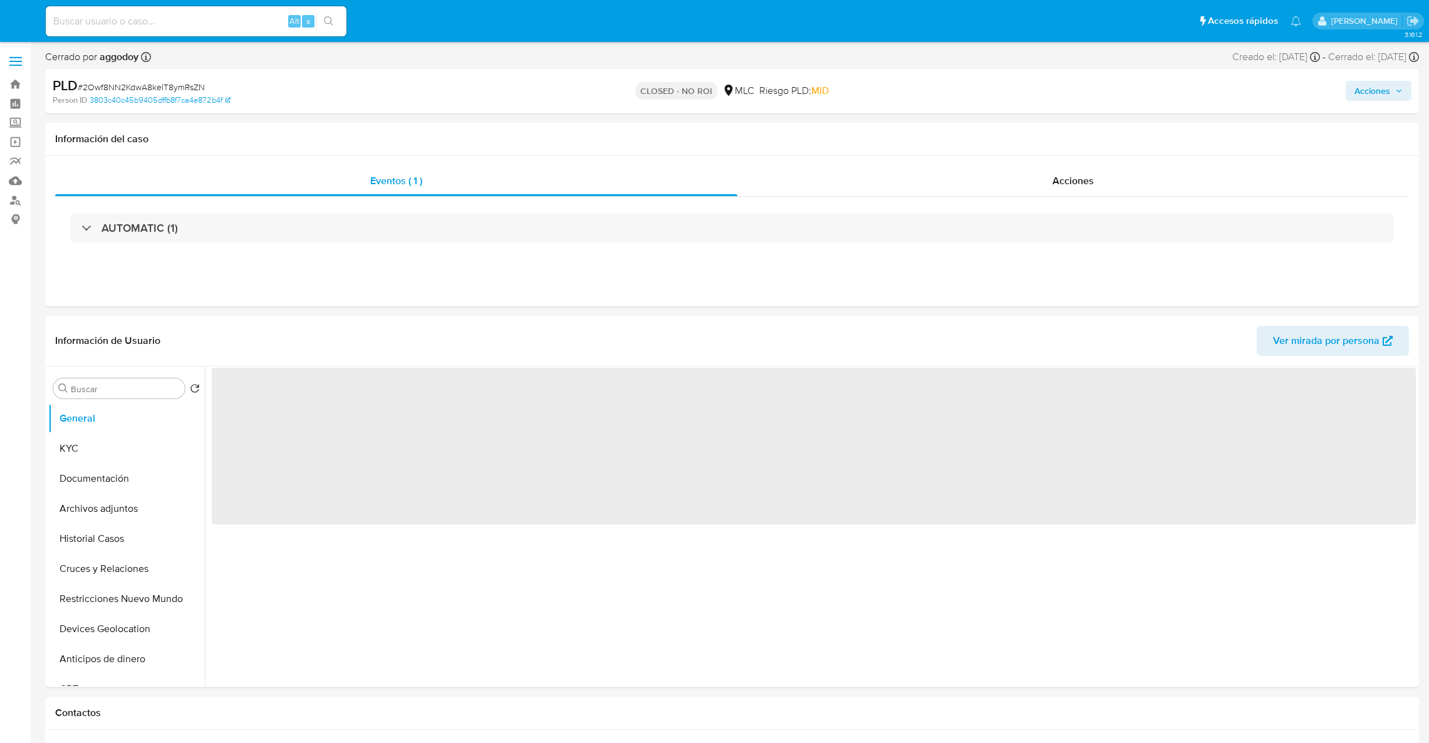
select select "10"
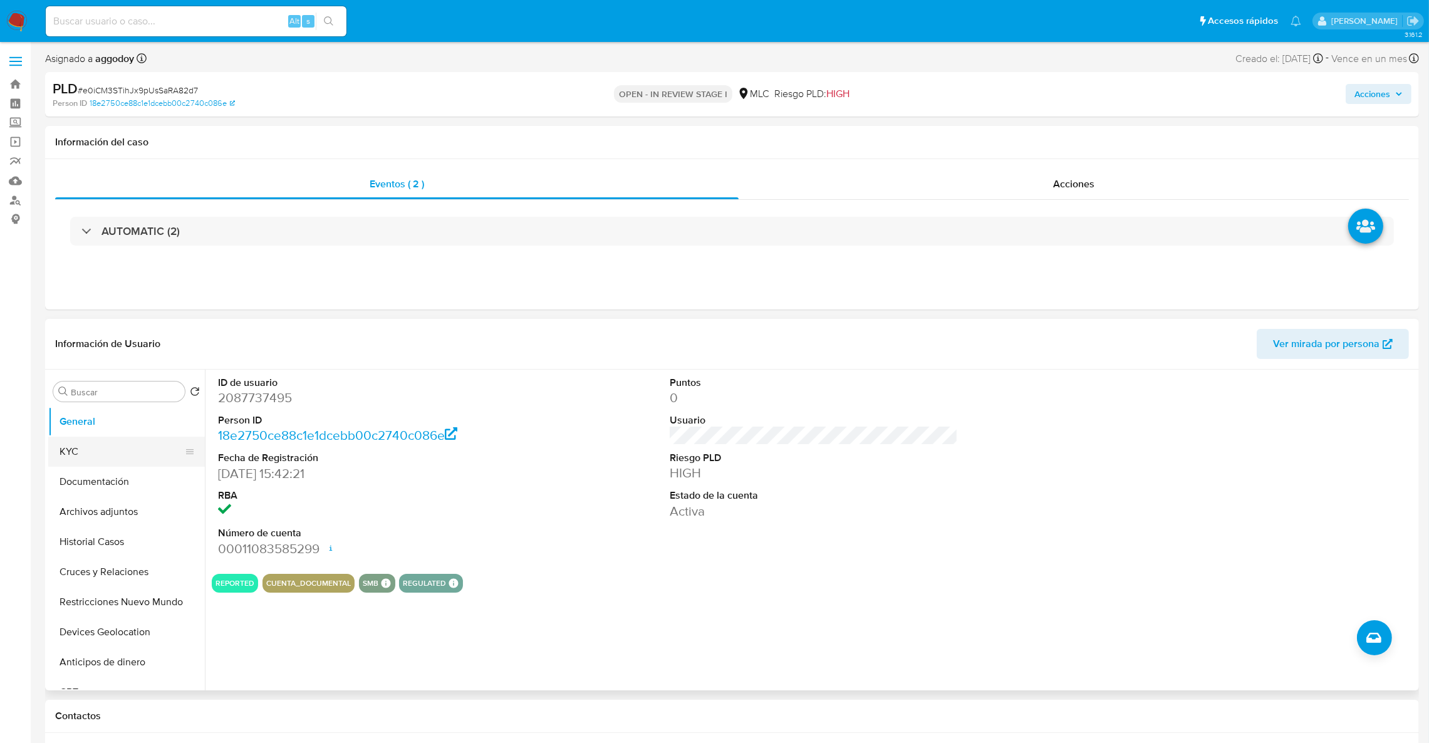
click at [145, 458] on button "KYC" at bounding box center [121, 452] width 147 height 30
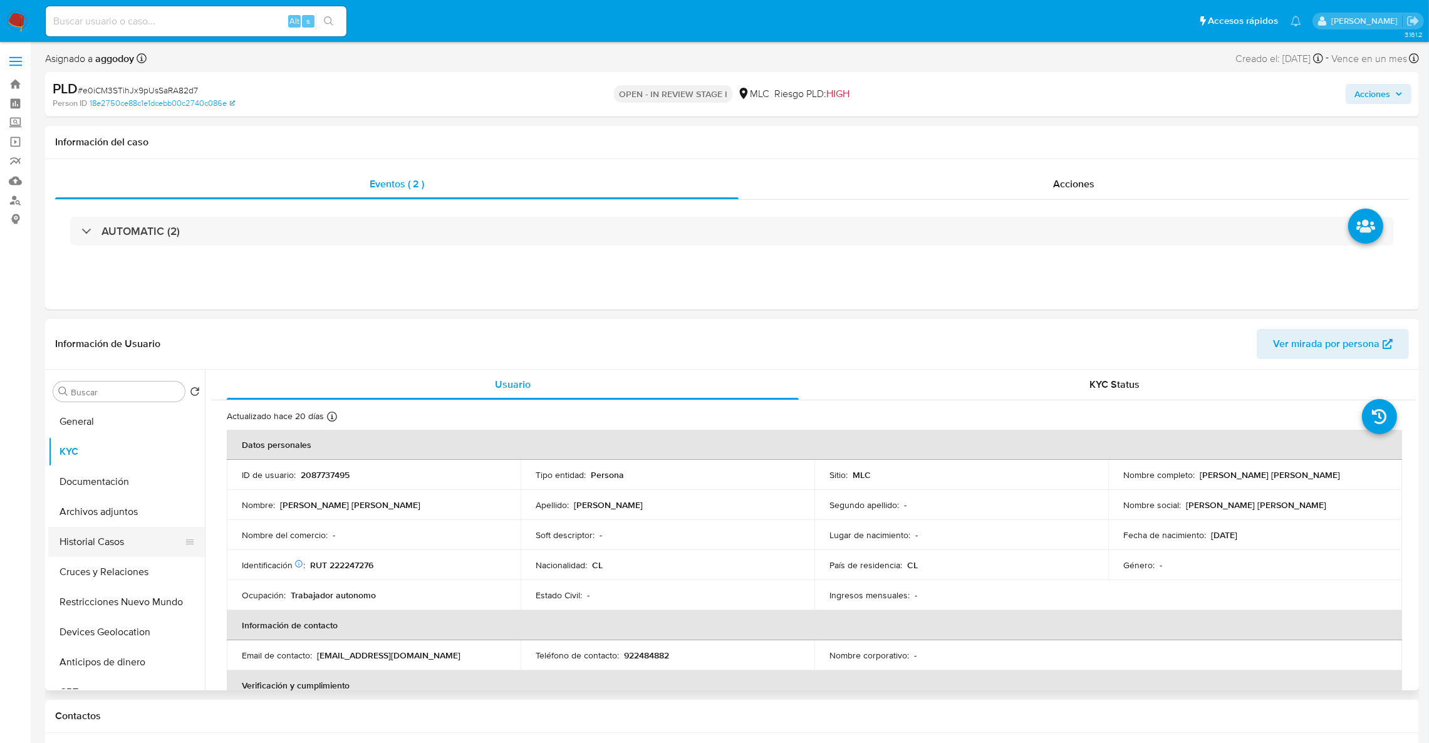
click at [145, 544] on button "Historial Casos" at bounding box center [121, 542] width 147 height 30
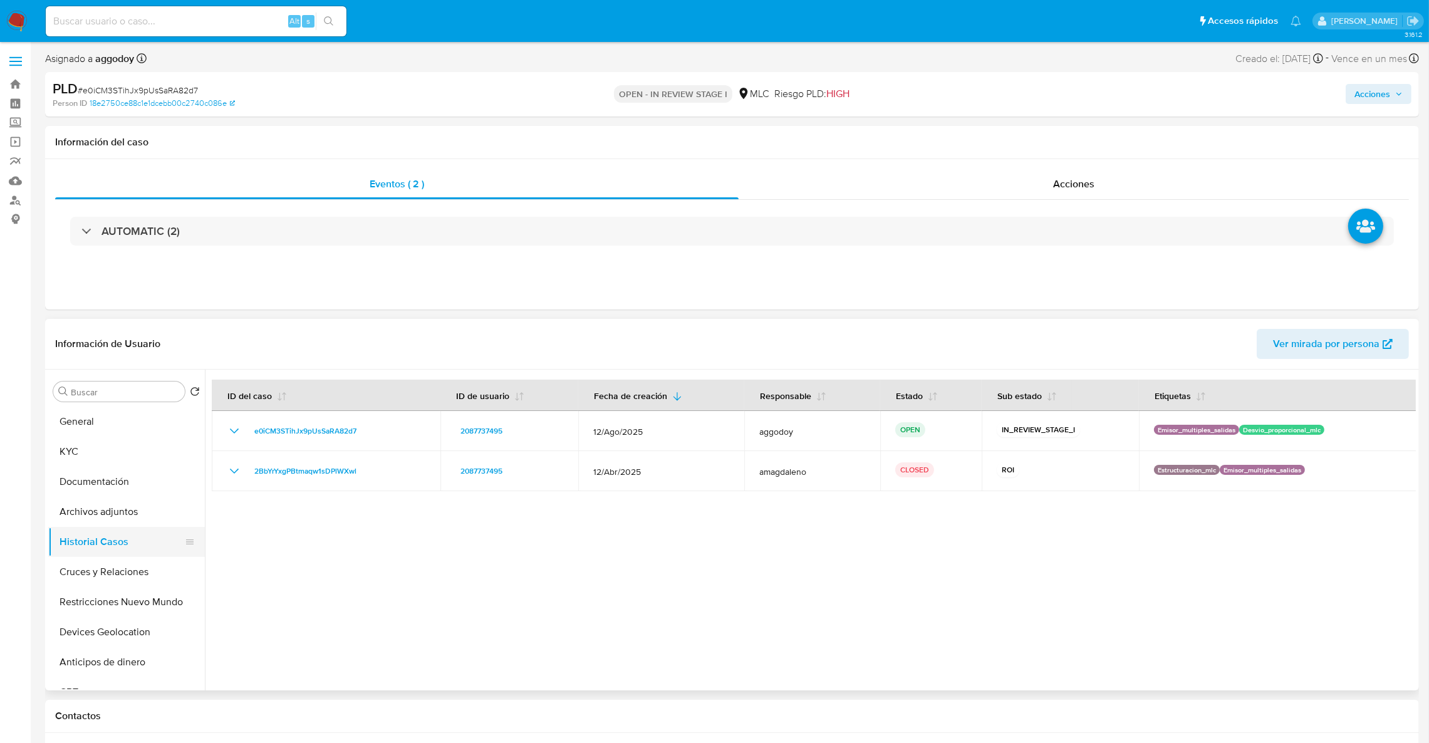
click at [93, 527] on button "Historial Casos" at bounding box center [121, 542] width 147 height 30
click at [93, 517] on button "Archivos adjuntos" at bounding box center [121, 512] width 147 height 30
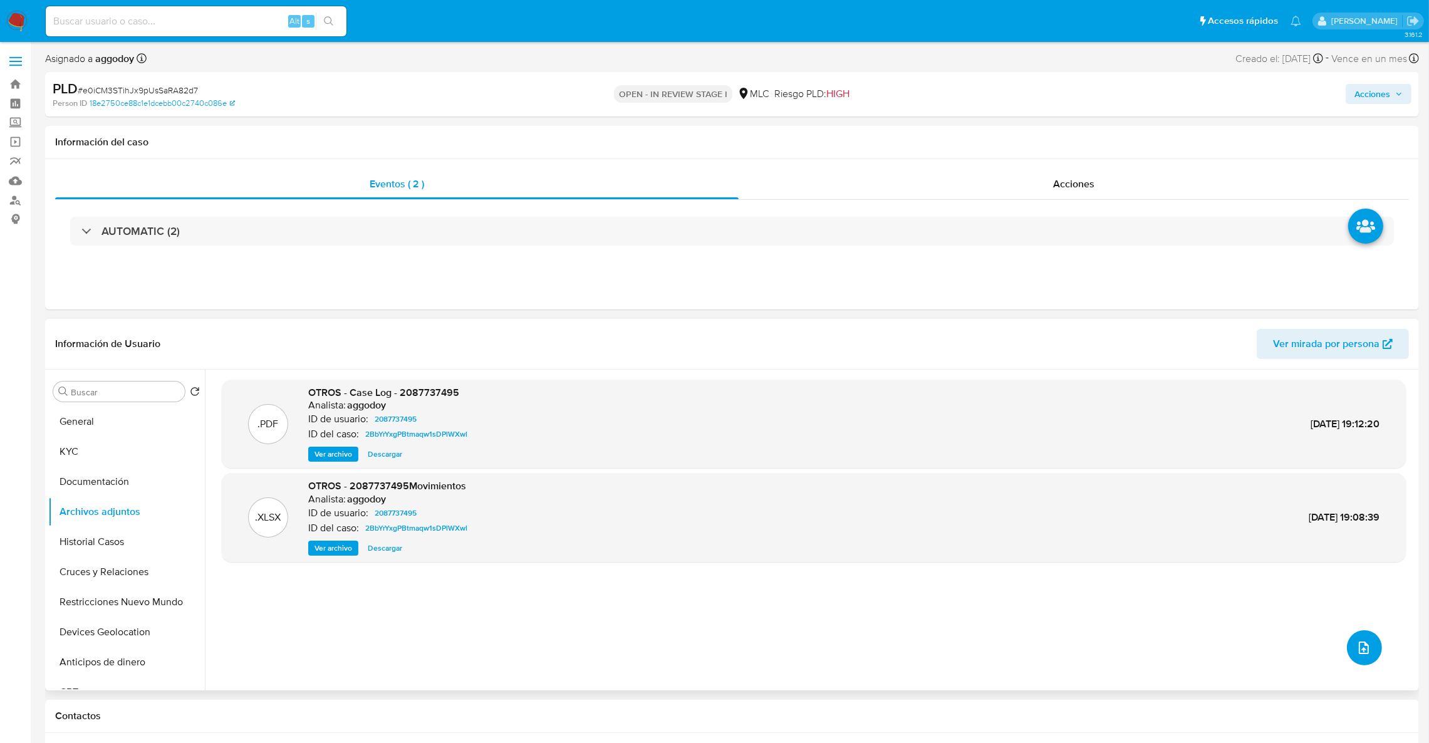
click at [1369, 655] on button "upload-file" at bounding box center [1364, 647] width 35 height 35
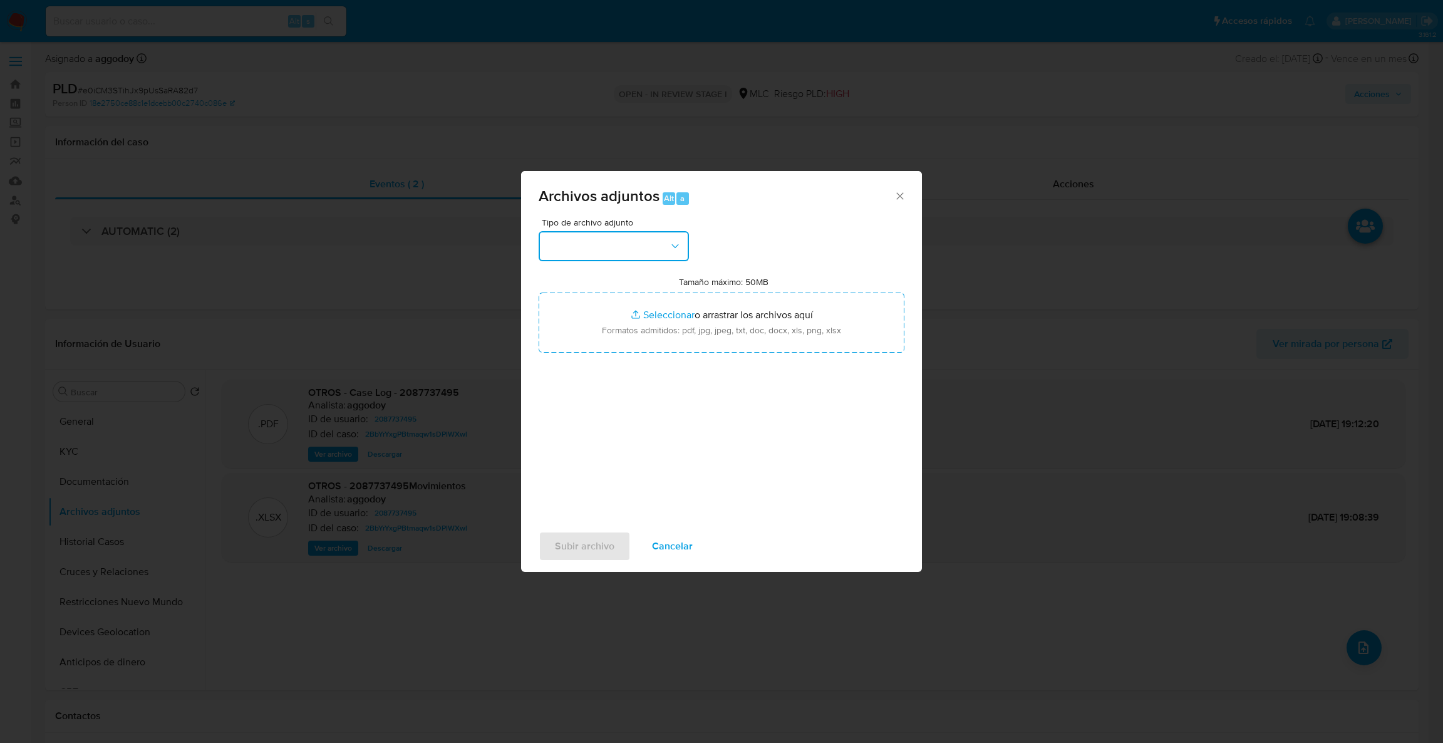
click at [662, 249] on button "button" at bounding box center [614, 246] width 150 height 30
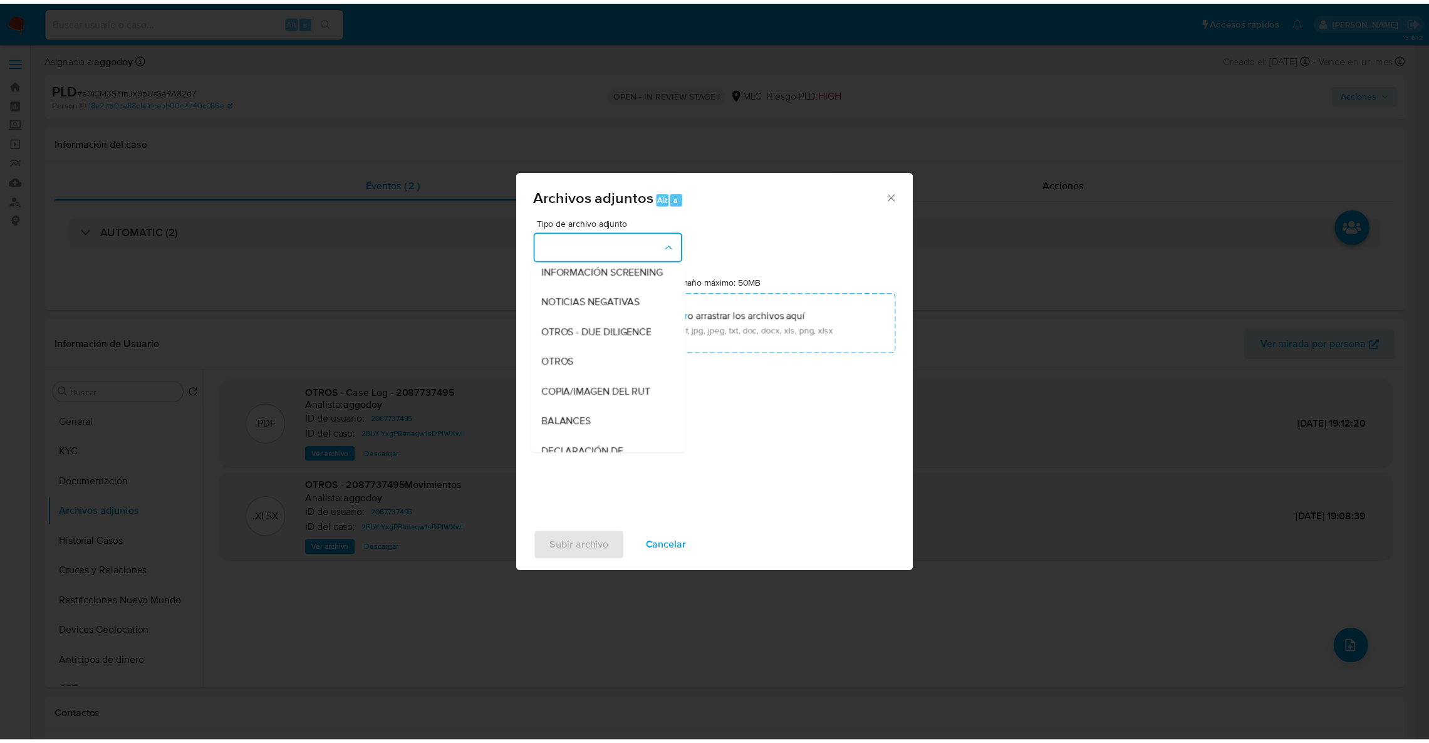
scroll to position [174, 0]
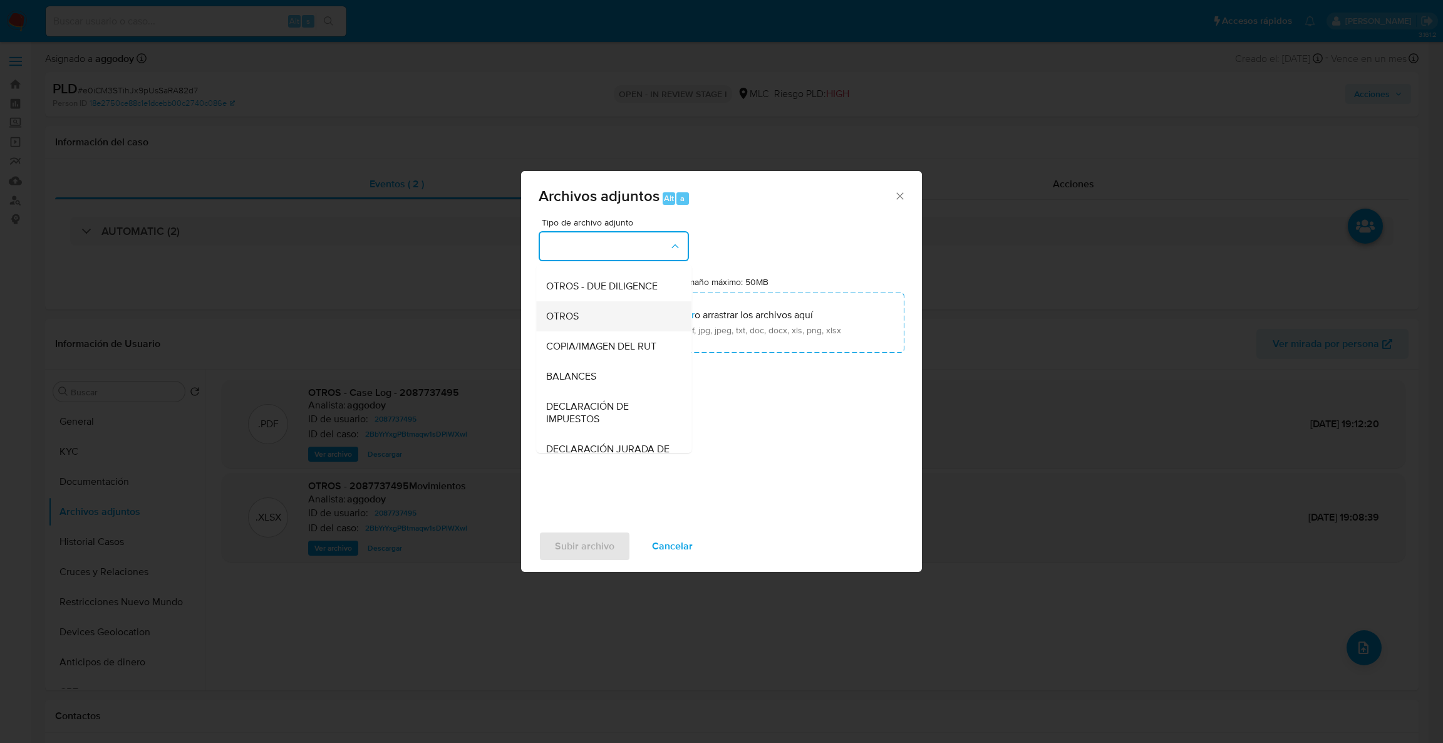
click at [614, 331] on div "OTROS" at bounding box center [610, 316] width 128 height 30
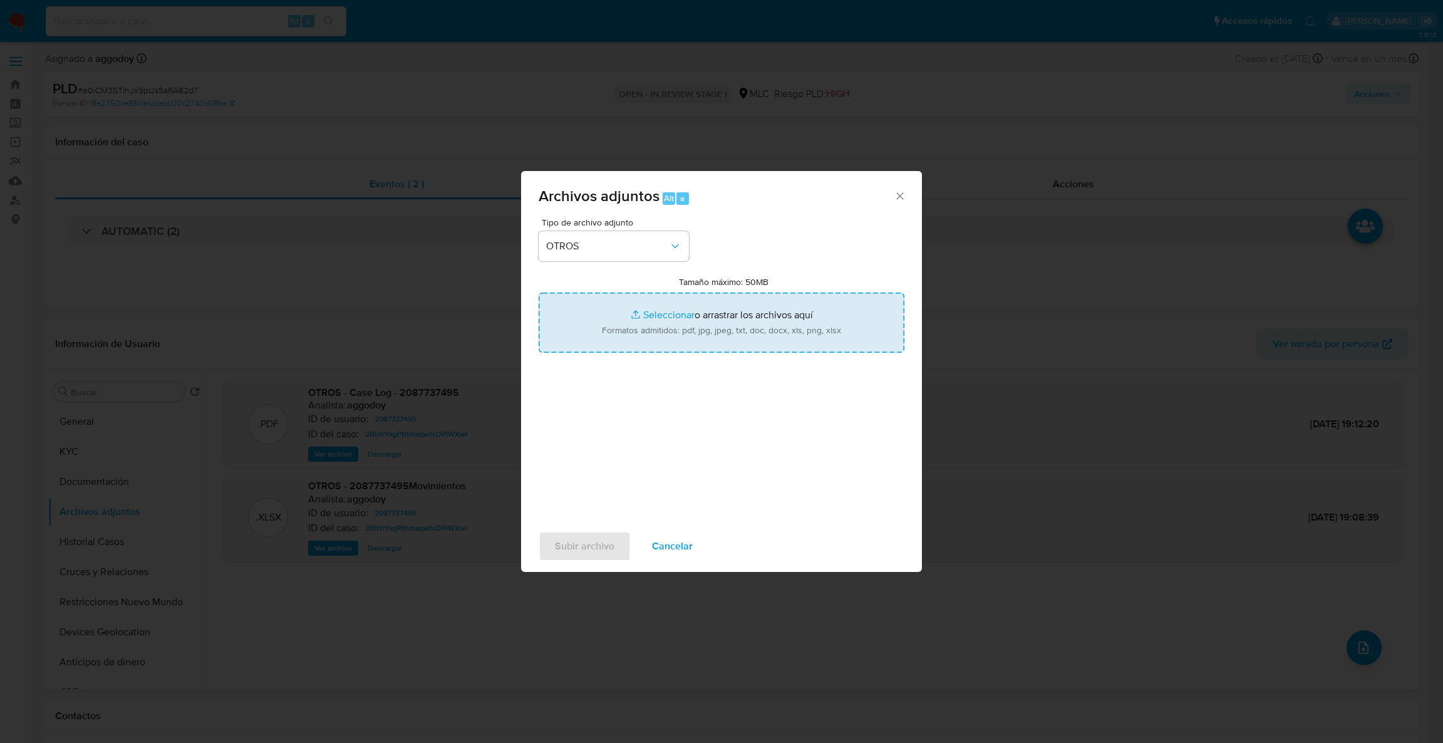
click at [616, 329] on input "Tamaño máximo: 50MB Seleccionar archivos" at bounding box center [722, 322] width 366 height 60
type input "C:\fakepath\Case Log - 2087737495.pdf"
click at [710, 327] on input "Tamaño máximo: 50MB Seleccionar archivos" at bounding box center [722, 322] width 366 height 60
type input "C:\fakepath\2087737495Movimientos .xlsx"
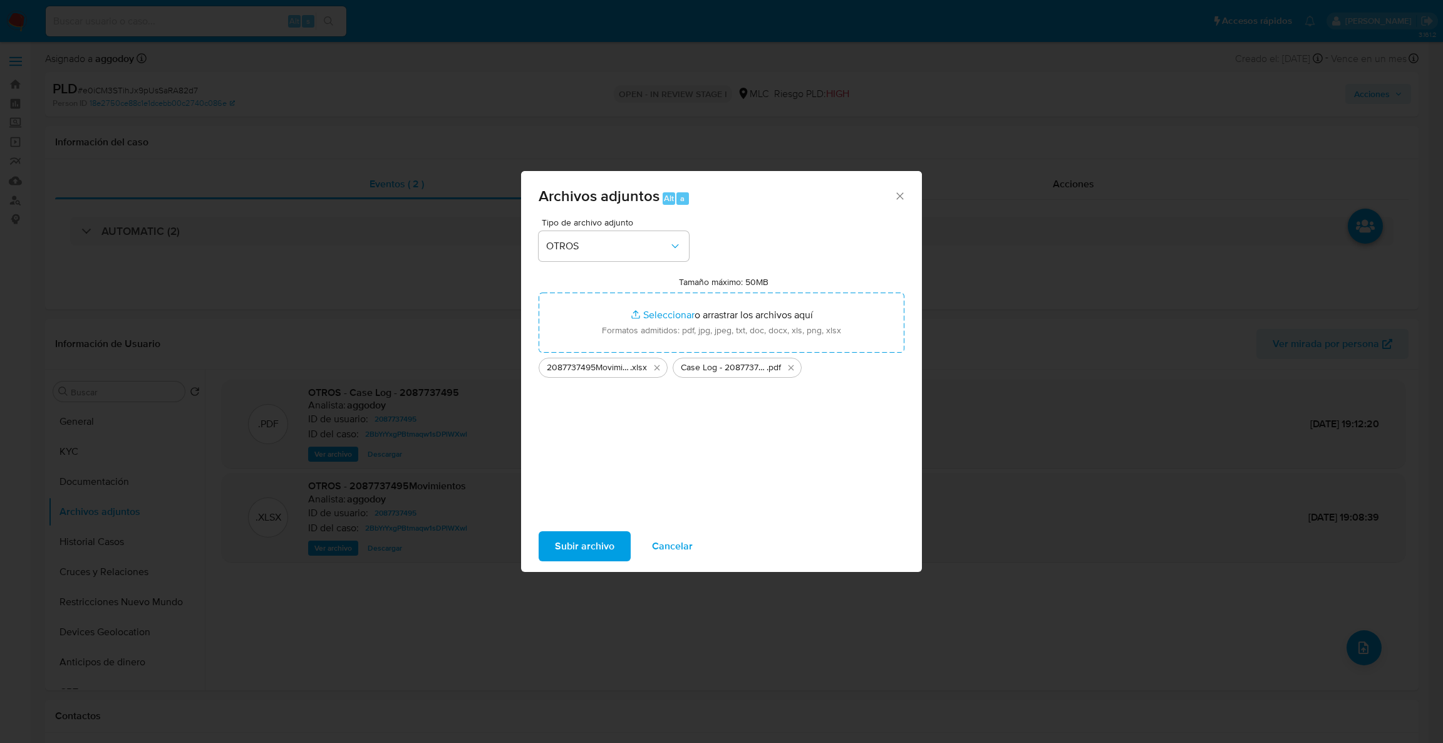
click at [589, 541] on span "Subir archivo" at bounding box center [584, 546] width 59 height 28
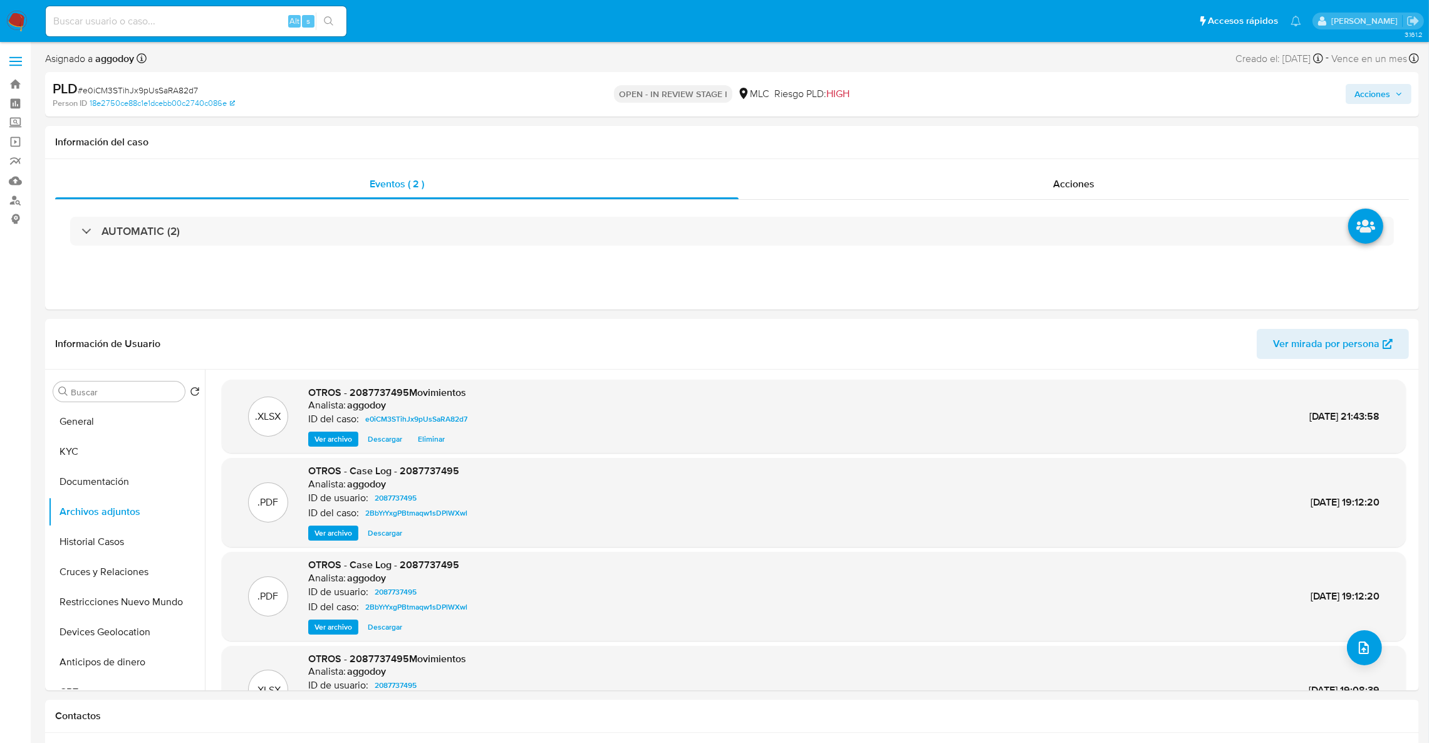
click at [1382, 103] on span "Acciones" at bounding box center [1372, 94] width 36 height 20
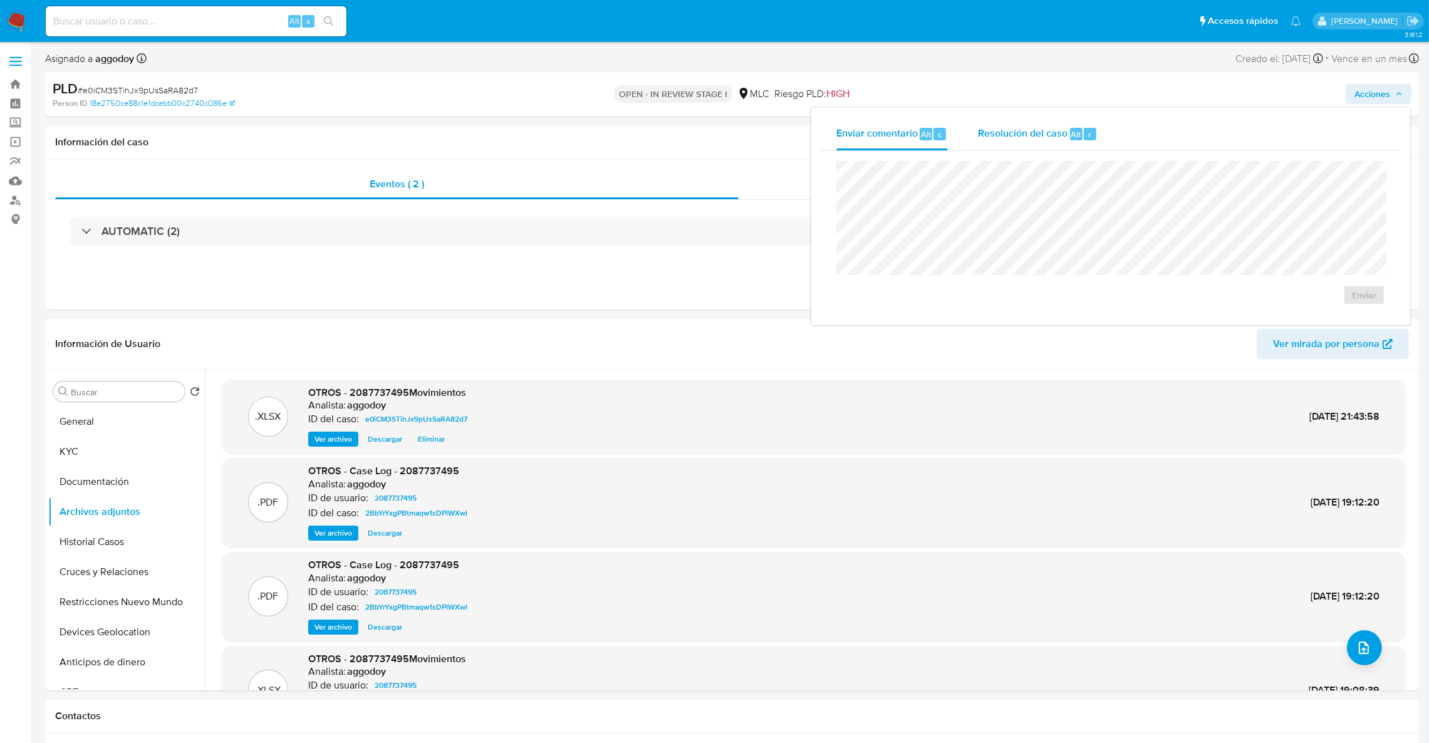
click at [1013, 133] on span "Resolución del caso" at bounding box center [1023, 134] width 90 height 14
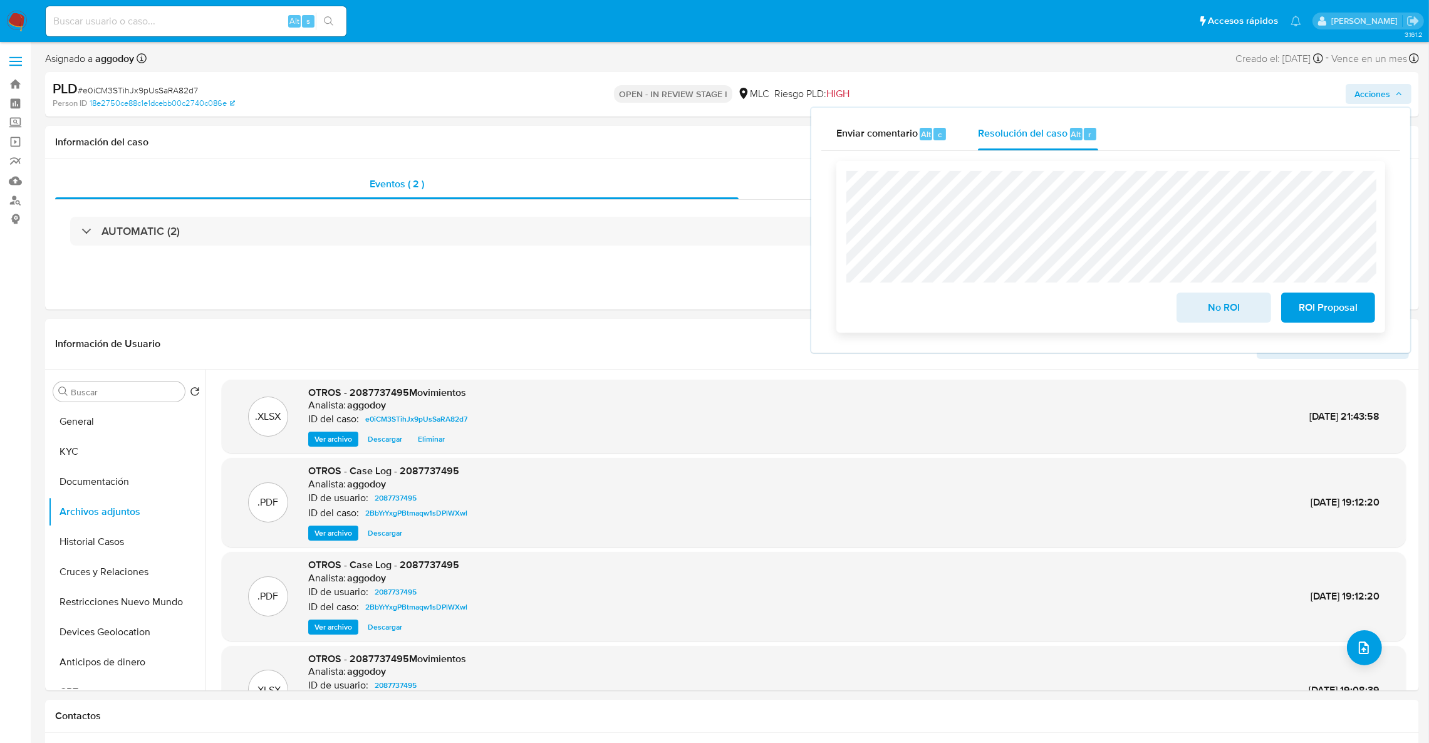
click at [1323, 309] on span "ROI Proposal" at bounding box center [1327, 308] width 61 height 28
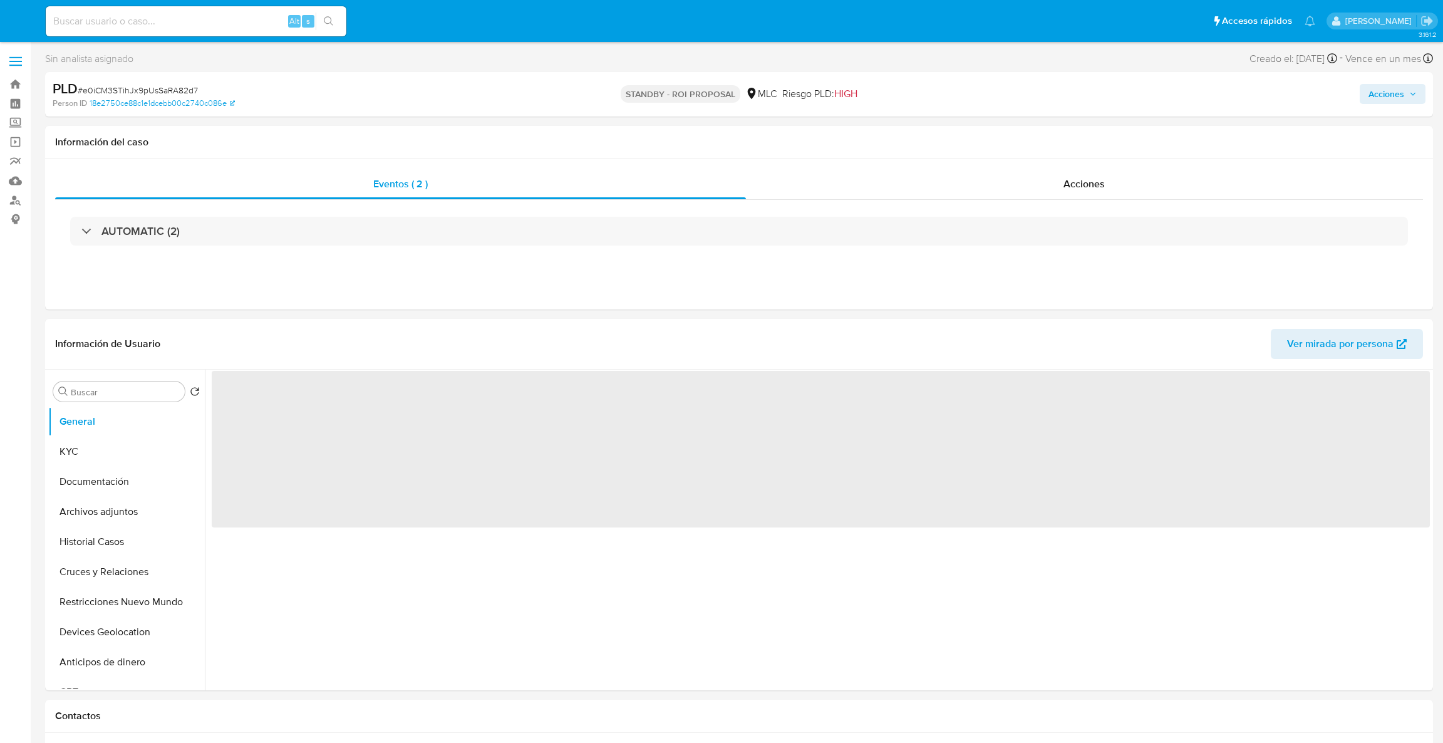
select select "10"
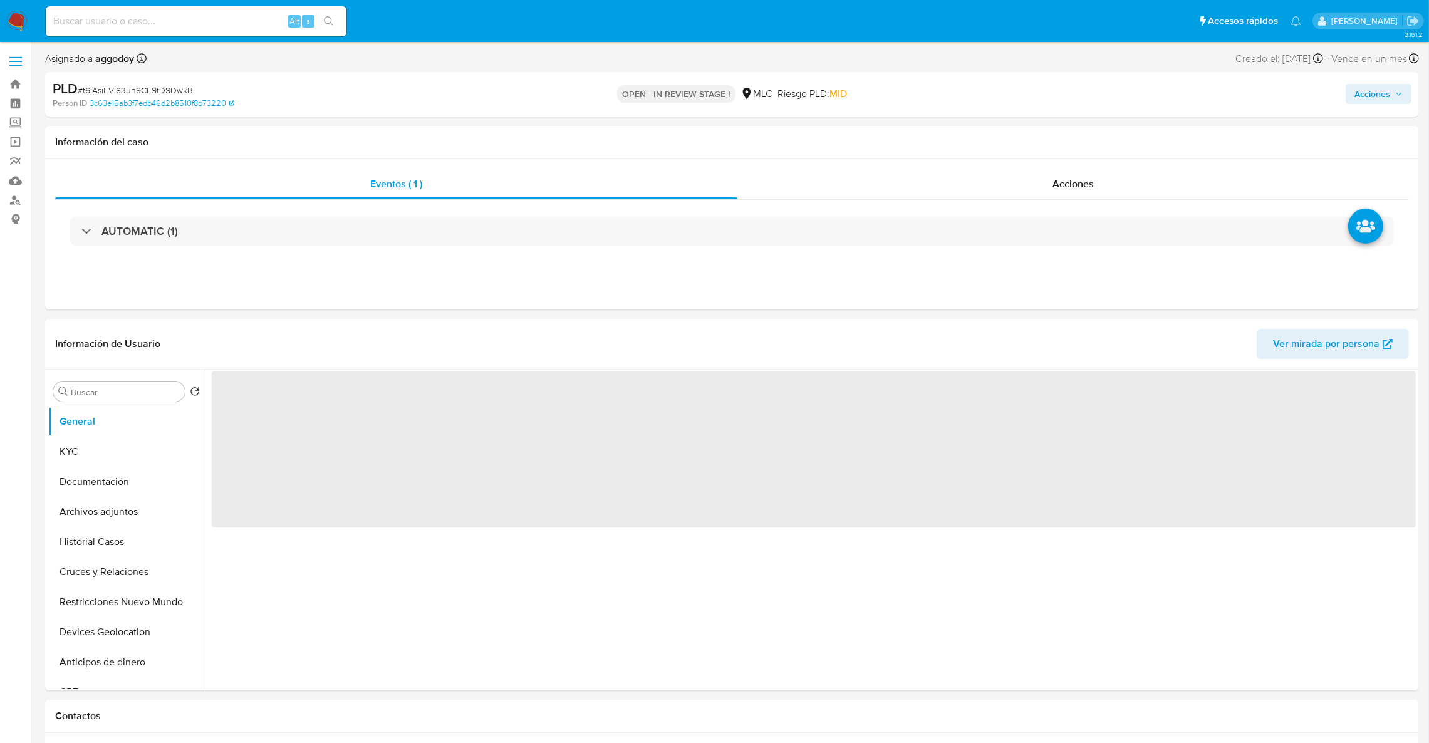
select select "10"
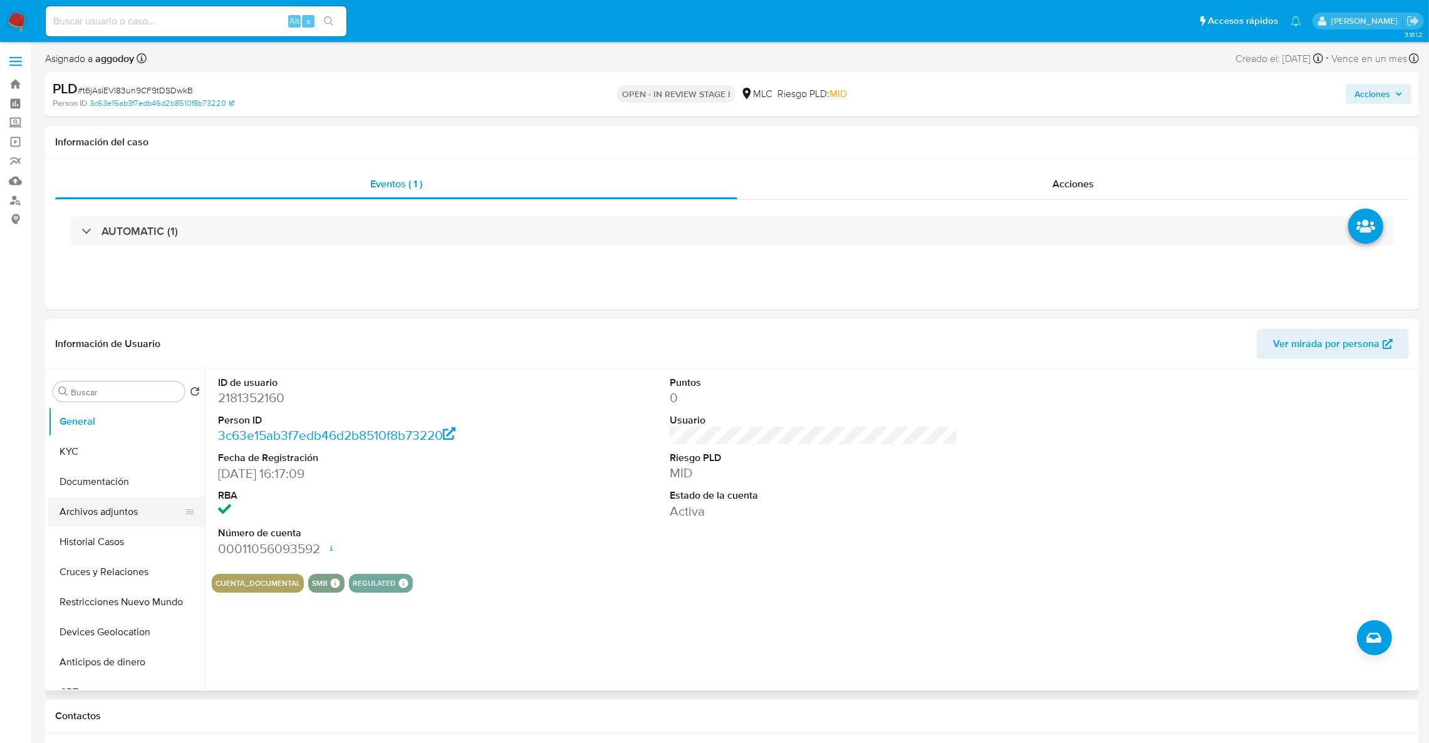
click at [142, 500] on button "Archivos adjuntos" at bounding box center [121, 512] width 147 height 30
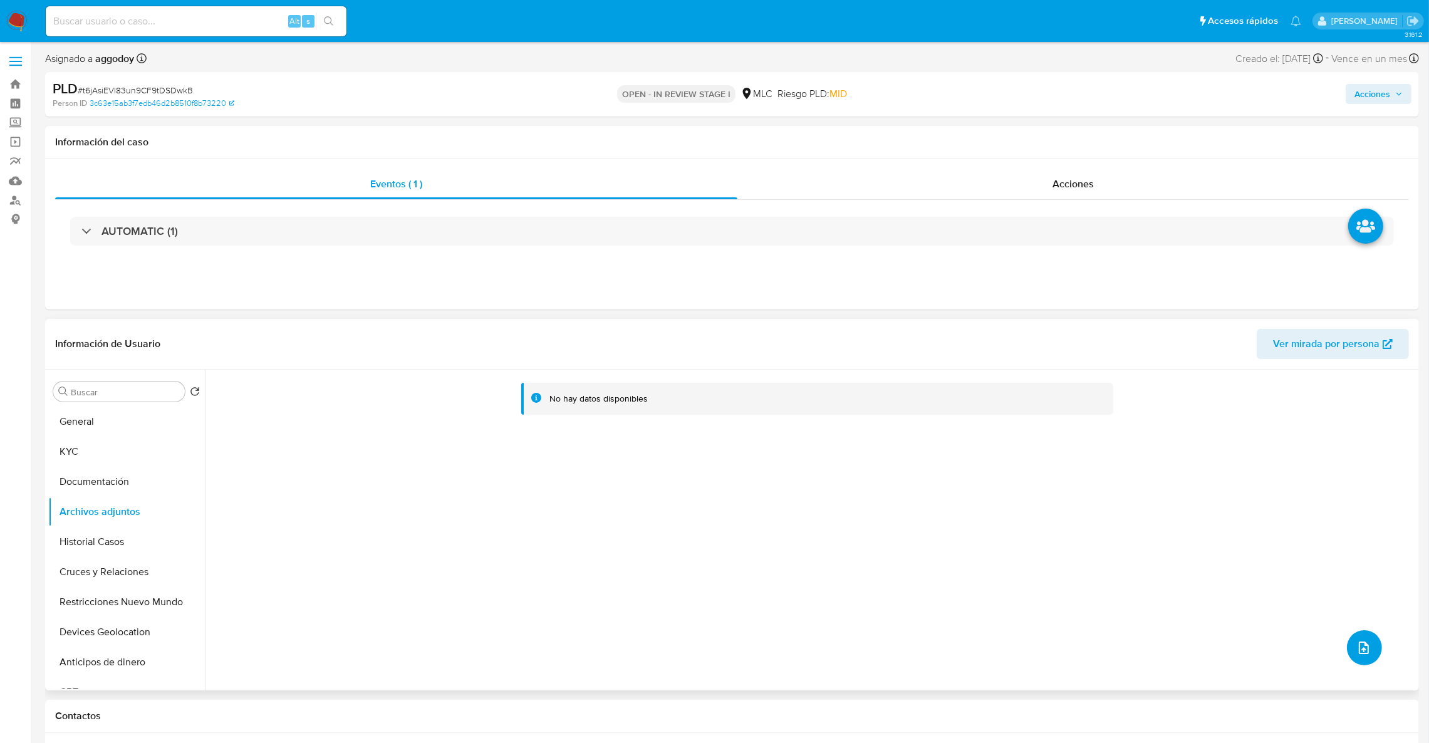
click at [1362, 656] on button "upload-file" at bounding box center [1364, 647] width 35 height 35
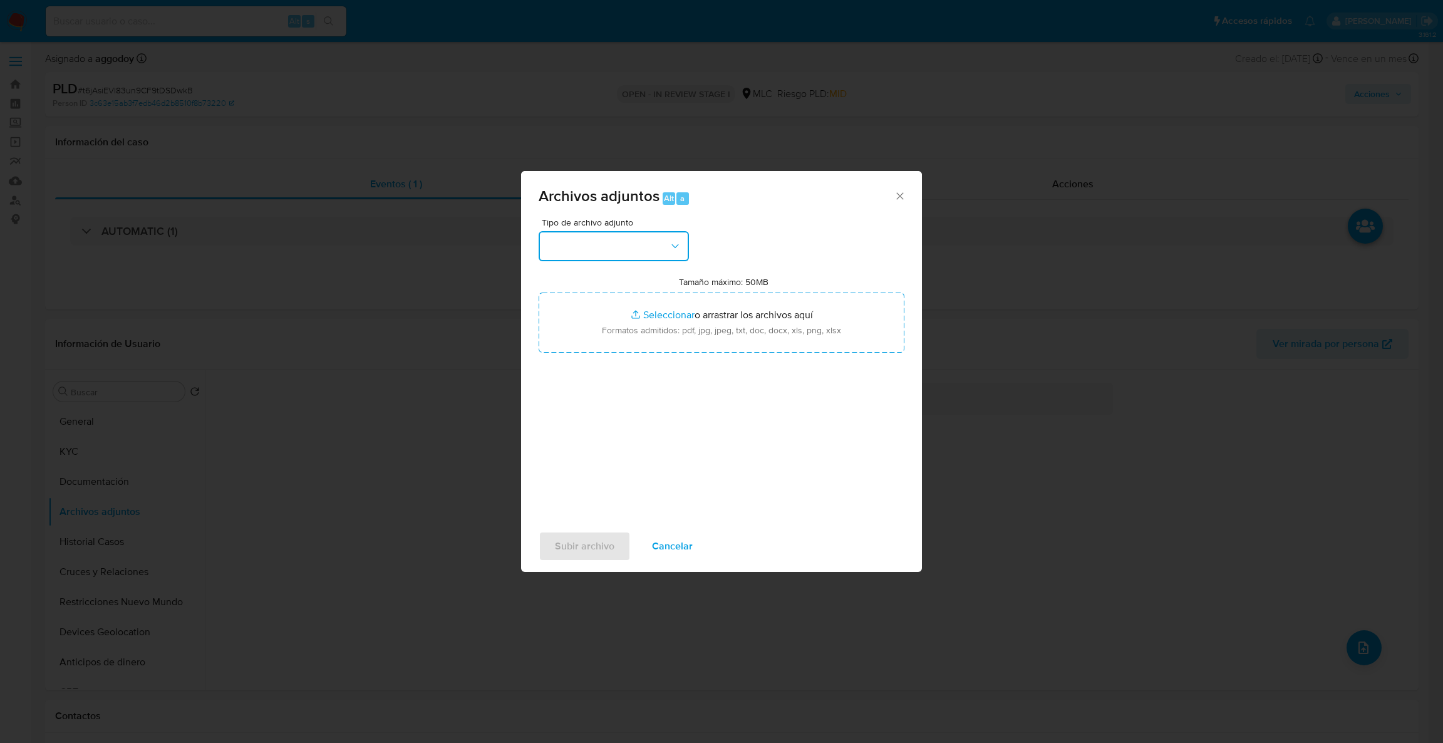
click at [643, 232] on button "button" at bounding box center [614, 246] width 150 height 30
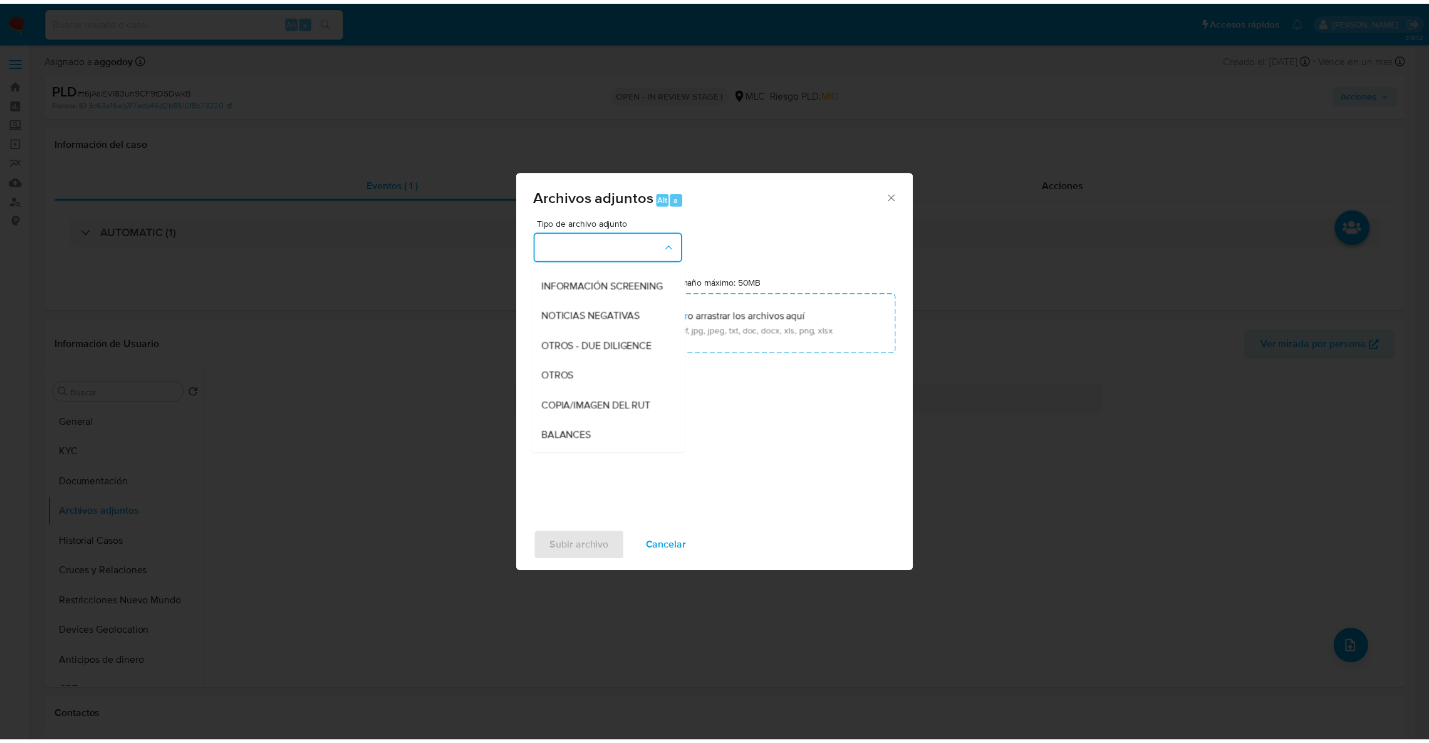
scroll to position [137, 0]
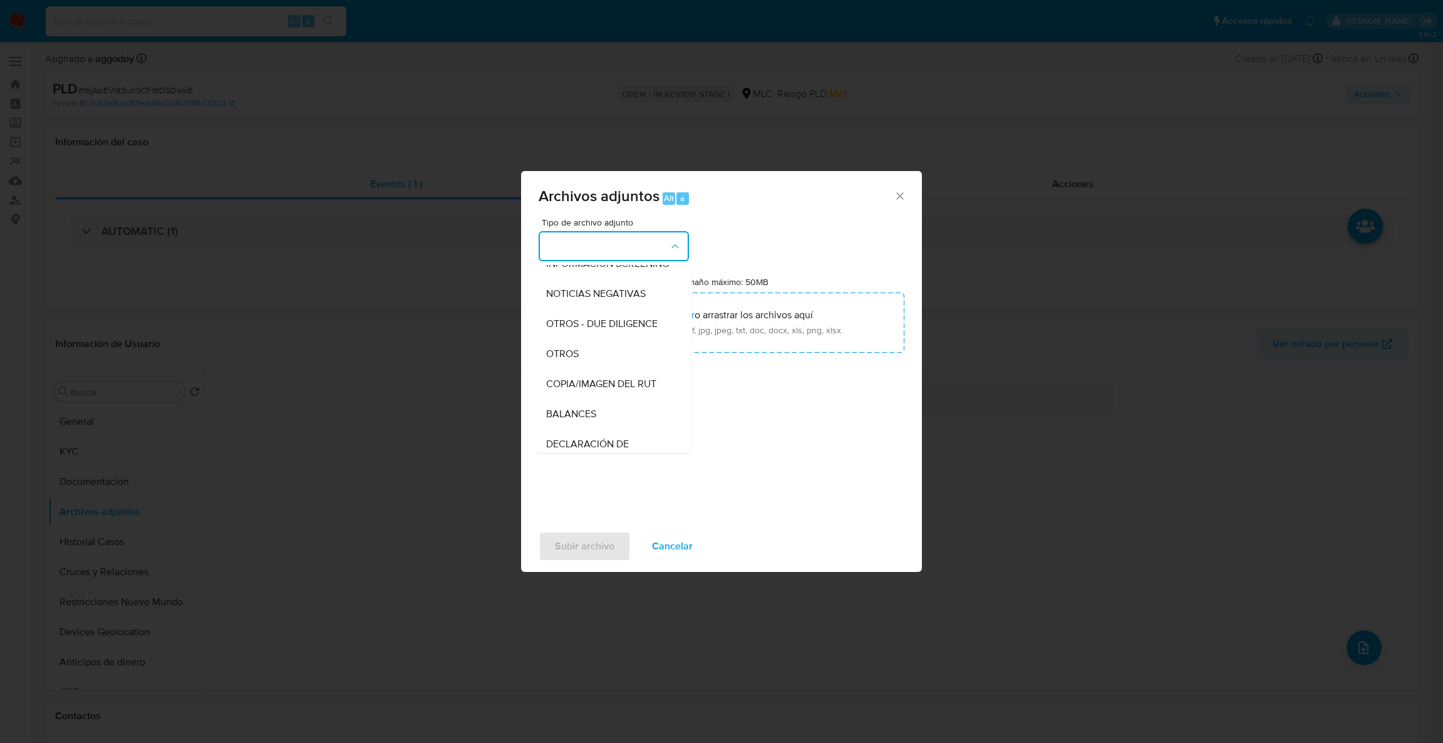
click at [615, 368] on div "OTROS" at bounding box center [610, 354] width 128 height 30
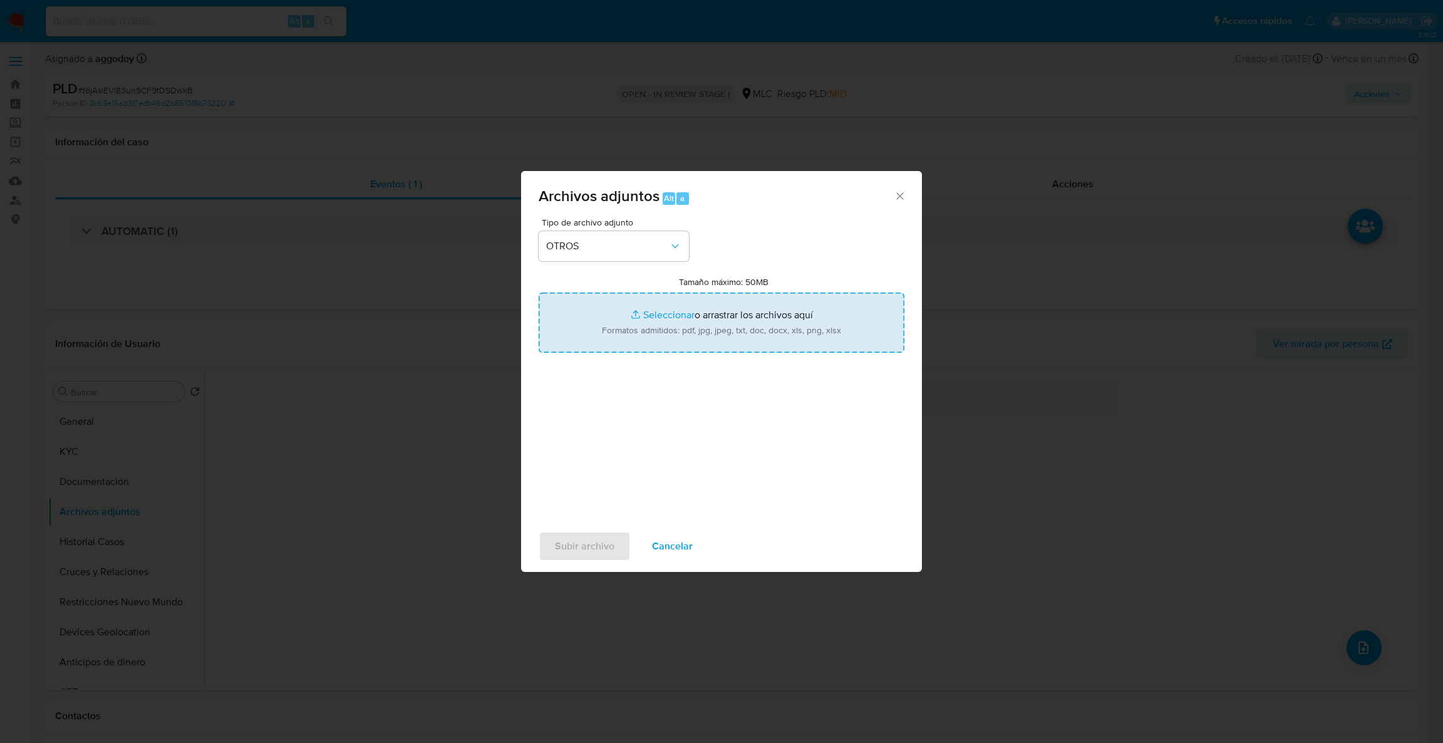
click at [628, 327] on input "Tamaño máximo: 50MB Seleccionar archivos" at bounding box center [722, 322] width 366 height 60
type input "C:\fakepath\Case Log - 2181352160.pdf"
click at [702, 322] on input "Tamaño máximo: 50MB Seleccionar archivos" at bounding box center [722, 322] width 366 height 60
type input "C:\fakepath\2181352160Movimientos.xlsx"
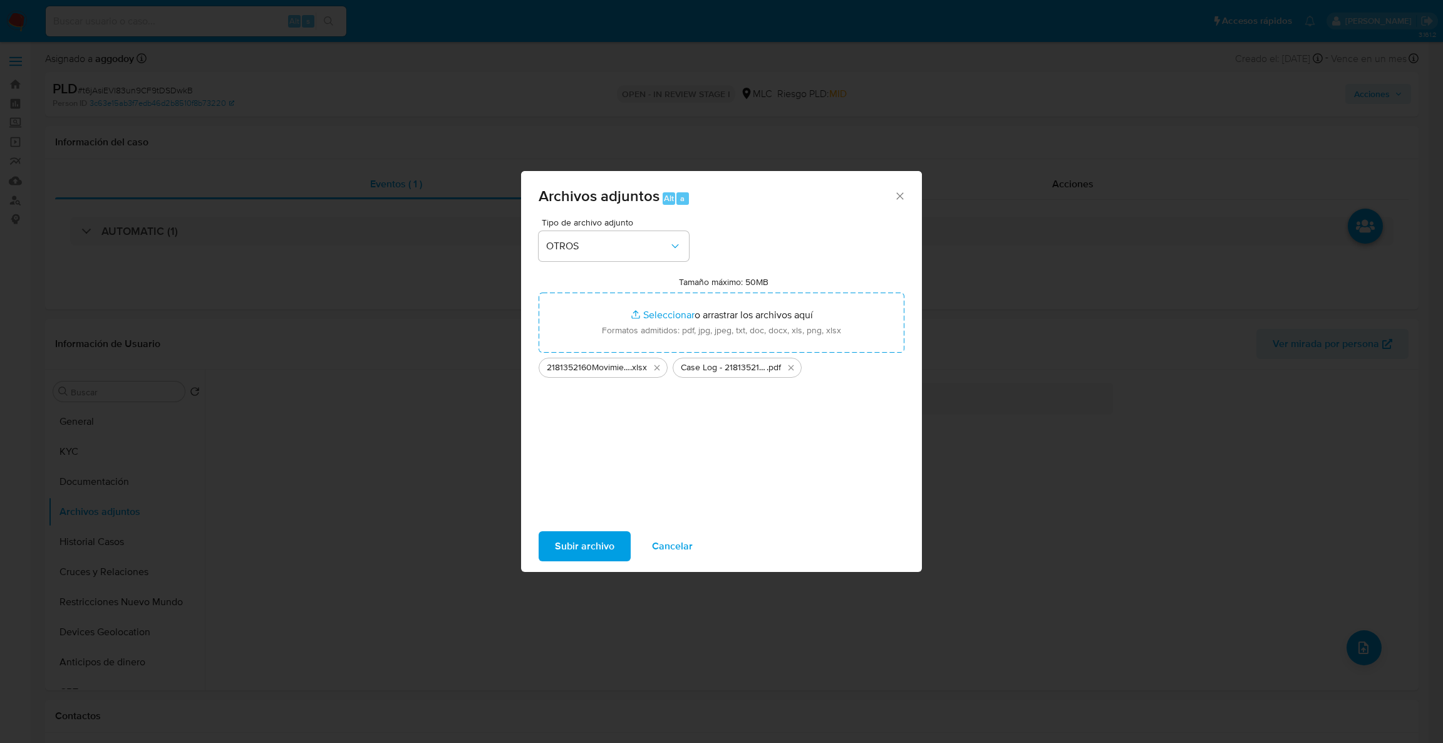
click at [581, 544] on span "Subir archivo" at bounding box center [584, 546] width 59 height 28
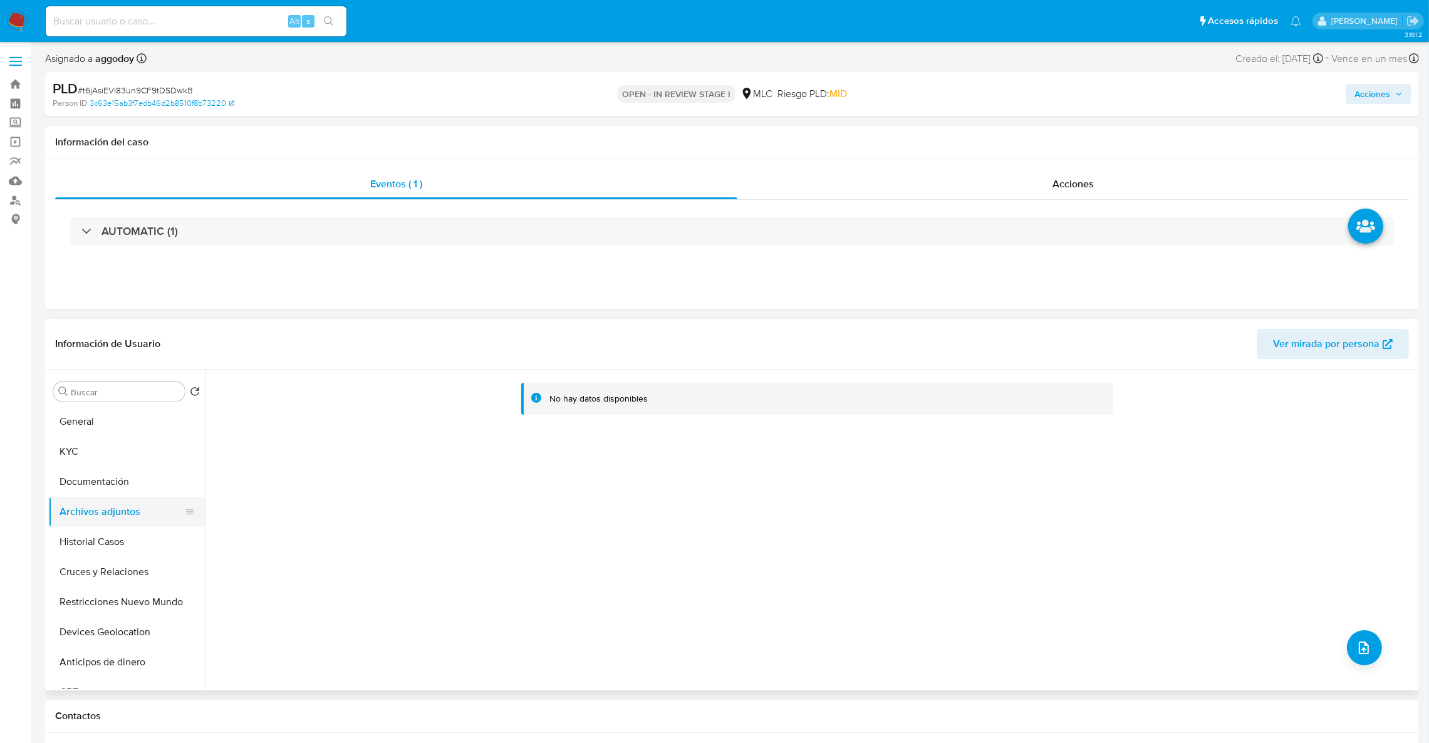
click at [95, 562] on button "Cruces y Relaciones" at bounding box center [126, 572] width 157 height 30
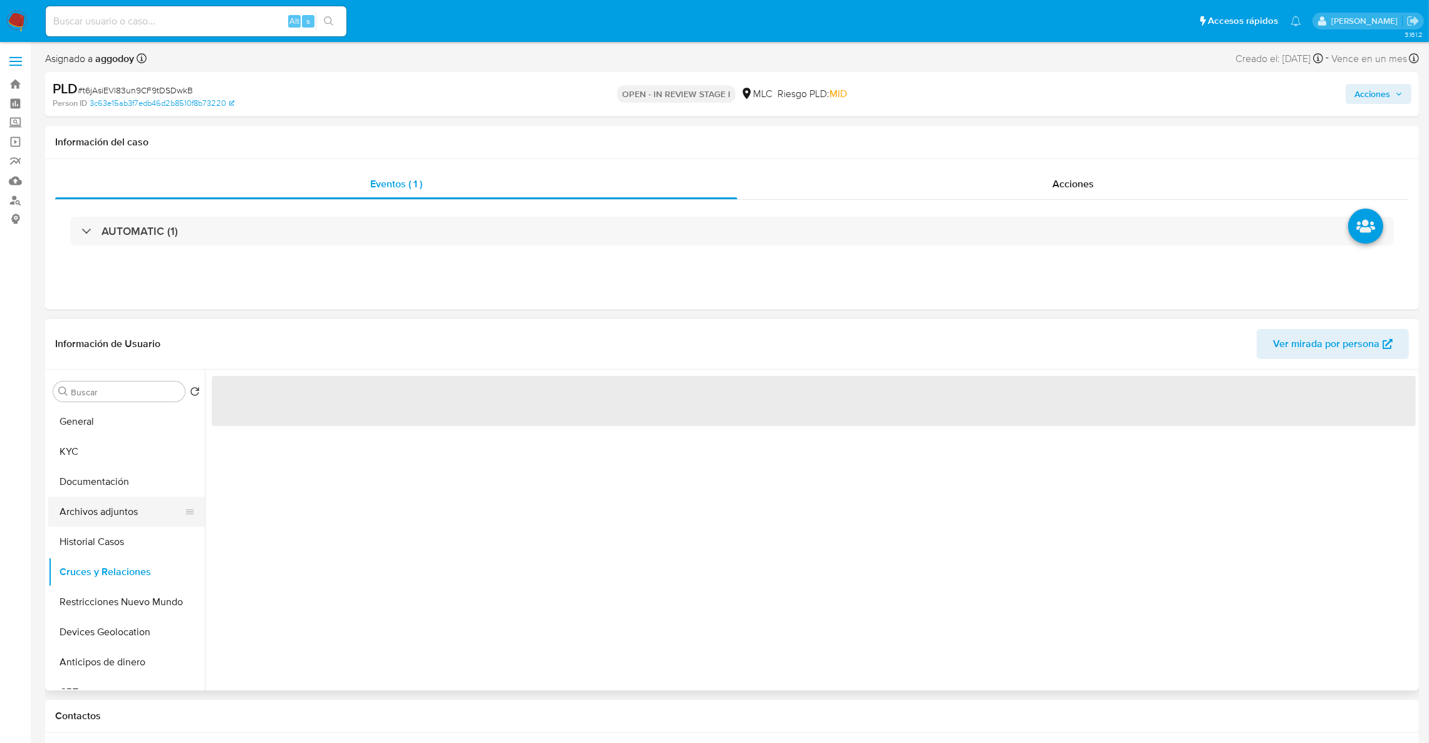
click at [105, 519] on button "Archivos adjuntos" at bounding box center [121, 512] width 147 height 30
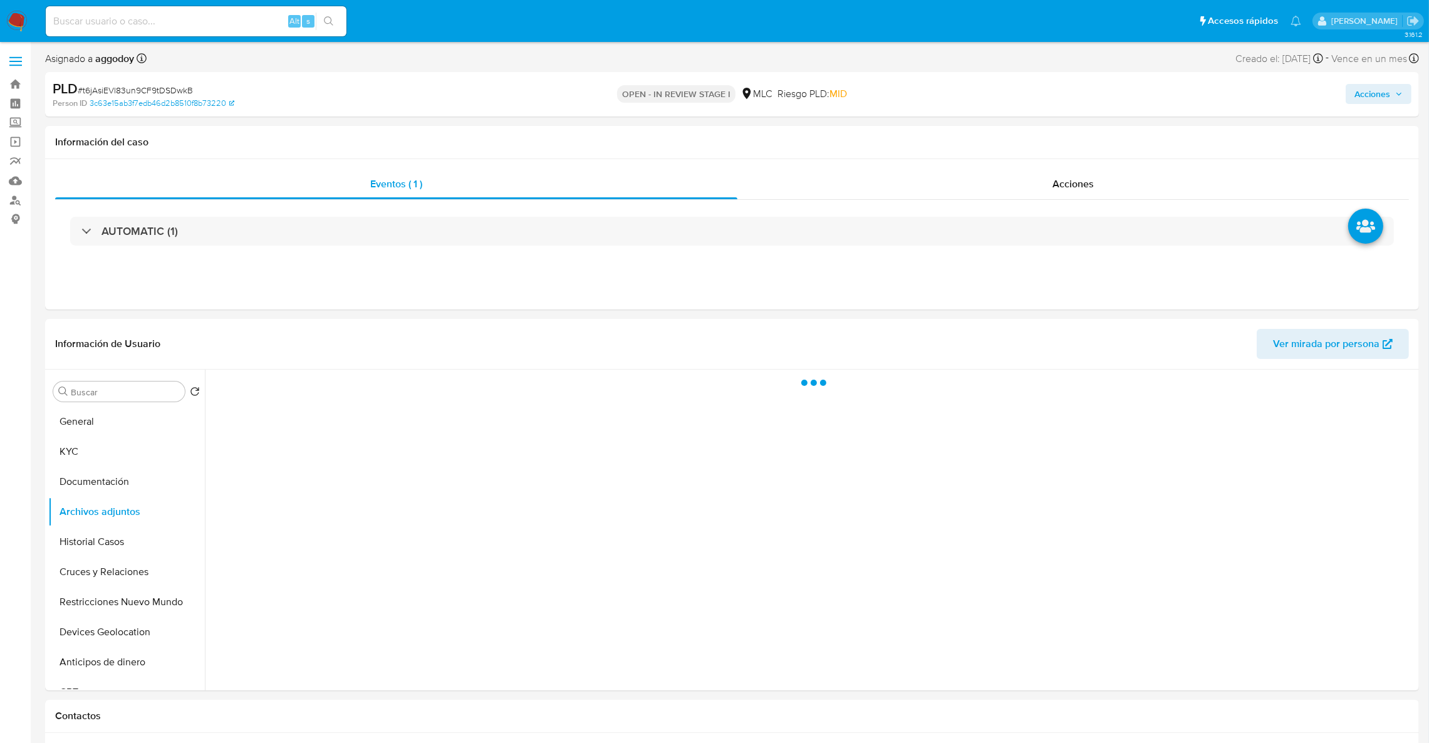
click at [1365, 100] on span "Acciones" at bounding box center [1372, 94] width 36 height 20
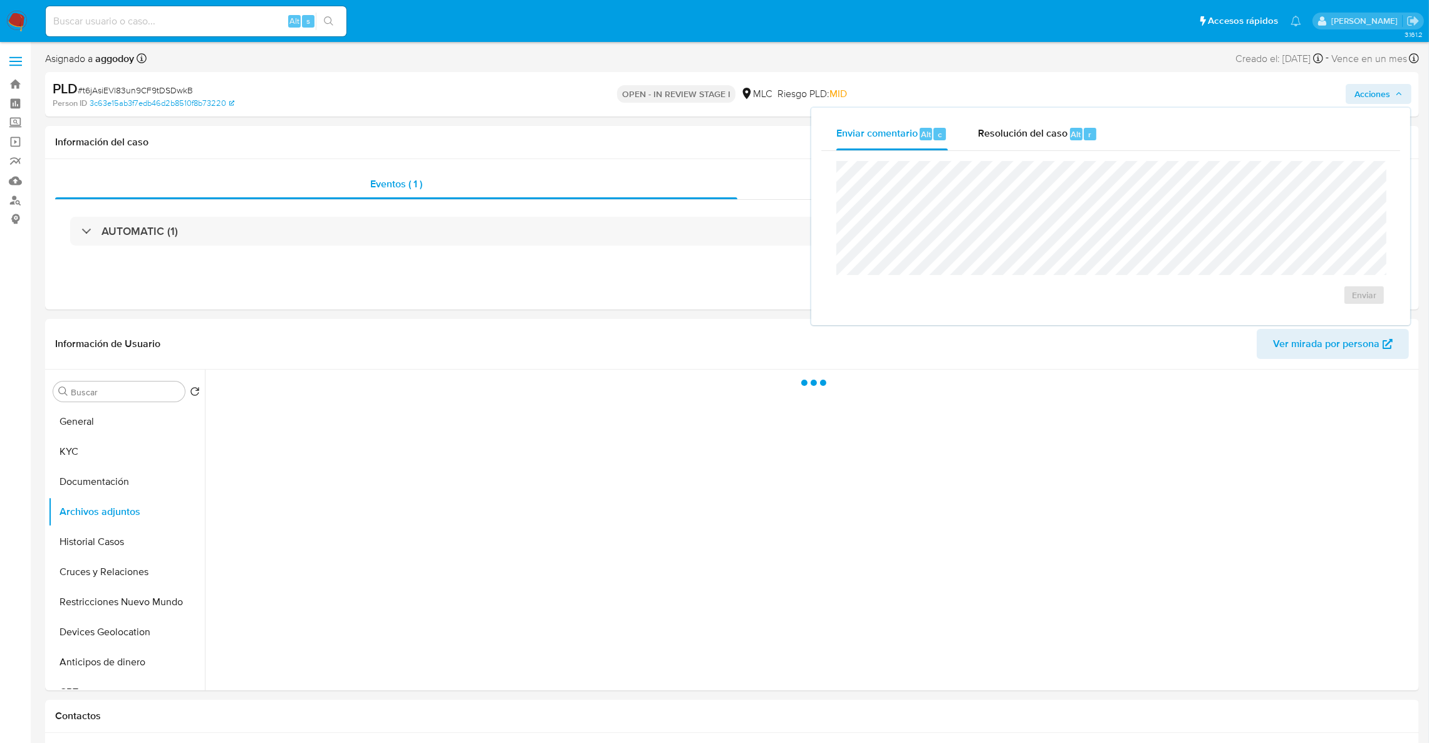
drag, startPoint x: 997, startPoint y: 123, endPoint x: 991, endPoint y: 157, distance: 34.9
click at [998, 123] on div "Resolución del caso Alt r" at bounding box center [1038, 134] width 120 height 33
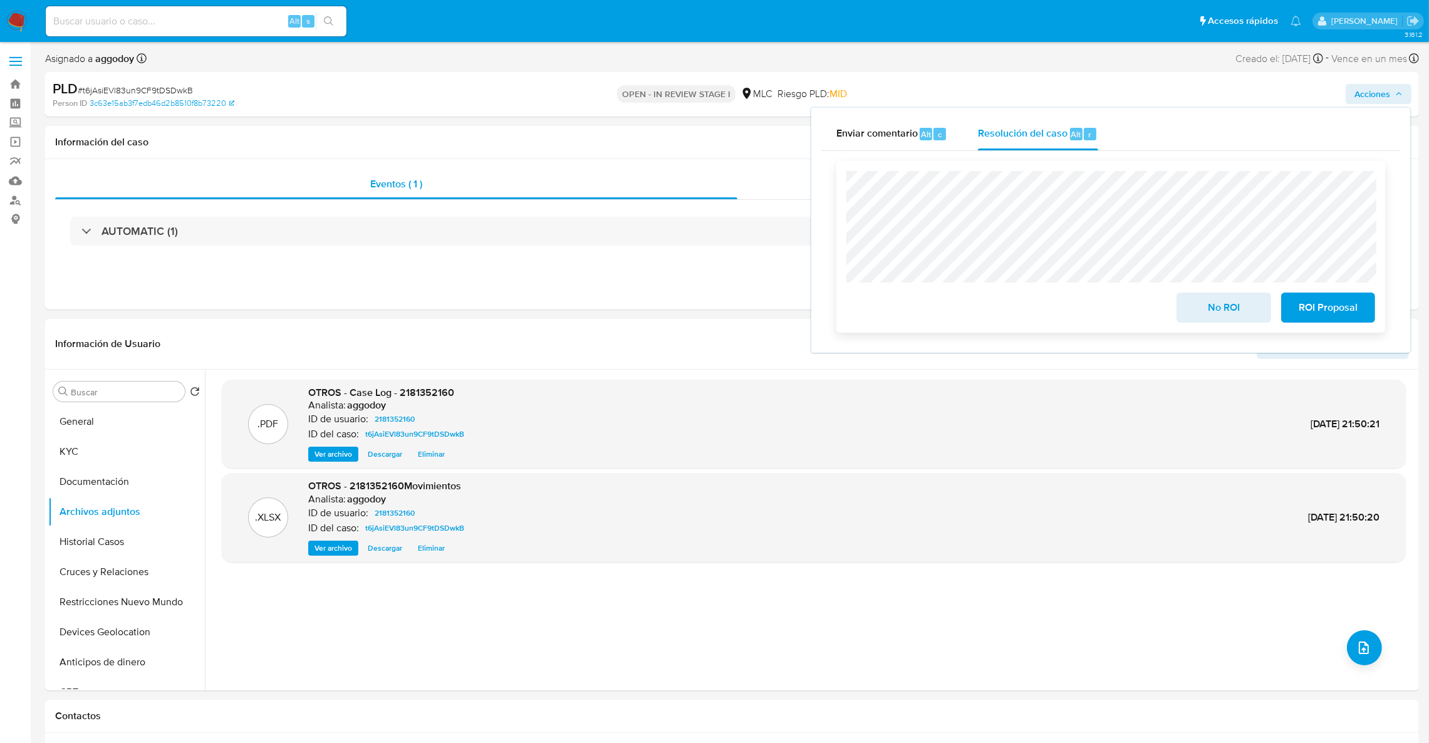
click at [1340, 302] on span "ROI Proposal" at bounding box center [1327, 308] width 61 height 28
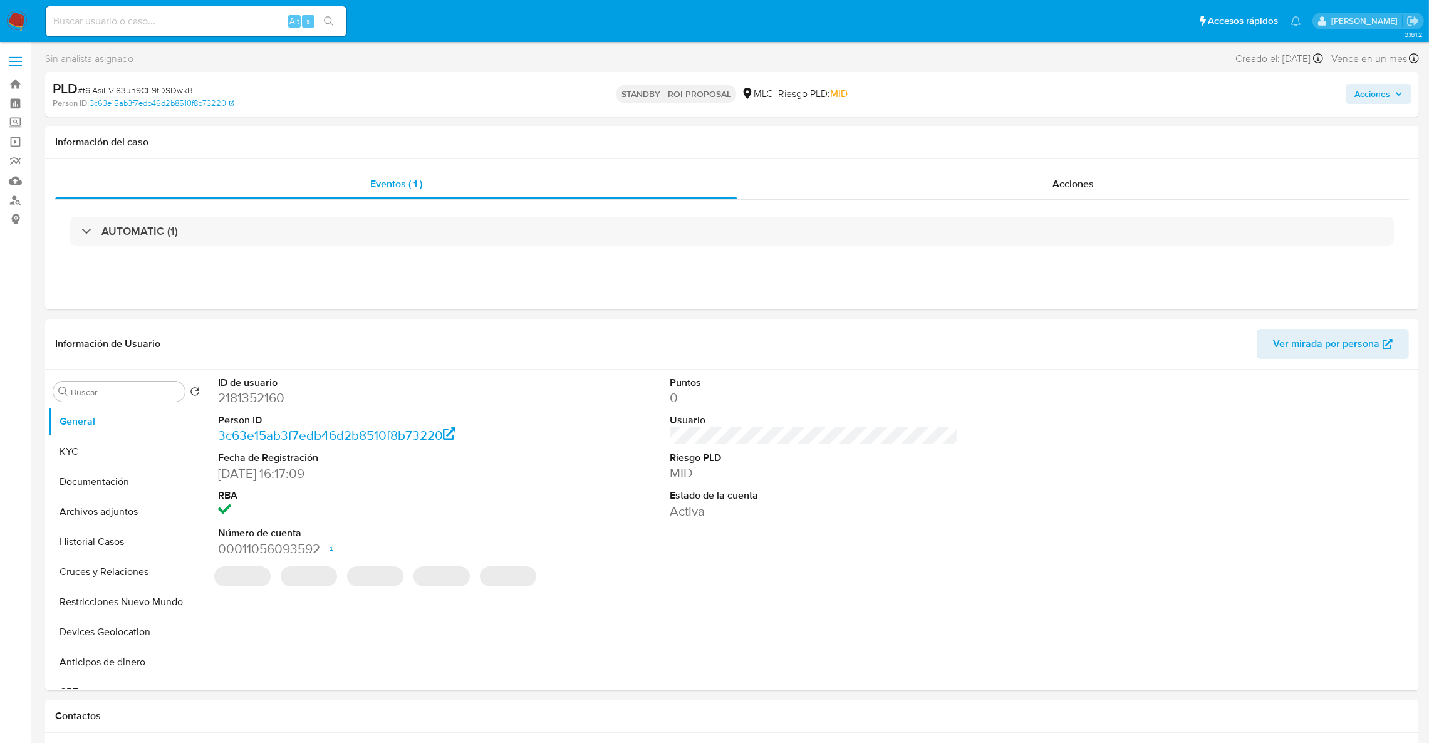
select select "10"
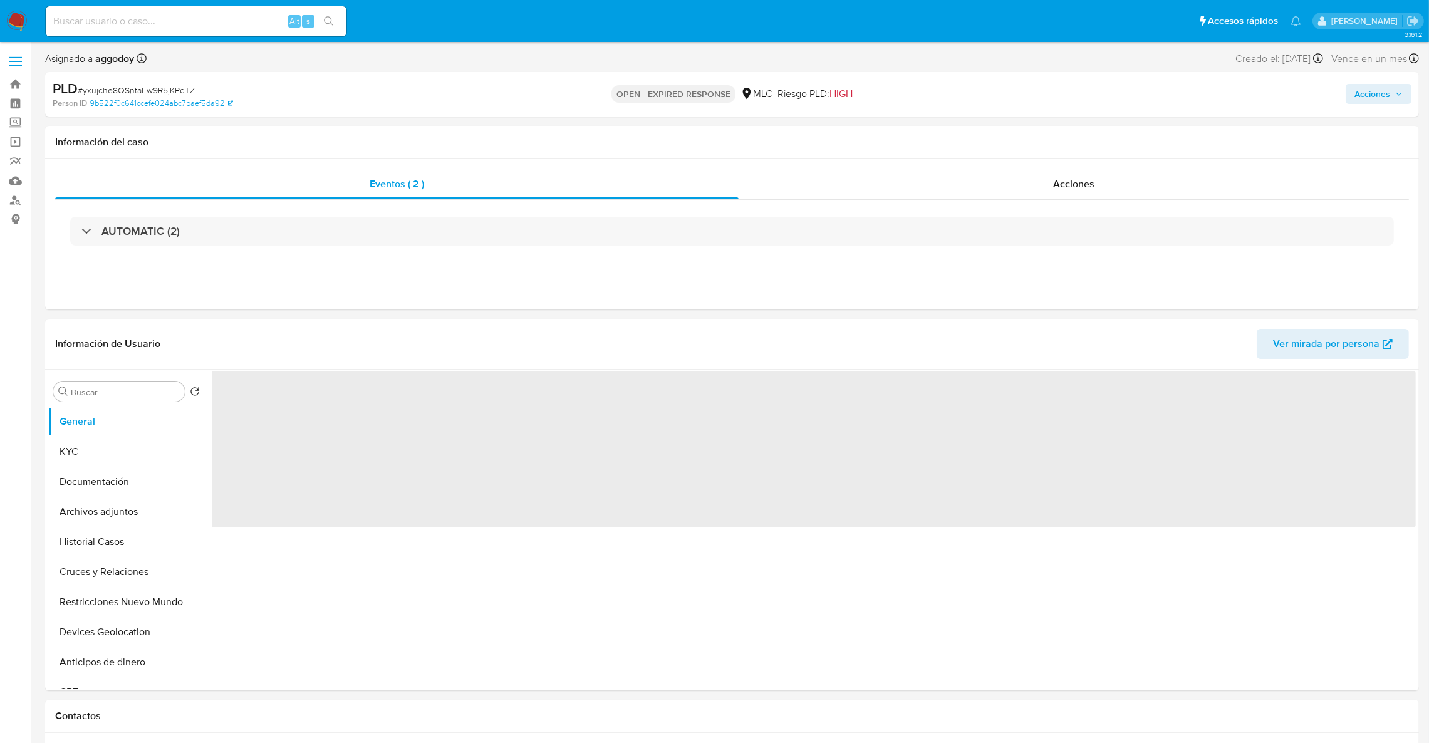
select select "10"
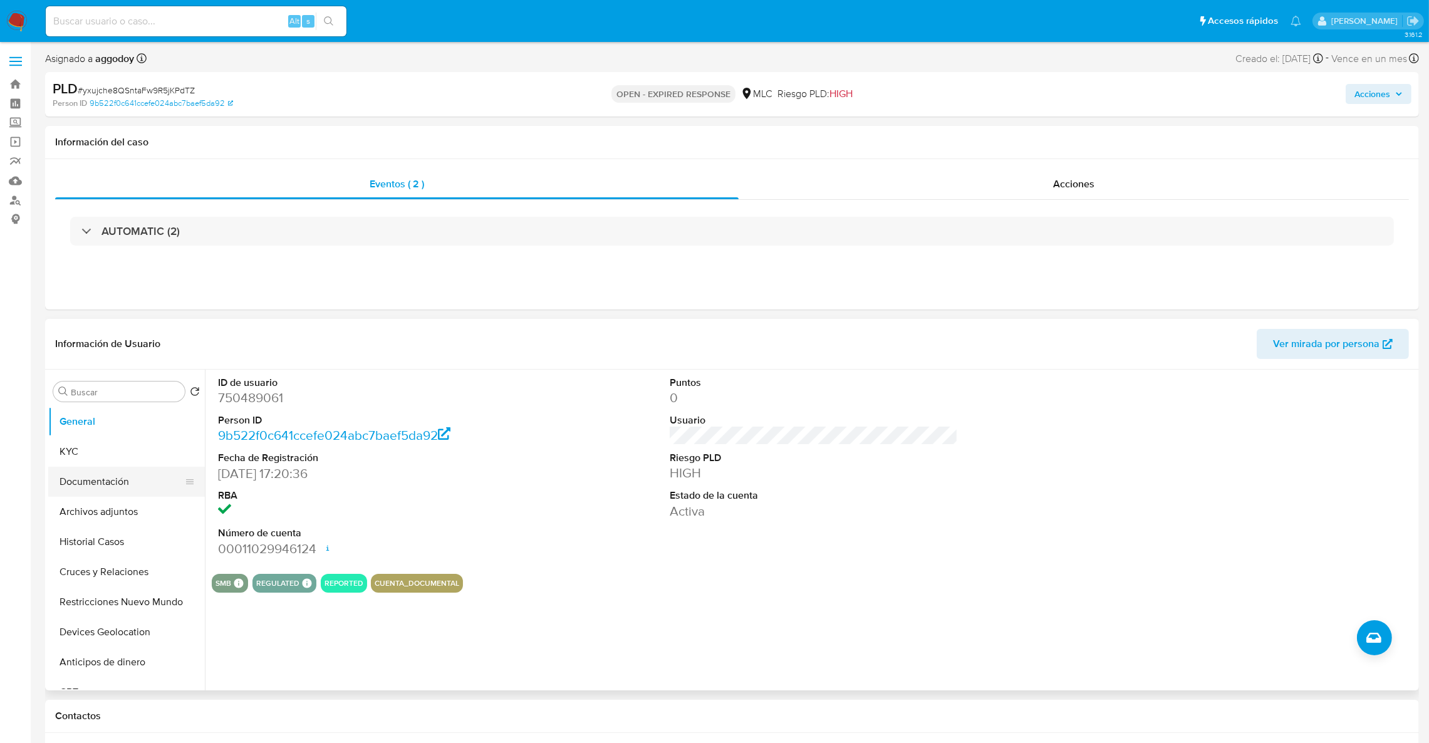
click at [85, 467] on button "Documentación" at bounding box center [121, 482] width 147 height 30
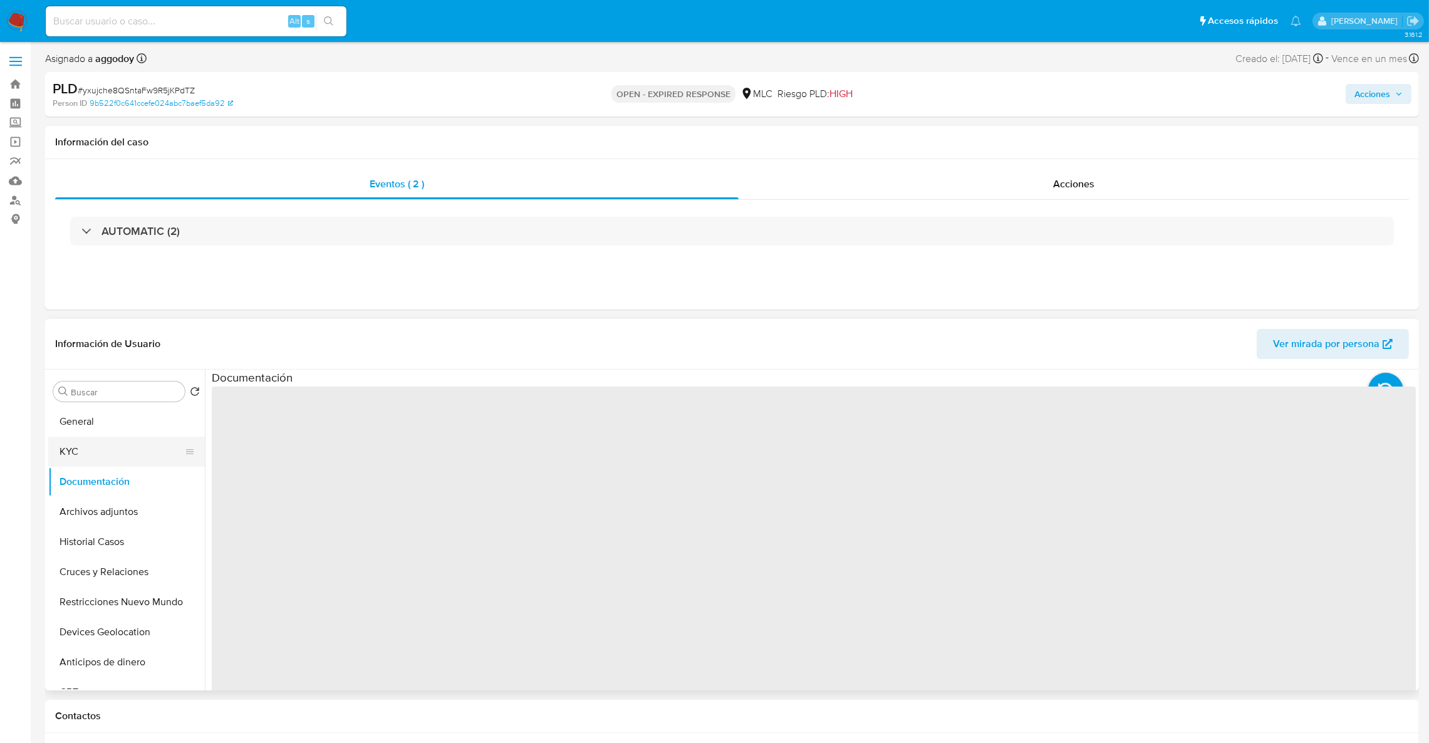
click at [84, 450] on button "KYC" at bounding box center [121, 452] width 147 height 30
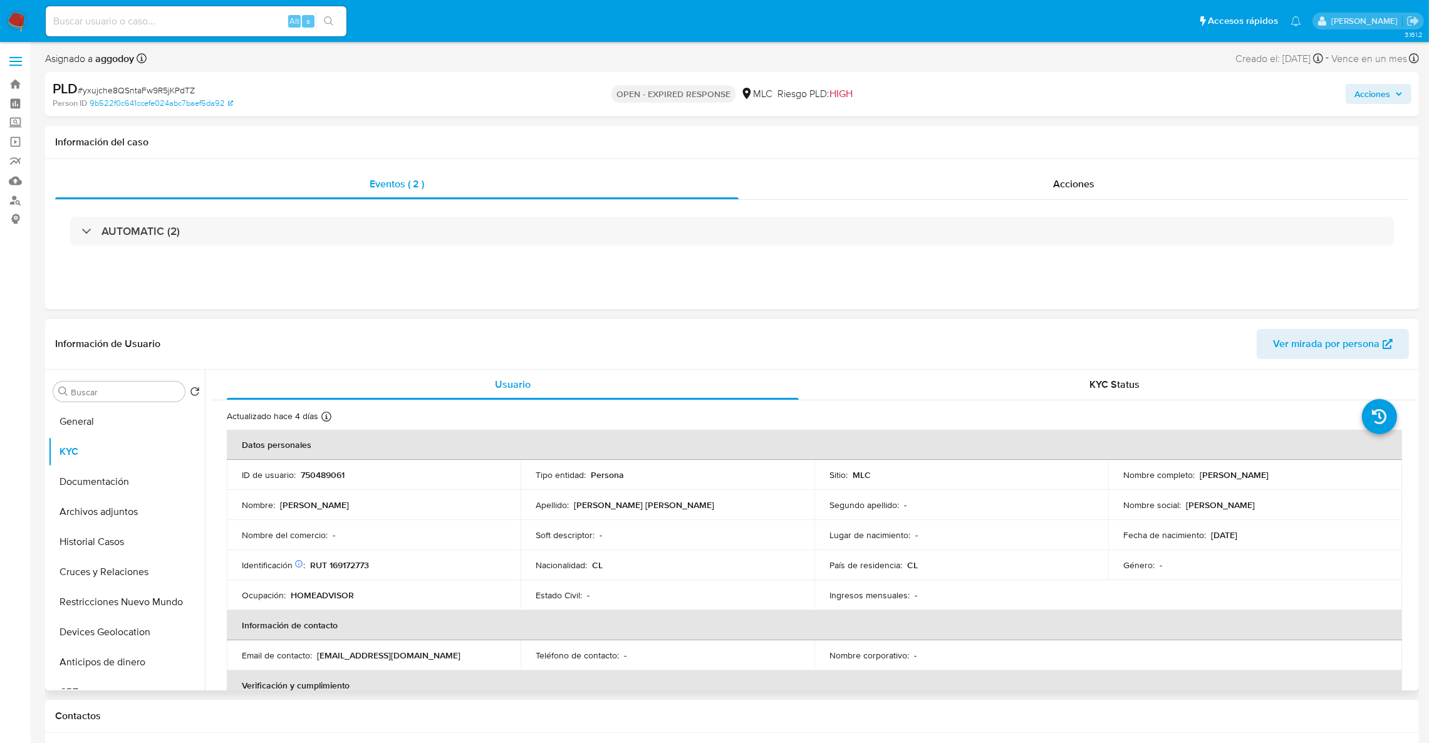
click at [347, 589] on p "HOMEADVISOR" at bounding box center [322, 594] width 63 height 11
click at [341, 571] on p "RUT 169172773" at bounding box center [339, 564] width 59 height 11
copy p "169172773"
